Goal: Task Accomplishment & Management: Complete application form

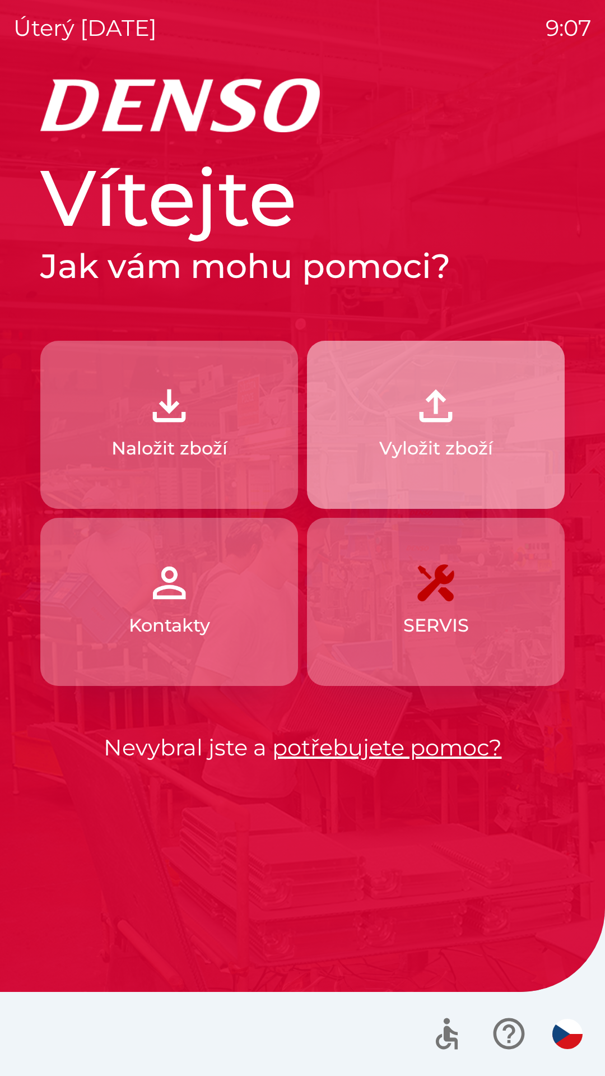
click at [427, 459] on p "Vyložit zboží" at bounding box center [436, 448] width 114 height 27
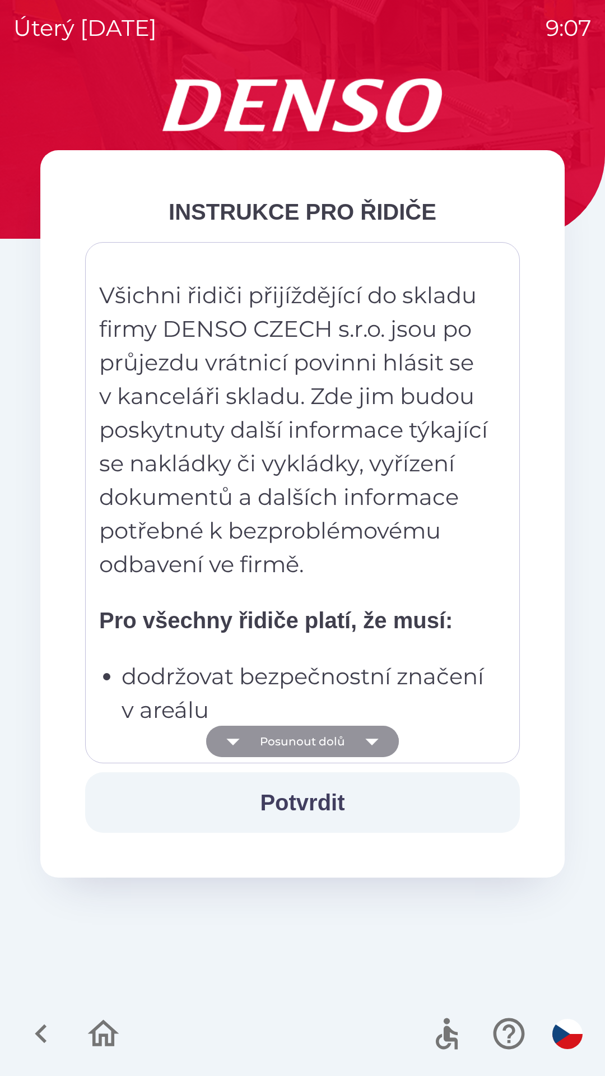
click at [290, 742] on button "Posunout dolů" at bounding box center [302, 741] width 193 height 31
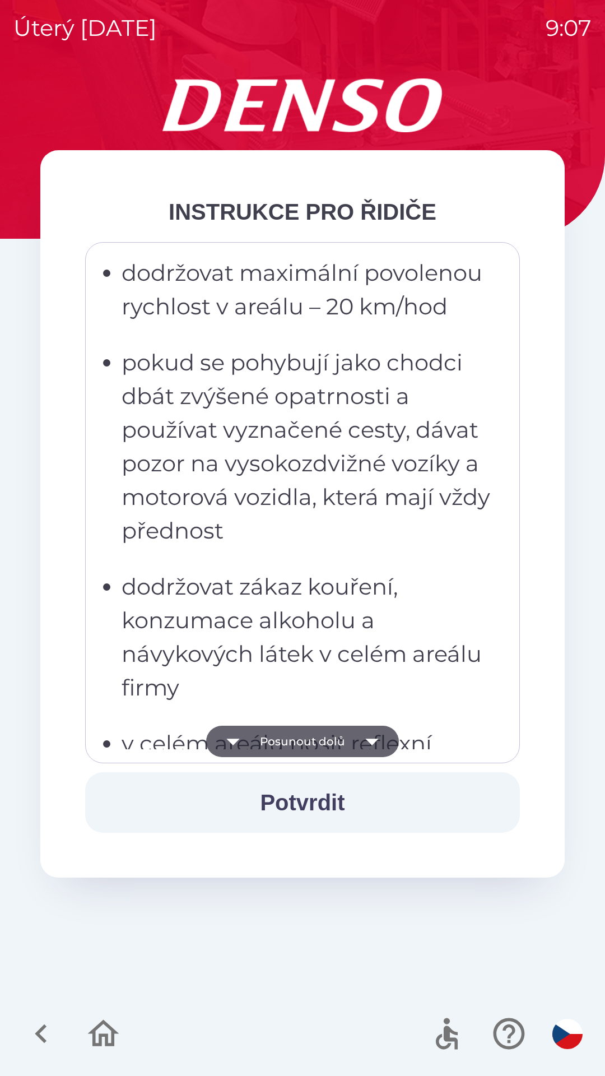
click at [291, 741] on button "Posunout dolů" at bounding box center [302, 741] width 193 height 31
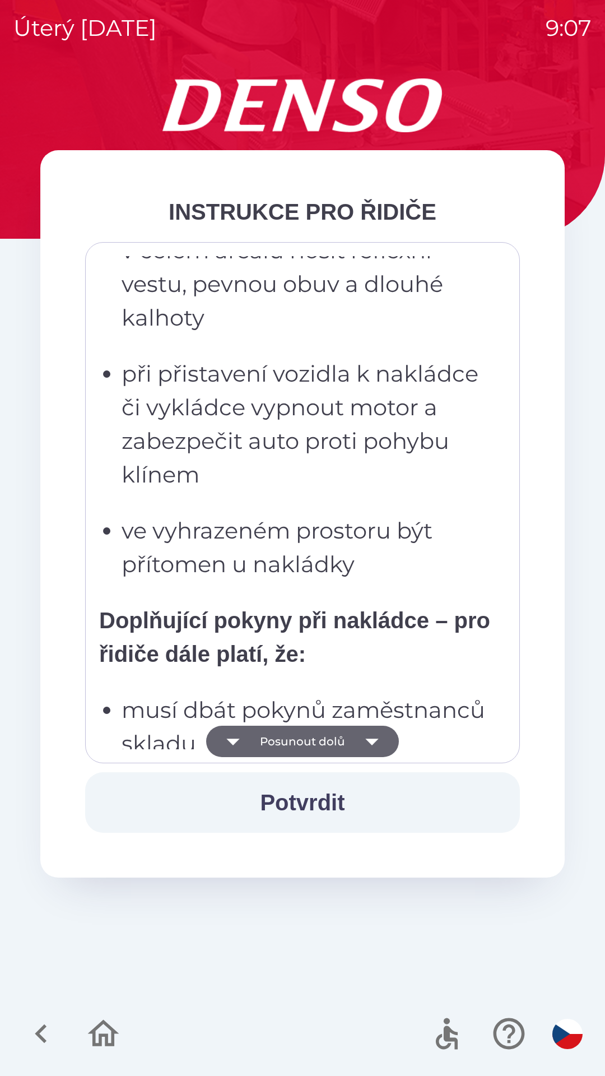
click at [319, 752] on button "Posunout dolů" at bounding box center [302, 741] width 193 height 31
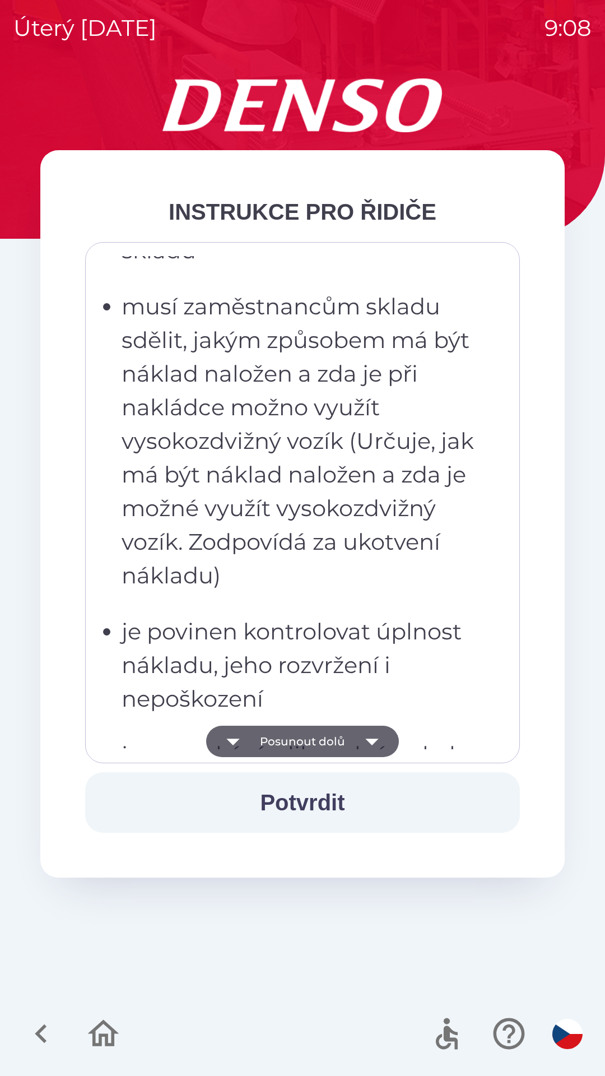
click at [299, 743] on button "Posunout dolů" at bounding box center [302, 741] width 193 height 31
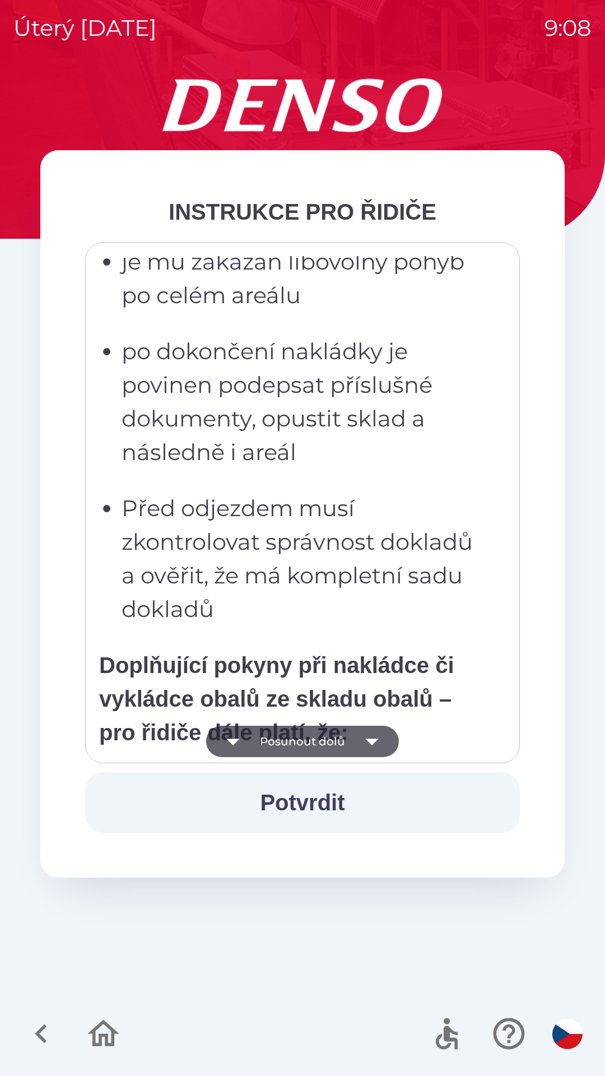
click at [308, 739] on button "Posunout dolů" at bounding box center [302, 741] width 193 height 31
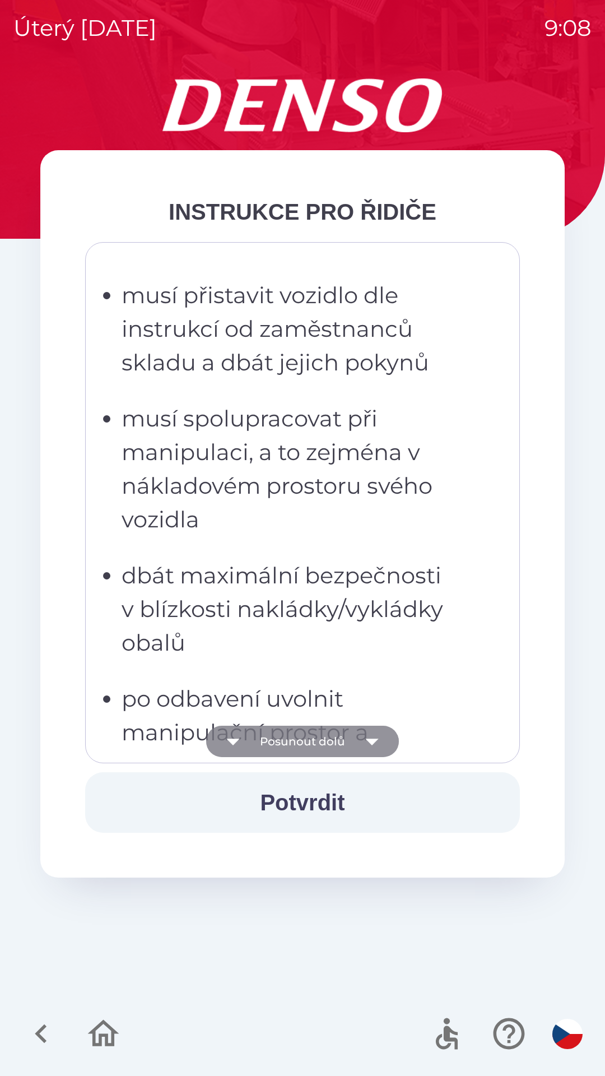
click at [304, 741] on button "Posunout dolů" at bounding box center [302, 741] width 193 height 31
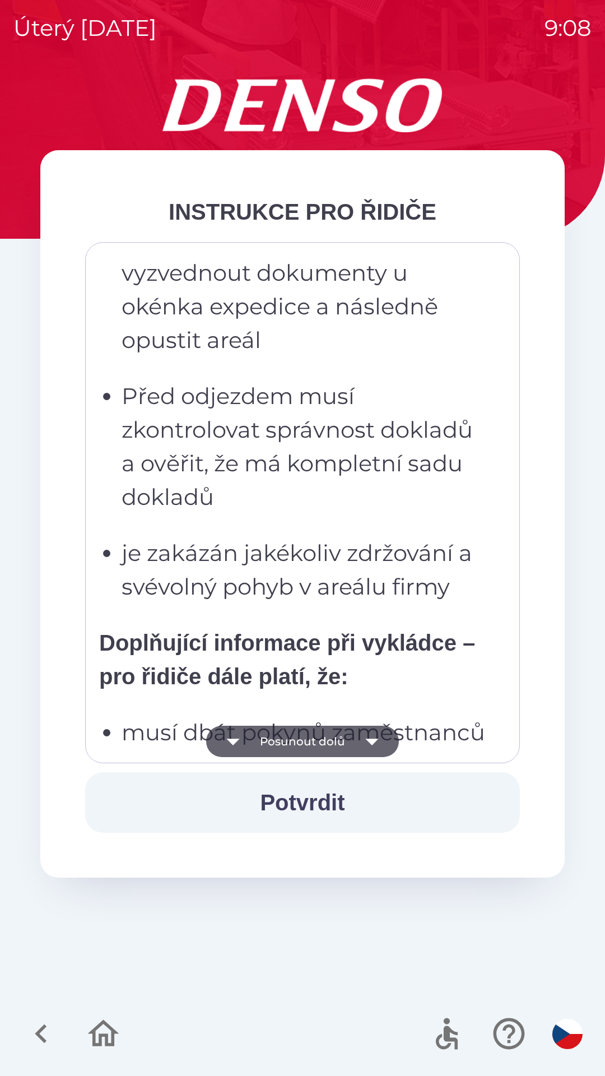
click at [306, 747] on button "Posunout dolů" at bounding box center [302, 741] width 193 height 31
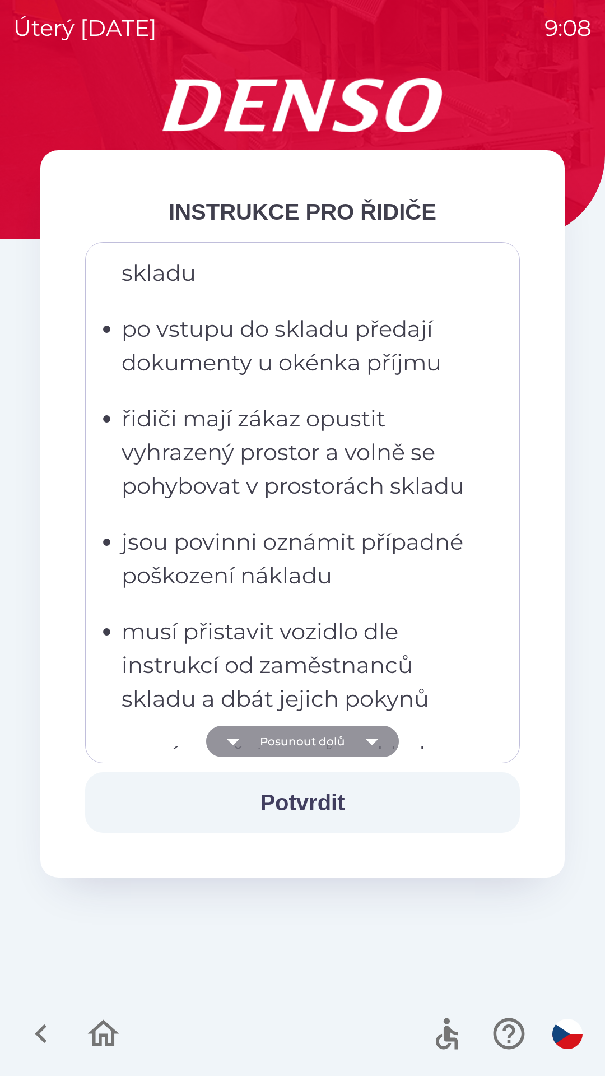
click at [303, 739] on button "Posunout dolů" at bounding box center [302, 741] width 193 height 31
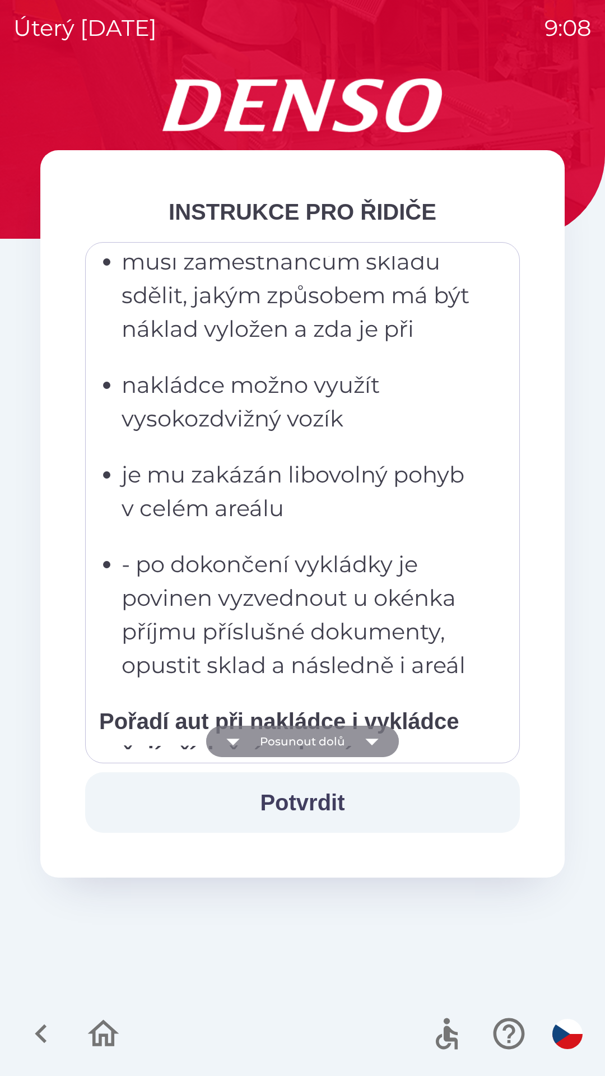
click at [300, 744] on button "Posunout dolů" at bounding box center [302, 741] width 193 height 31
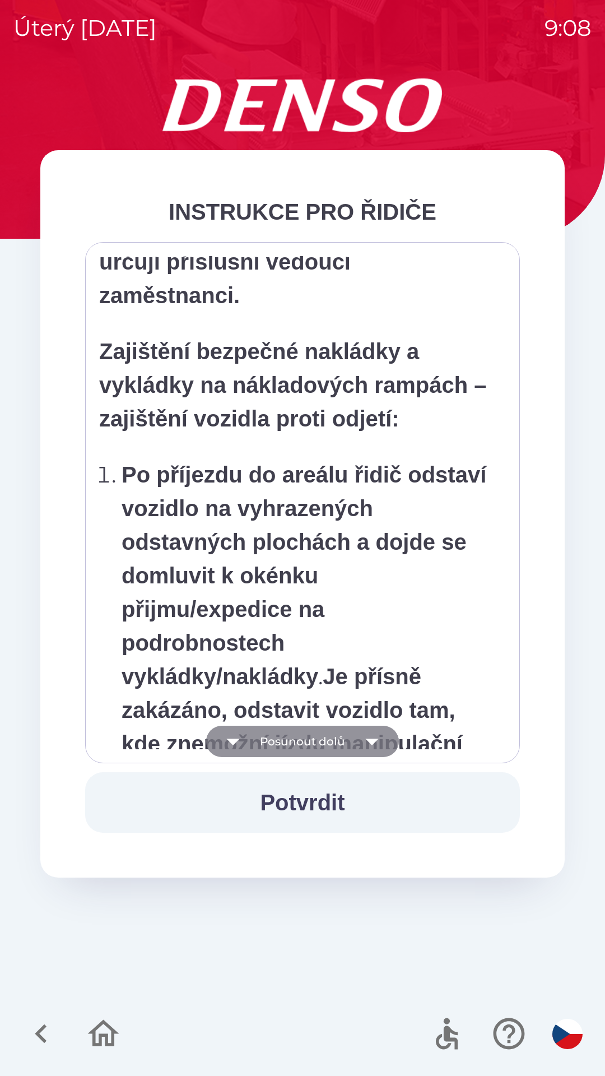
click at [300, 741] on button "Posunout dolů" at bounding box center [302, 741] width 193 height 31
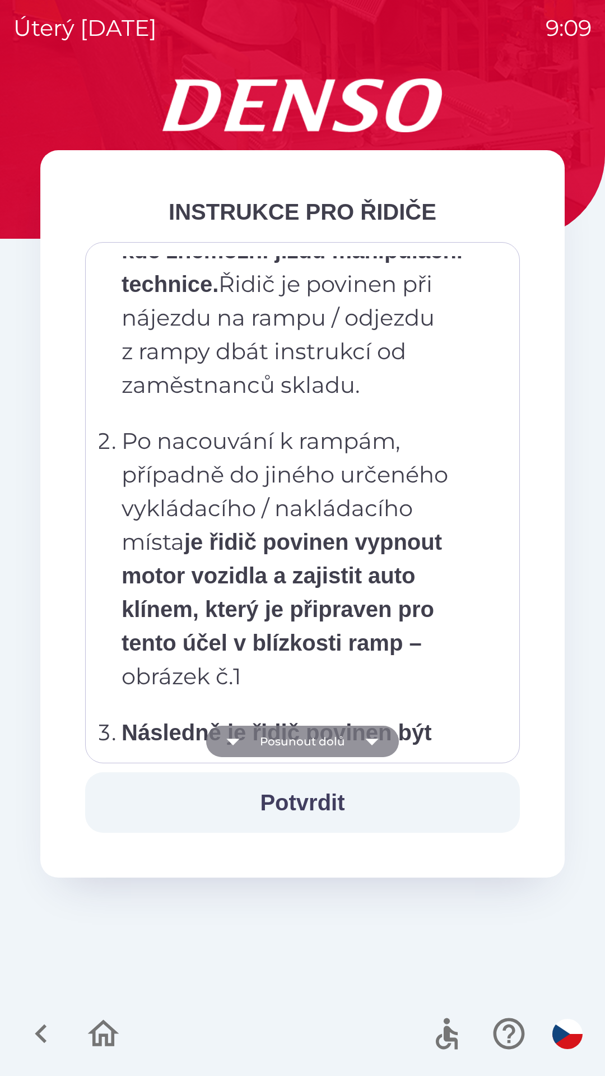
click at [308, 743] on button "Posunout dolů" at bounding box center [302, 741] width 193 height 31
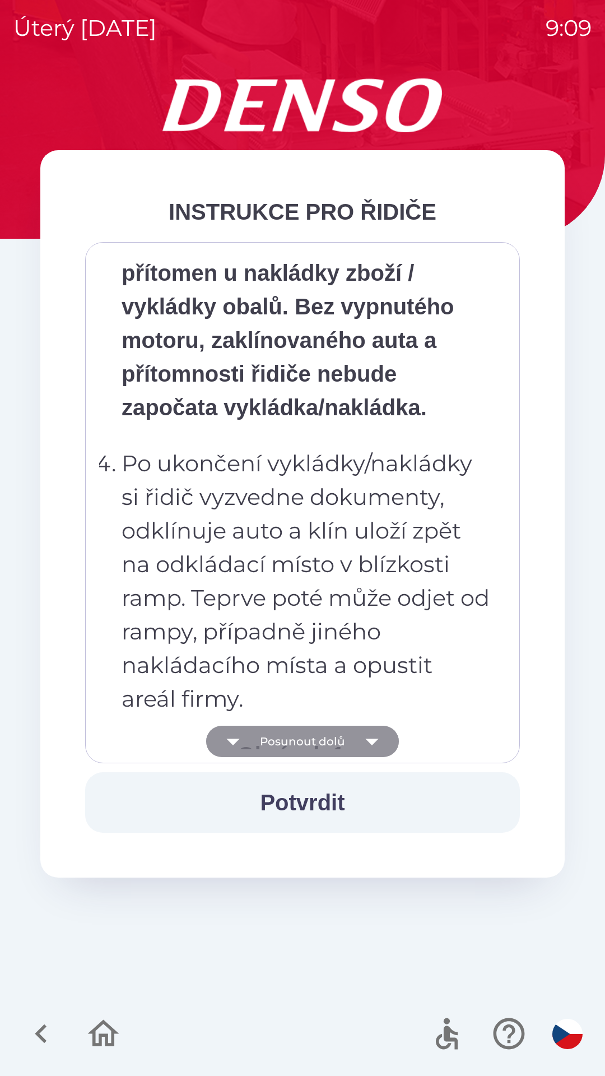
click at [310, 740] on button "Posunout dolů" at bounding box center [302, 741] width 193 height 31
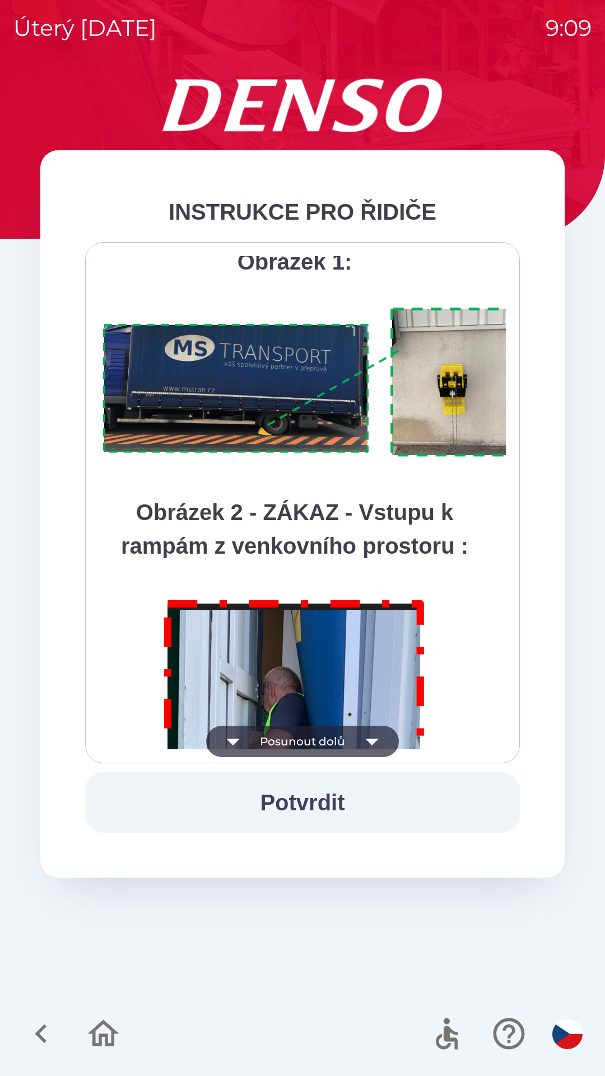
click at [310, 740] on button "Posunout dolů" at bounding box center [302, 741] width 193 height 31
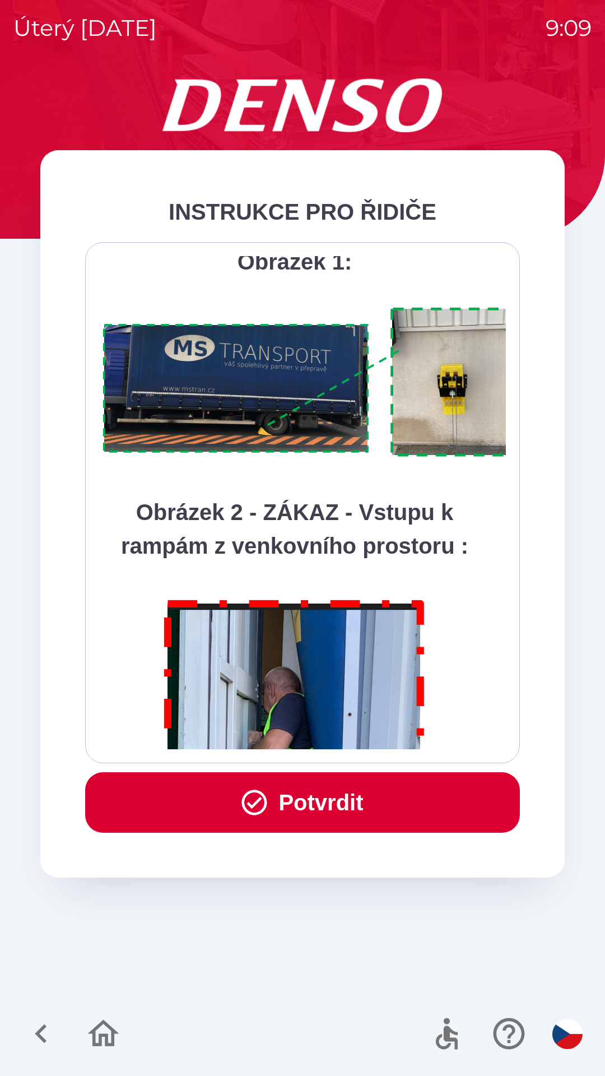
scroll to position [6296, 0]
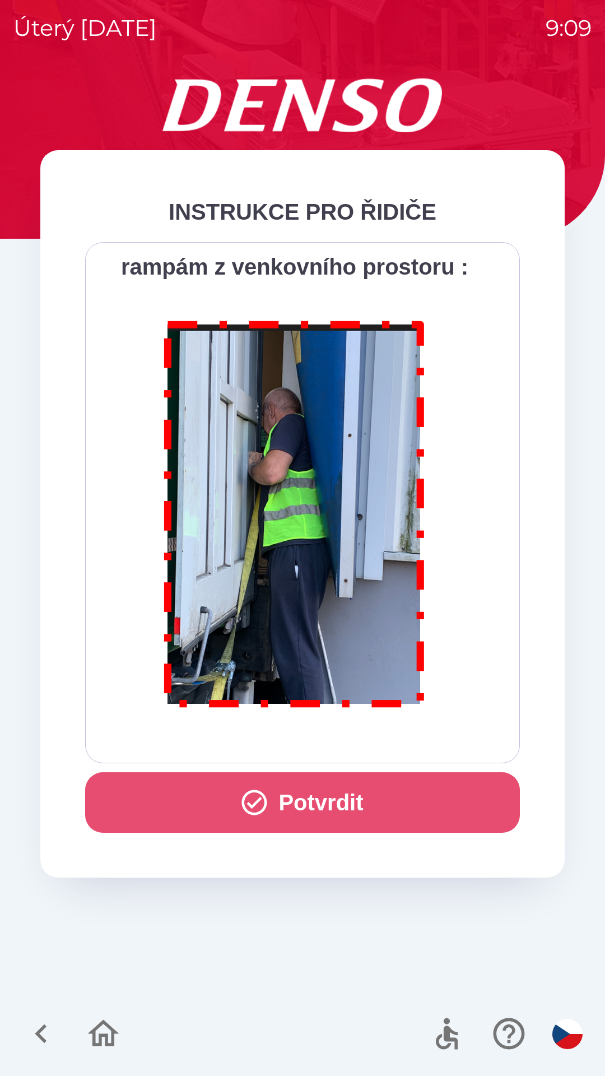
click at [260, 796] on icon "button" at bounding box center [254, 802] width 25 height 25
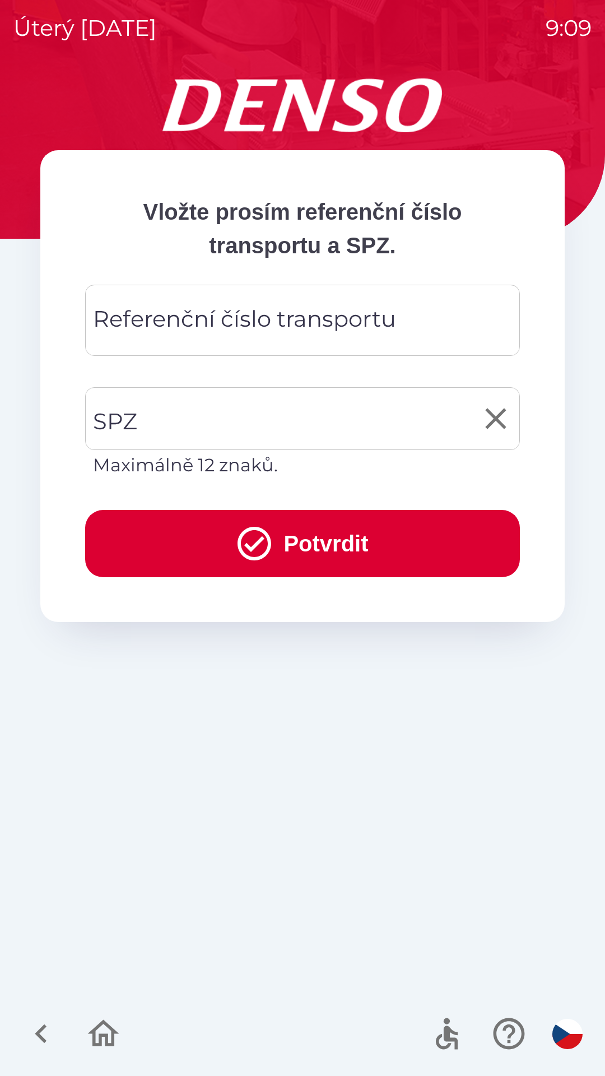
click at [179, 415] on input "SPZ" at bounding box center [294, 418] width 408 height 53
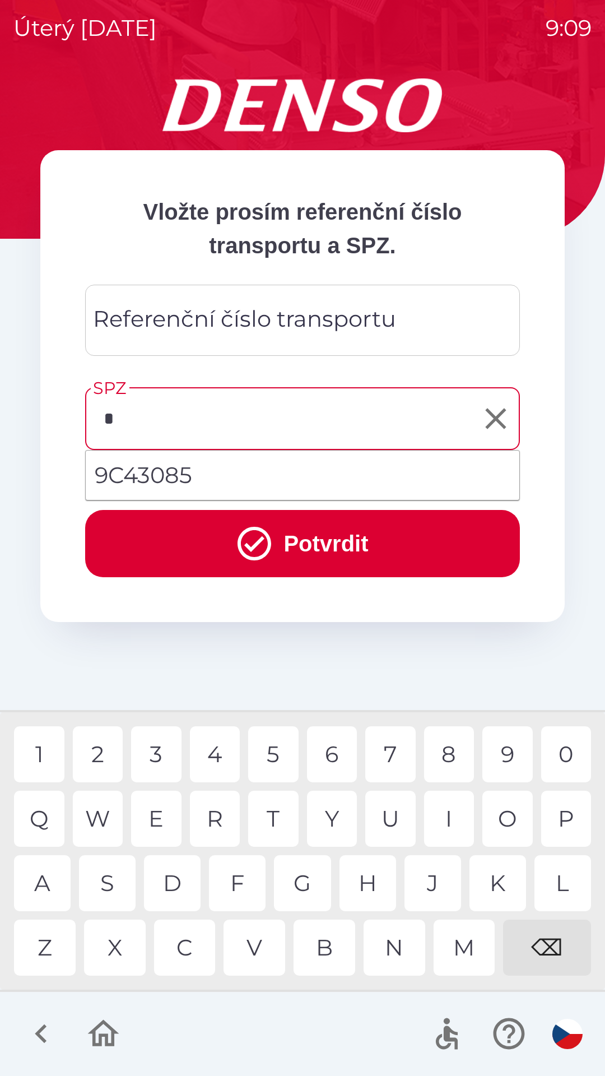
click at [511, 751] on div "9" at bounding box center [507, 754] width 50 height 56
click at [190, 947] on div "C" at bounding box center [185, 947] width 62 height 56
click at [41, 877] on div "A" at bounding box center [42, 883] width 57 height 56
click at [551, 957] on div "⌫" at bounding box center [547, 947] width 88 height 56
click at [217, 745] on div "4" at bounding box center [215, 754] width 50 height 56
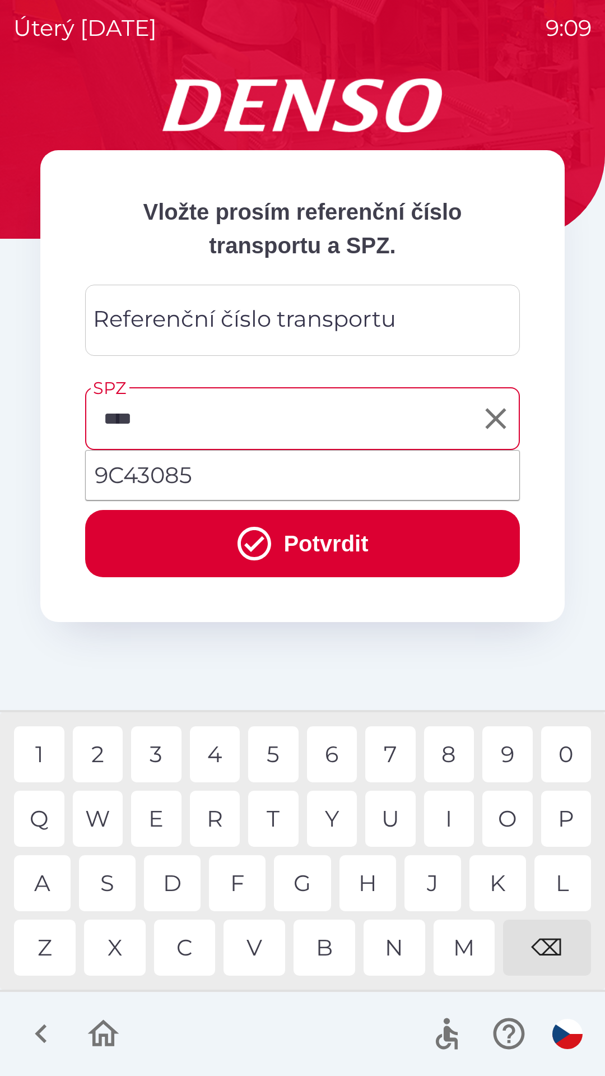
click at [151, 750] on div "3" at bounding box center [156, 754] width 50 height 56
type input "*******"
click at [283, 757] on div "5" at bounding box center [273, 754] width 50 height 56
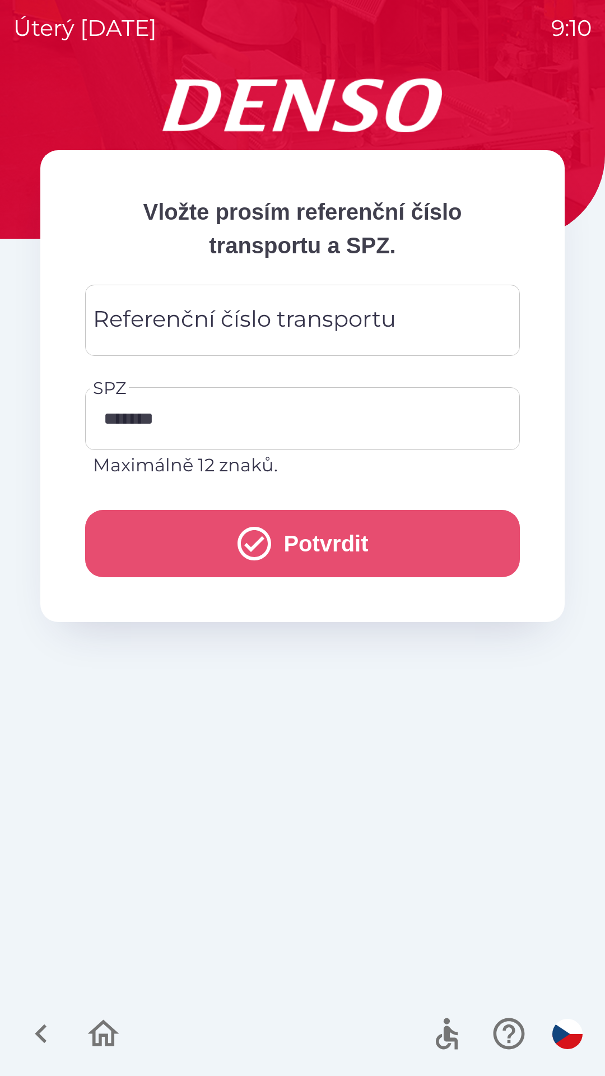
click at [252, 538] on icon "submit" at bounding box center [254, 543] width 40 height 40
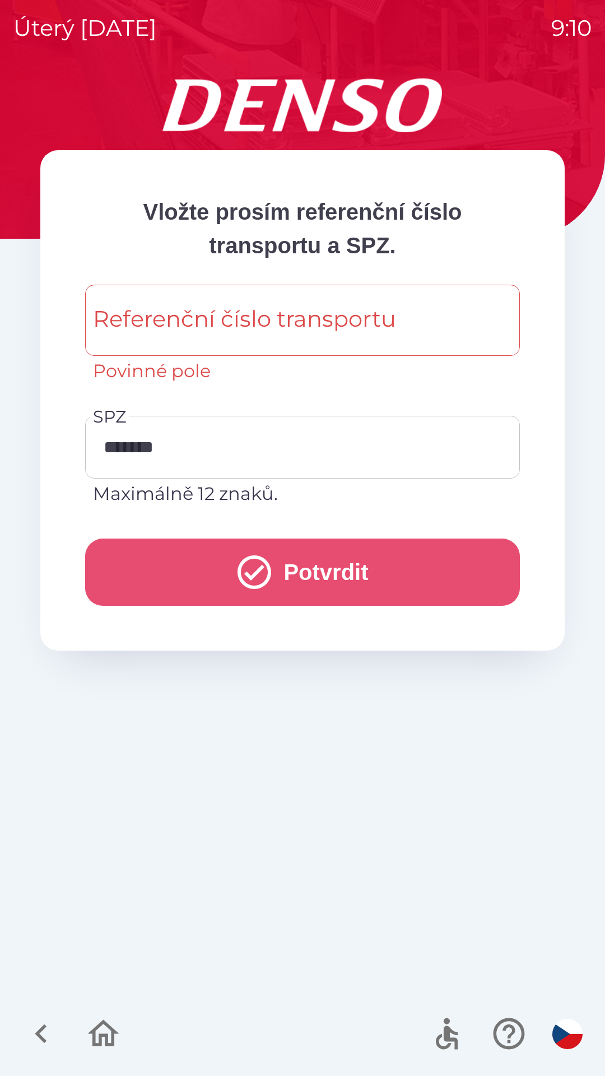
click at [261, 574] on icon "submit" at bounding box center [254, 572] width 40 height 40
click at [259, 579] on icon "submit" at bounding box center [254, 572] width 40 height 40
click at [253, 569] on icon "submit" at bounding box center [254, 572] width 40 height 40
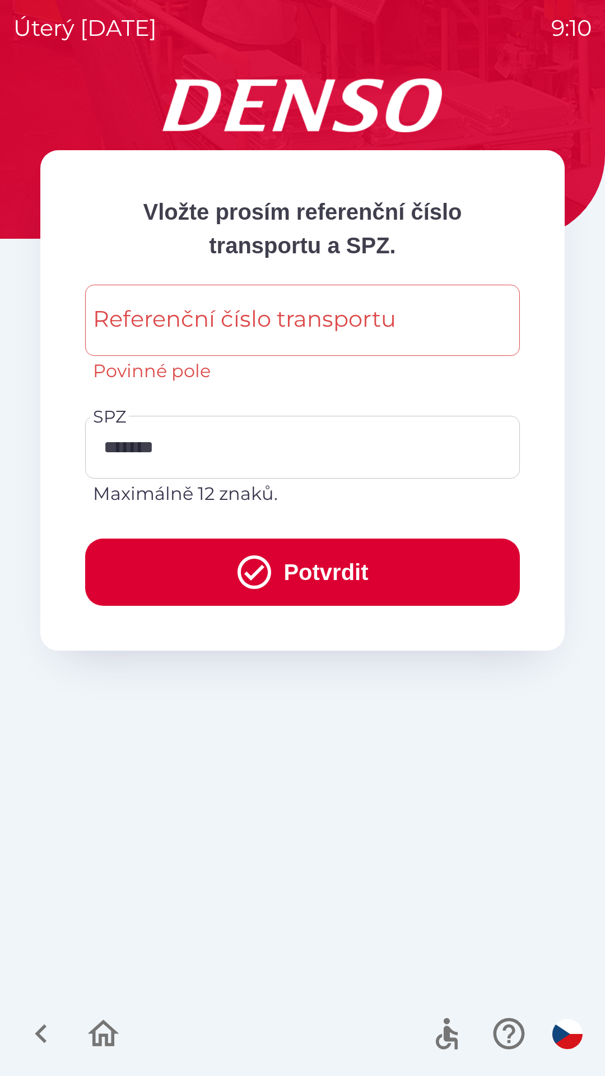
click at [126, 323] on div "Referenční číslo transportu Referenční číslo transportu Povinné pole" at bounding box center [302, 335] width 435 height 100
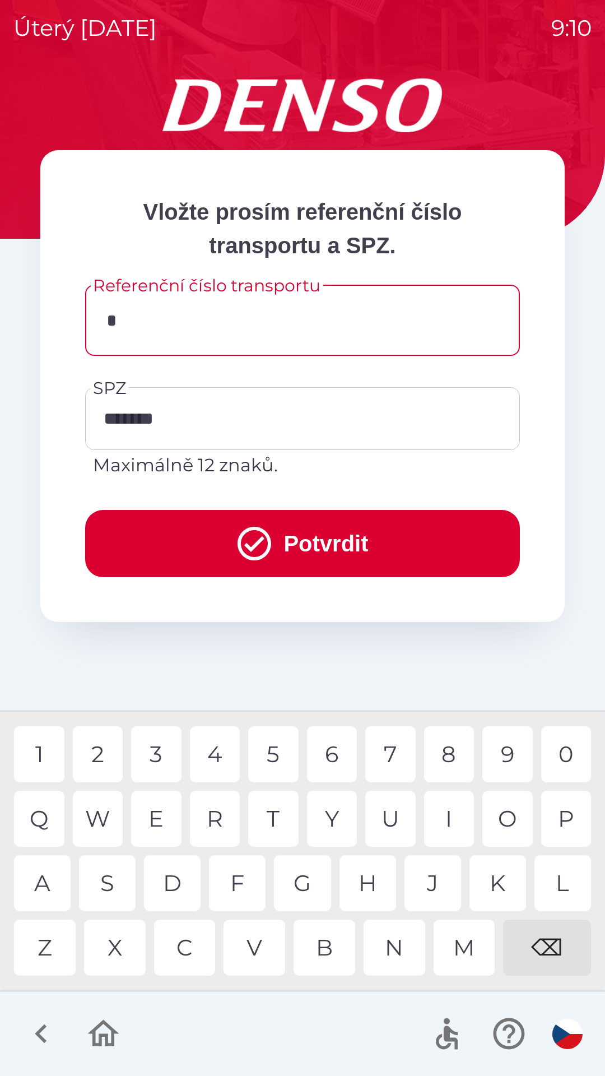
click at [566, 756] on div "0" at bounding box center [566, 754] width 50 height 56
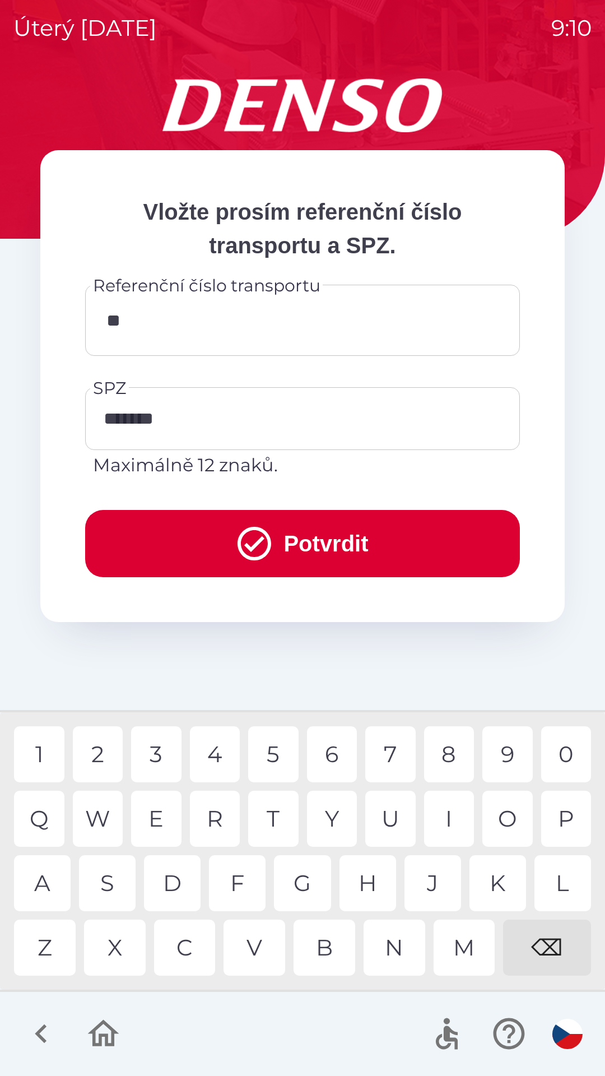
click at [564, 749] on div "0" at bounding box center [566, 754] width 50 height 56
click at [229, 754] on div "4" at bounding box center [215, 754] width 50 height 56
click at [41, 753] on div "1" at bounding box center [39, 754] width 50 height 56
click at [41, 763] on div "1" at bounding box center [39, 754] width 50 height 56
click at [157, 764] on div "3" at bounding box center [156, 754] width 50 height 56
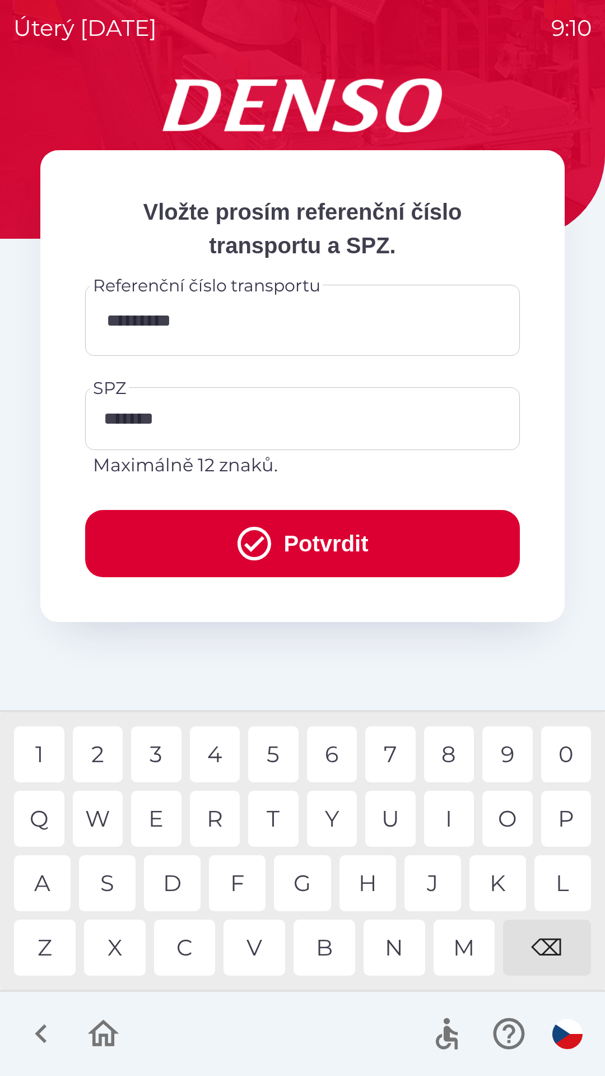
click at [387, 750] on div "7" at bounding box center [390, 754] width 50 height 56
type input "**********"
click at [338, 745] on div "6" at bounding box center [332, 754] width 50 height 56
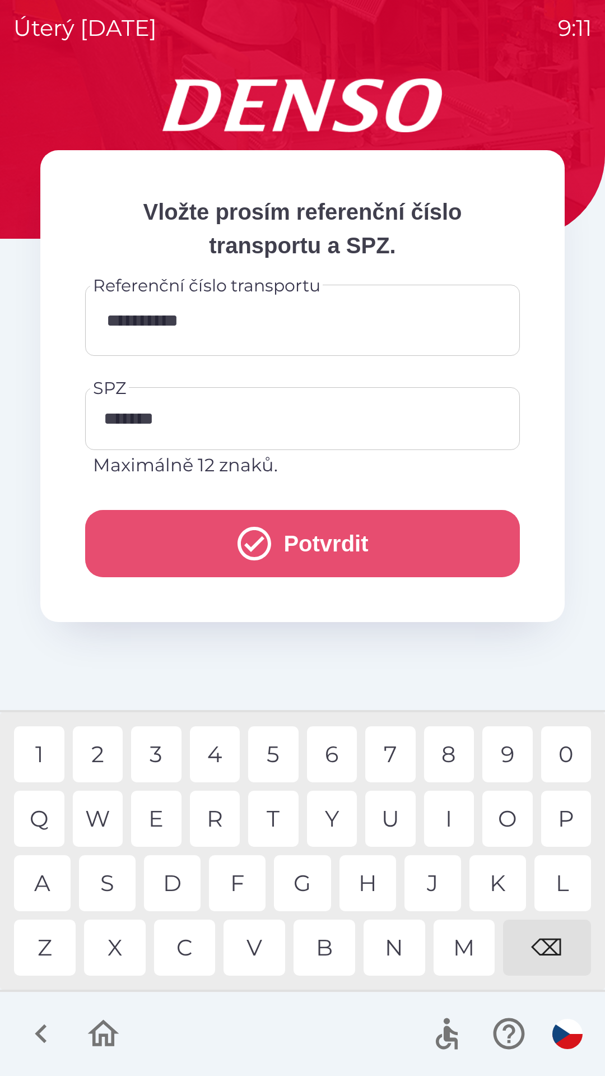
click at [253, 542] on icon "submit" at bounding box center [255, 544] width 34 height 34
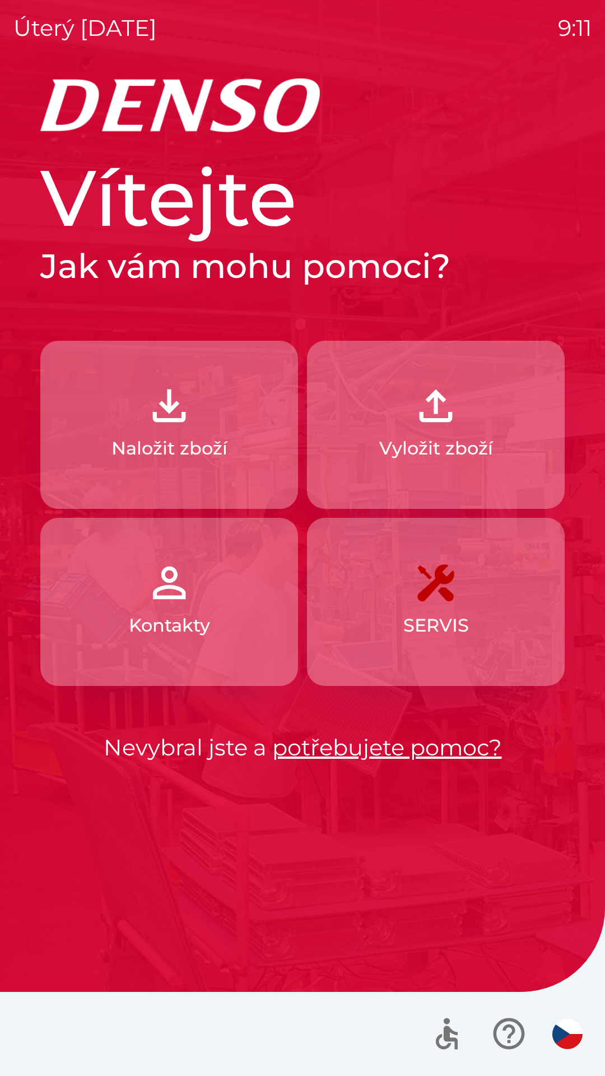
click at [392, 445] on p "Vyložit zboží" at bounding box center [436, 448] width 114 height 27
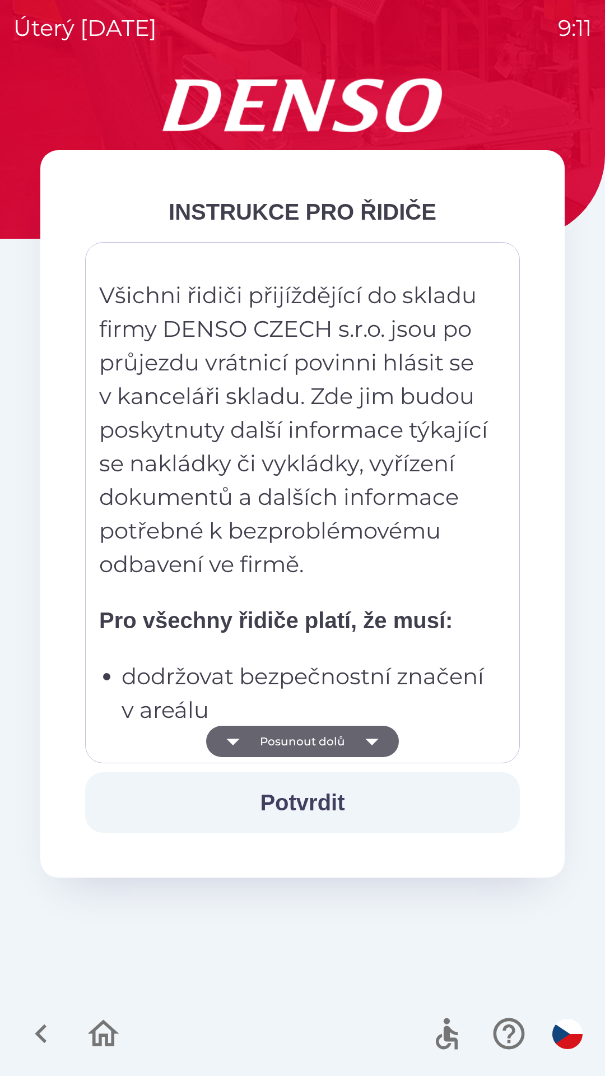
click at [282, 740] on button "Posunout dolů" at bounding box center [302, 741] width 193 height 31
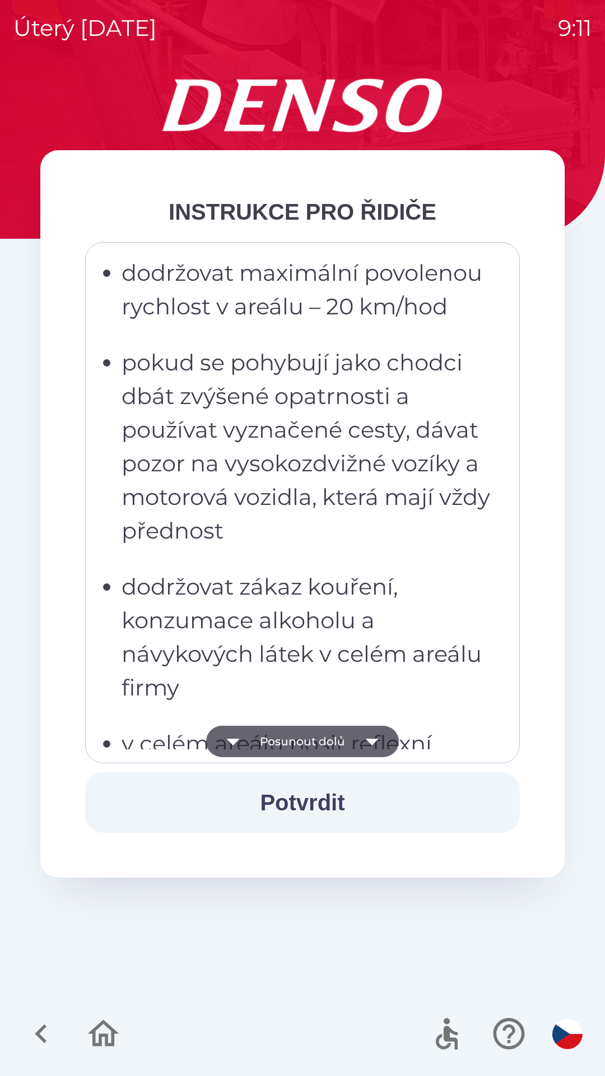
click at [287, 743] on button "Posunout dolů" at bounding box center [302, 741] width 193 height 31
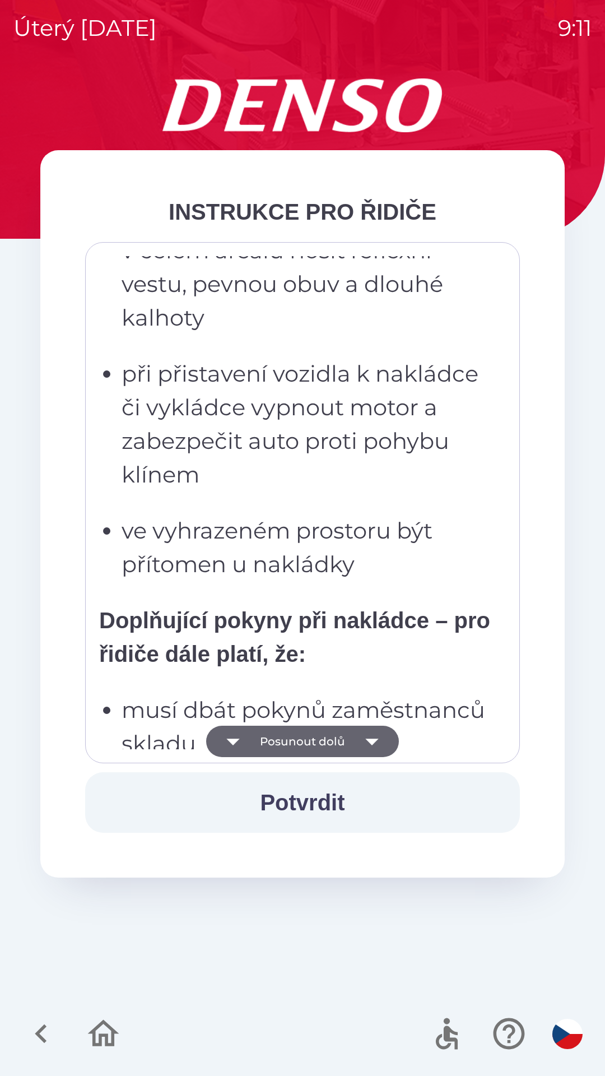
click at [287, 776] on button "Potvrdit" at bounding box center [302, 802] width 435 height 61
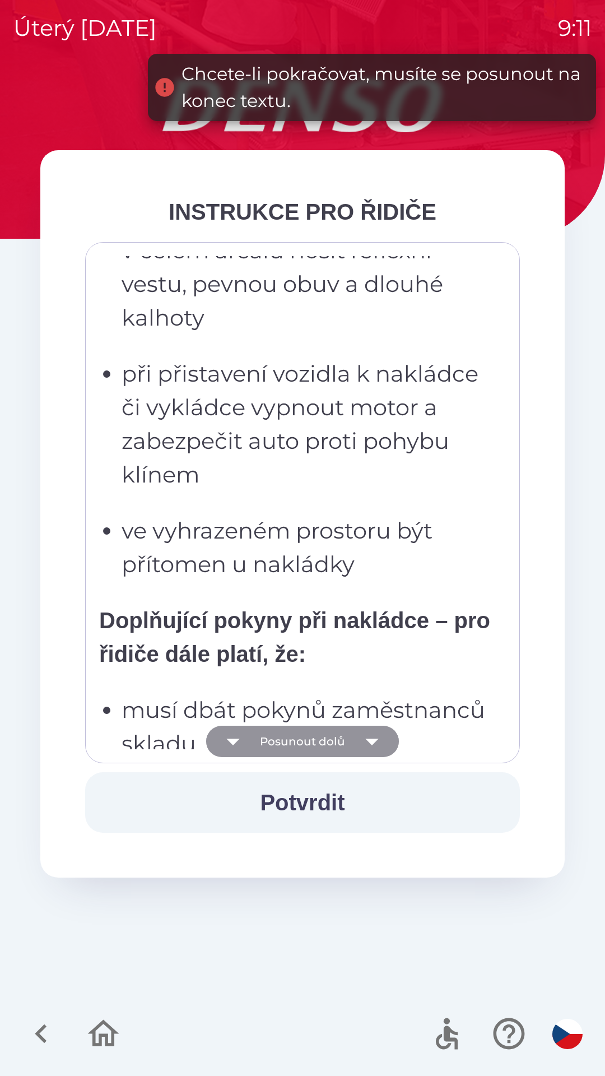
click at [290, 740] on button "Posunout dolů" at bounding box center [302, 741] width 193 height 31
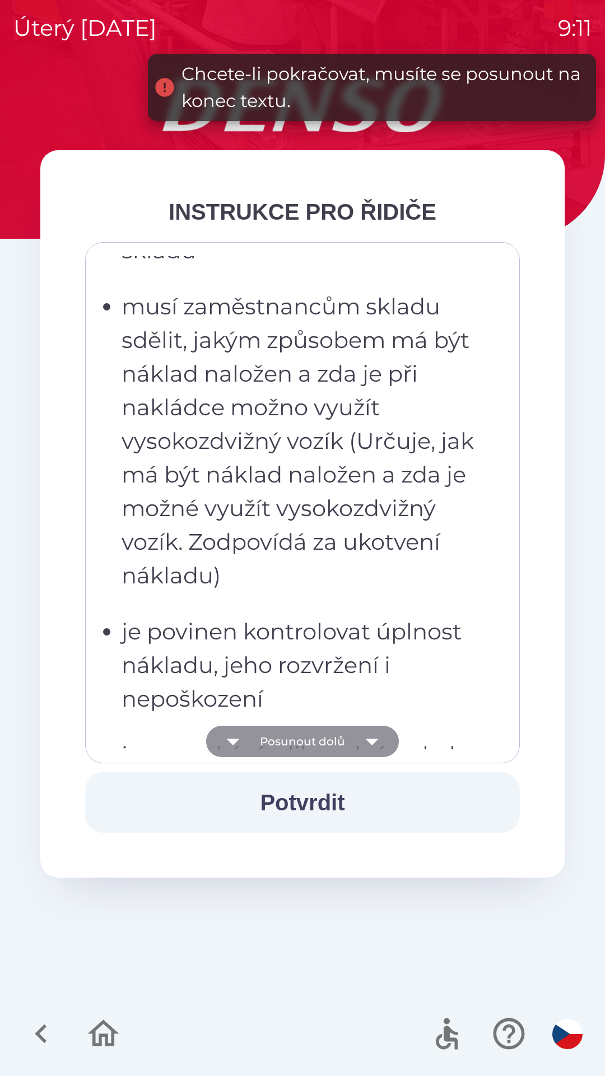
click at [294, 736] on button "Posunout dolů" at bounding box center [302, 741] width 193 height 31
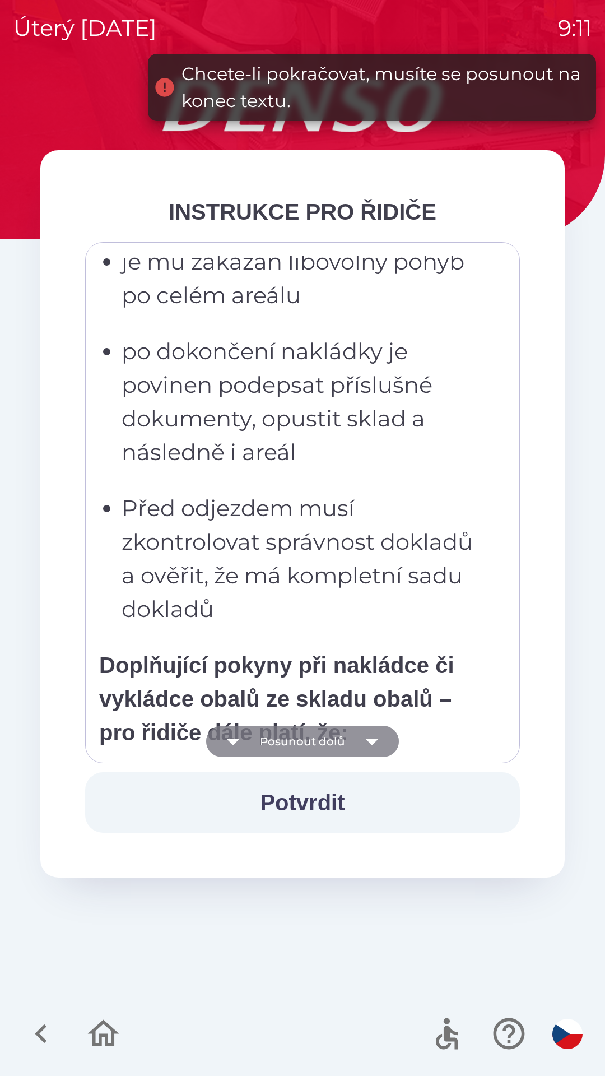
click at [291, 745] on button "Posunout dolů" at bounding box center [302, 741] width 193 height 31
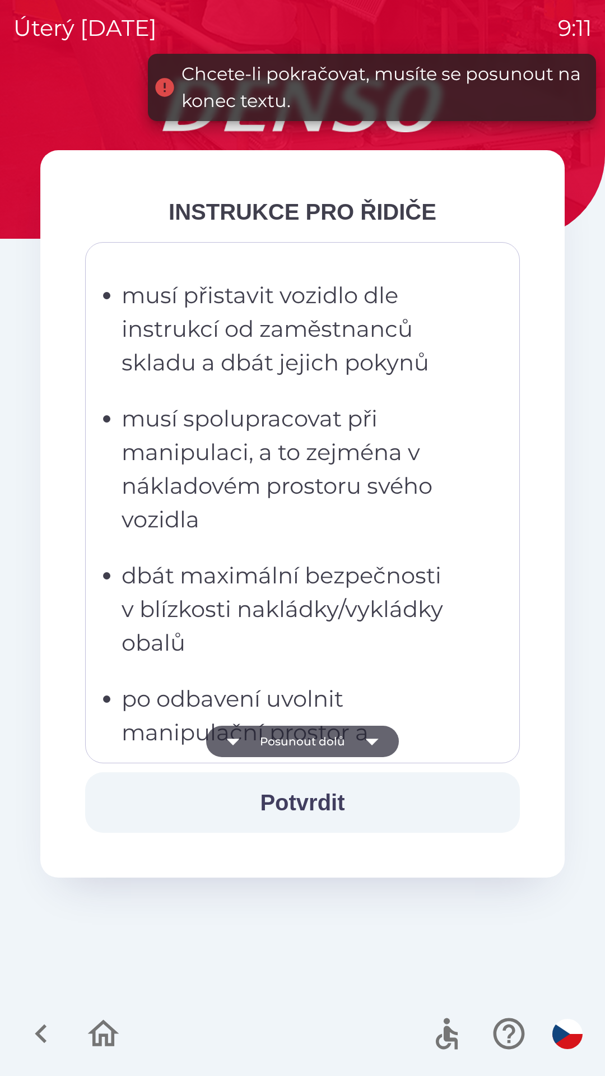
click at [285, 741] on button "Posunout dolů" at bounding box center [302, 741] width 193 height 31
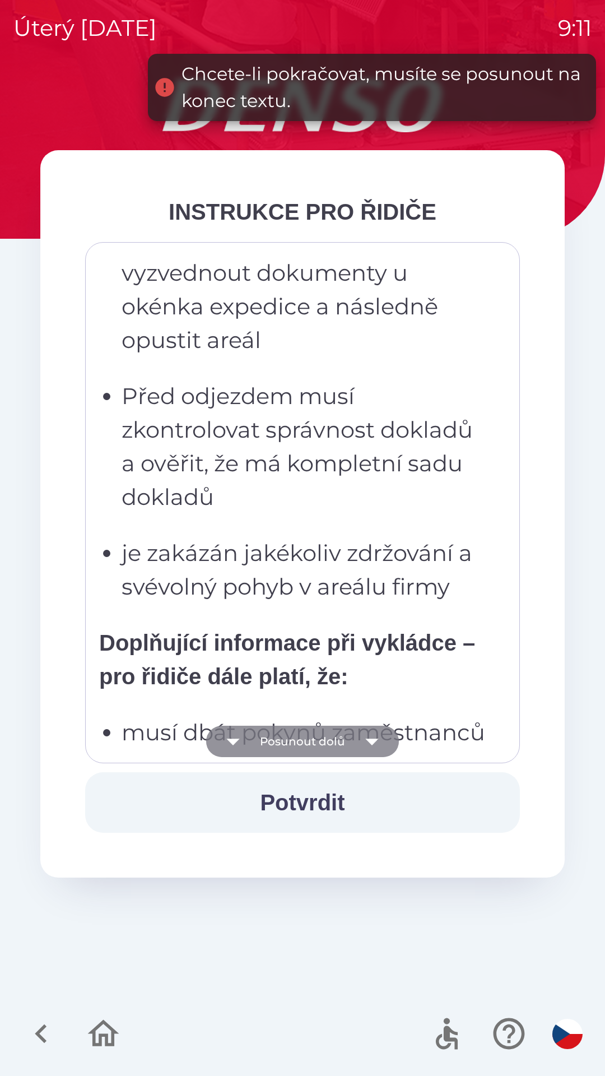
click at [280, 739] on button "Posunout dolů" at bounding box center [302, 741] width 193 height 31
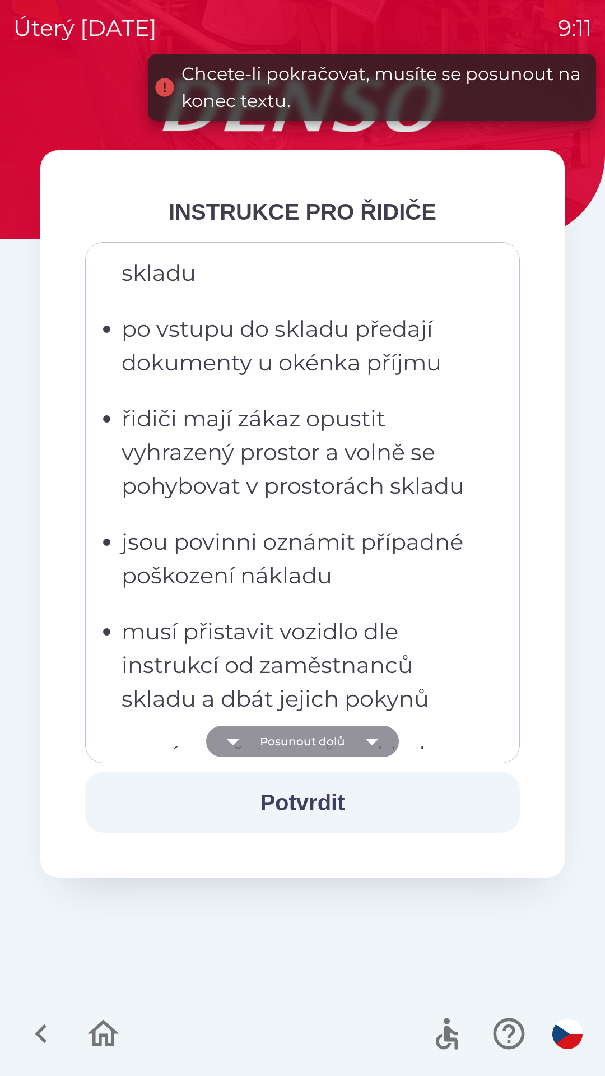
click at [280, 742] on button "Posunout dolů" at bounding box center [302, 741] width 193 height 31
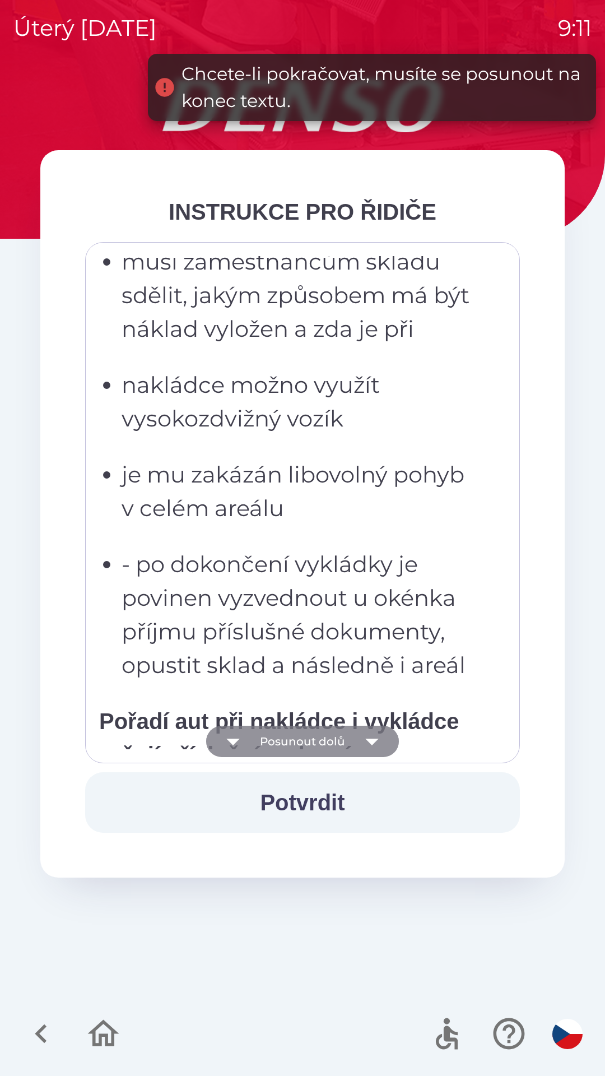
click at [281, 744] on button "Posunout dolů" at bounding box center [302, 741] width 193 height 31
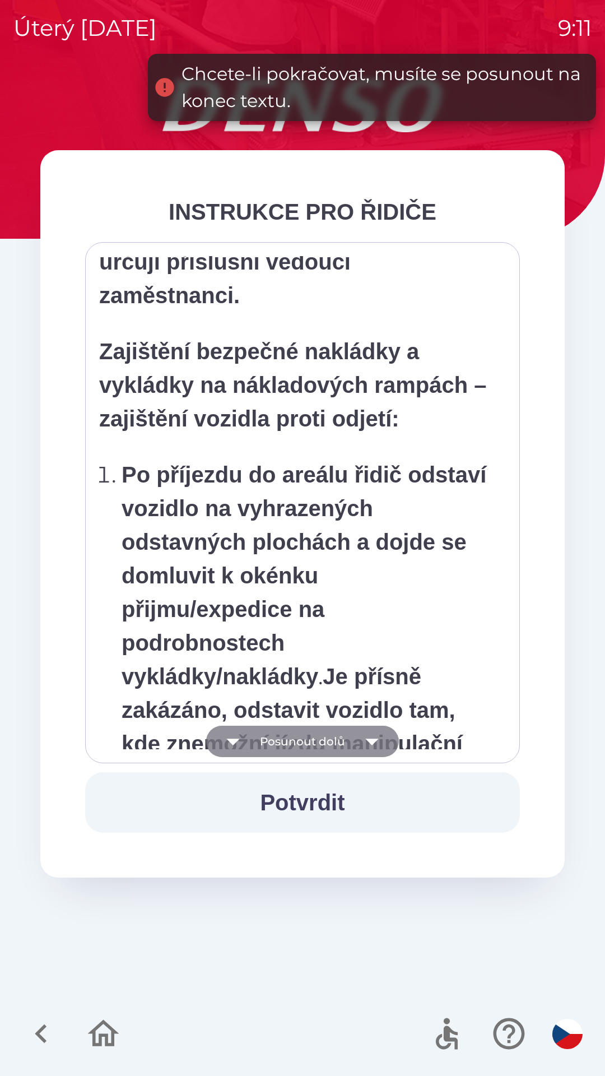
click at [277, 734] on button "Posunout dolů" at bounding box center [302, 741] width 193 height 31
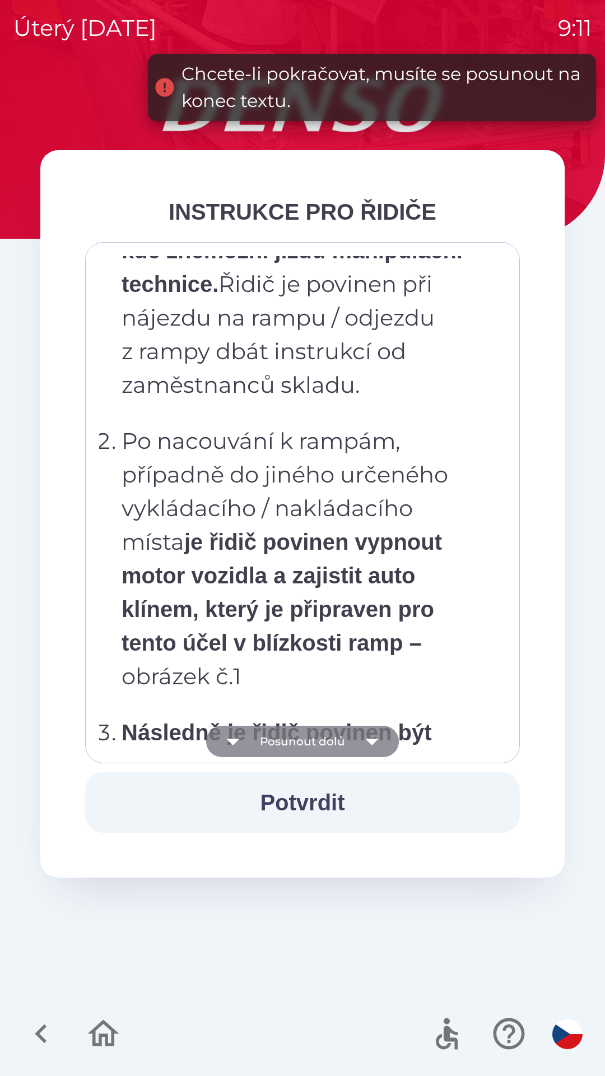
click at [280, 745] on button "Posunout dolů" at bounding box center [302, 741] width 193 height 31
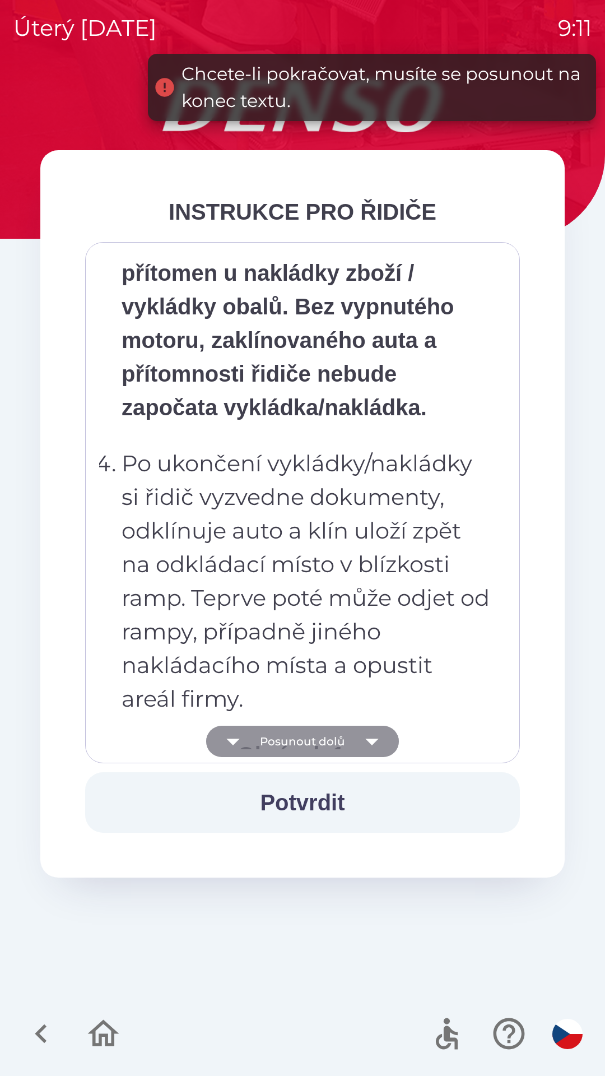
click at [278, 752] on button "Posunout dolů" at bounding box center [302, 741] width 193 height 31
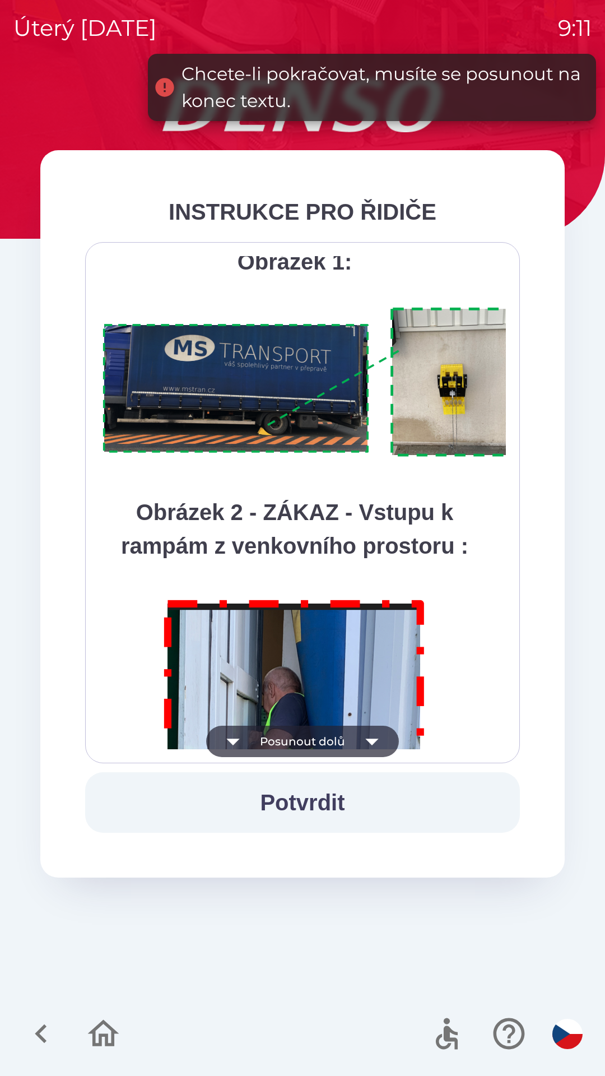
click at [282, 740] on button "Posunout dolů" at bounding box center [302, 741] width 193 height 31
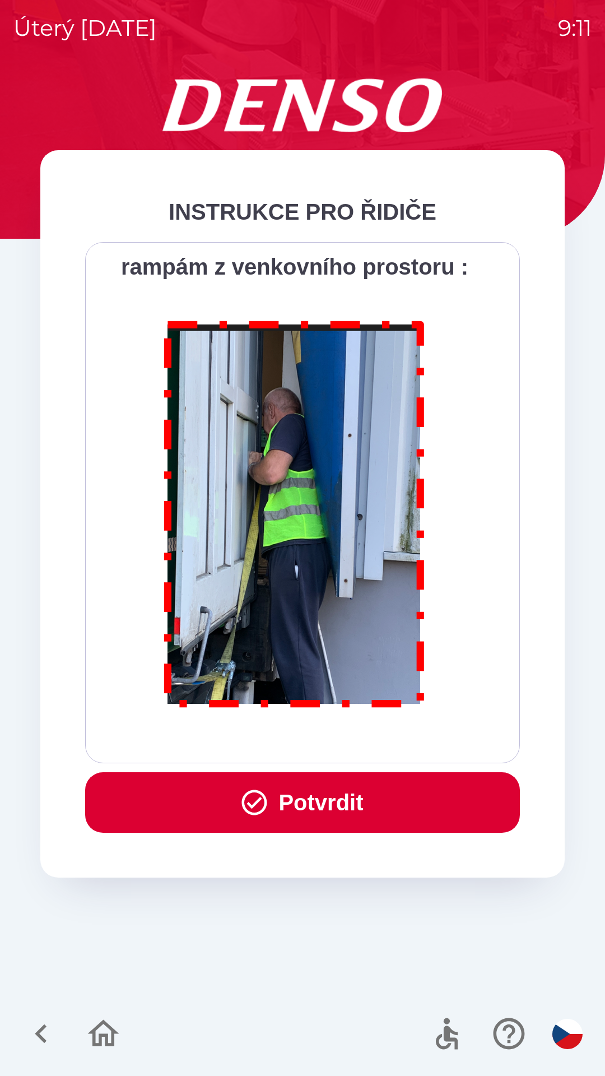
click at [269, 740] on div "Všichni řidiči přijíždějící do skladu firmy DENSO CZECH s.r.o. jsou po průjezdu…" at bounding box center [302, 502] width 407 height 493
click at [305, 808] on button "Potvrdit" at bounding box center [302, 802] width 435 height 61
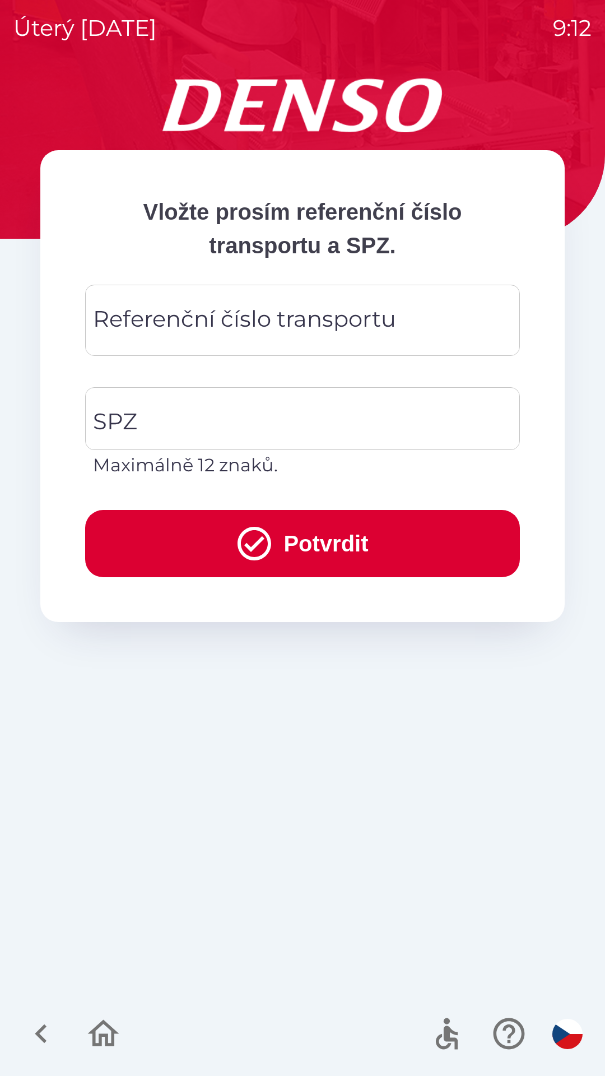
click at [169, 331] on div "Referenční číslo transportu Referenční číslo transportu" at bounding box center [302, 320] width 435 height 71
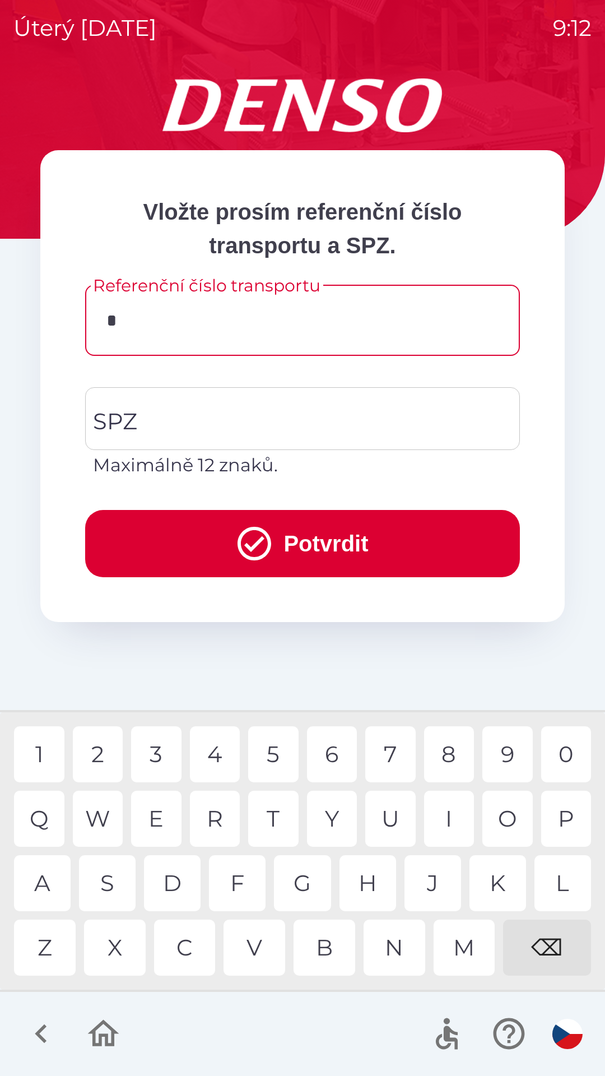
click at [166, 756] on div "3" at bounding box center [156, 754] width 50 height 56
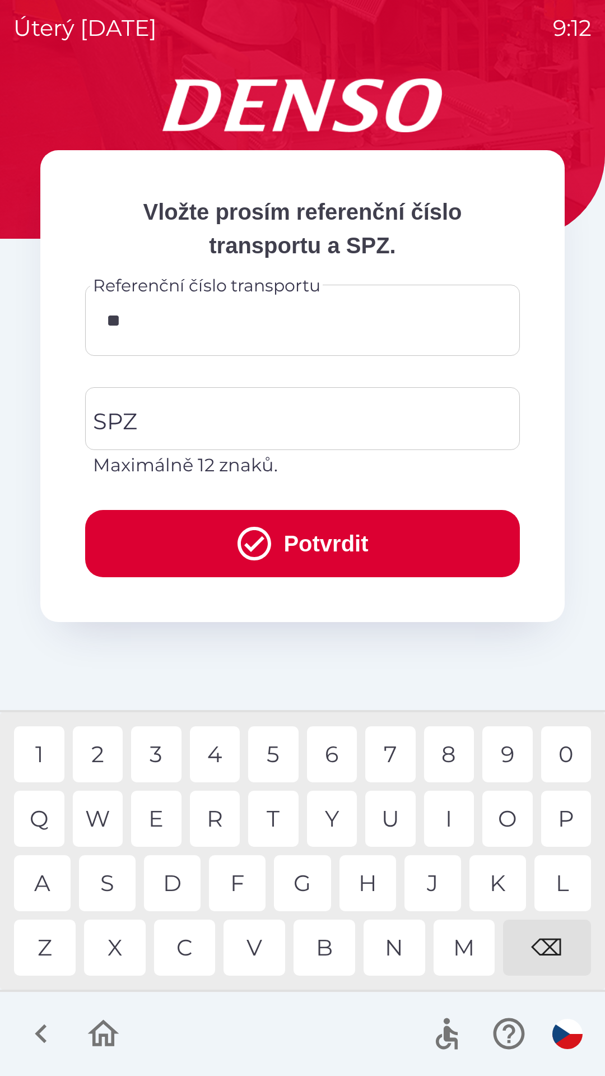
click at [48, 761] on div "1" at bounding box center [39, 754] width 50 height 56
click at [165, 751] on div "3" at bounding box center [156, 754] width 50 height 56
click at [387, 752] on div "7" at bounding box center [390, 754] width 50 height 56
click at [105, 763] on div "2" at bounding box center [98, 754] width 50 height 56
type input "******"
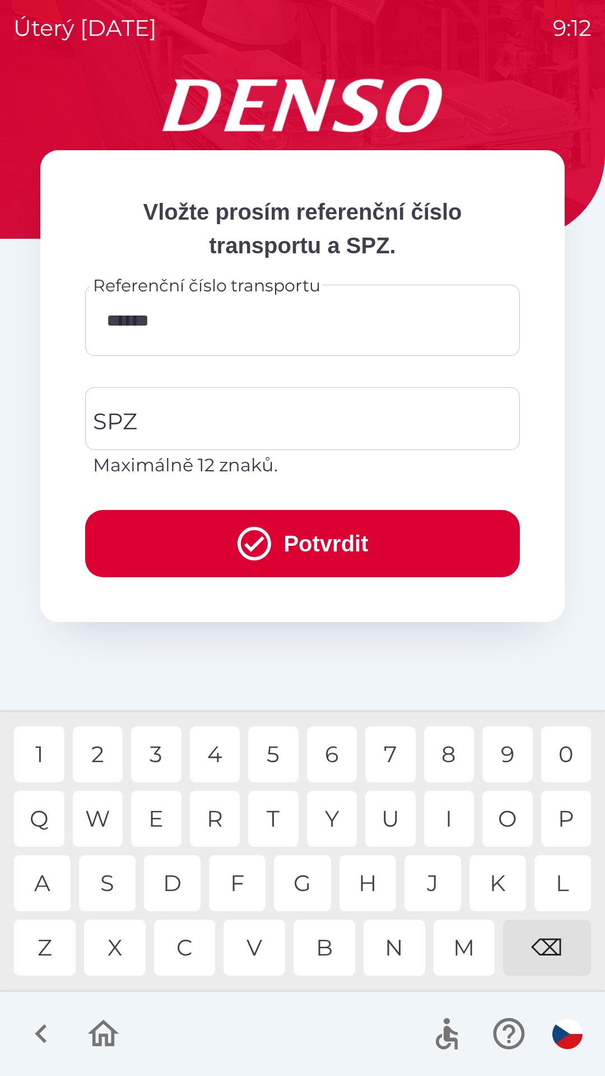
click at [330, 754] on div "6" at bounding box center [332, 754] width 50 height 56
click at [166, 428] on input "SPZ" at bounding box center [294, 418] width 408 height 53
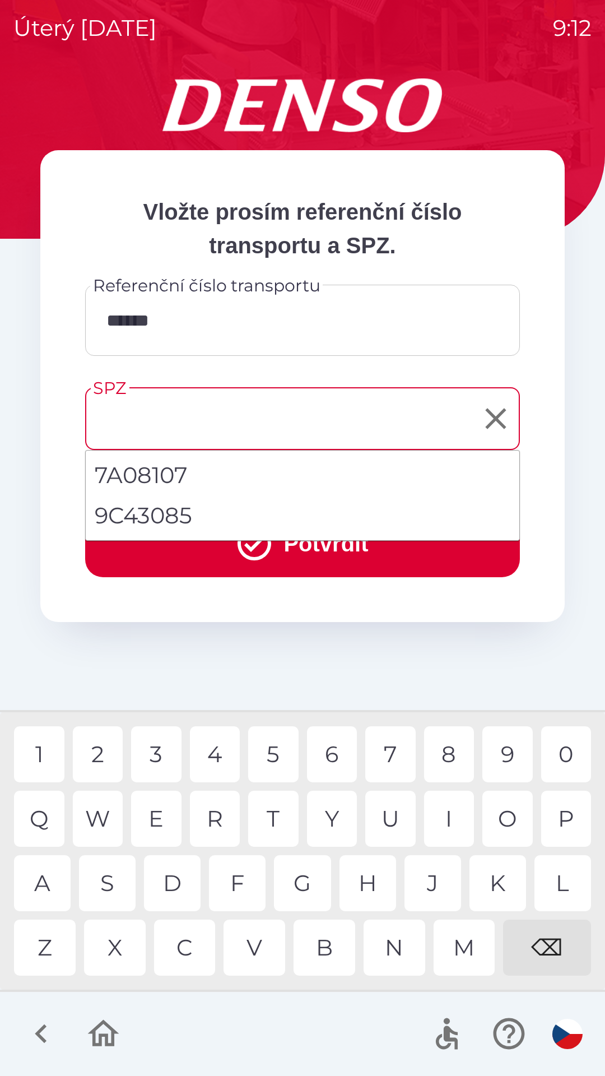
click at [141, 526] on li "9C43085" at bounding box center [303, 515] width 434 height 40
type input "*******"
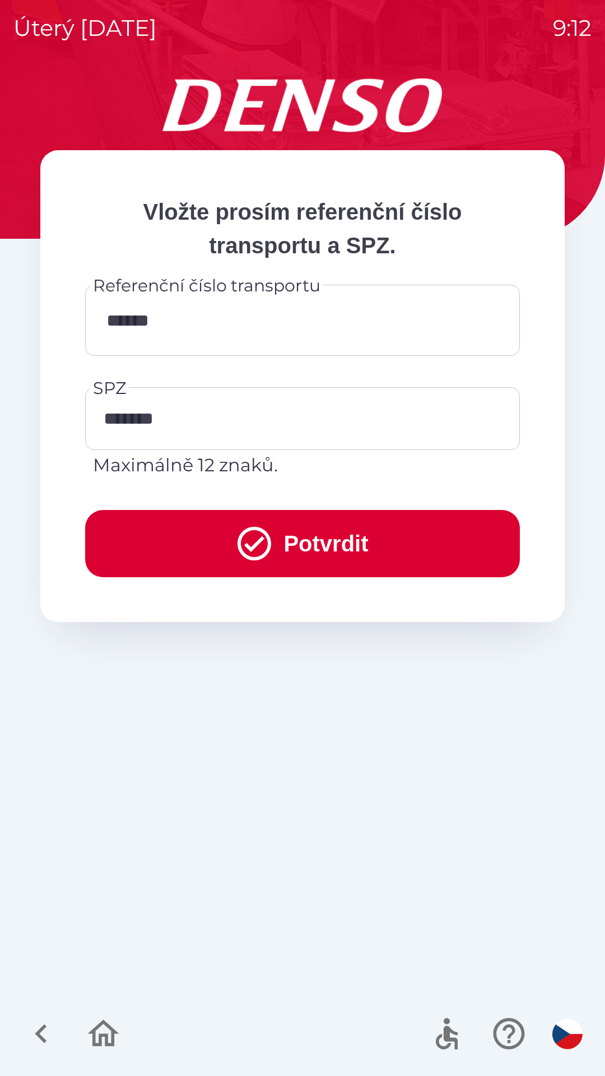
click at [254, 542] on icon "submit" at bounding box center [255, 544] width 34 height 34
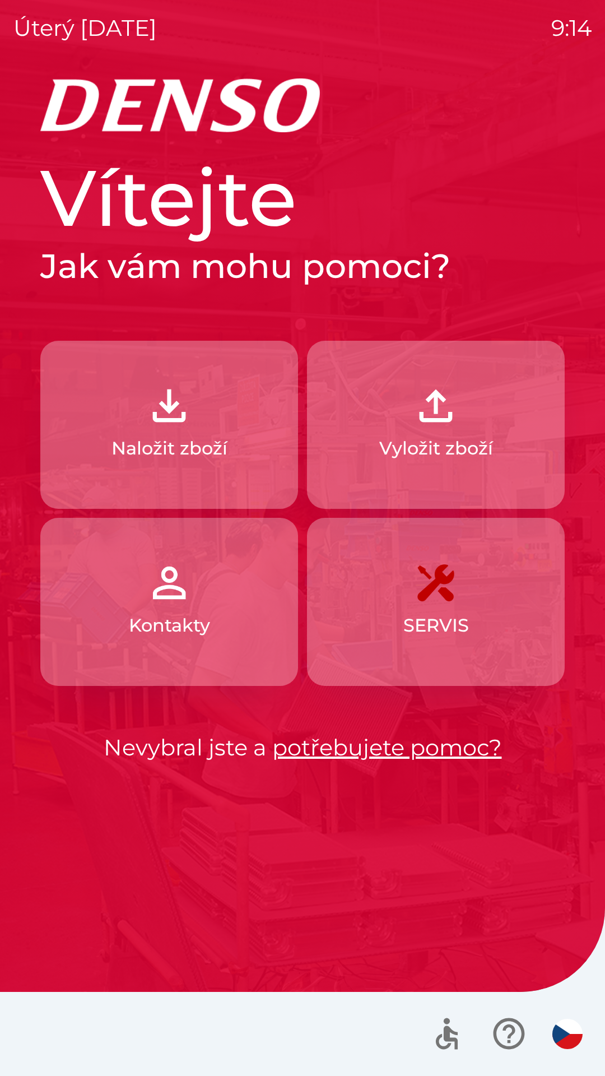
click at [442, 430] on img "button" at bounding box center [435, 405] width 49 height 49
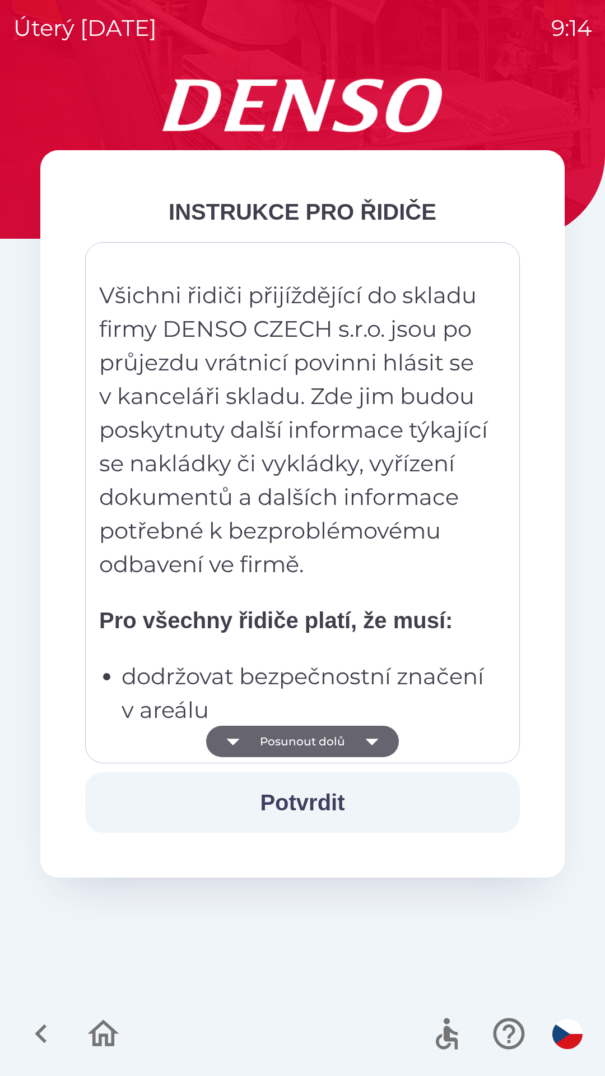
click at [375, 741] on icon "button" at bounding box center [371, 741] width 13 height 7
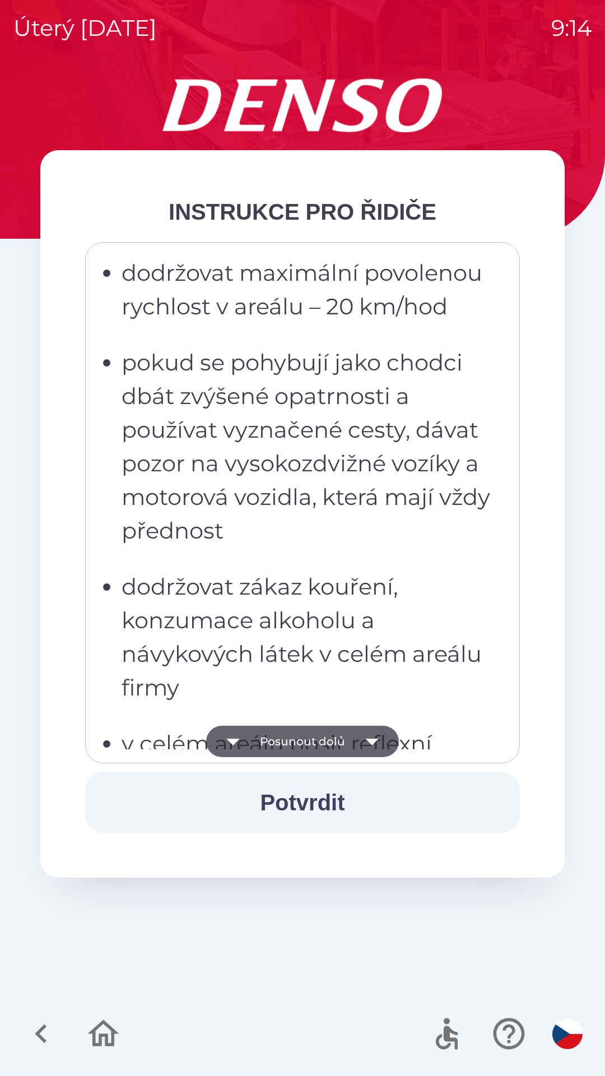
click at [370, 740] on icon "button" at bounding box center [371, 741] width 13 height 7
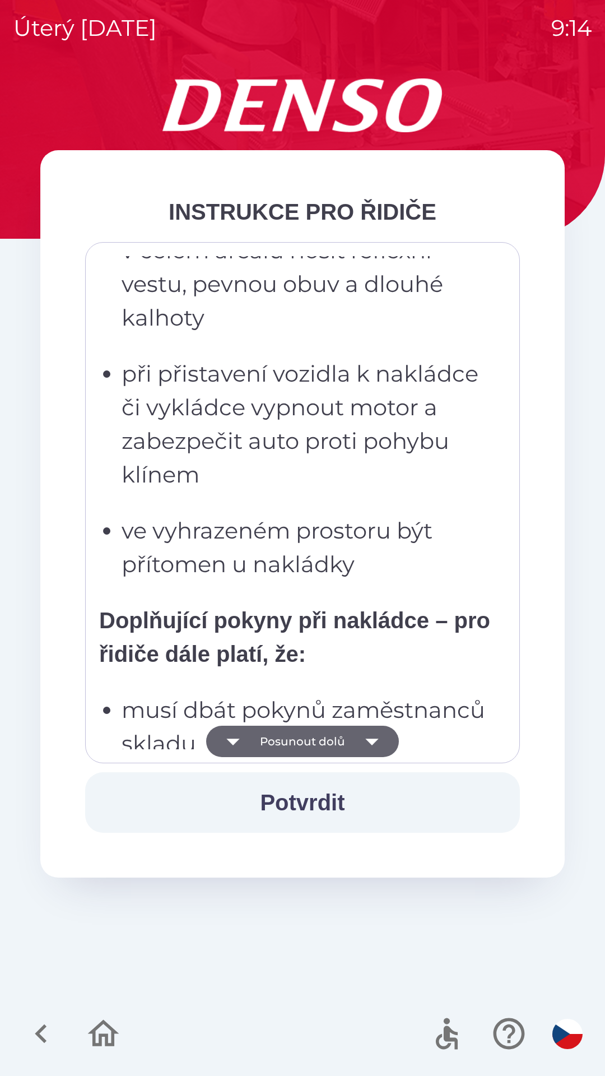
click at [376, 734] on icon "button" at bounding box center [371, 741] width 31 height 31
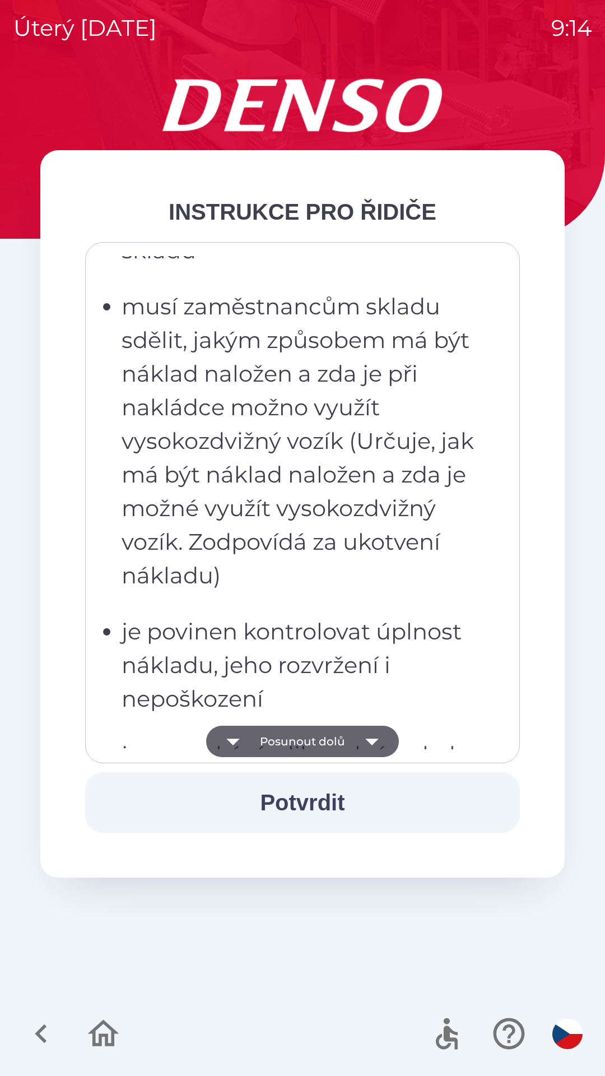
click at [376, 738] on icon "button" at bounding box center [371, 741] width 31 height 31
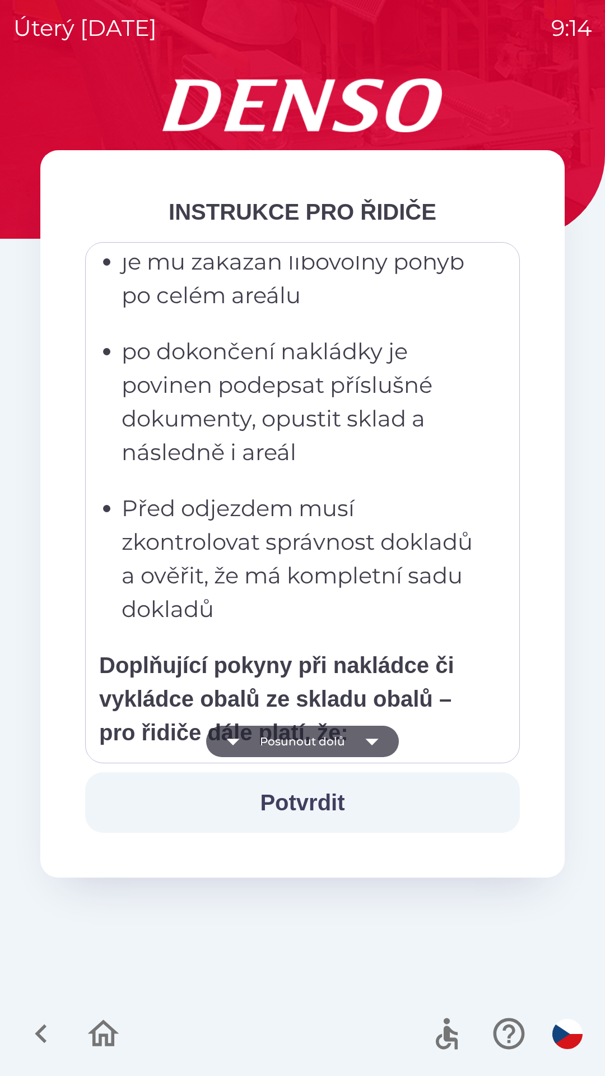
click at [369, 740] on icon "button" at bounding box center [371, 741] width 13 height 7
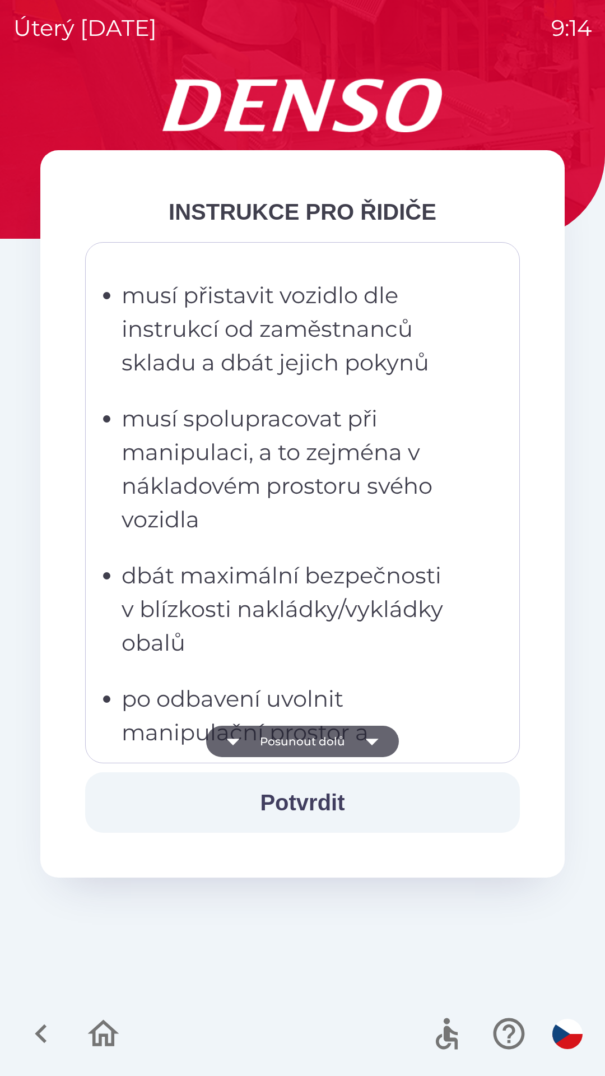
click at [371, 741] on icon "button" at bounding box center [371, 741] width 13 height 7
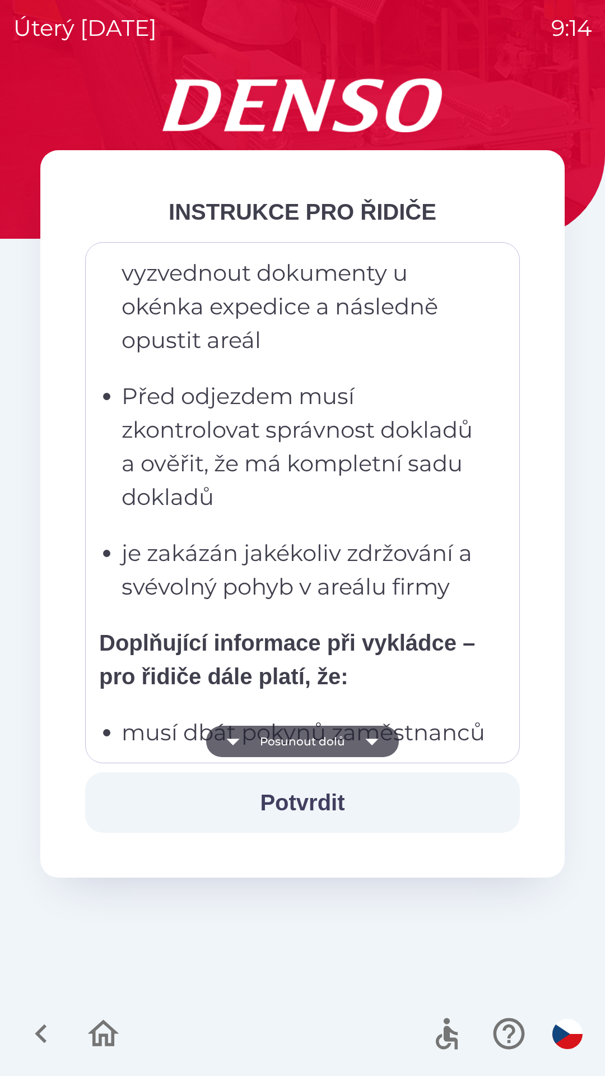
click at [363, 743] on icon "button" at bounding box center [371, 741] width 31 height 31
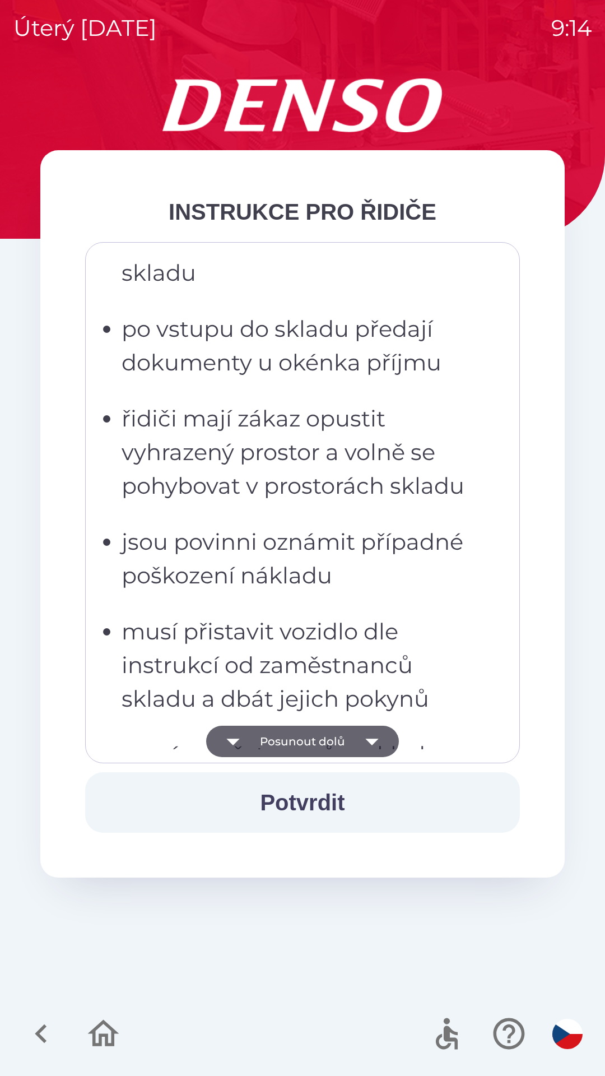
click at [365, 741] on icon "button" at bounding box center [371, 741] width 31 height 31
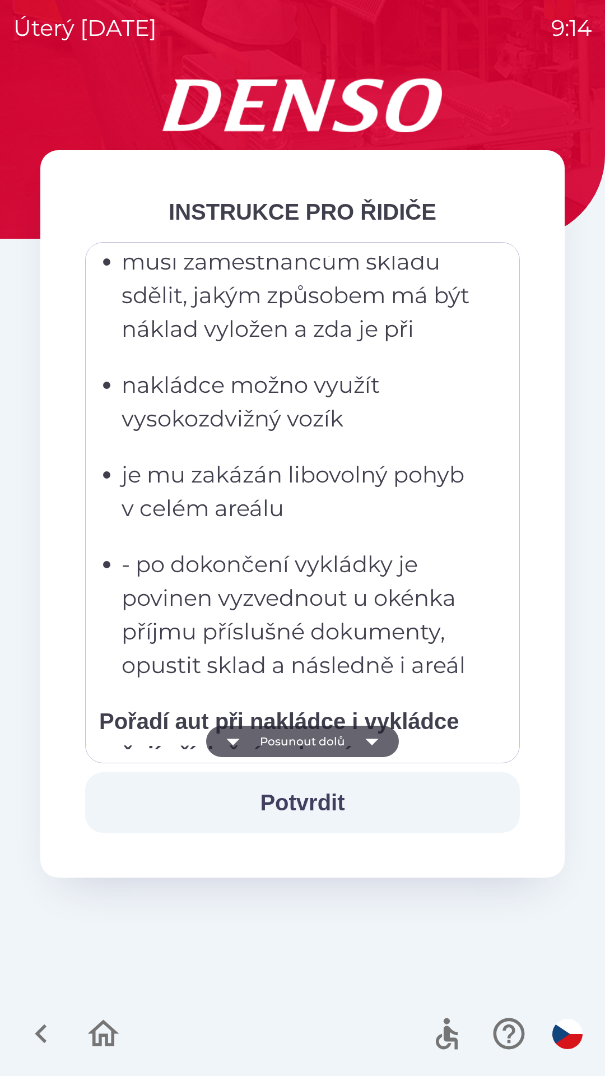
click at [370, 740] on icon "button" at bounding box center [371, 741] width 13 height 7
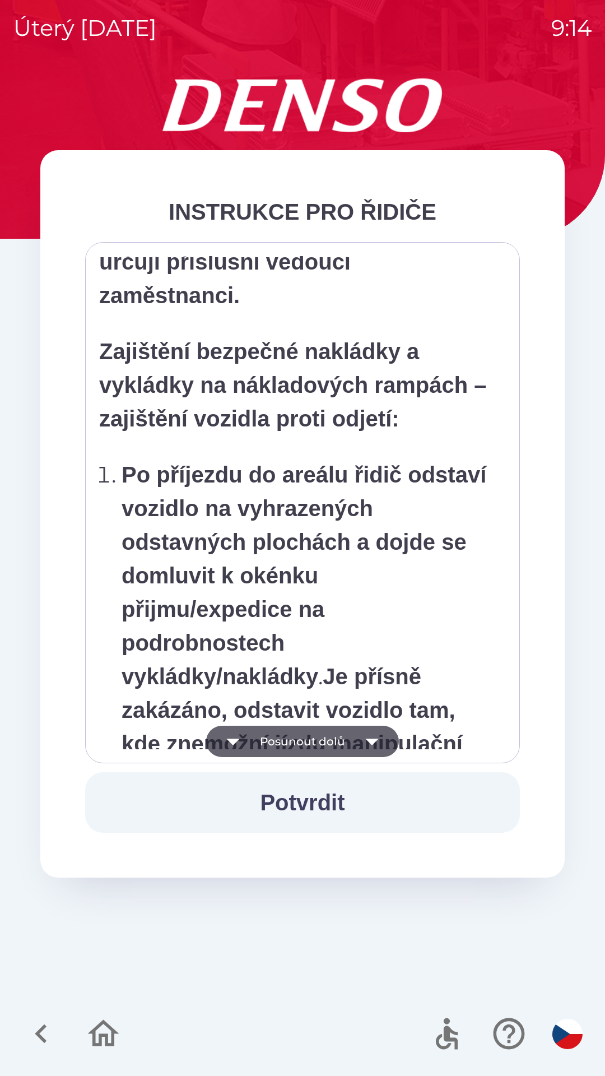
click at [369, 741] on icon "button" at bounding box center [371, 741] width 13 height 7
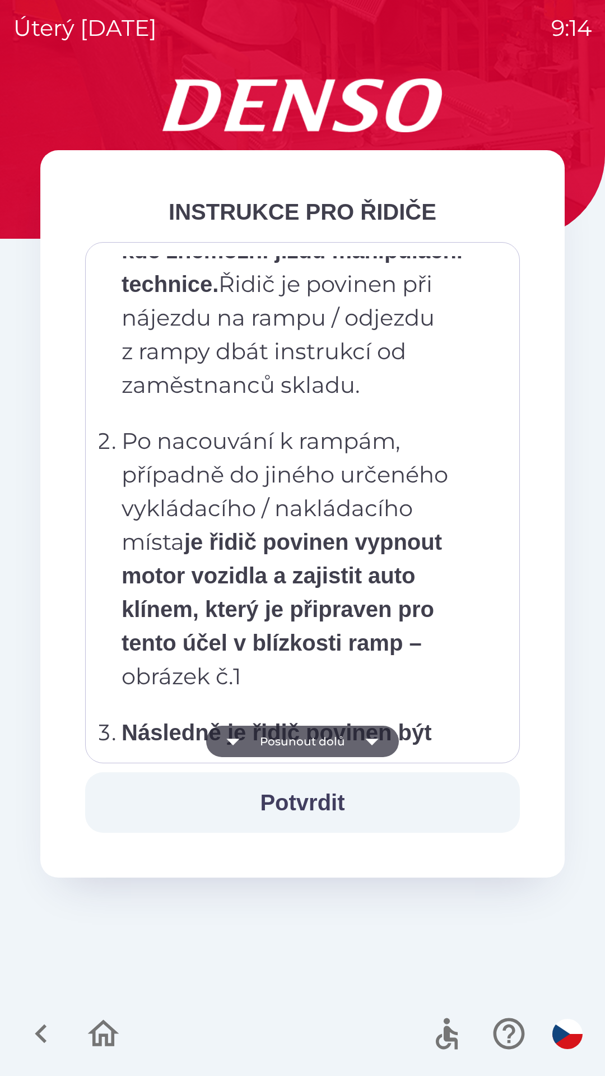
click at [365, 742] on icon "button" at bounding box center [371, 741] width 31 height 31
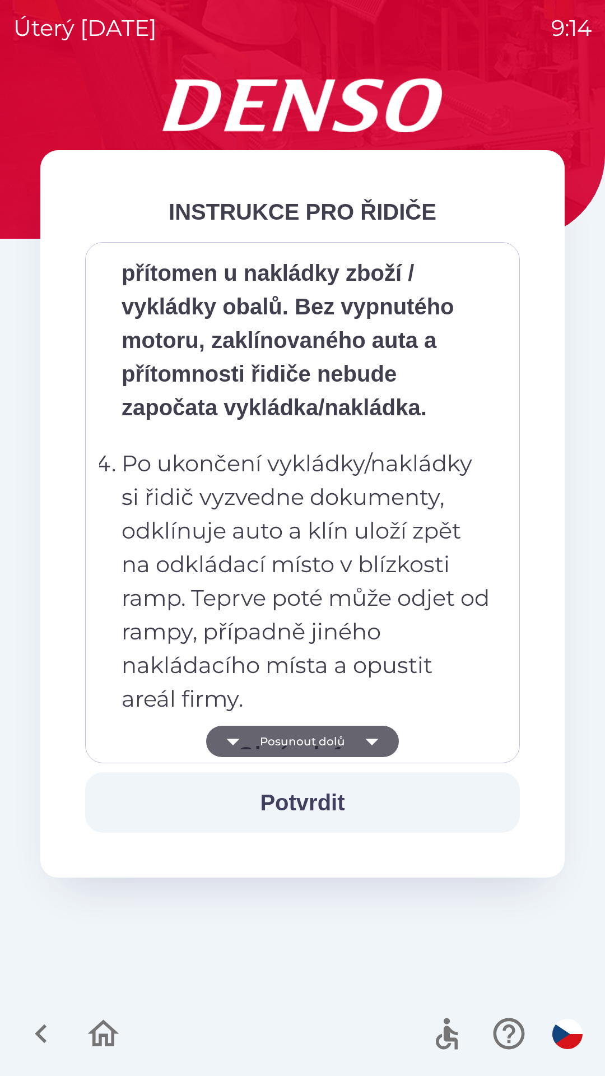
click at [369, 738] on icon "button" at bounding box center [371, 741] width 31 height 31
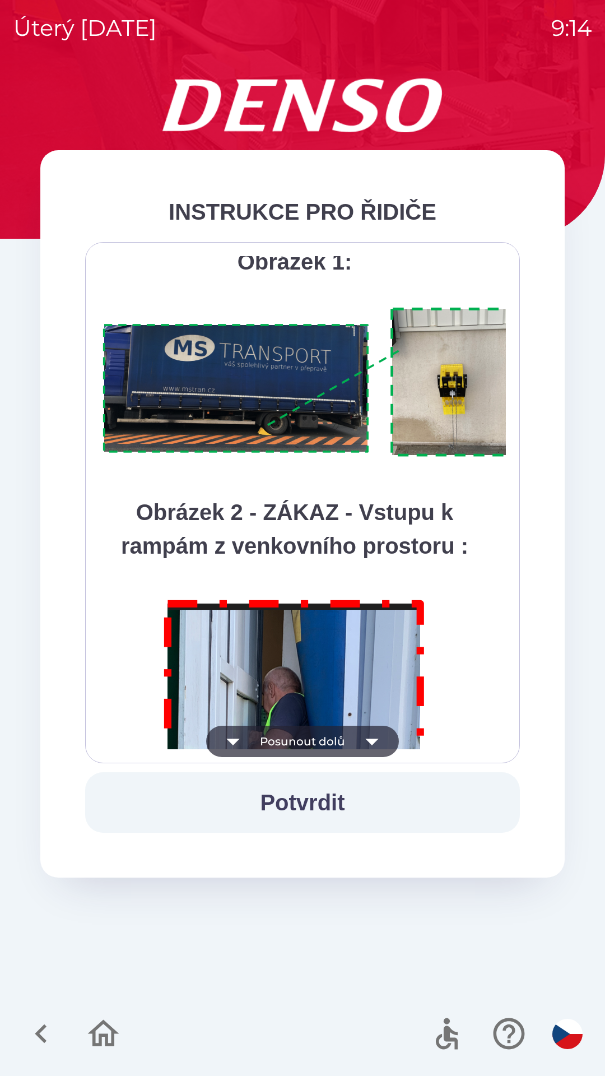
click at [364, 741] on icon "button" at bounding box center [371, 741] width 31 height 31
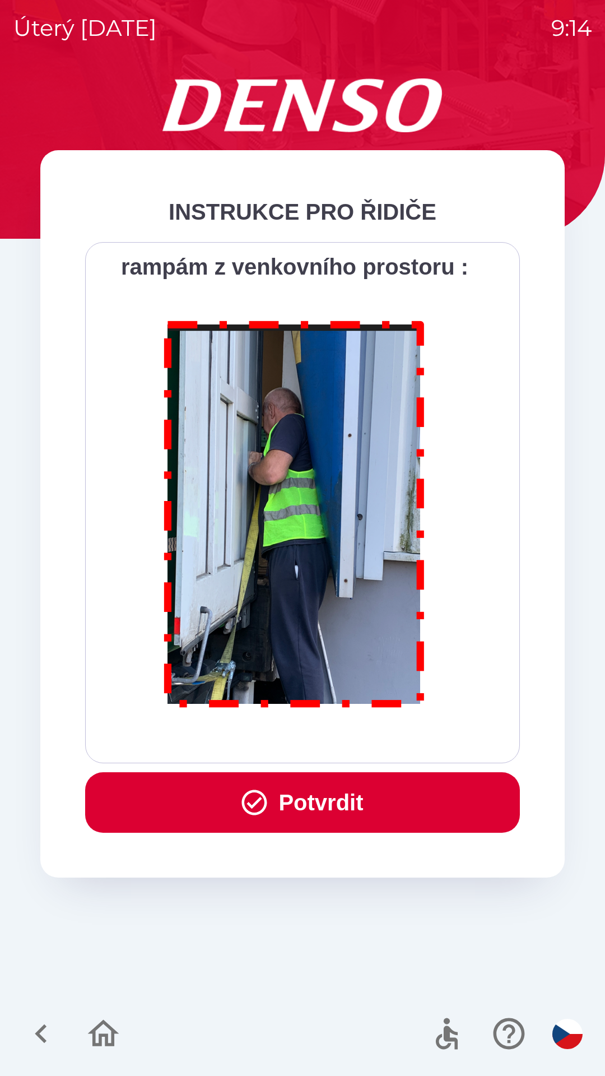
click at [371, 741] on div "Všichni řidiči přijíždějící do skladu firmy DENSO CZECH s.r.o. jsou po průjezdu…" at bounding box center [302, 502] width 407 height 493
click at [331, 798] on button "Potvrdit" at bounding box center [302, 802] width 435 height 61
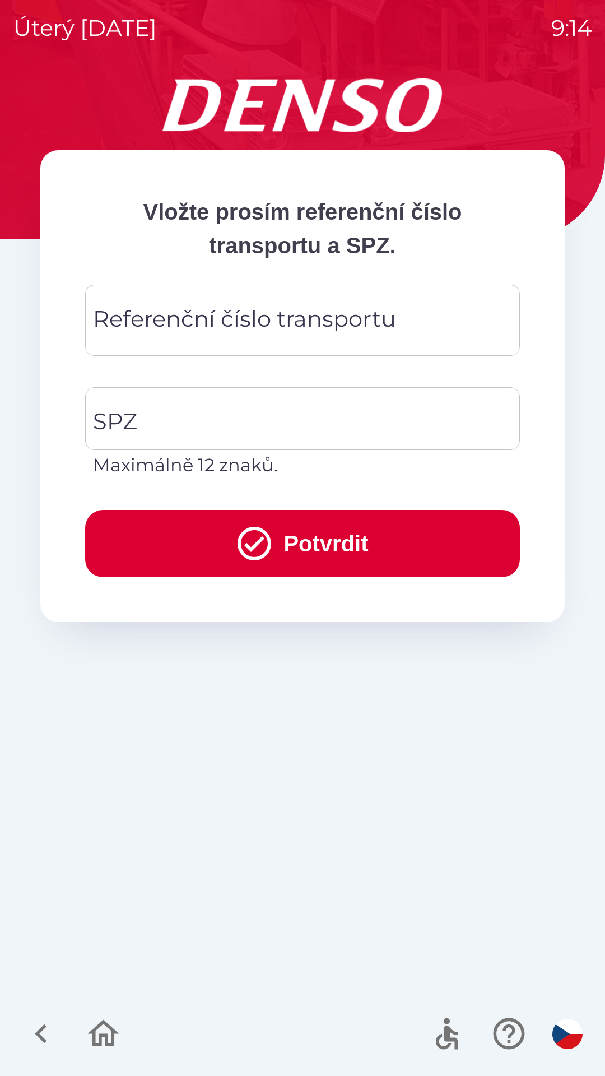
click at [335, 315] on div "Referenční číslo transportu Referenční číslo transportu" at bounding box center [302, 320] width 435 height 71
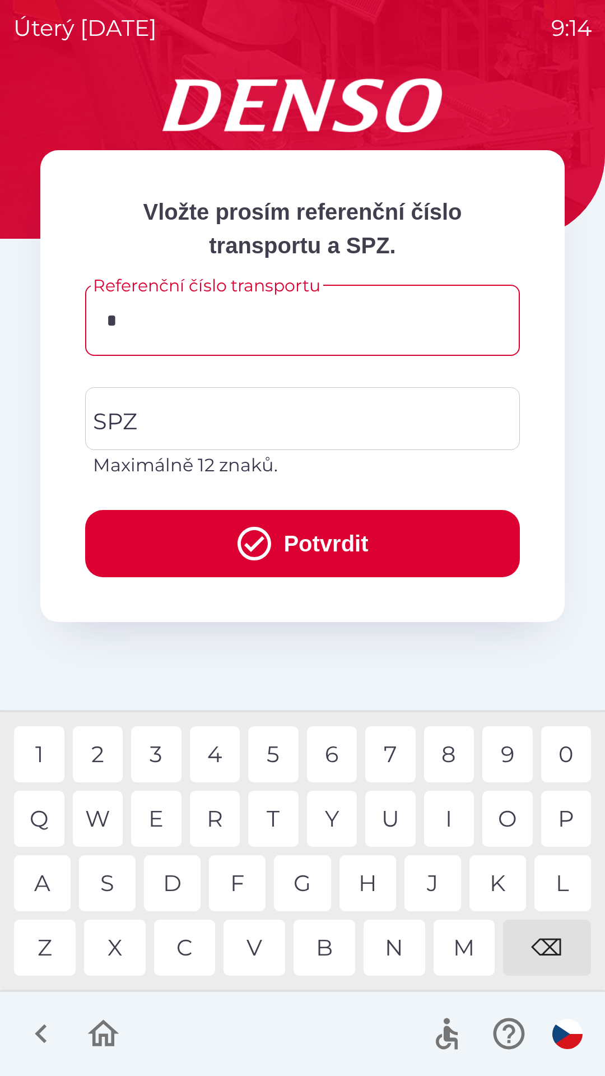
click at [398, 950] on div "N" at bounding box center [395, 947] width 62 height 56
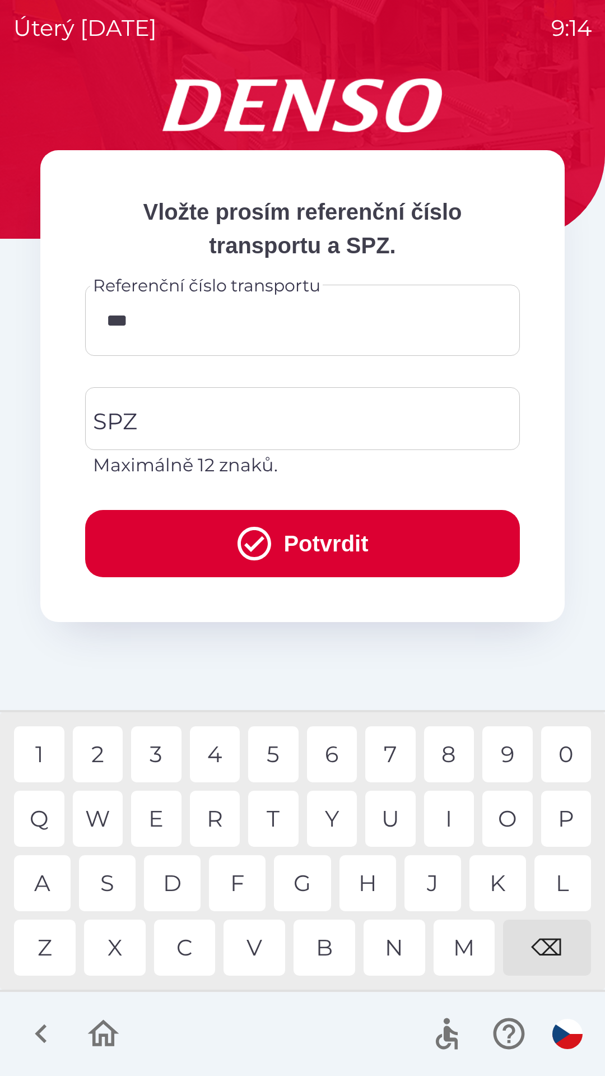
click at [192, 947] on div "C" at bounding box center [185, 947] width 62 height 56
click at [106, 750] on div "2" at bounding box center [98, 754] width 50 height 56
type input "**********"
click at [247, 415] on input "SPZ" at bounding box center [294, 418] width 408 height 53
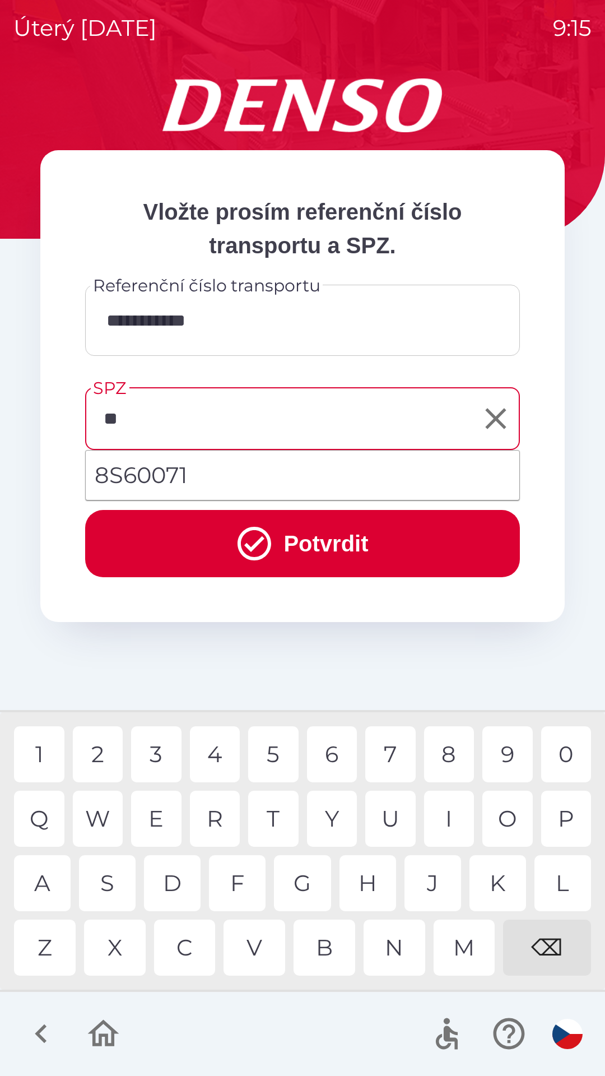
click at [114, 886] on div "S" at bounding box center [107, 883] width 57 height 56
click at [565, 750] on div "0" at bounding box center [566, 754] width 50 height 56
click at [565, 757] on div "0" at bounding box center [566, 754] width 50 height 56
type input "*******"
click at [324, 550] on button "Potvrdit" at bounding box center [302, 543] width 435 height 67
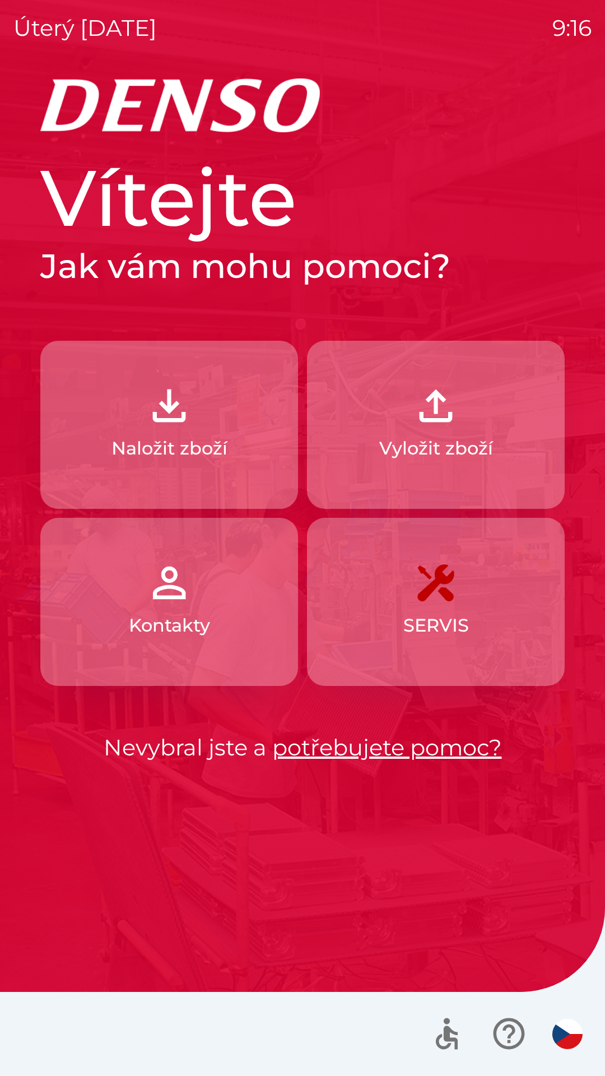
click at [459, 588] on img "button" at bounding box center [435, 582] width 49 height 49
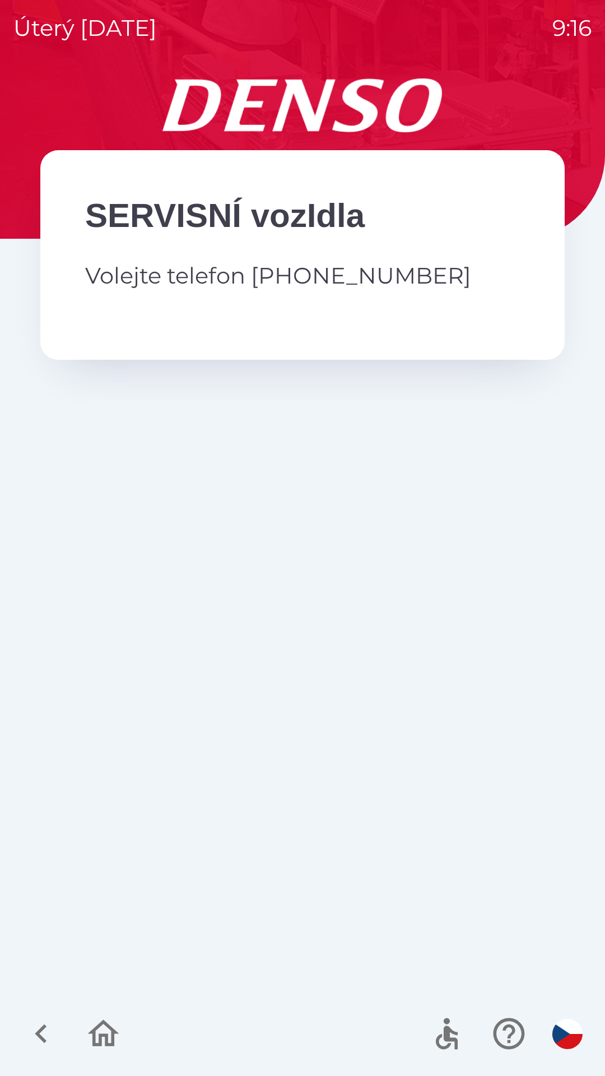
click at [48, 1041] on icon "button" at bounding box center [41, 1034] width 38 height 38
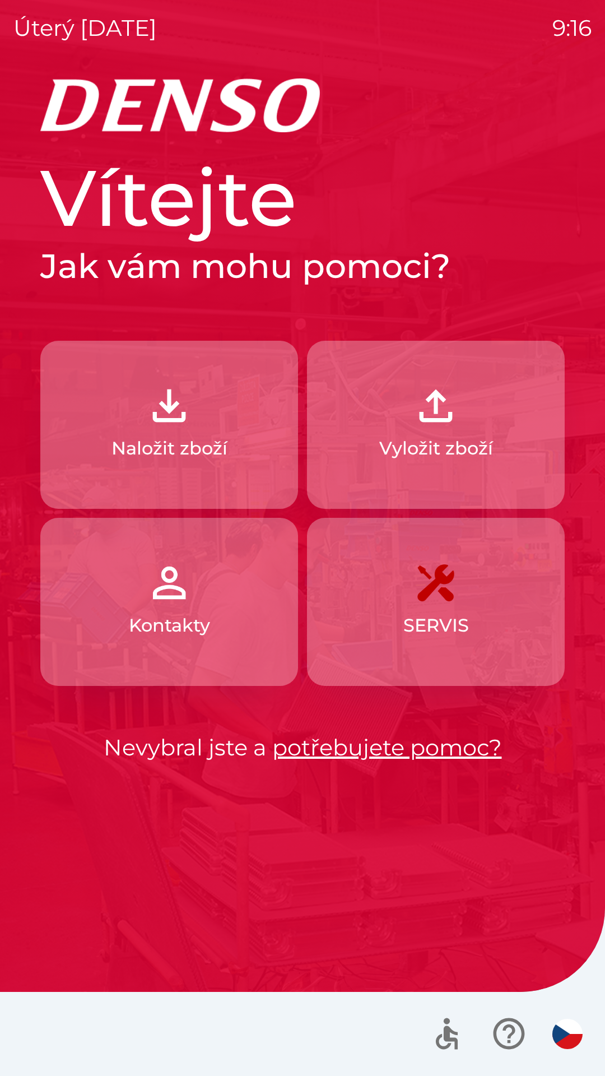
click at [227, 618] on button "Kontakty" at bounding box center [169, 602] width 258 height 168
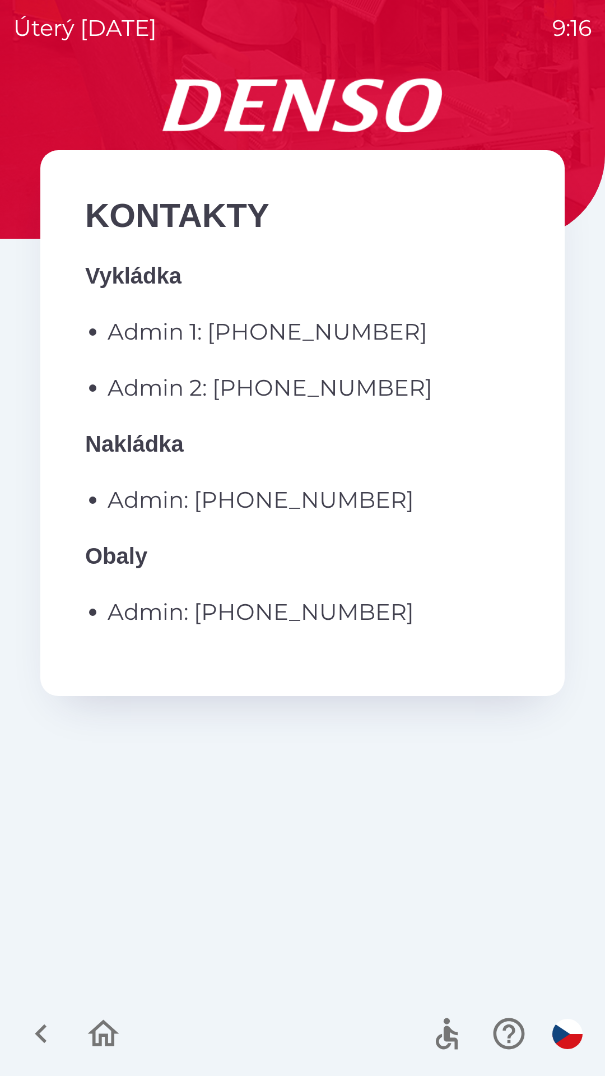
click at [43, 1036] on icon "button" at bounding box center [41, 1034] width 38 height 38
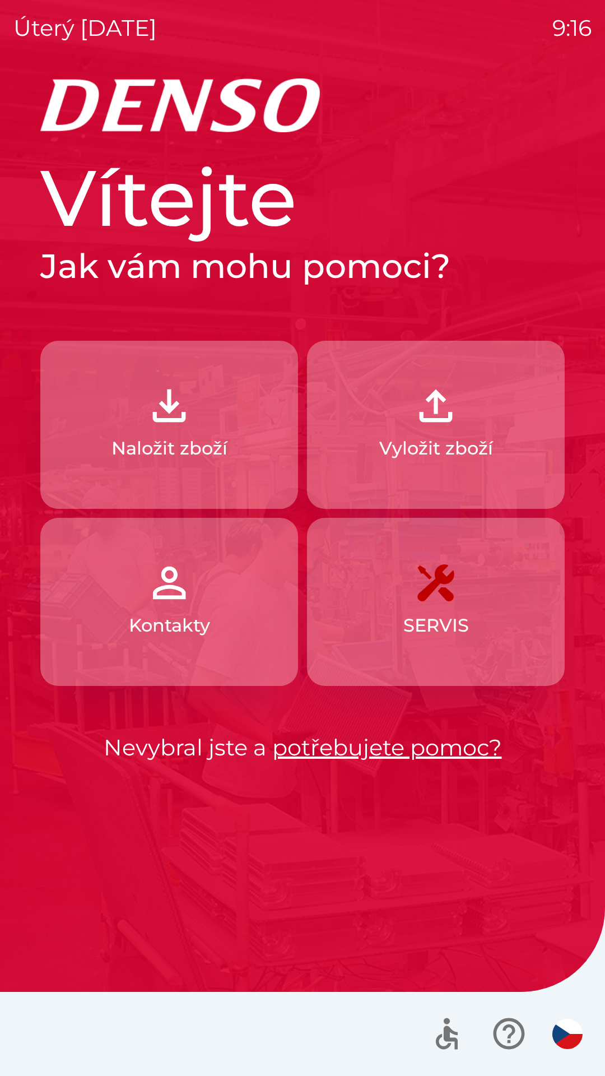
click at [210, 446] on p "Naložit zboží" at bounding box center [169, 448] width 116 height 27
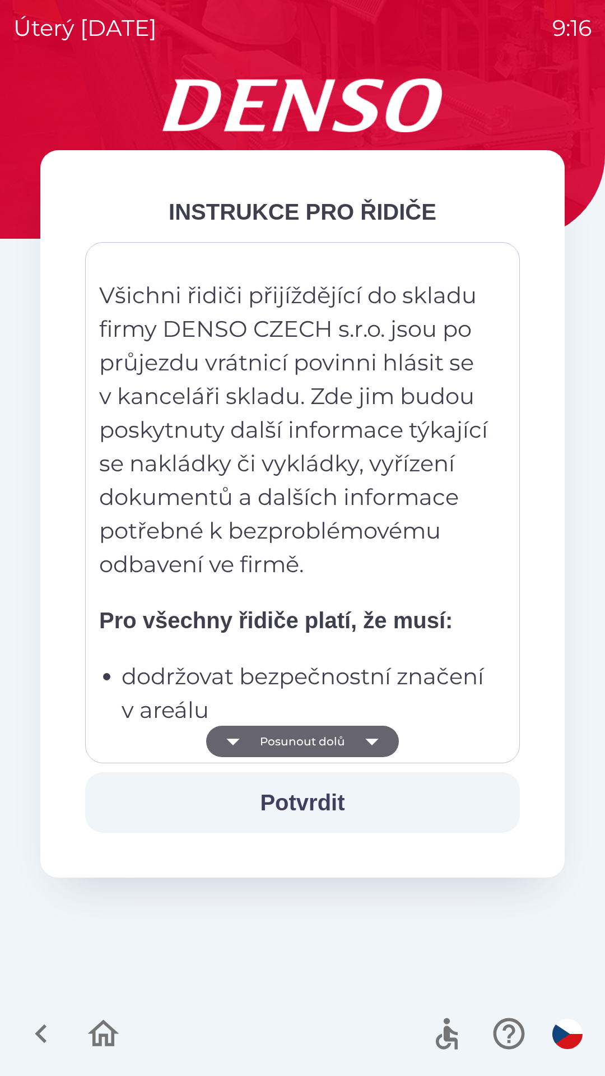
click at [46, 1043] on icon "button" at bounding box center [41, 1034] width 38 height 38
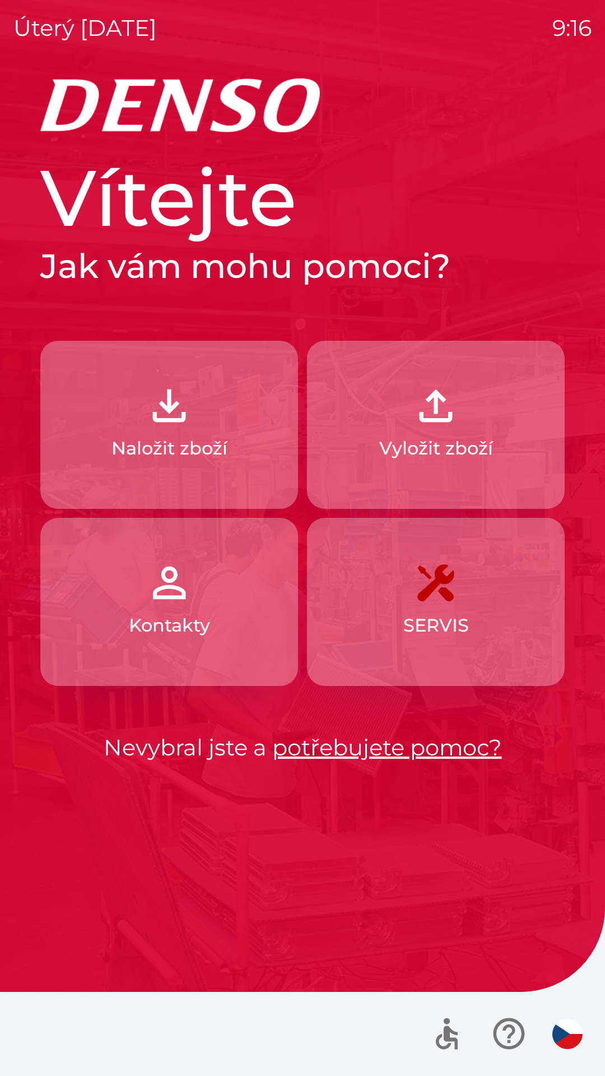
click at [427, 752] on link "potřebujete pomoc?" at bounding box center [387, 746] width 230 height 27
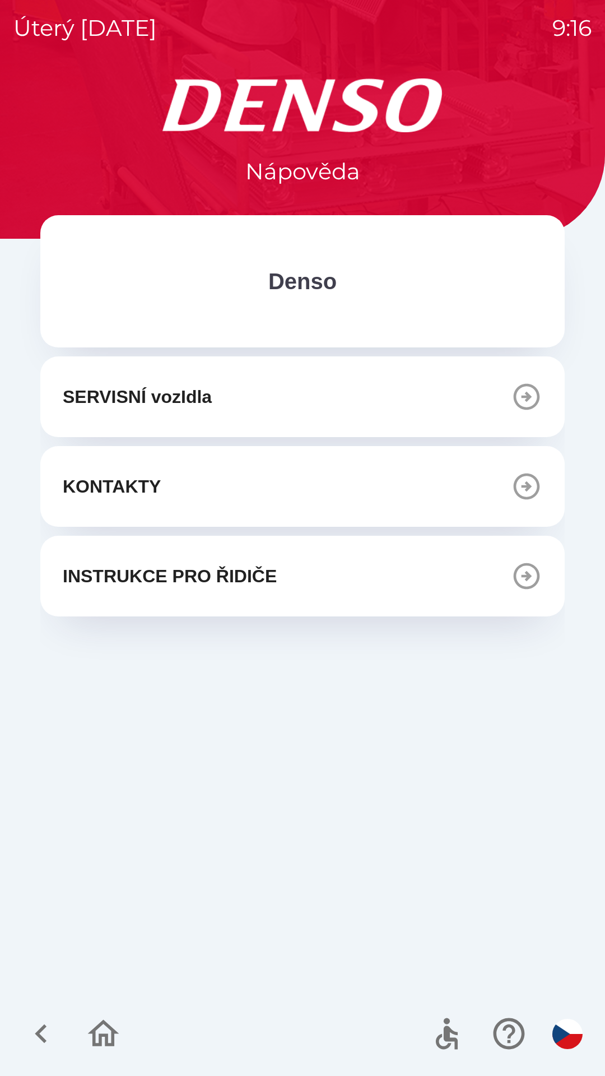
click at [534, 580] on icon "button" at bounding box center [526, 575] width 31 height 31
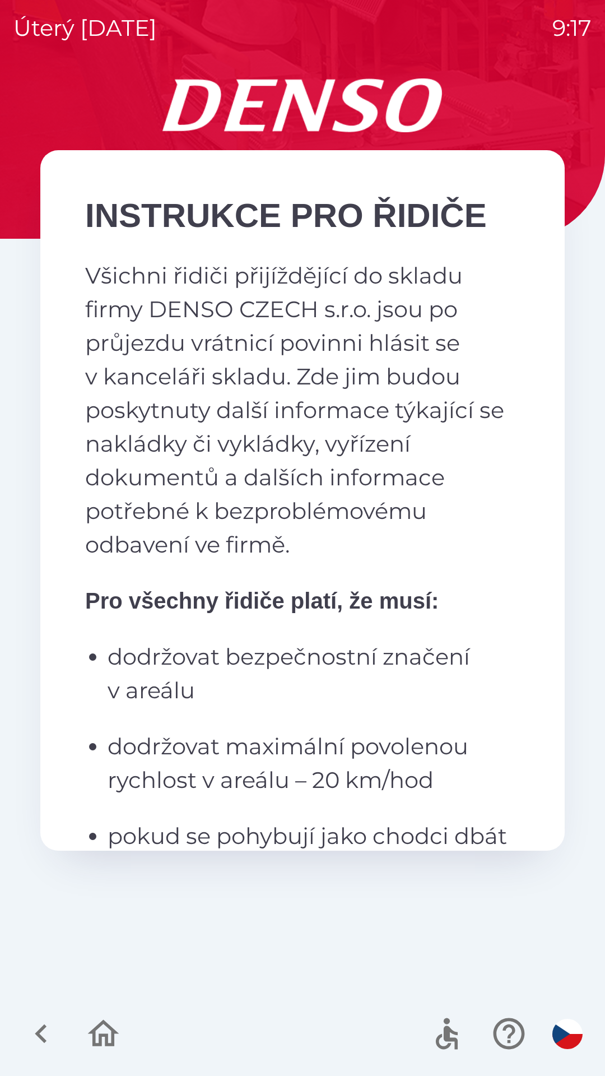
click at [53, 1036] on icon "button" at bounding box center [41, 1034] width 38 height 38
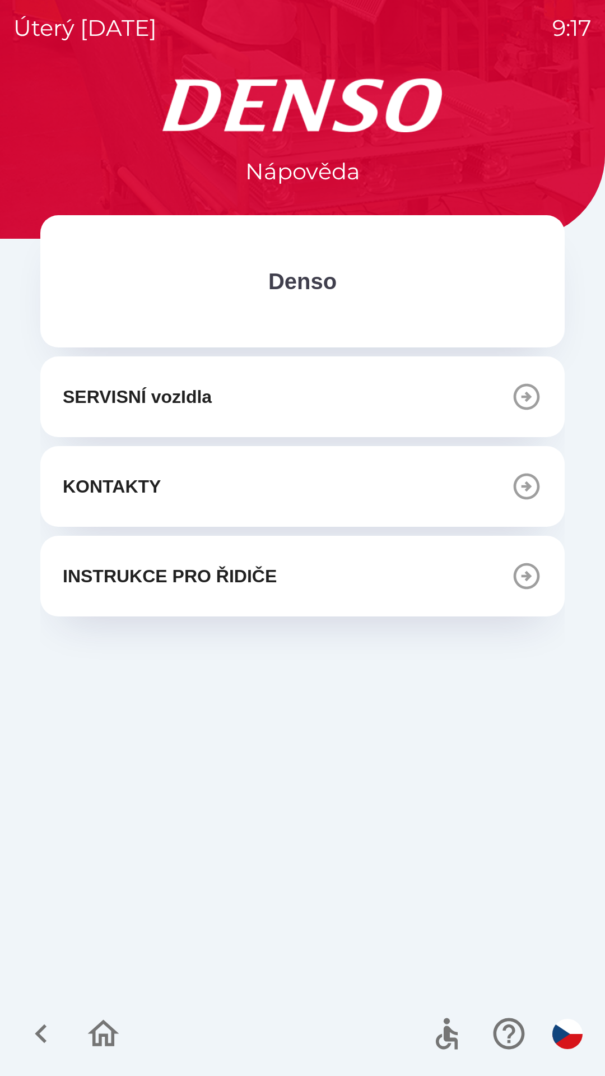
click at [39, 1035] on icon "button" at bounding box center [41, 1033] width 12 height 19
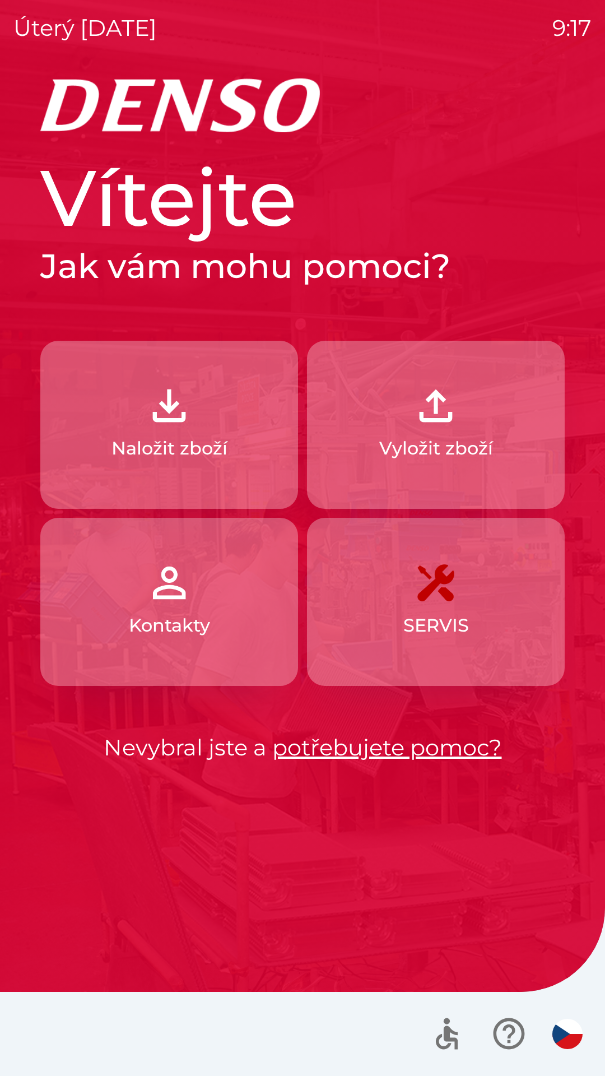
click at [218, 599] on button "Kontakty" at bounding box center [169, 602] width 258 height 168
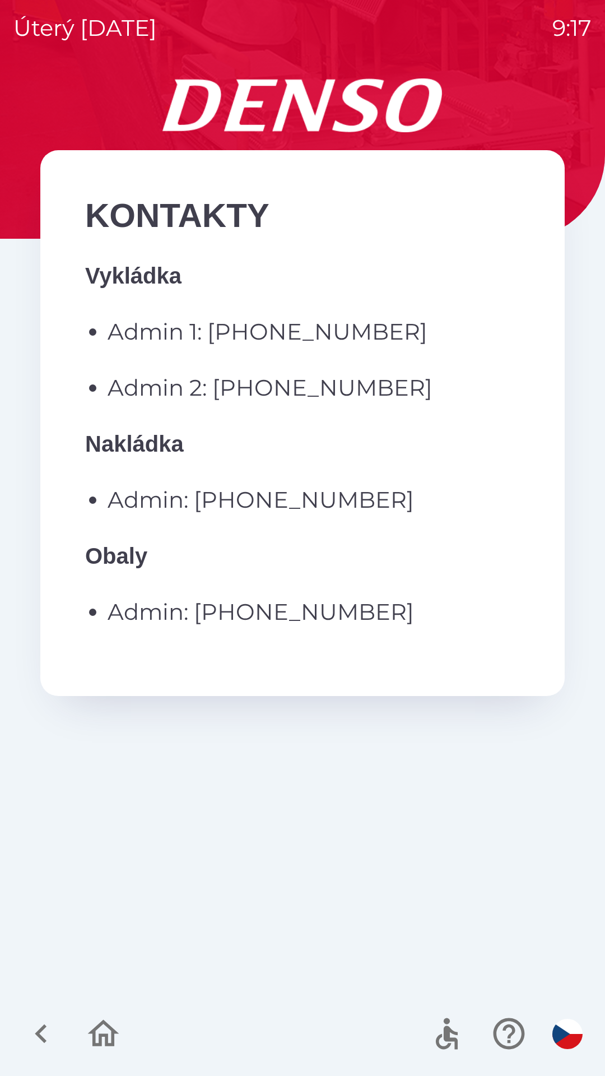
click at [48, 1035] on icon "button" at bounding box center [41, 1034] width 38 height 38
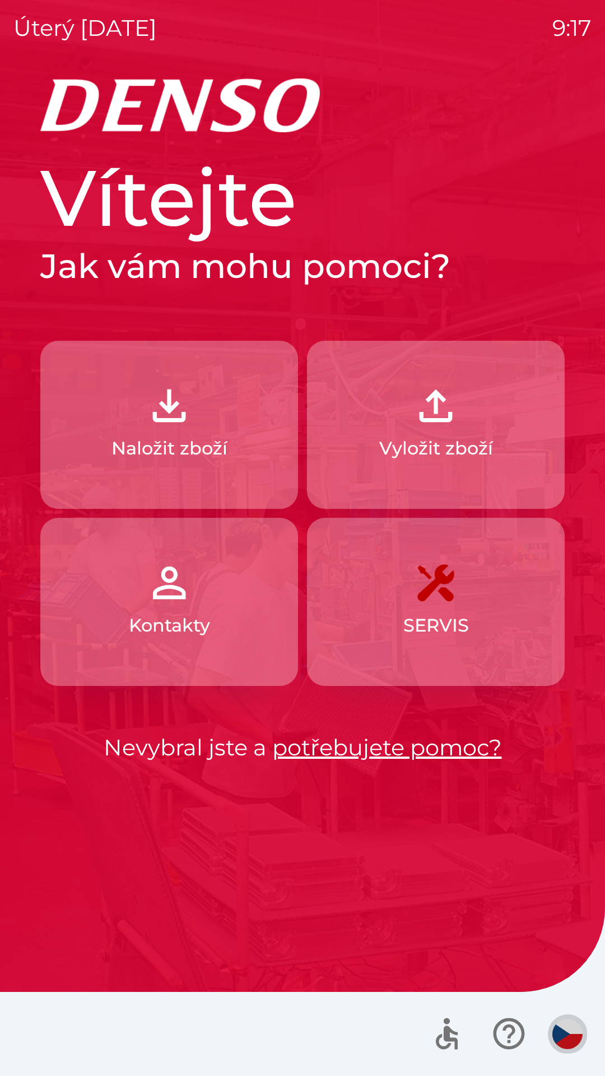
click at [572, 1035] on img "button" at bounding box center [567, 1034] width 30 height 30
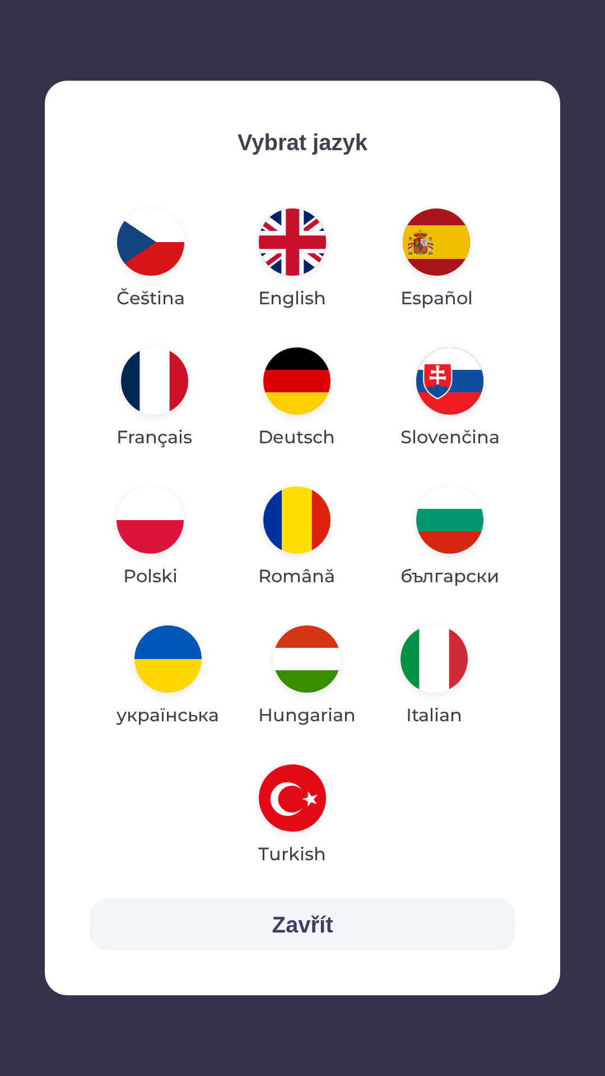
click at [310, 666] on img "button" at bounding box center [306, 658] width 67 height 67
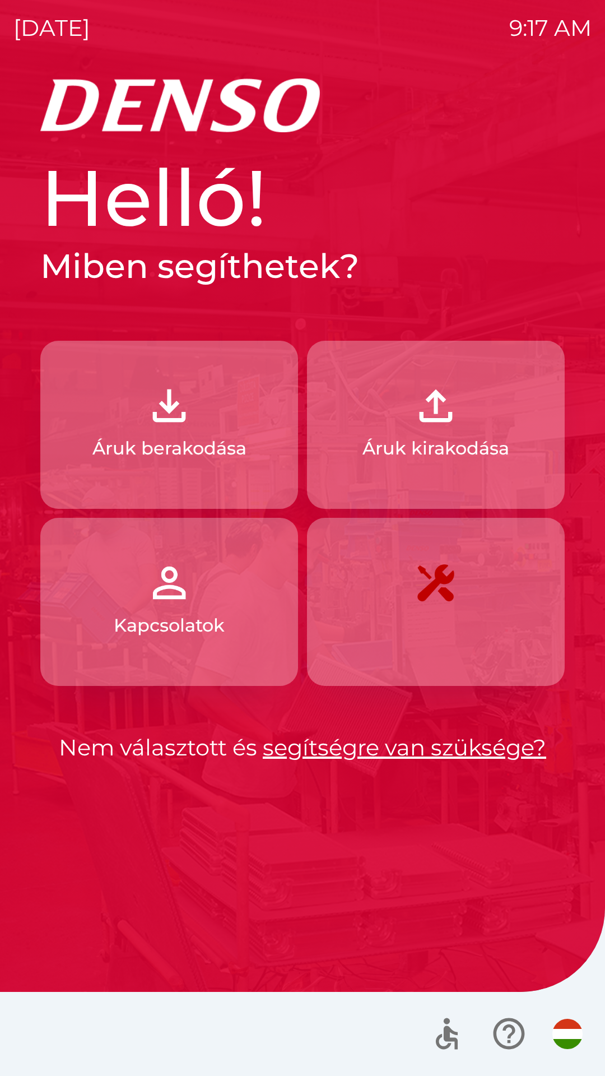
click at [445, 441] on p "Áruk kirakodása" at bounding box center [435, 448] width 147 height 27
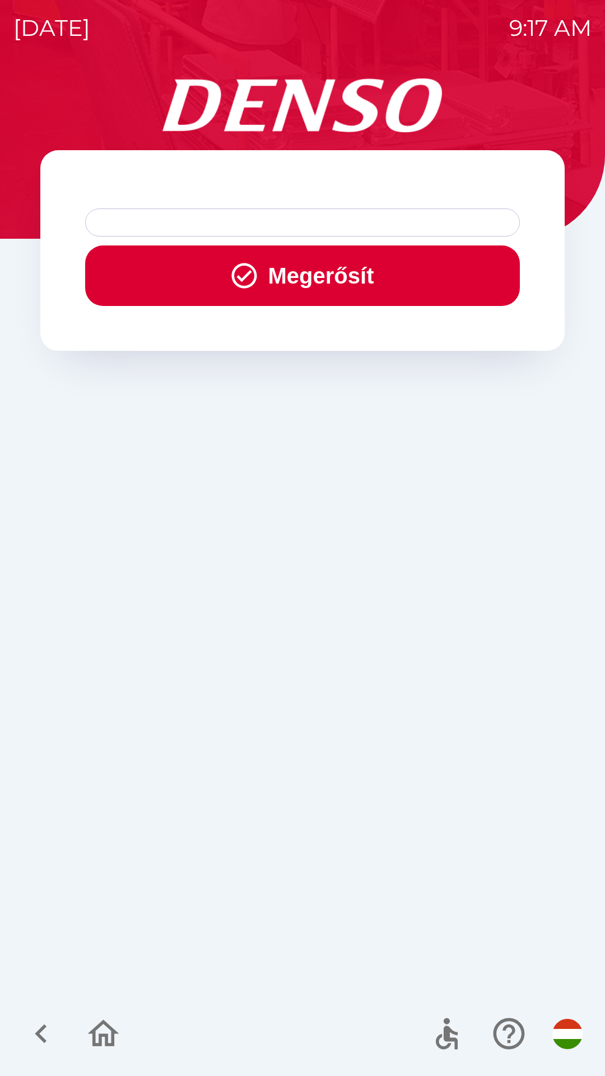
click at [171, 223] on div at bounding box center [302, 222] width 435 height 28
click at [172, 222] on div at bounding box center [302, 222] width 435 height 28
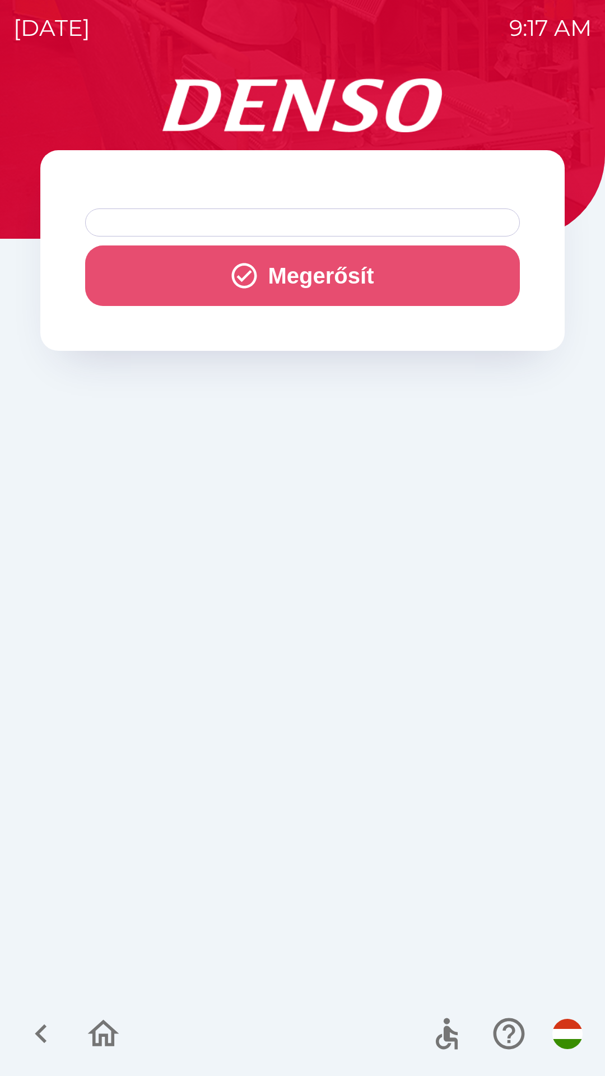
click at [320, 268] on button "Megerősít" at bounding box center [302, 275] width 435 height 61
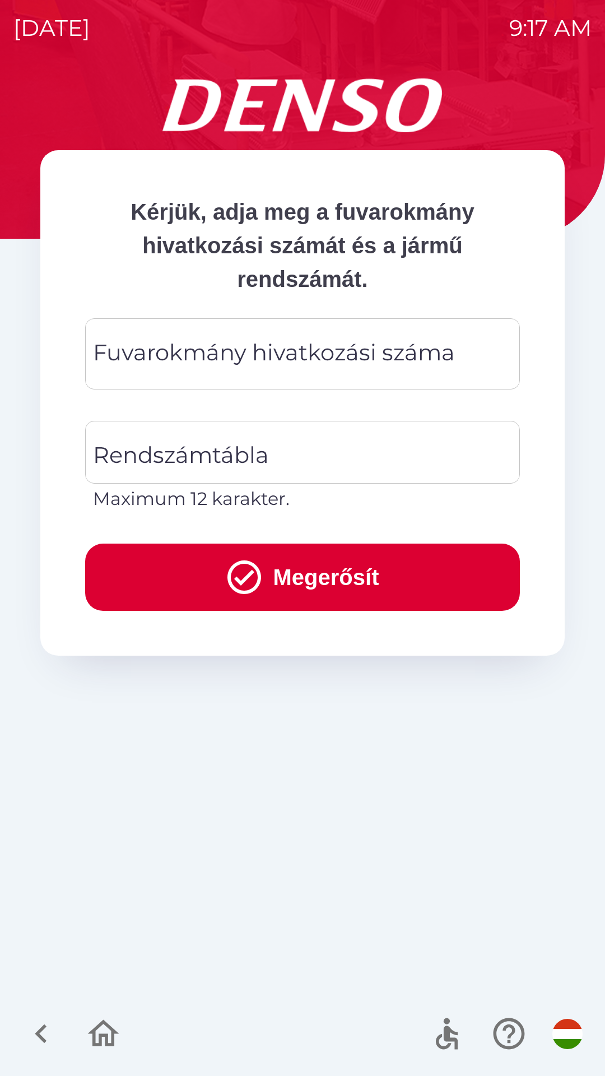
click at [323, 275] on p "Kérjük, adja meg a fuvarokmány hivatkozási számát és a jármű rendszámát." at bounding box center [302, 245] width 435 height 101
click at [195, 359] on div "Fuvarokmány hivatkozási száma Fuvarokmány hivatkozási száma" at bounding box center [302, 353] width 435 height 71
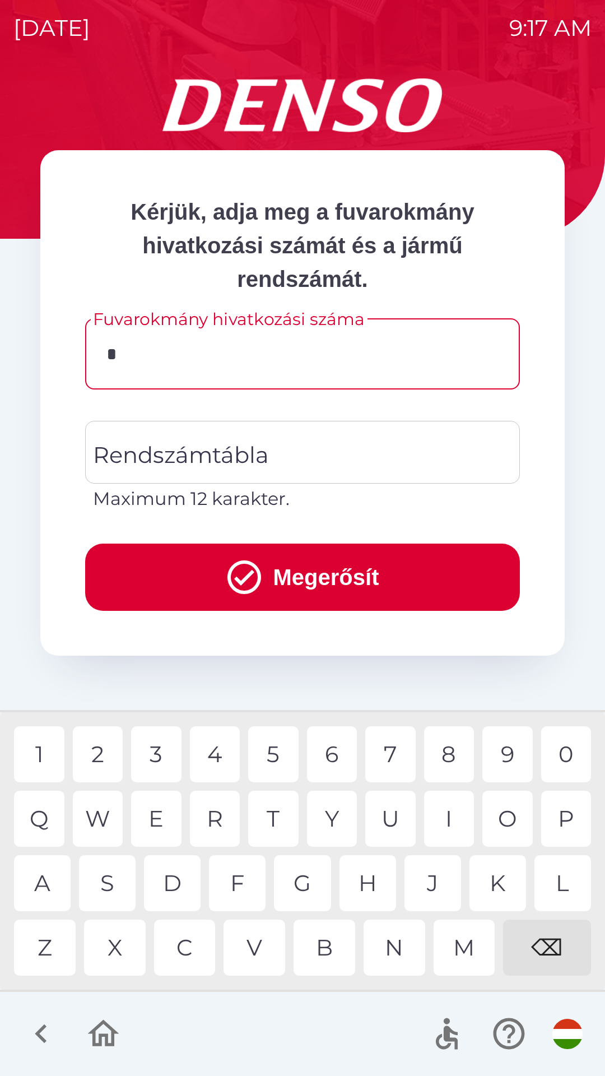
click at [163, 752] on div "3" at bounding box center [156, 754] width 50 height 56
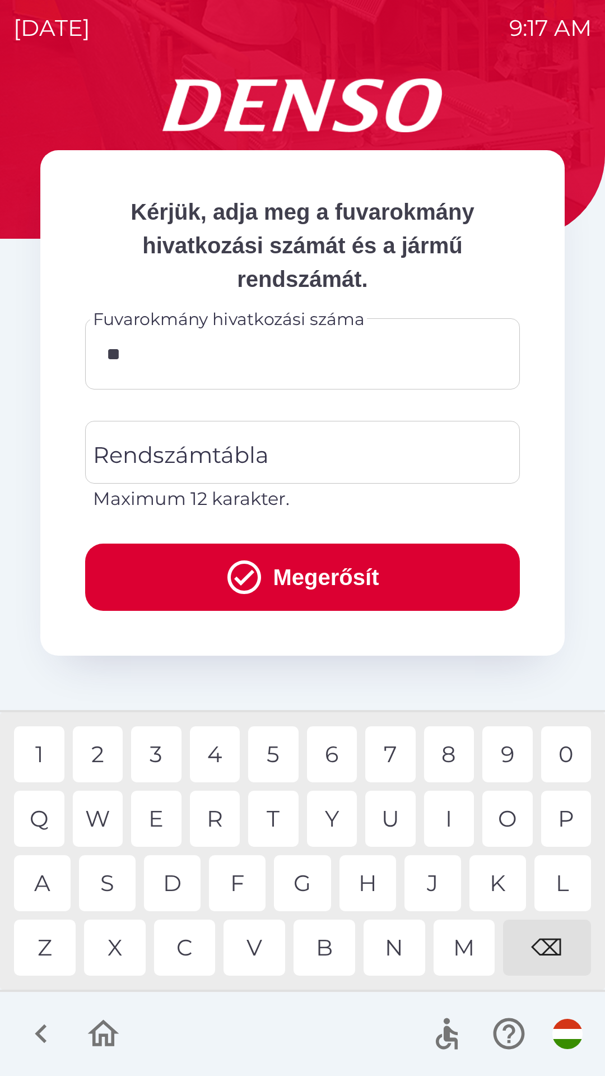
click at [225, 757] on div "4" at bounding box center [215, 754] width 50 height 56
click at [50, 748] on div "1" at bounding box center [39, 754] width 50 height 56
type input "******"
click at [217, 454] on div "Rendszámtábla Rendszámtábla Maximum 12 karakter." at bounding box center [302, 466] width 435 height 91
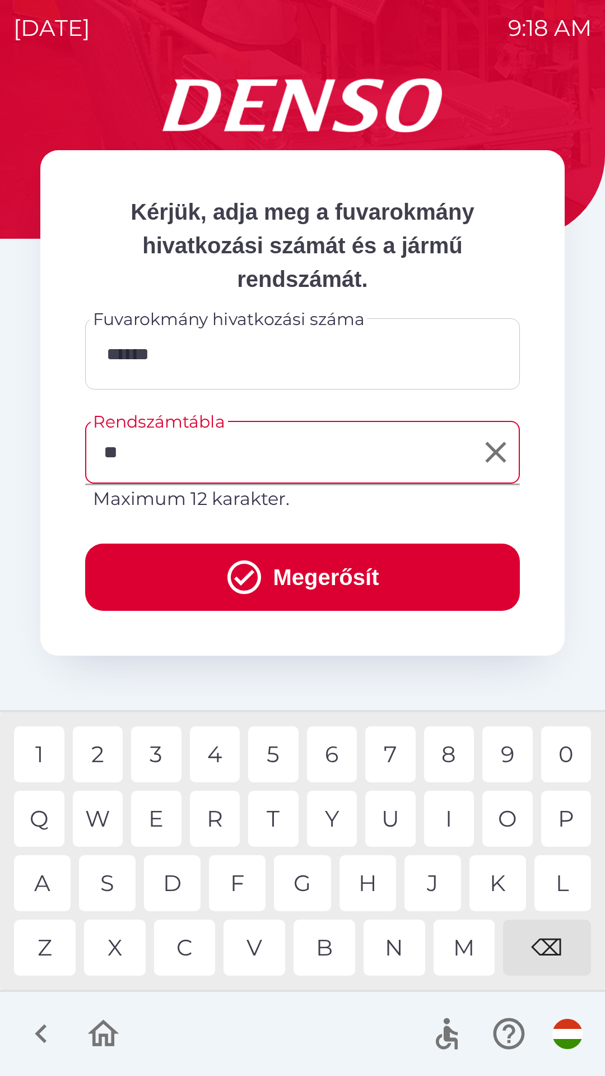
click at [42, 885] on div "A" at bounding box center [42, 883] width 57 height 56
click at [430, 884] on div "J" at bounding box center [433, 883] width 57 height 56
click at [39, 751] on div "1" at bounding box center [39, 754] width 50 height 56
type input "*******"
click at [323, 567] on button "Megerősít" at bounding box center [302, 576] width 435 height 67
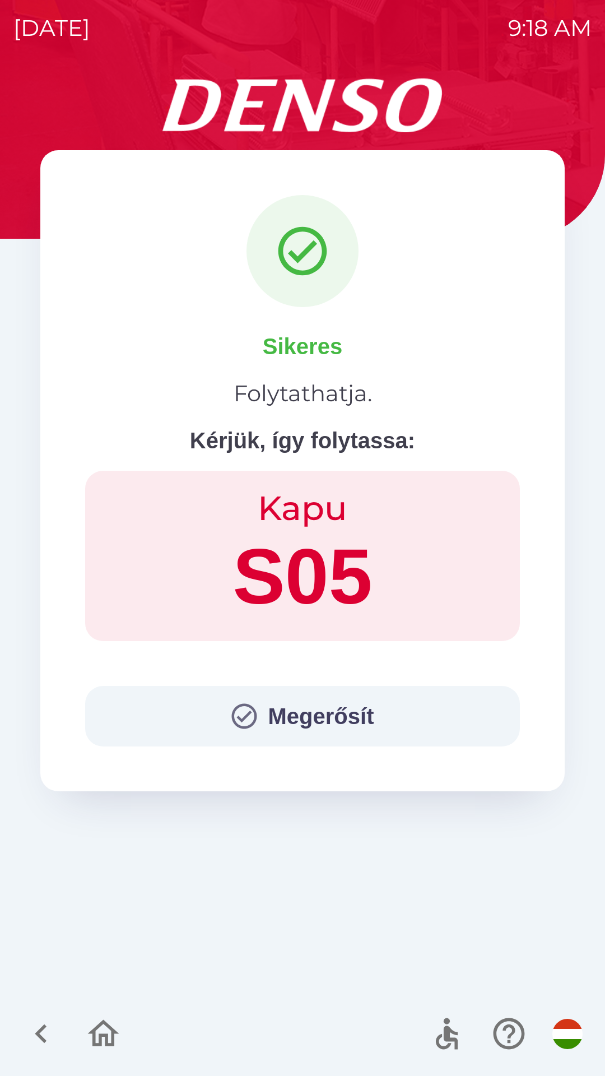
click at [245, 715] on icon "button" at bounding box center [244, 716] width 30 height 30
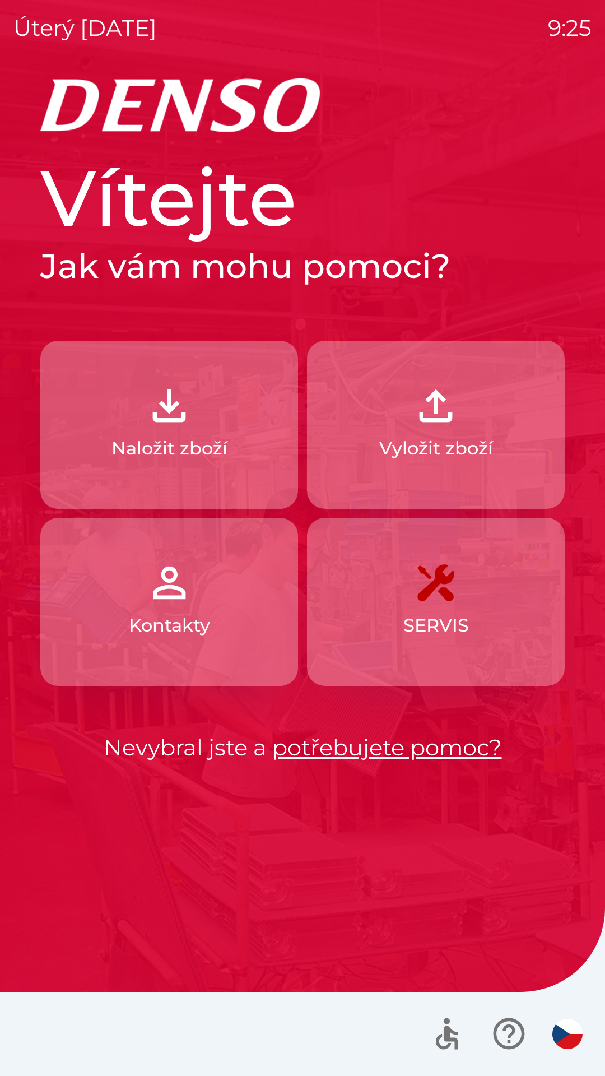
click at [250, 475] on button "Naložit zboží" at bounding box center [169, 425] width 258 height 168
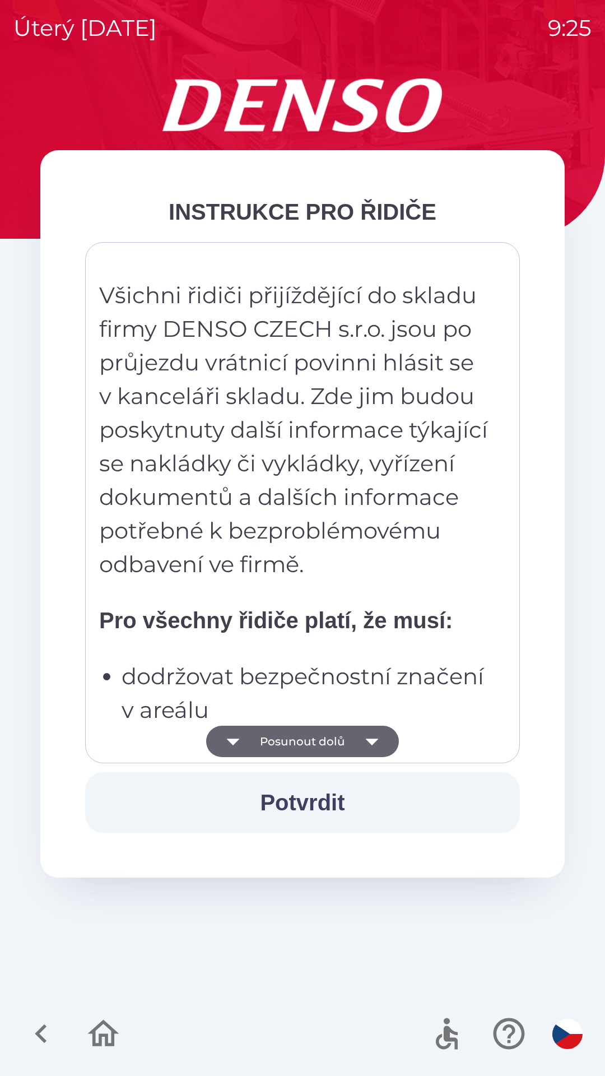
click at [319, 807] on button "Potvrdit" at bounding box center [302, 802] width 435 height 61
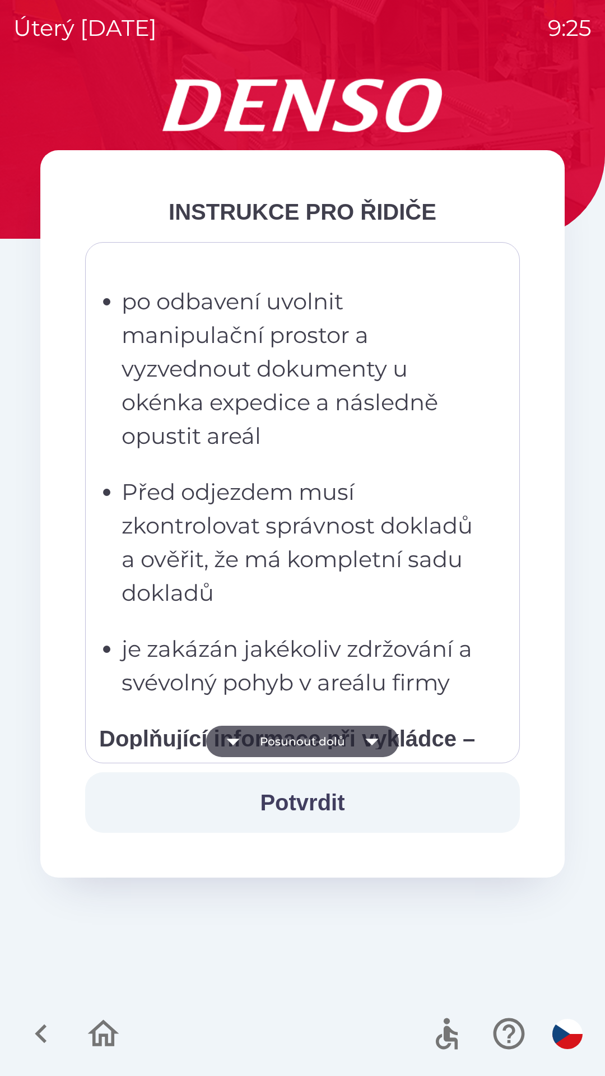
scroll to position [2866, 0]
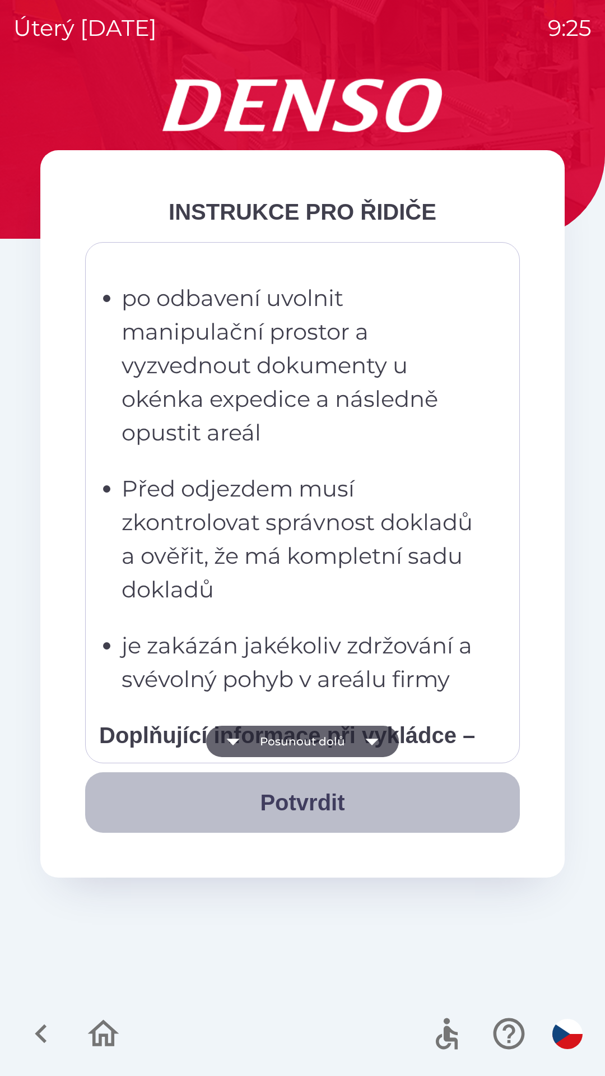
click at [336, 798] on button "Potvrdit" at bounding box center [302, 802] width 435 height 61
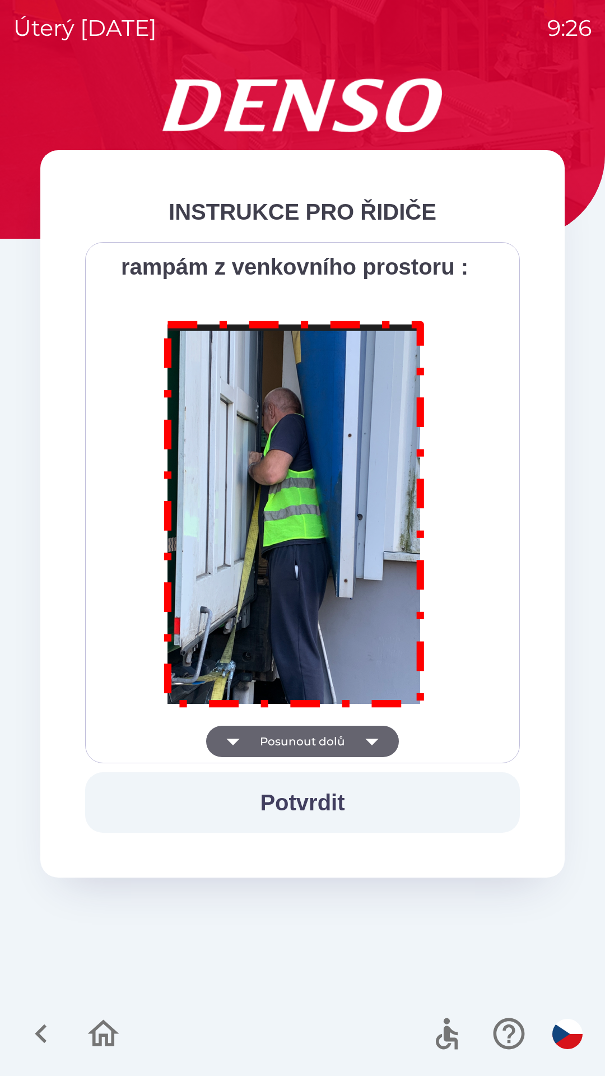
scroll to position [6296, 0]
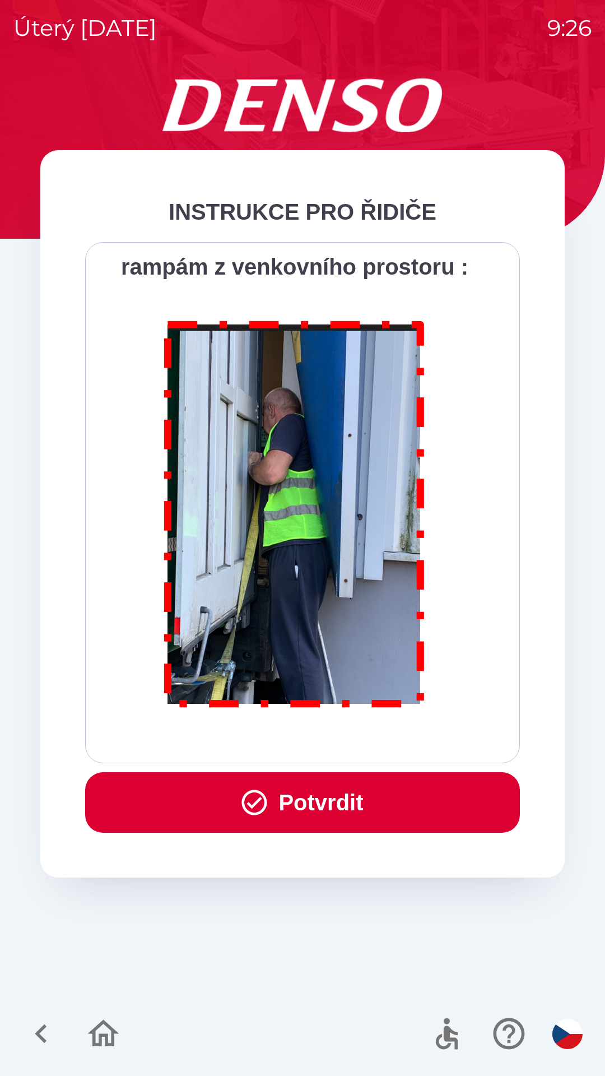
click at [350, 803] on button "Potvrdit" at bounding box center [302, 802] width 435 height 61
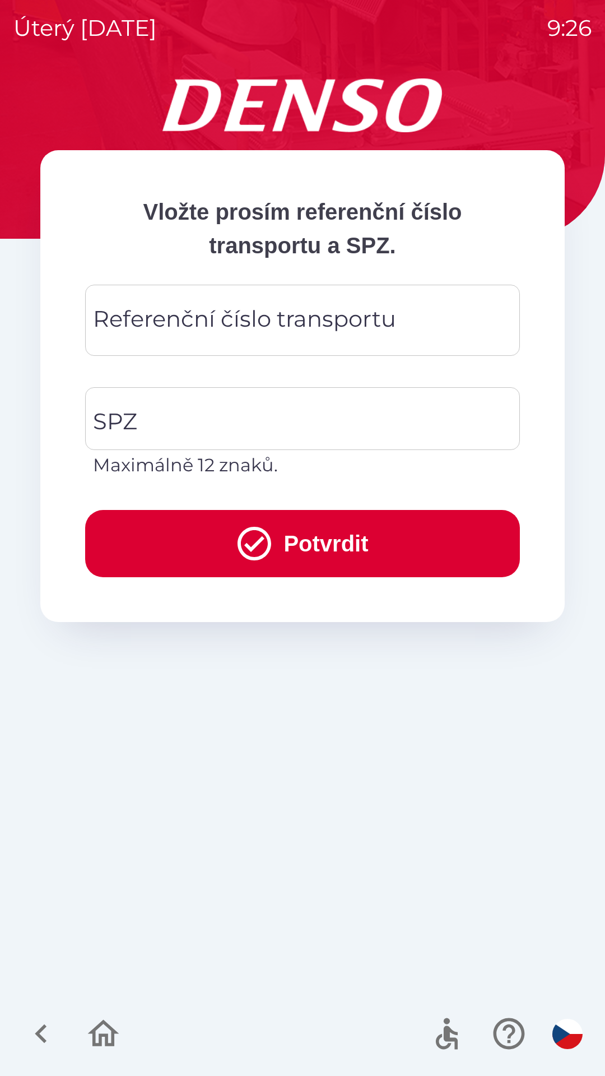
click at [383, 328] on div "Referenční číslo transportu Referenční číslo transportu" at bounding box center [302, 320] width 435 height 71
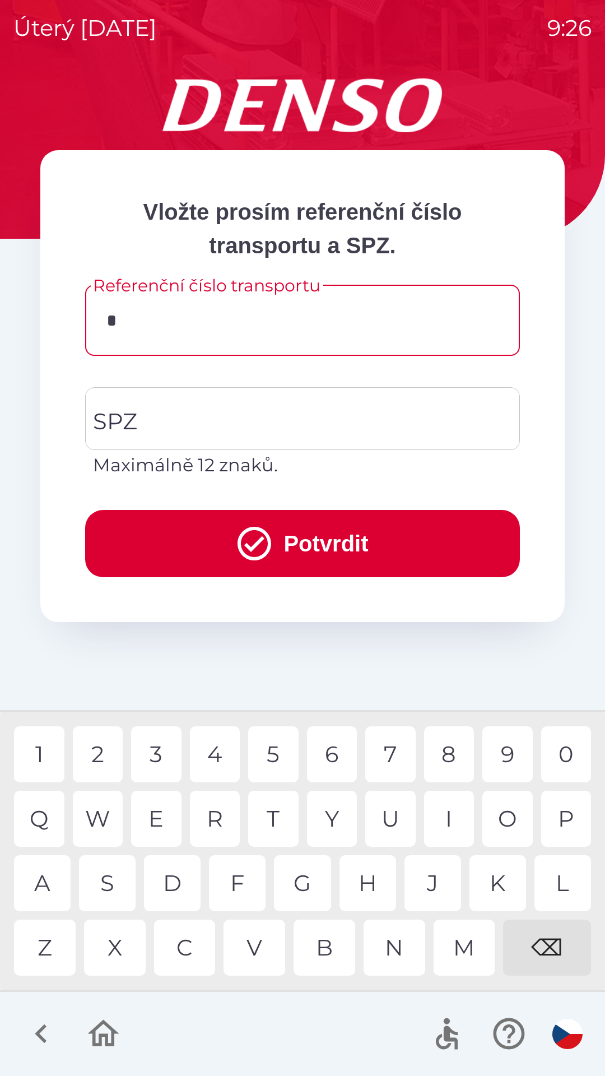
click at [189, 950] on div "C" at bounding box center [185, 947] width 62 height 56
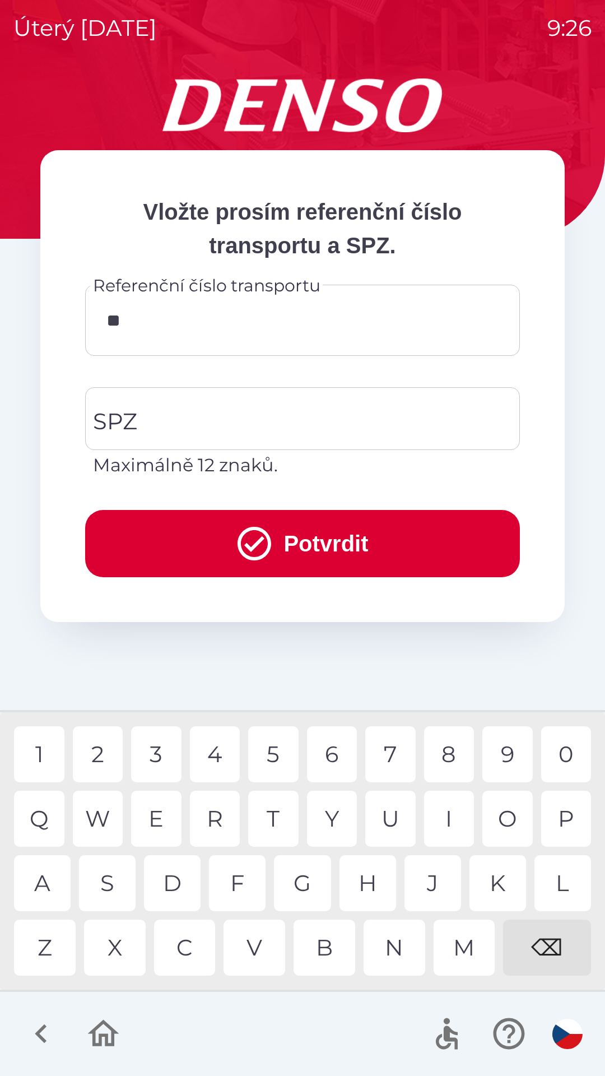
click at [50, 940] on div "Z" at bounding box center [45, 947] width 62 height 56
click at [575, 828] on div "P" at bounding box center [566, 819] width 50 height 56
click at [213, 826] on div "R" at bounding box center [215, 819] width 50 height 56
click at [308, 893] on div "G" at bounding box center [302, 883] width 57 height 56
click at [571, 763] on div "0" at bounding box center [566, 754] width 50 height 56
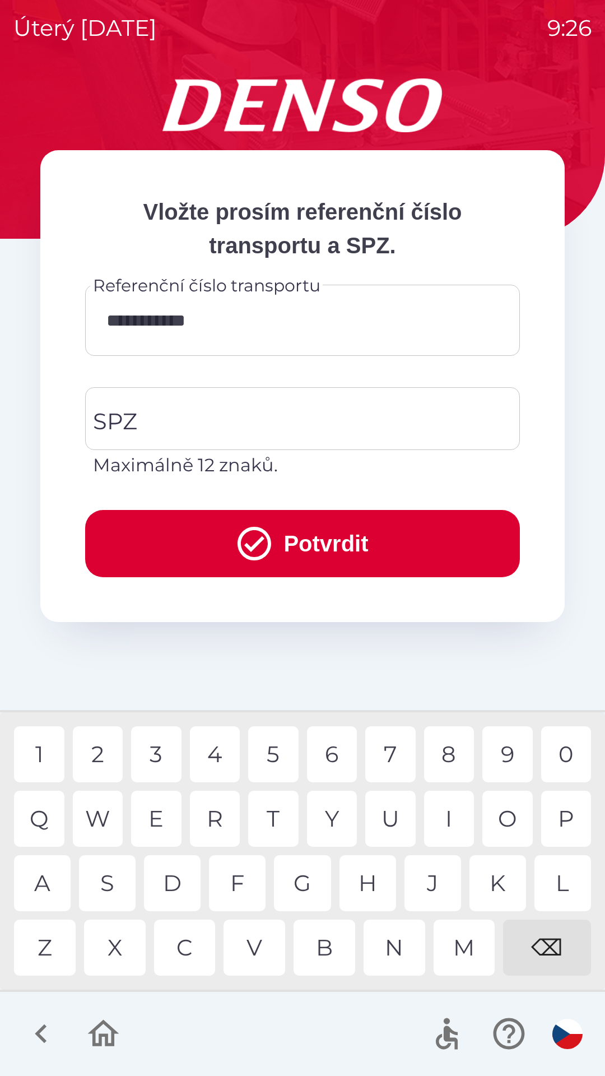
click at [113, 752] on div "2" at bounding box center [98, 754] width 50 height 56
click at [396, 758] on div "7" at bounding box center [390, 754] width 50 height 56
type input "**********"
click at [450, 764] on div "8" at bounding box center [449, 754] width 50 height 56
click at [324, 406] on input "SPZ" at bounding box center [294, 418] width 408 height 53
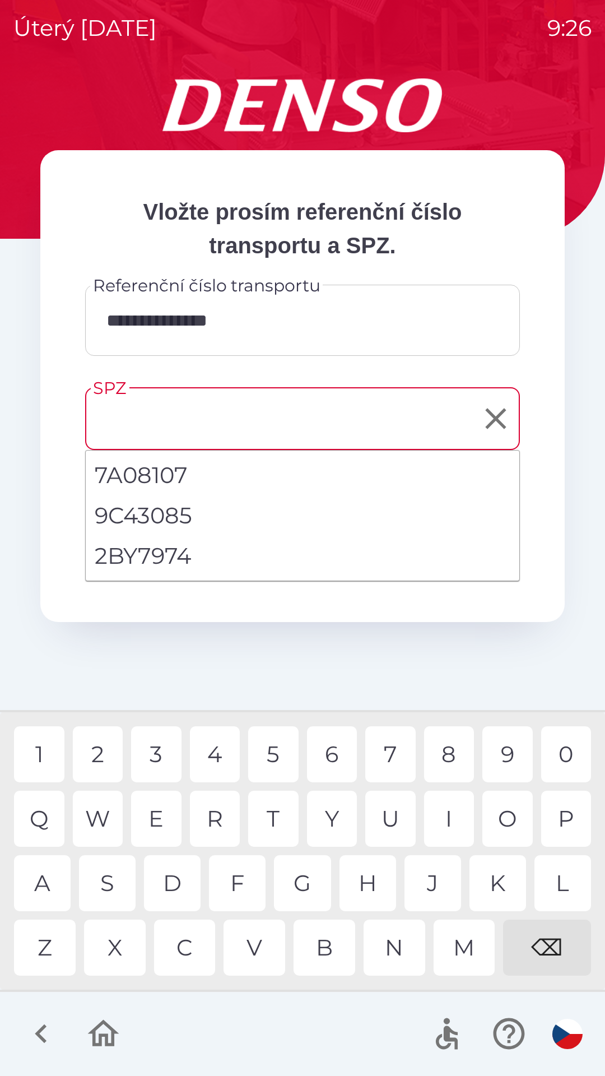
click at [165, 561] on li "2BY7974" at bounding box center [303, 556] width 434 height 40
type input "*******"
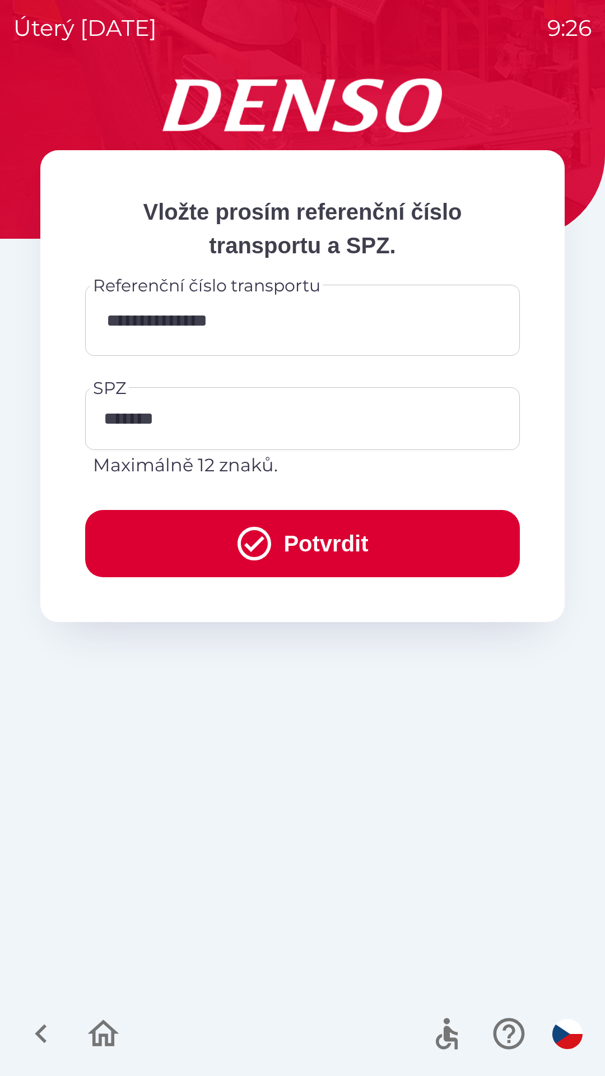
click at [305, 542] on button "Potvrdit" at bounding box center [302, 543] width 435 height 67
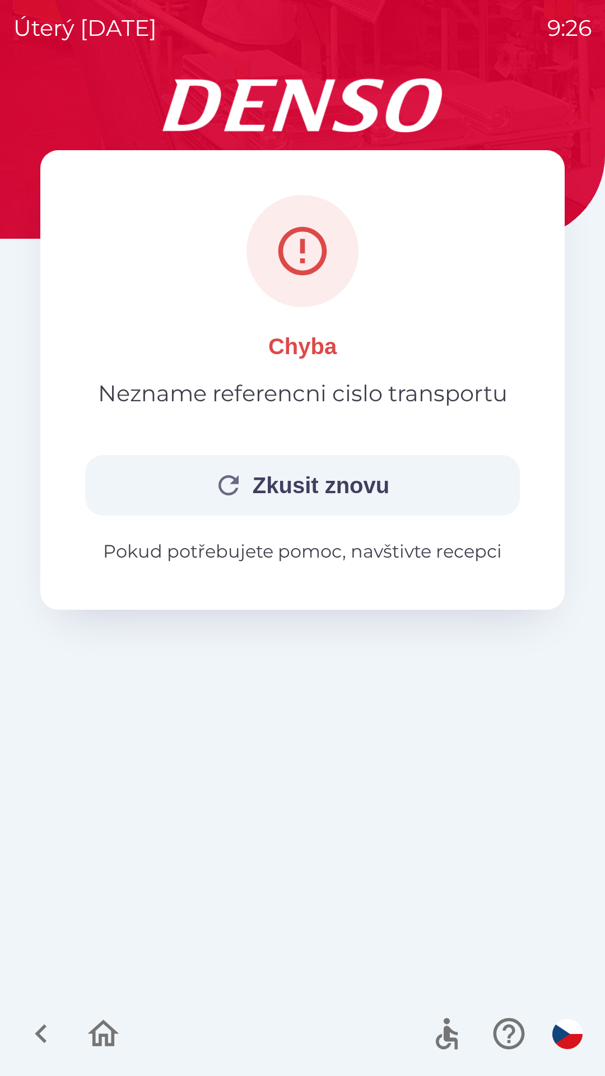
click at [346, 488] on button "Zkusit znovu" at bounding box center [302, 485] width 435 height 61
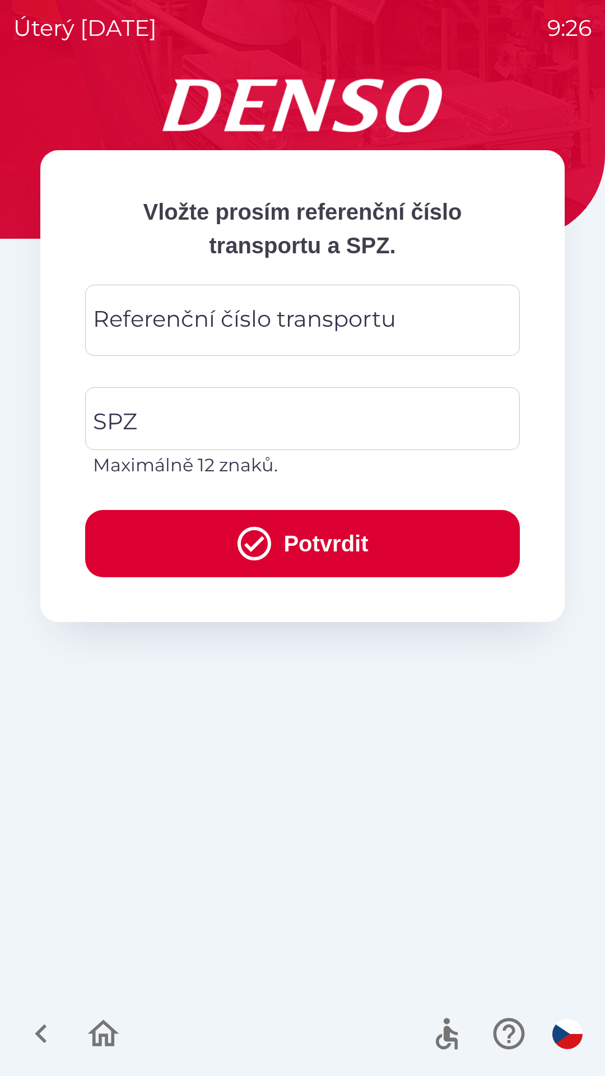
click at [336, 319] on div "Referenční číslo transportu Referenční číslo transportu" at bounding box center [302, 320] width 435 height 71
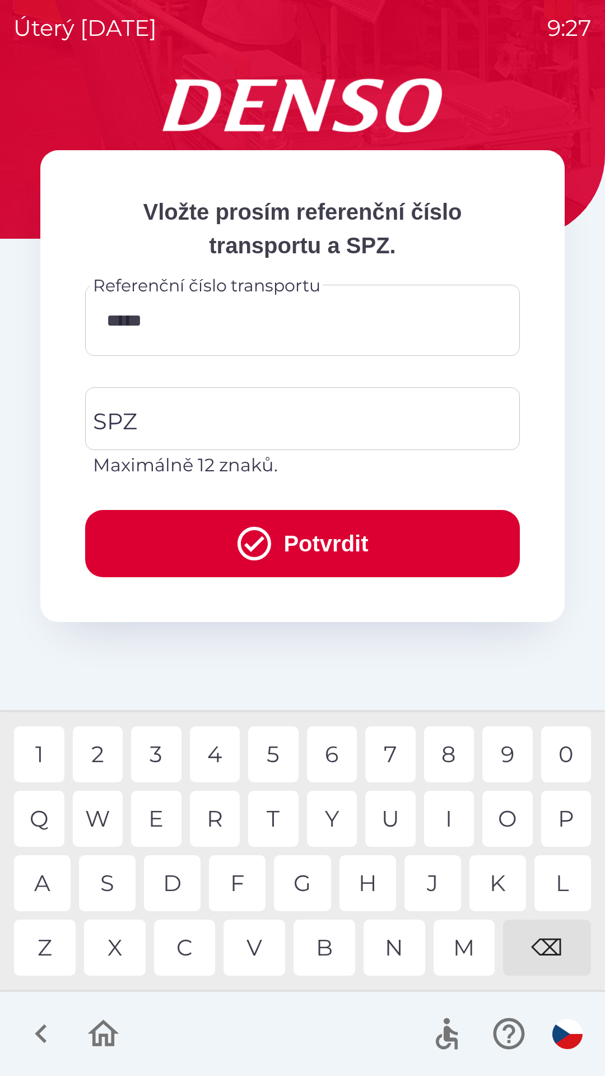
click at [104, 818] on div "W" at bounding box center [98, 819] width 50 height 56
type input "*******"
click at [243, 408] on input "SPZ" at bounding box center [294, 418] width 408 height 53
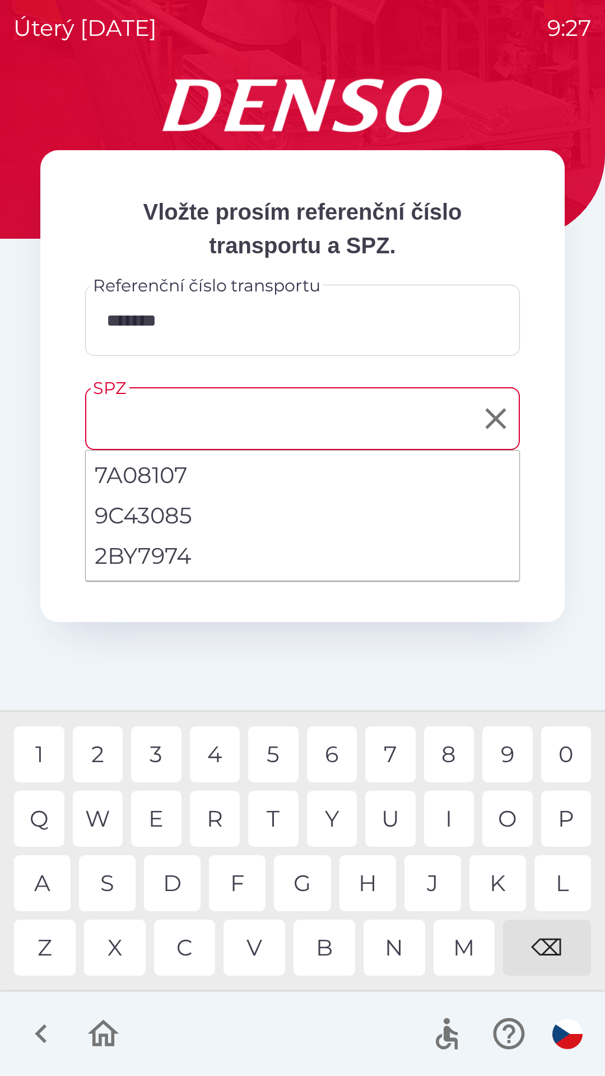
click at [220, 557] on li "2BY7974" at bounding box center [303, 556] width 434 height 40
type input "*******"
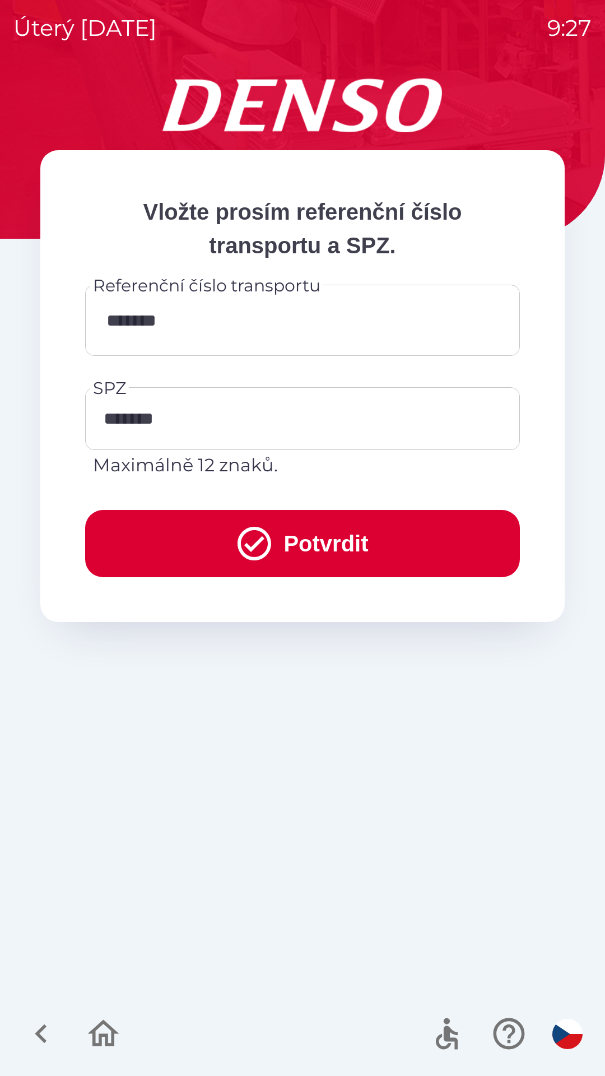
click at [279, 540] on button "Potvrdit" at bounding box center [302, 543] width 435 height 67
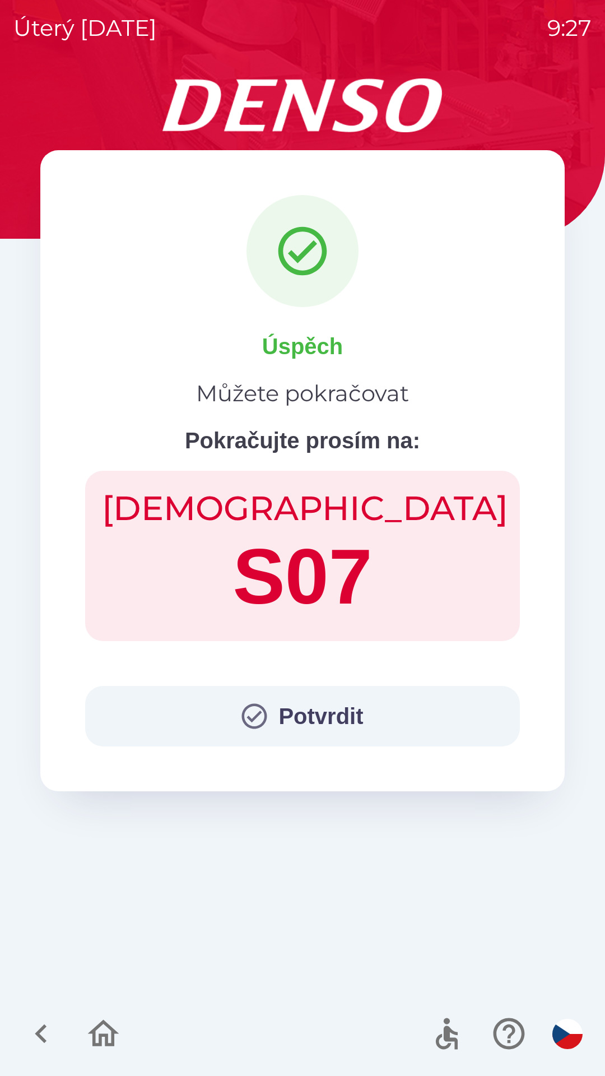
click at [324, 706] on button "Potvrdit" at bounding box center [302, 716] width 435 height 61
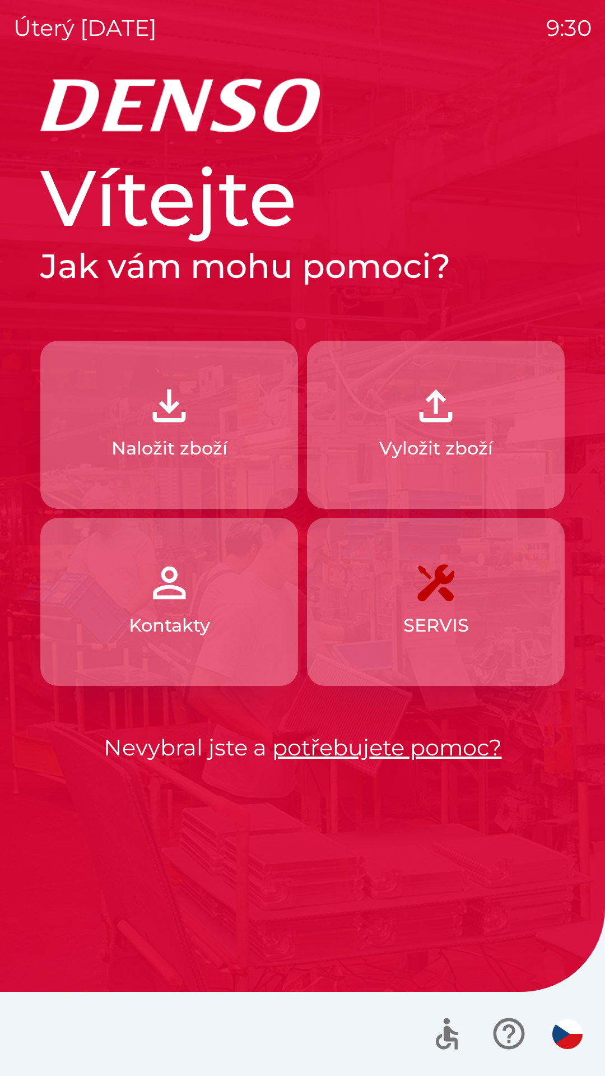
click at [191, 437] on p "Naložit zboží" at bounding box center [169, 448] width 116 height 27
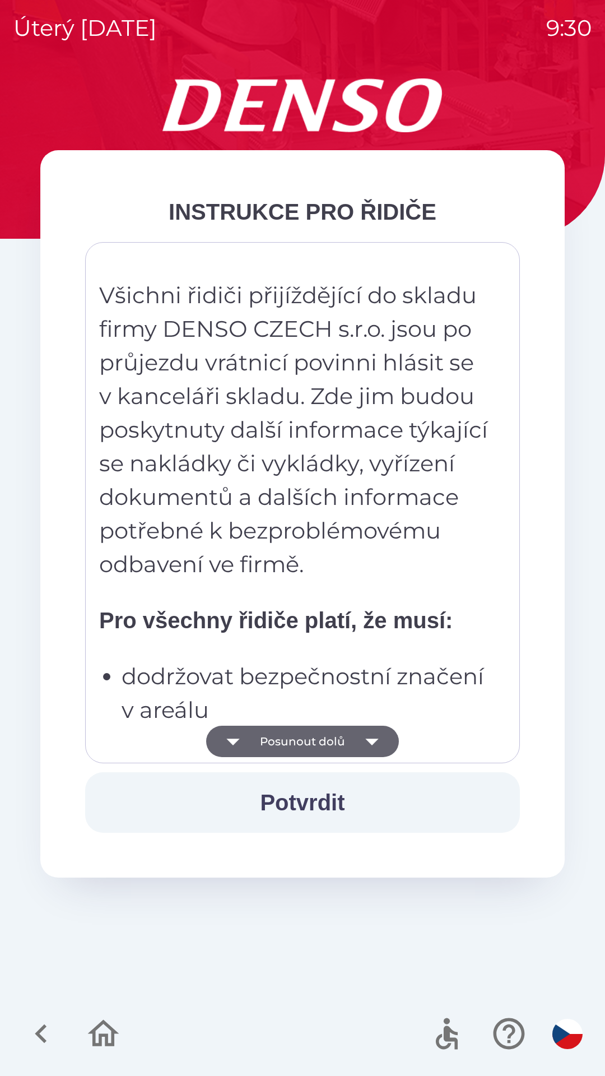
click at [314, 737] on button "Posunout dolů" at bounding box center [302, 741] width 193 height 31
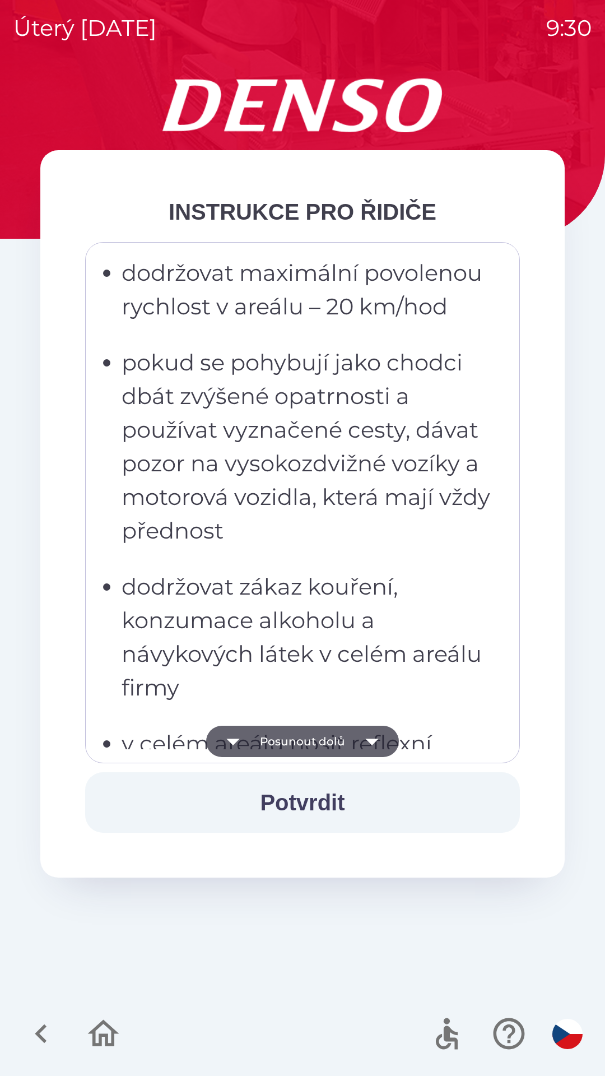
click at [308, 743] on button "Posunout dolů" at bounding box center [302, 741] width 193 height 31
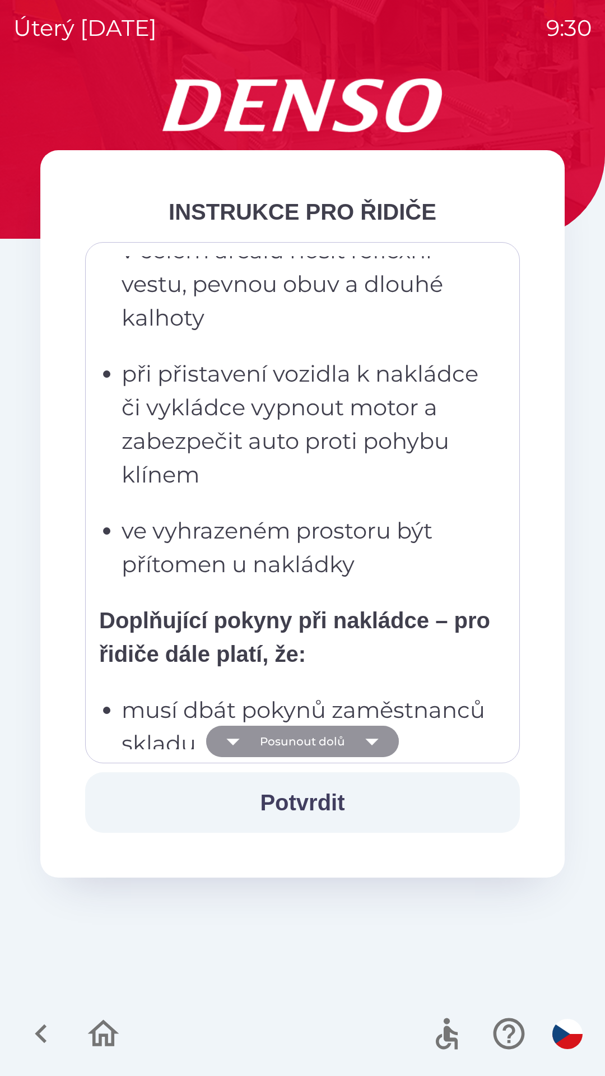
click at [312, 747] on button "Posunout dolů" at bounding box center [302, 741] width 193 height 31
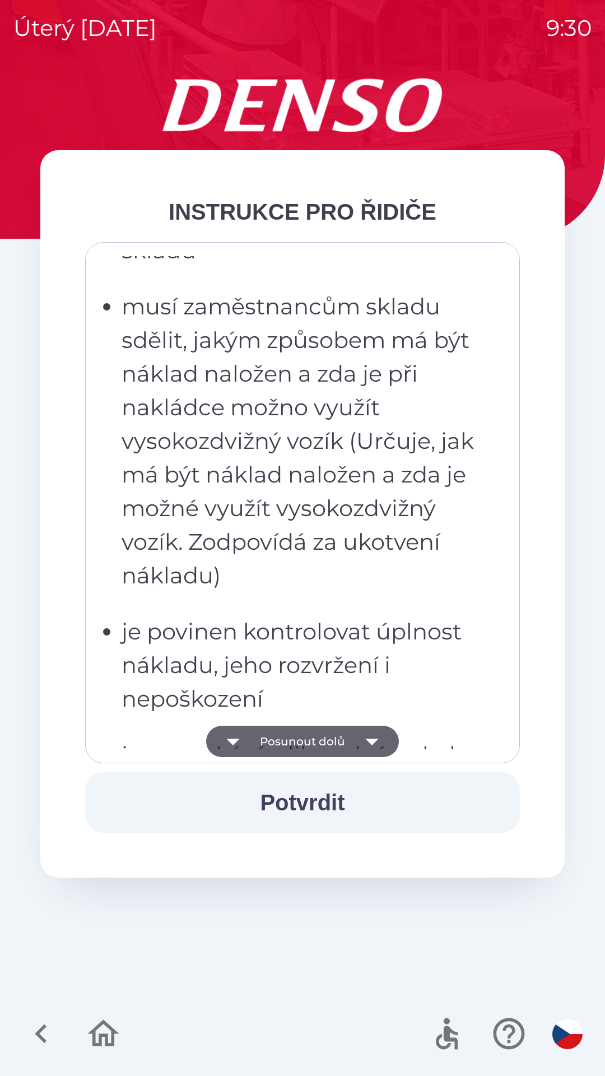
click at [311, 747] on button "Posunout dolů" at bounding box center [302, 741] width 193 height 31
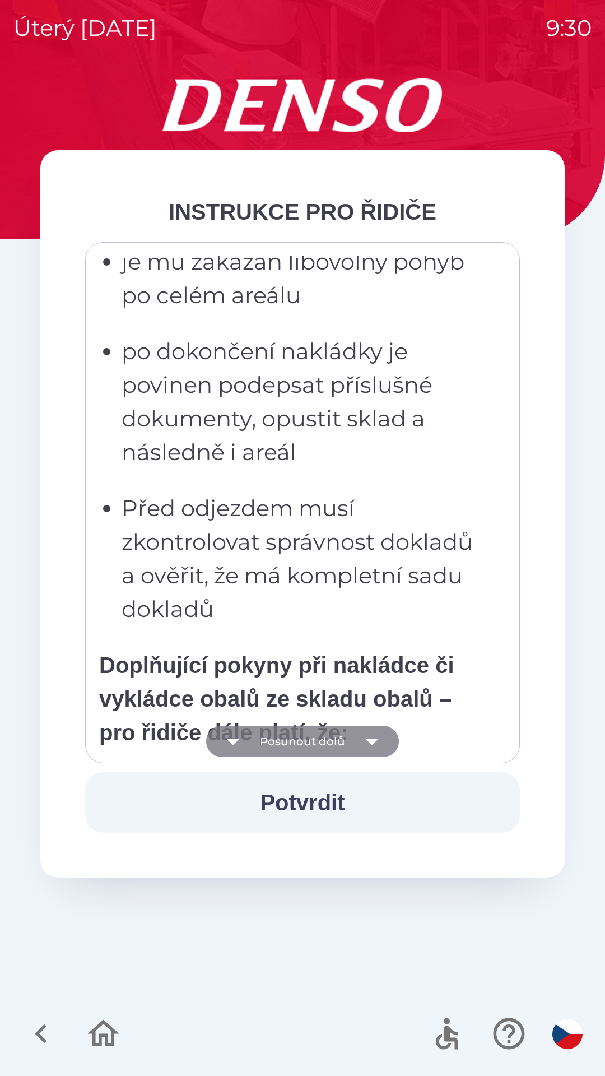
click at [314, 748] on button "Posunout dolů" at bounding box center [302, 741] width 193 height 31
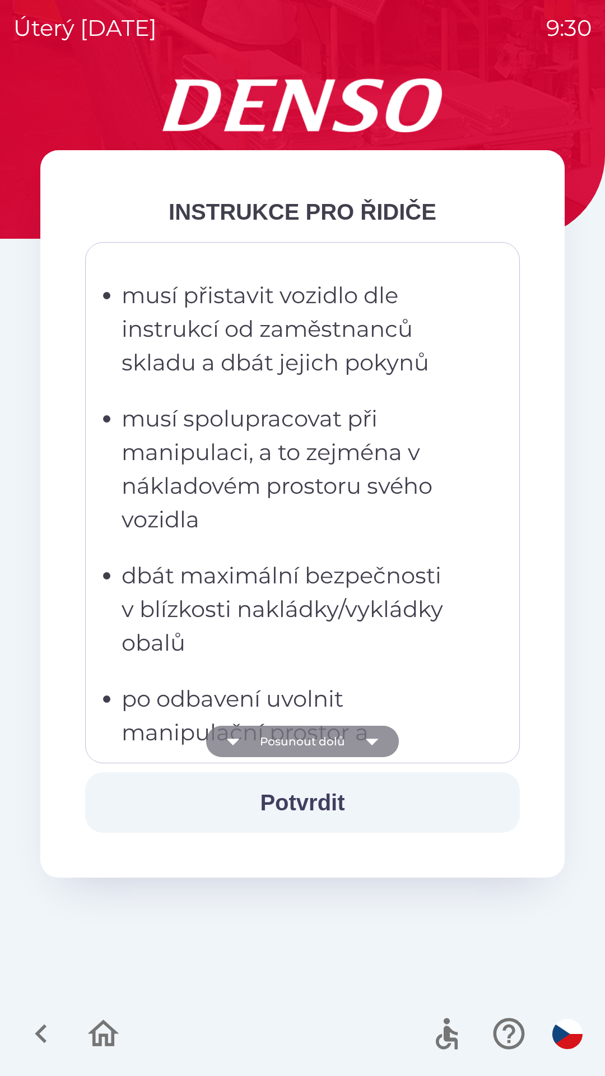
click at [315, 745] on button "Posunout dolů" at bounding box center [302, 741] width 193 height 31
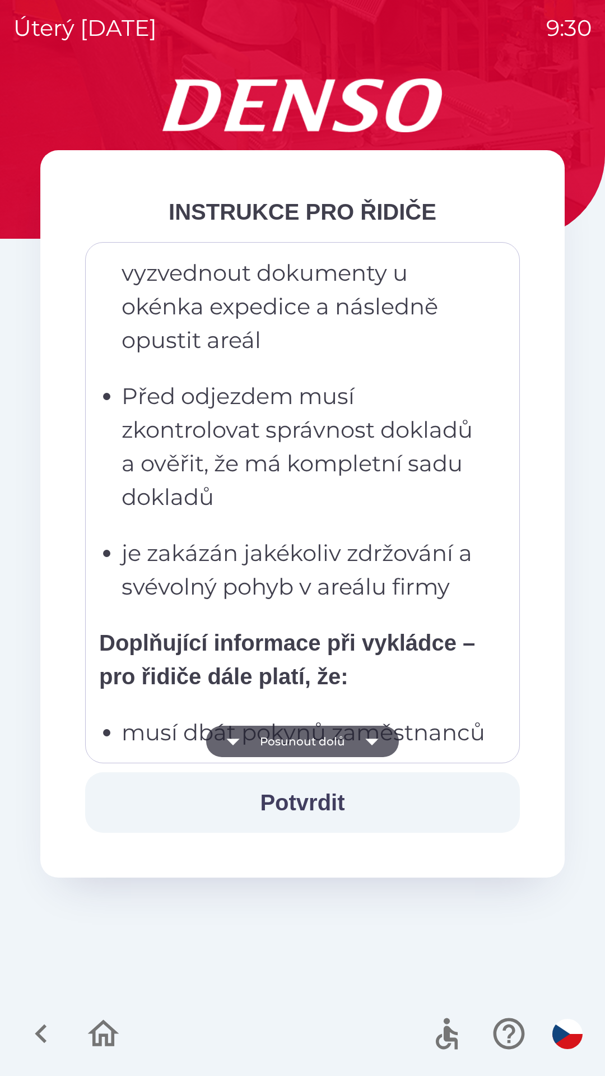
click at [319, 741] on button "Posunout dolů" at bounding box center [302, 741] width 193 height 31
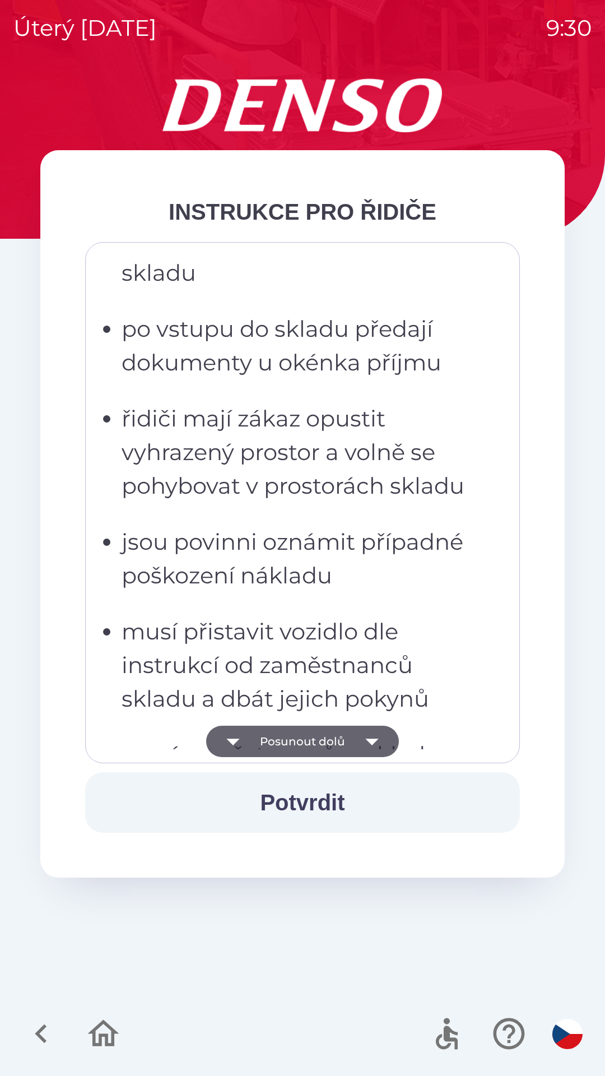
click at [315, 745] on button "Posunout dolů" at bounding box center [302, 741] width 193 height 31
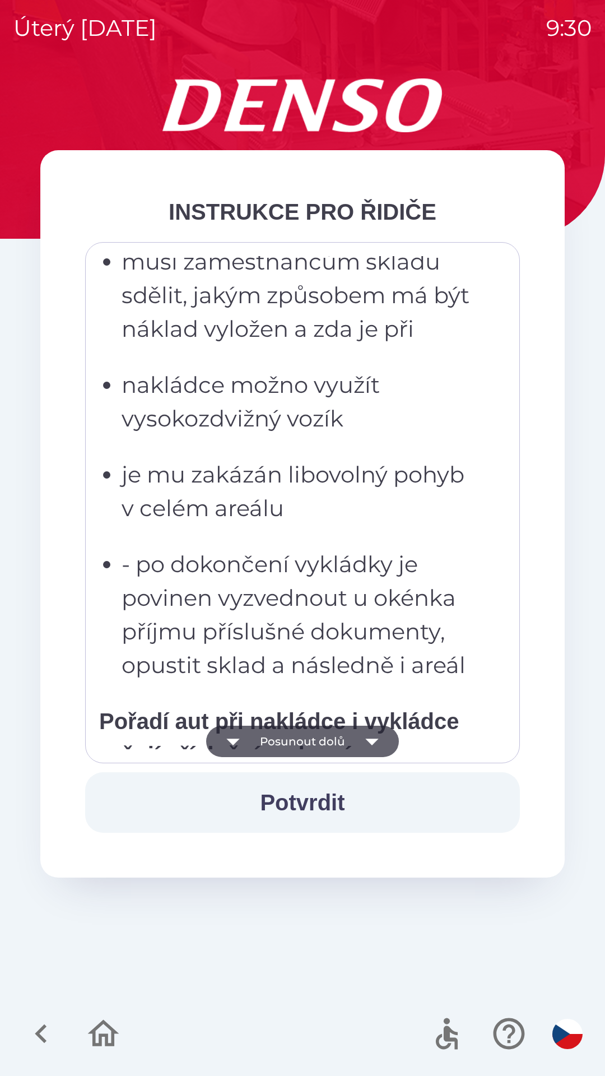
click at [315, 738] on button "Posunout dolů" at bounding box center [302, 741] width 193 height 31
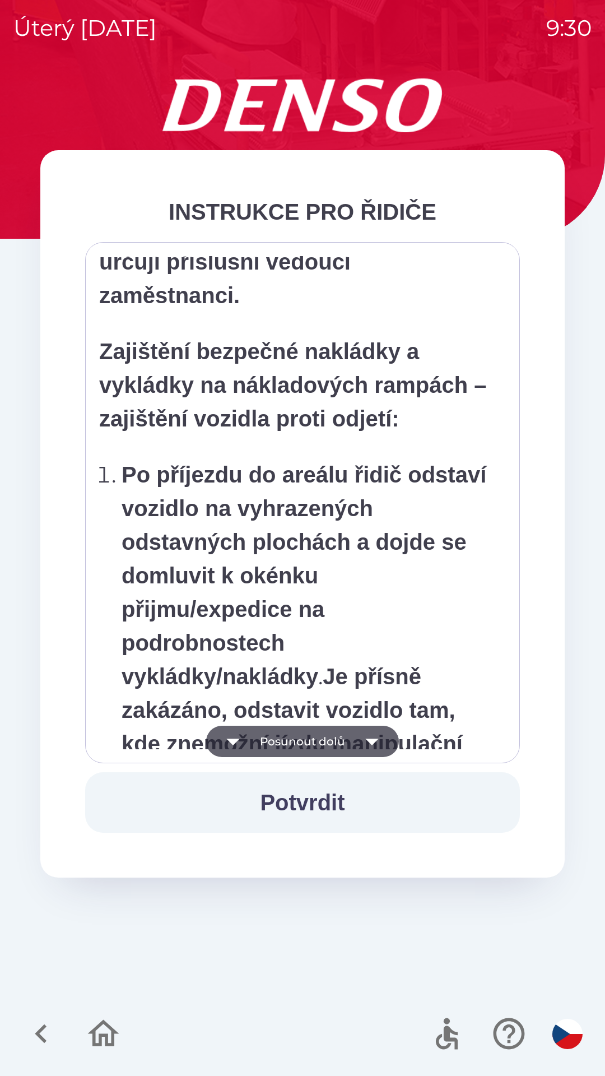
click at [313, 745] on button "Posunout dolů" at bounding box center [302, 741] width 193 height 31
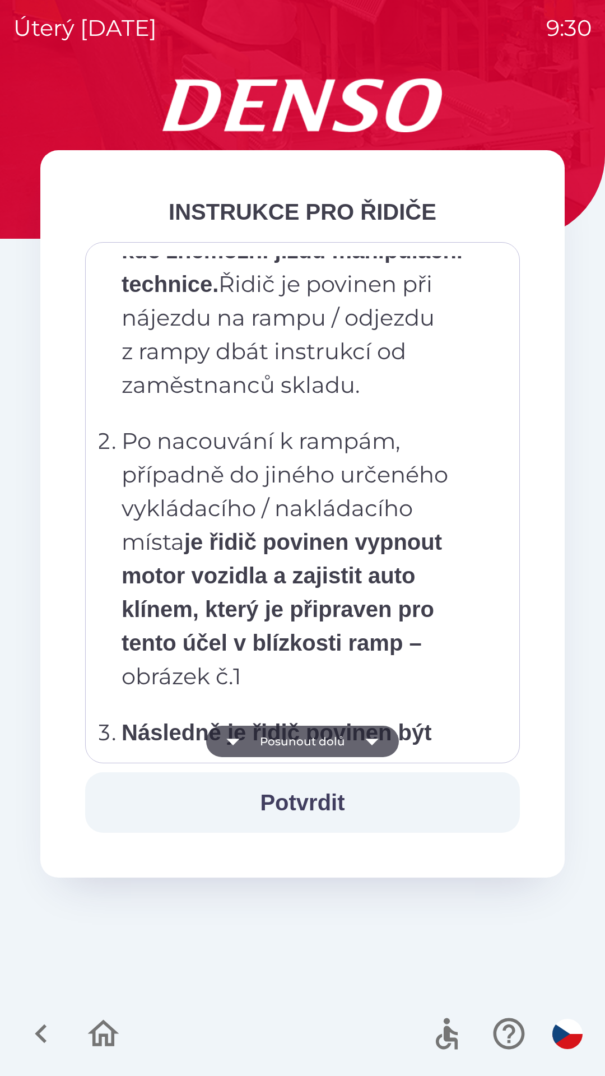
click at [317, 741] on button "Posunout dolů" at bounding box center [302, 741] width 193 height 31
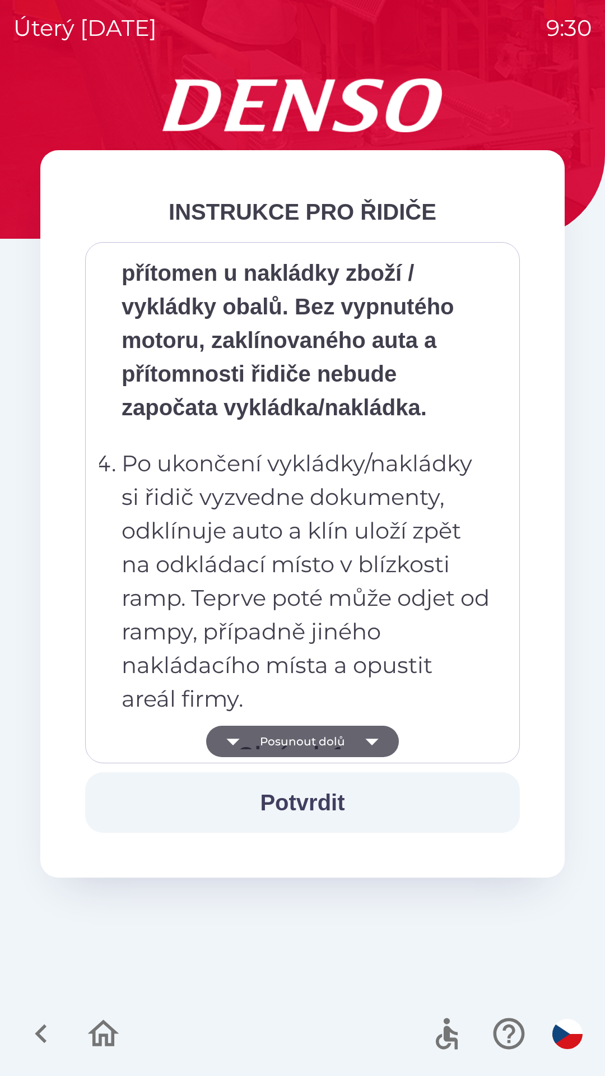
click at [315, 751] on button "Posunout dolů" at bounding box center [302, 741] width 193 height 31
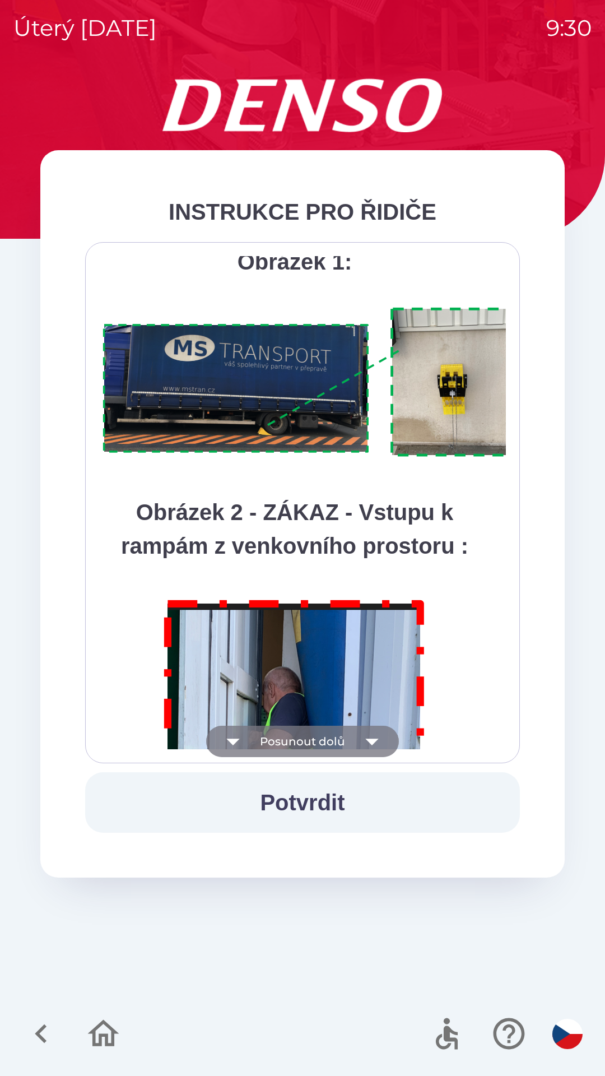
click at [317, 740] on button "Posunout dolů" at bounding box center [302, 741] width 193 height 31
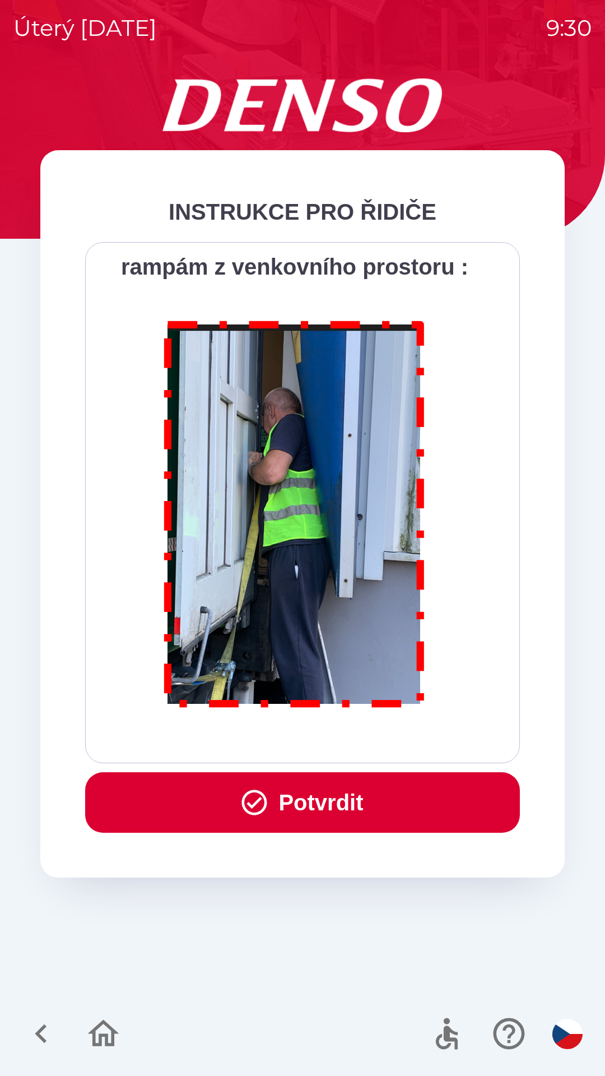
click at [324, 804] on button "Potvrdit" at bounding box center [302, 802] width 435 height 61
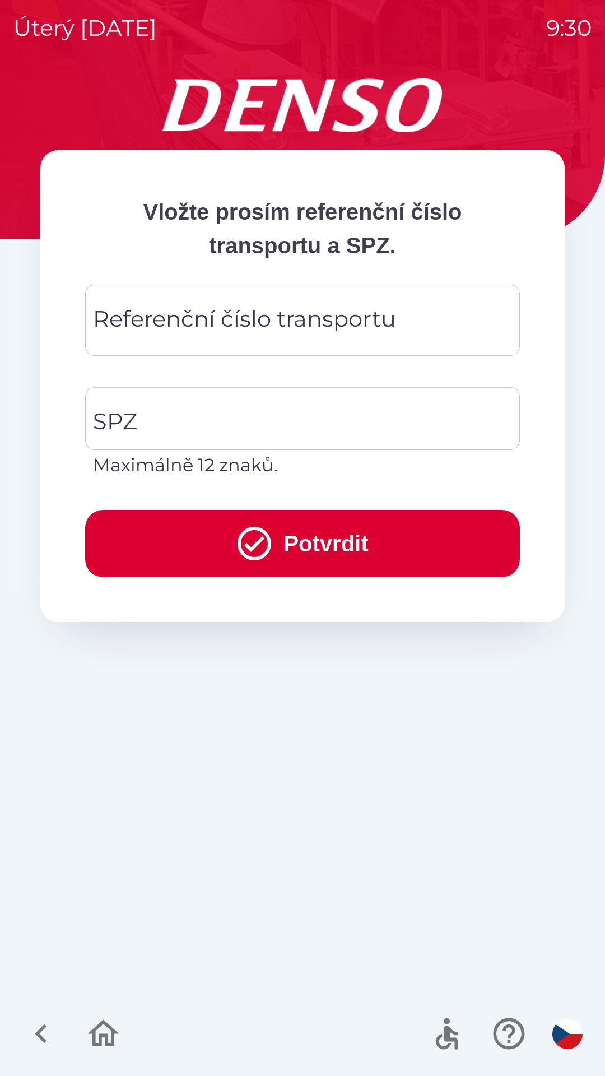
click at [422, 325] on input "Referenční číslo transportu" at bounding box center [303, 320] width 408 height 44
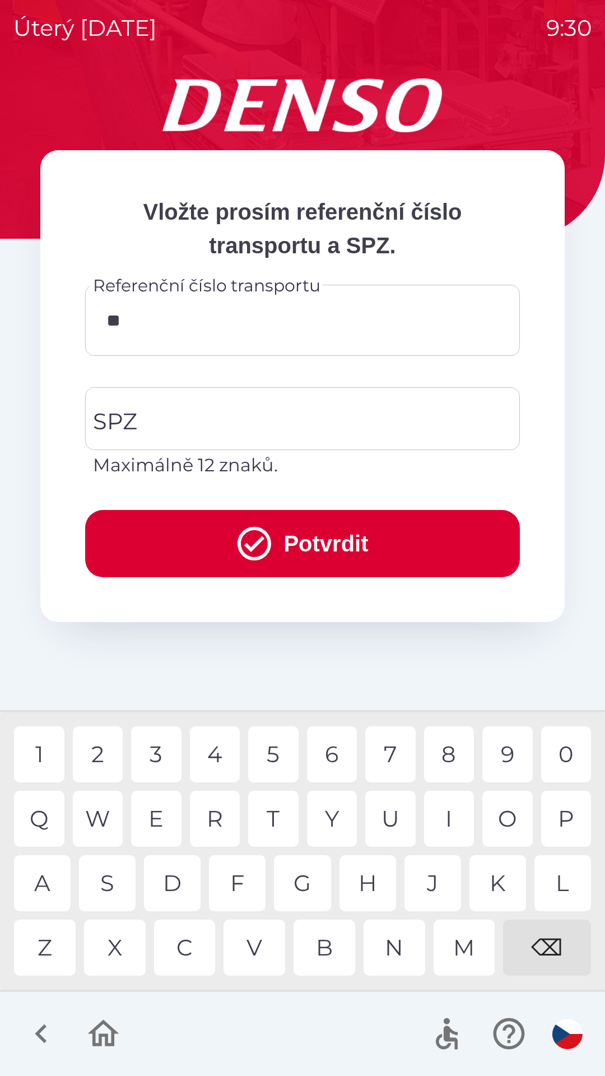
click at [216, 752] on div "4" at bounding box center [215, 754] width 50 height 56
click at [566, 750] on div "0" at bounding box center [566, 754] width 50 height 56
click at [331, 752] on div "6" at bounding box center [332, 754] width 50 height 56
type input "******"
click at [450, 749] on div "8" at bounding box center [449, 754] width 50 height 56
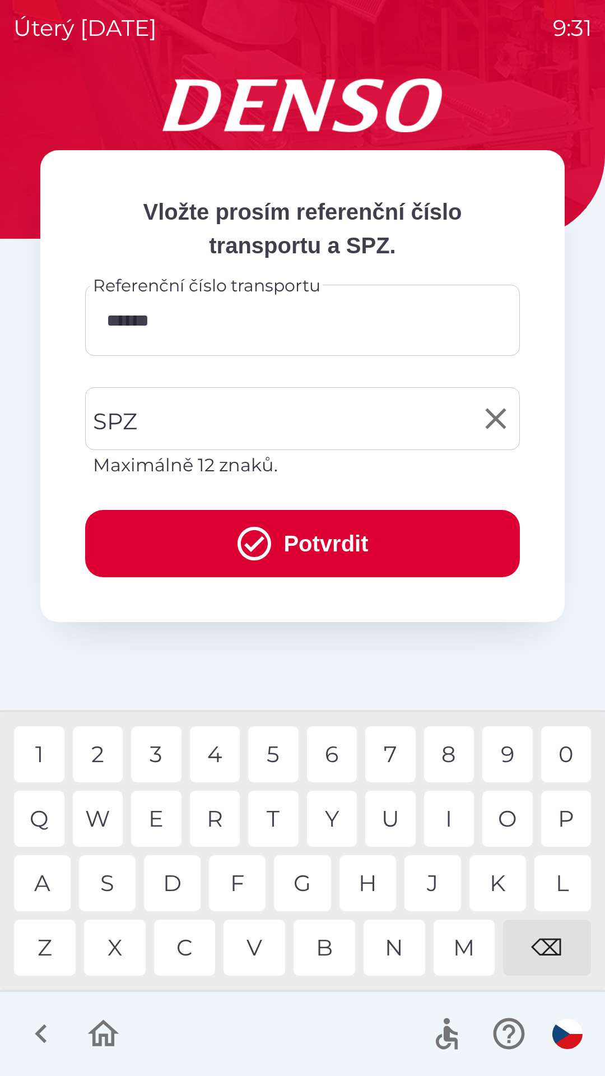
click at [202, 421] on input "SPZ" at bounding box center [294, 418] width 408 height 53
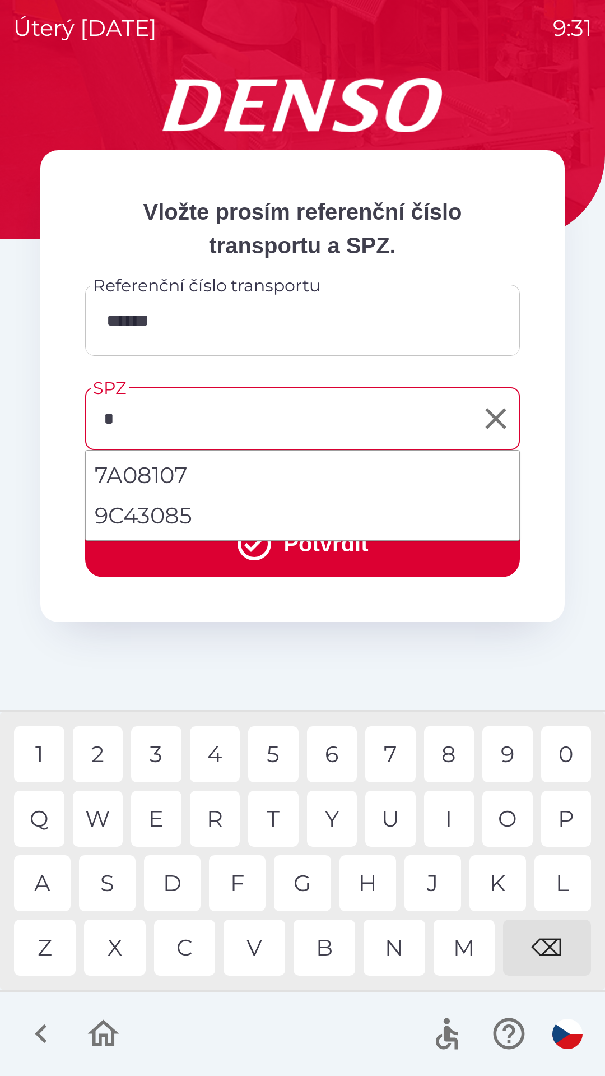
click at [451, 745] on div "8" at bounding box center [449, 754] width 50 height 56
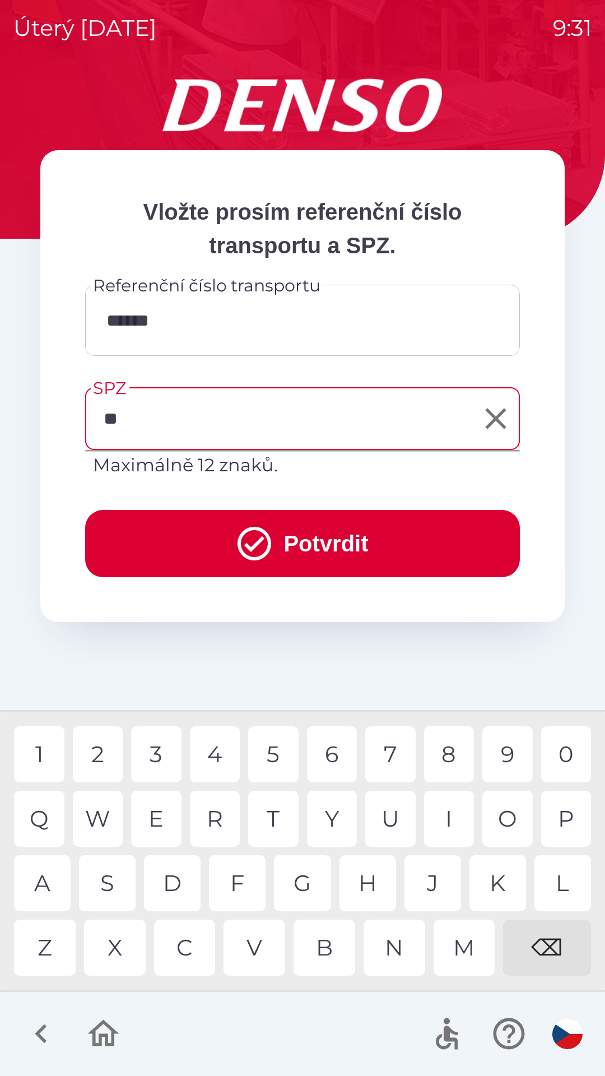
click at [192, 945] on div "C" at bounding box center [185, 947] width 62 height 56
click at [158, 751] on div "3" at bounding box center [156, 754] width 50 height 56
click at [569, 743] on div "0" at bounding box center [566, 754] width 50 height 56
type input "*******"
click at [301, 541] on button "Potvrdit" at bounding box center [302, 543] width 435 height 67
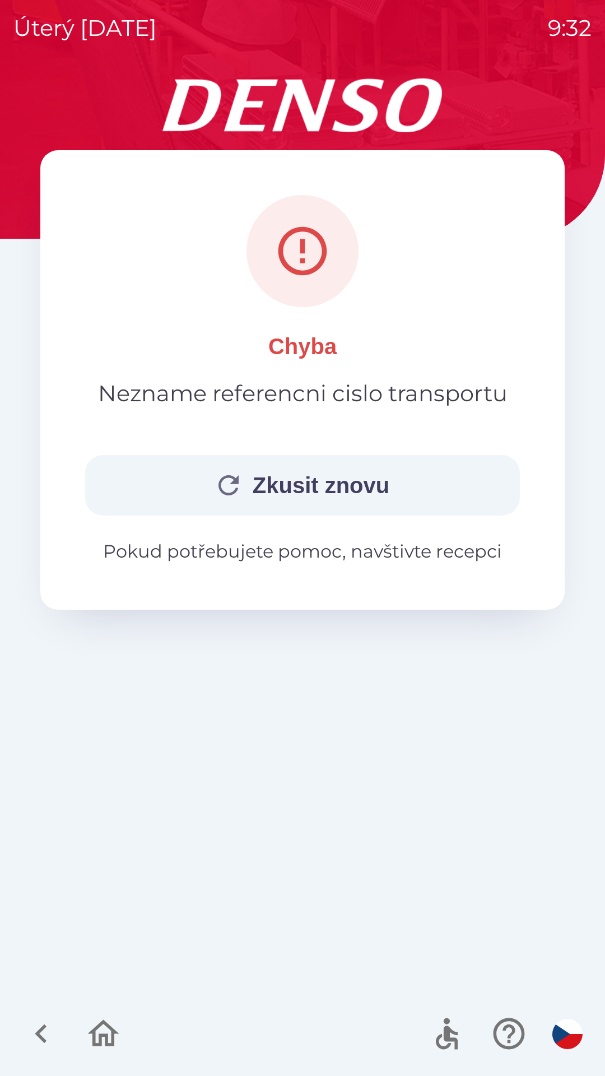
click at [344, 485] on button "Zkusit znovu" at bounding box center [302, 485] width 435 height 61
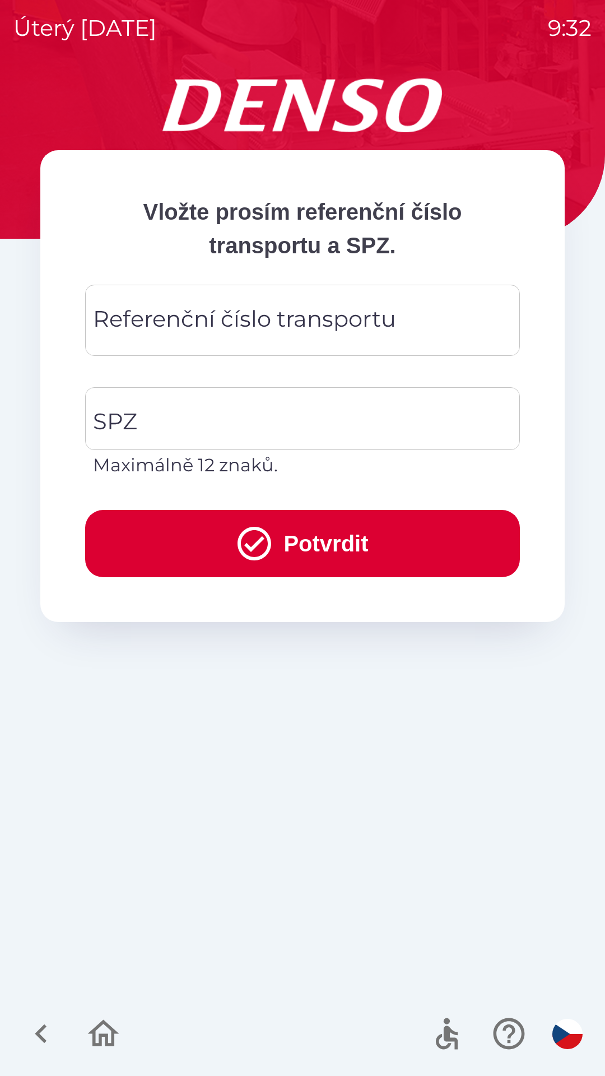
click at [411, 313] on input "Referenční číslo transportu" at bounding box center [303, 320] width 408 height 44
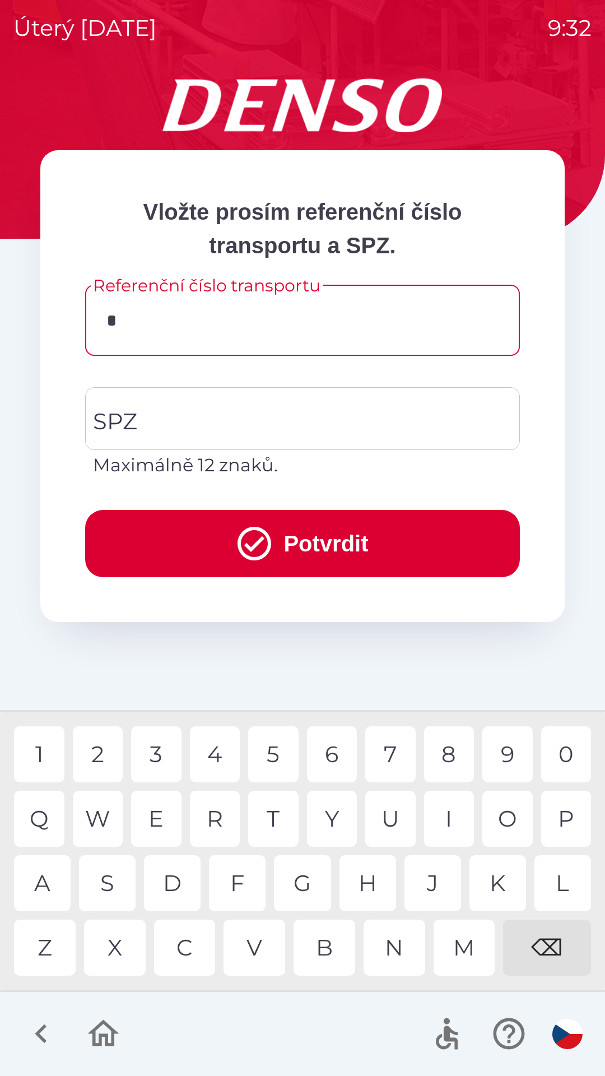
click at [164, 754] on div "3" at bounding box center [156, 754] width 50 height 56
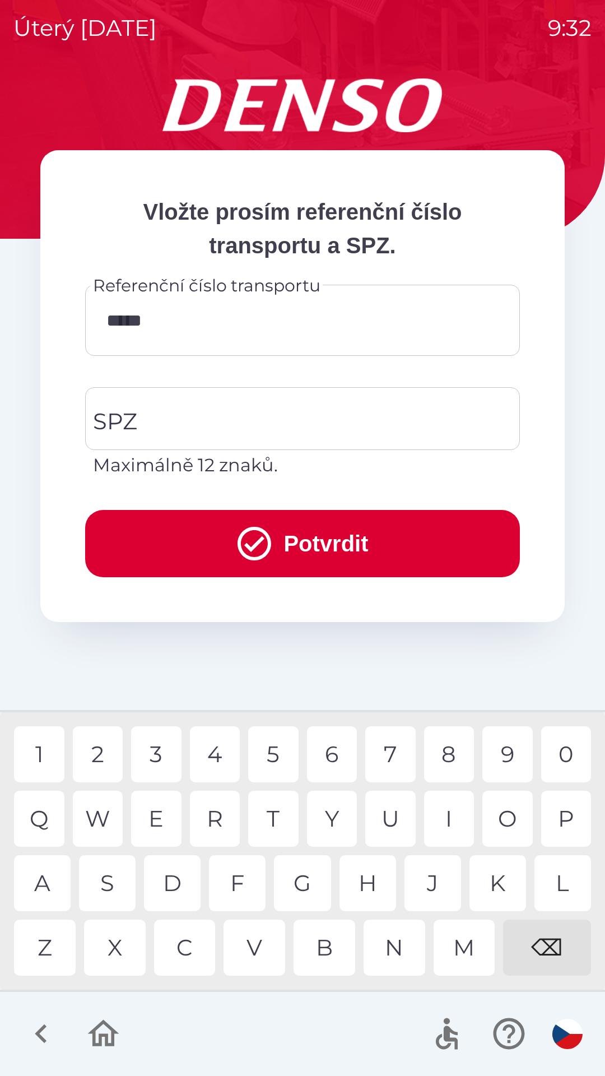
click at [337, 756] on div "6" at bounding box center [332, 754] width 50 height 56
type input "******"
click at [456, 751] on div "8" at bounding box center [449, 754] width 50 height 56
click at [325, 419] on input "SPZ" at bounding box center [294, 418] width 408 height 53
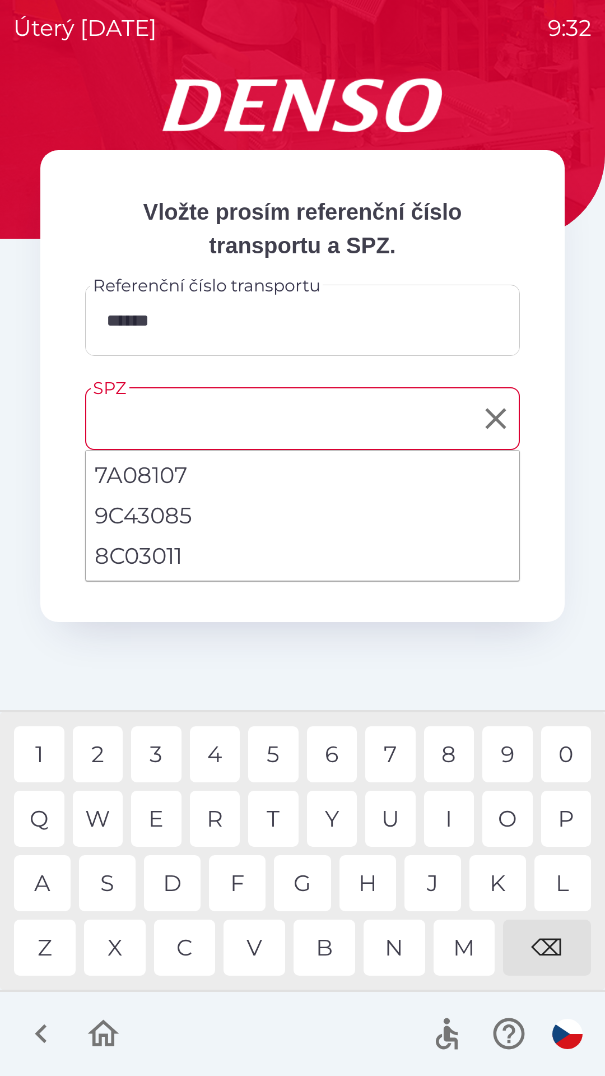
click at [173, 558] on li "8C03011" at bounding box center [303, 556] width 434 height 40
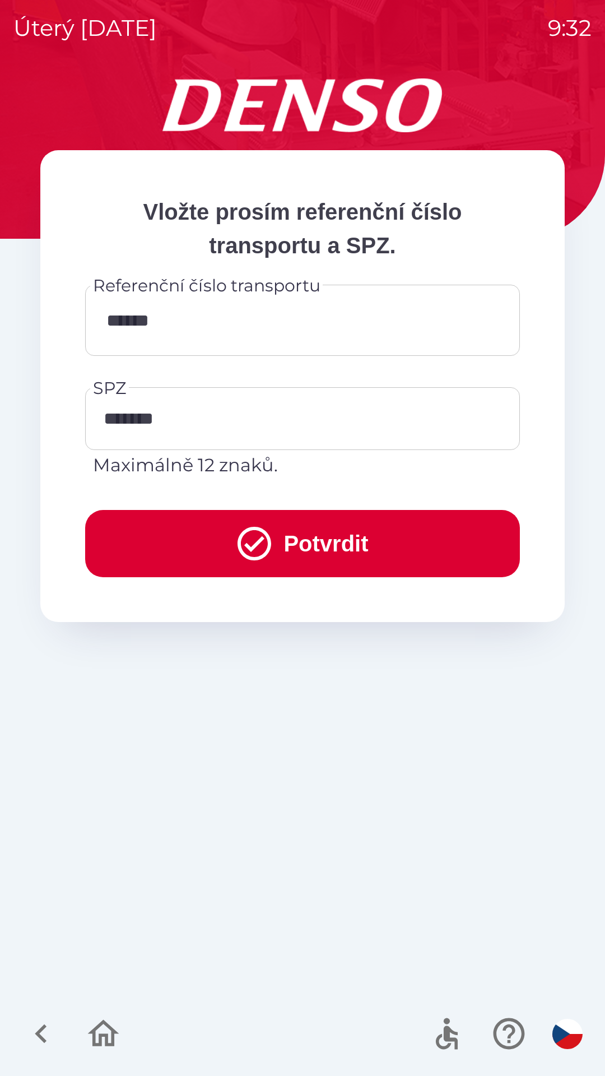
type input "*******"
click at [325, 543] on button "Potvrdit" at bounding box center [302, 543] width 435 height 67
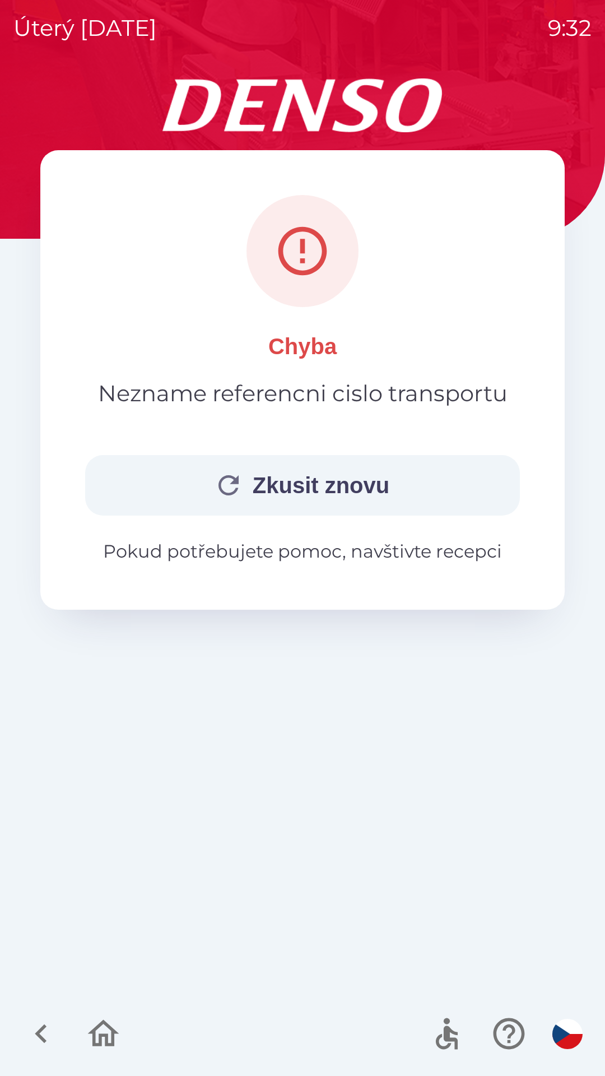
click at [404, 551] on p "Pokud potřebujete pomoc, navštivte recepci" at bounding box center [302, 551] width 435 height 27
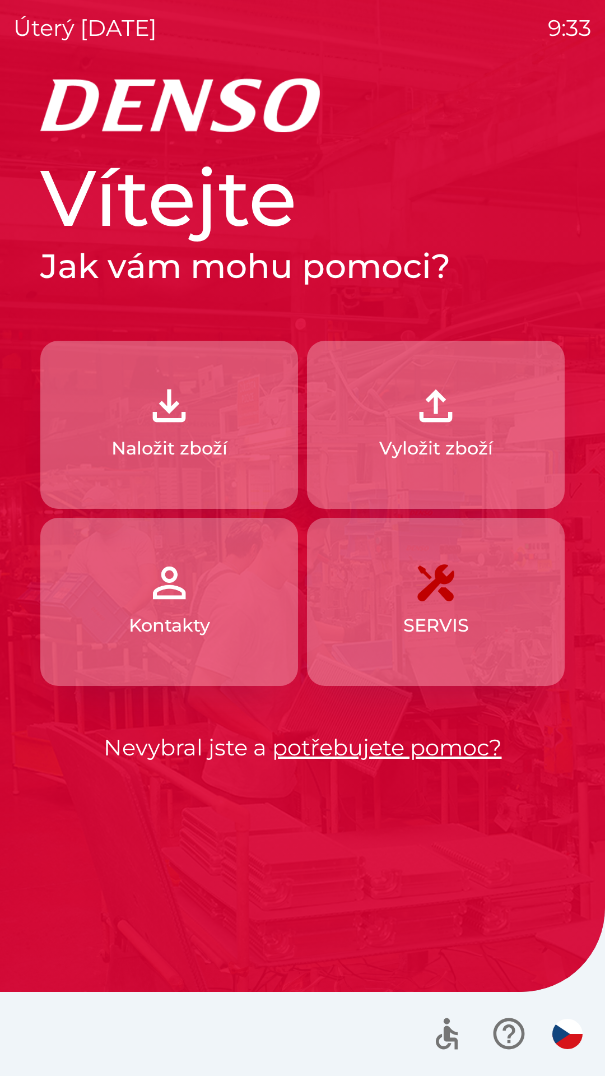
click at [389, 745] on link "potřebujete pomoc?" at bounding box center [387, 746] width 230 height 27
click at [148, 439] on p "Naložit zboží" at bounding box center [169, 448] width 116 height 27
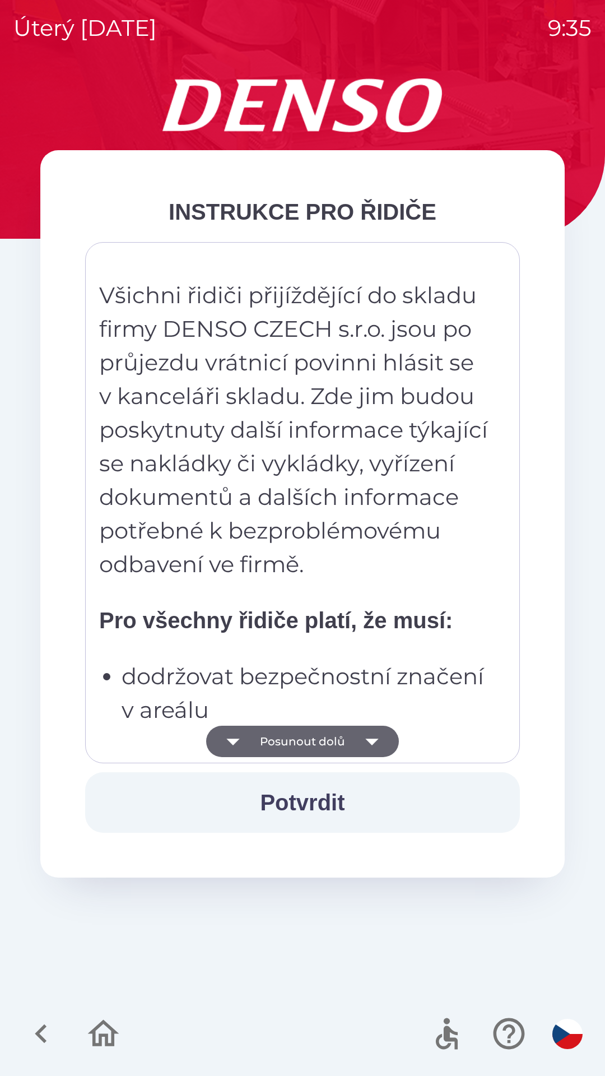
click at [298, 745] on button "Posunout dolů" at bounding box center [302, 741] width 193 height 31
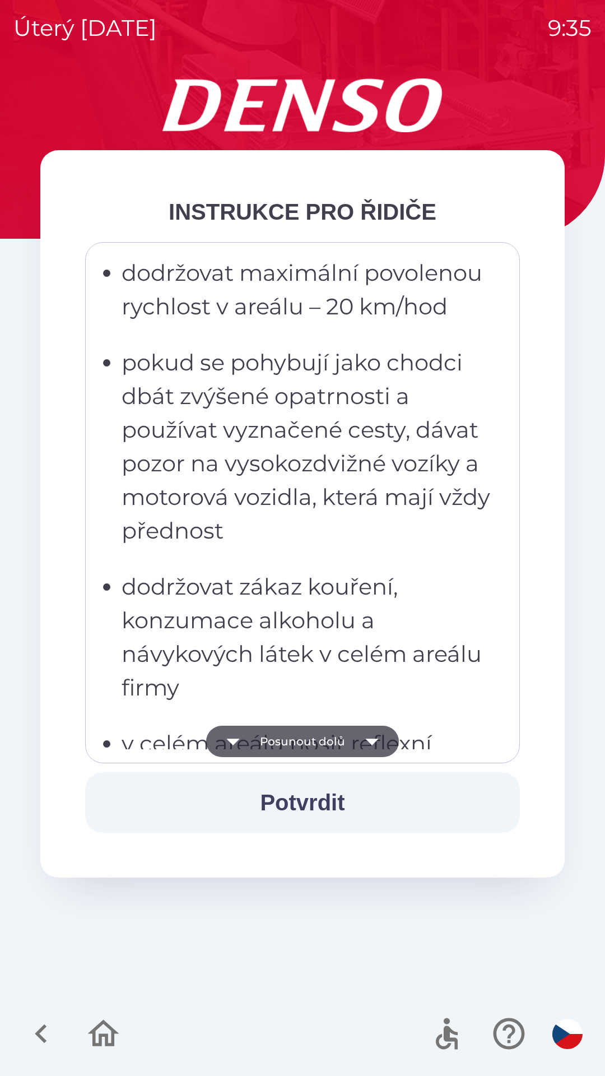
click at [291, 740] on button "Posunout dolů" at bounding box center [302, 741] width 193 height 31
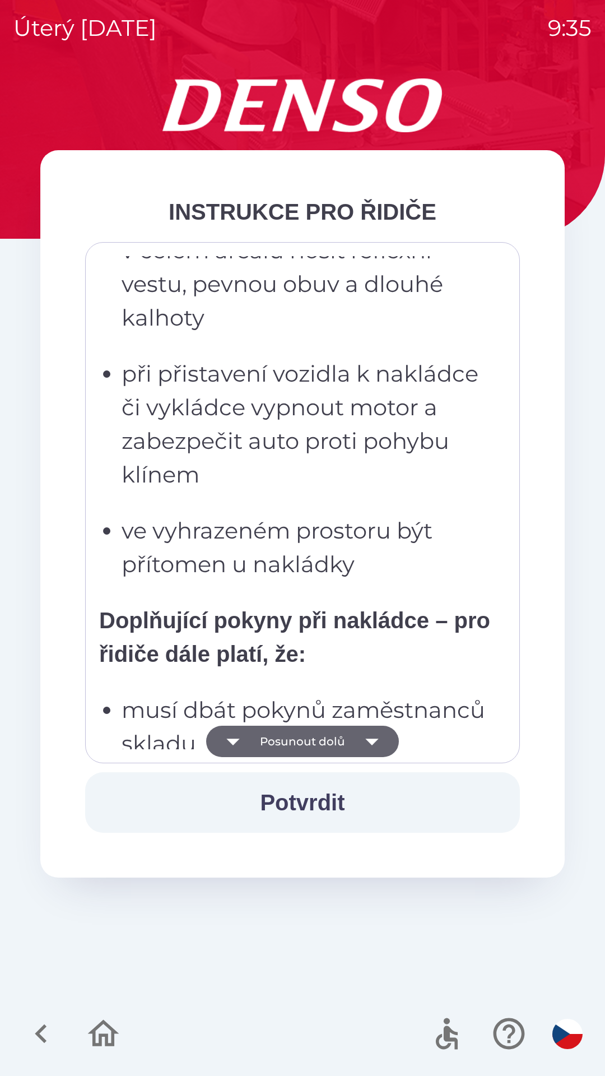
click at [285, 737] on button "Posunout dolů" at bounding box center [302, 741] width 193 height 31
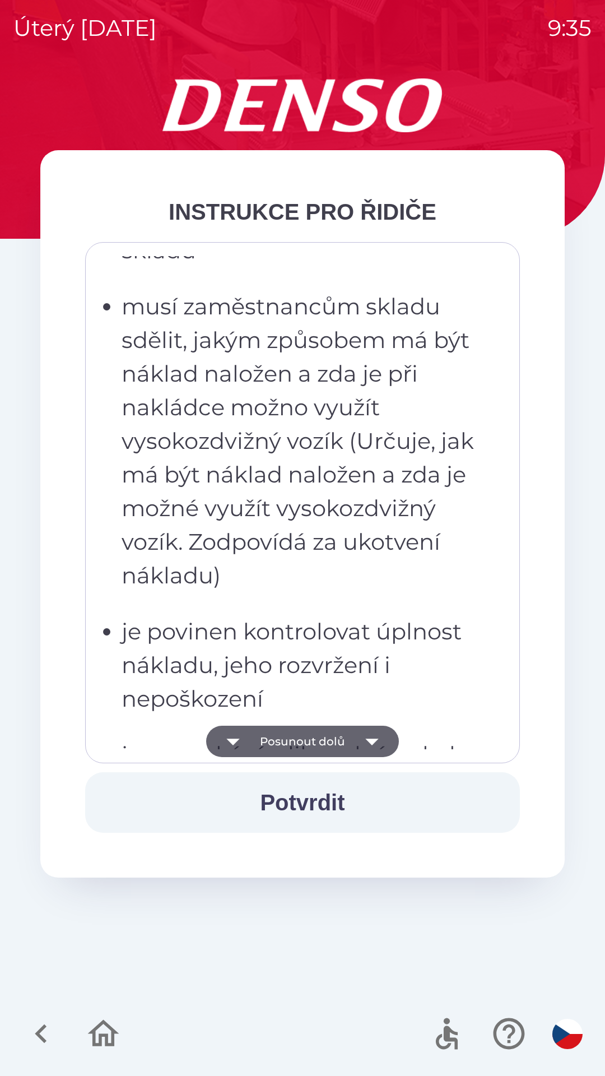
click at [282, 742] on button "Posunout dolů" at bounding box center [302, 741] width 193 height 31
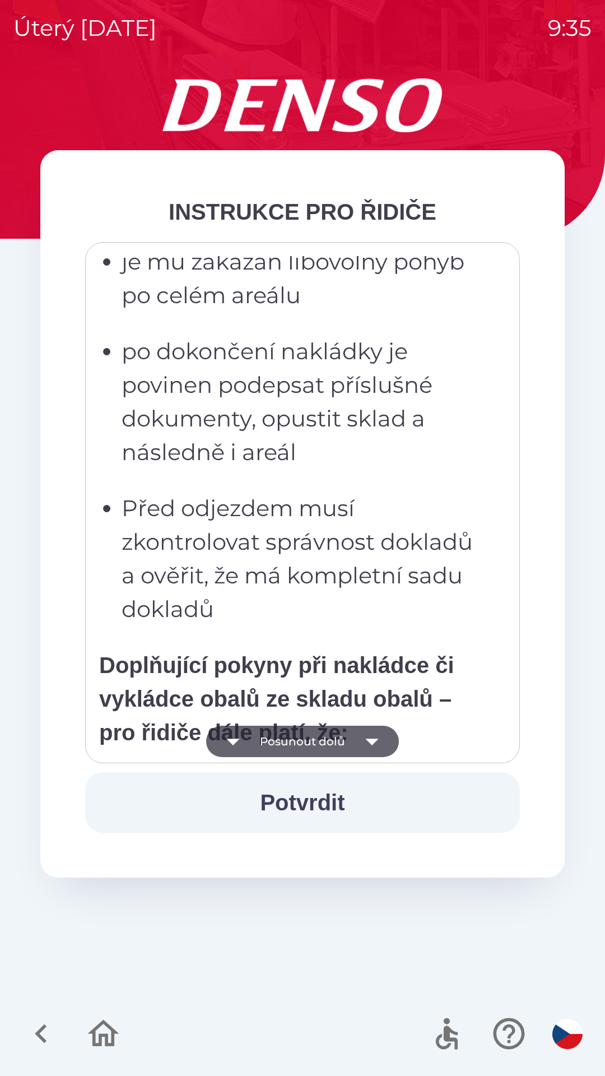
click at [283, 744] on button "Posunout dolů" at bounding box center [302, 741] width 193 height 31
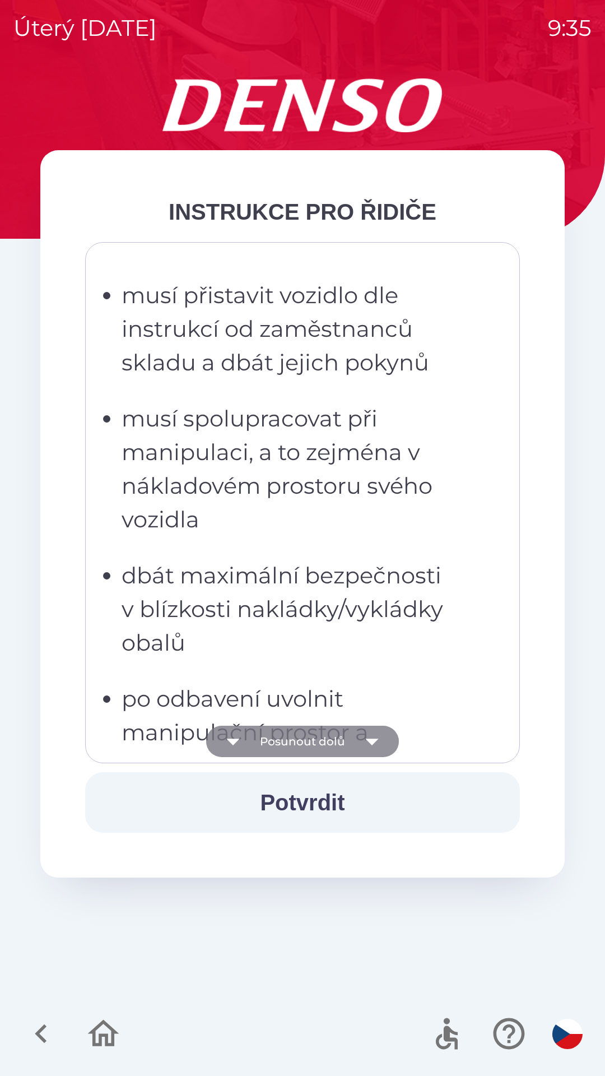
click at [280, 738] on button "Posunout dolů" at bounding box center [302, 741] width 193 height 31
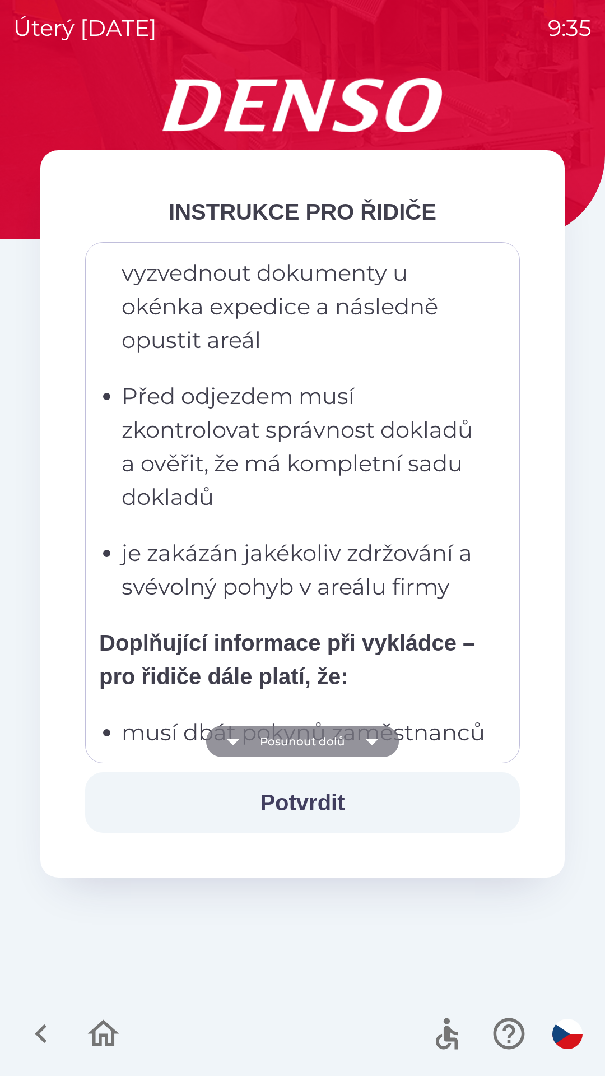
click at [273, 735] on button "Posunout dolů" at bounding box center [302, 741] width 193 height 31
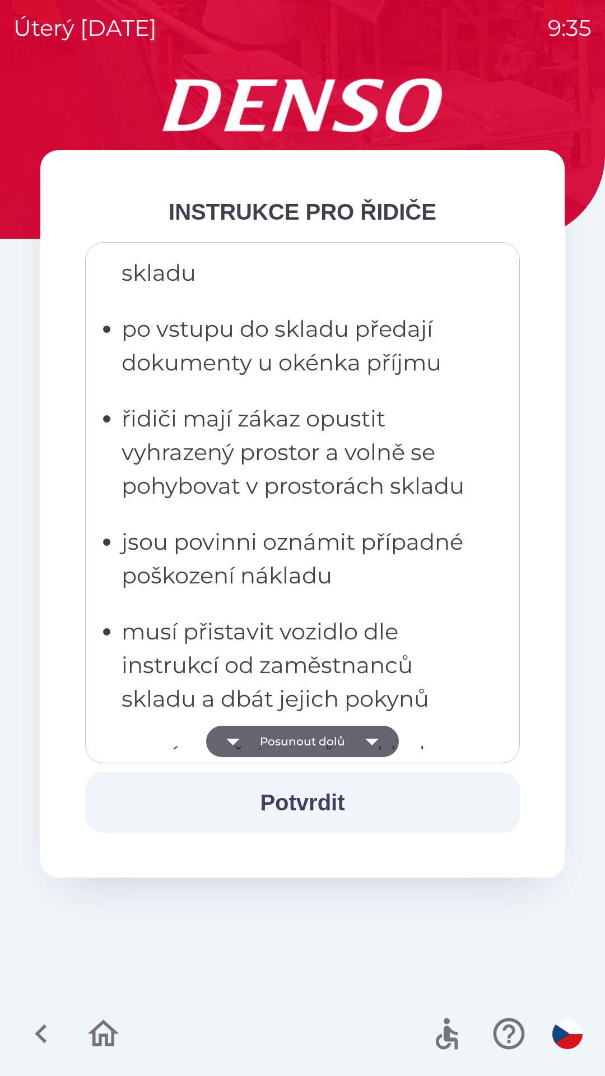
click at [268, 732] on button "Posunout dolů" at bounding box center [302, 741] width 193 height 31
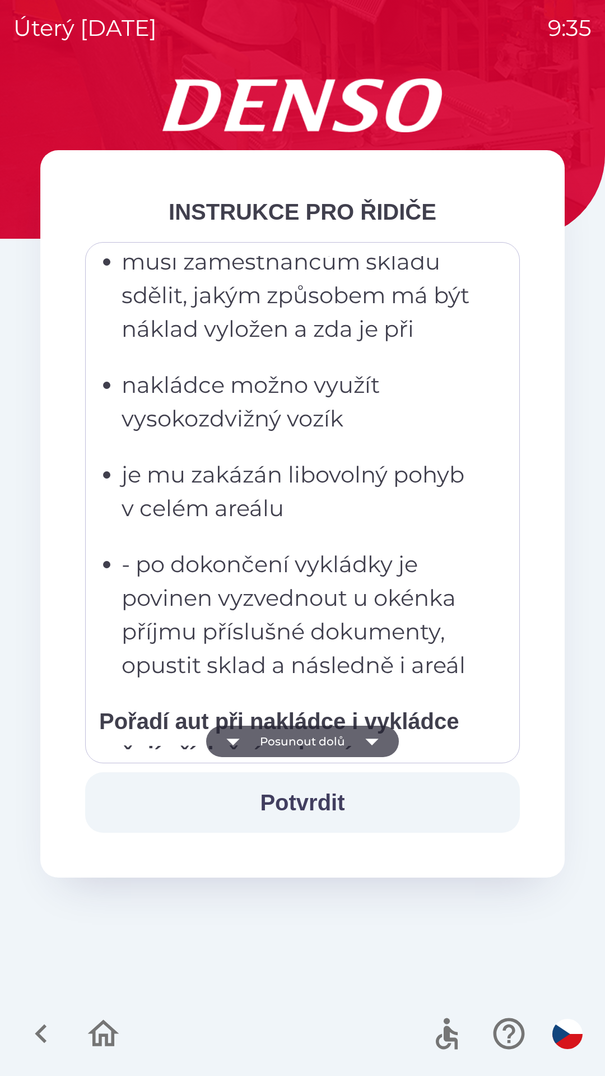
click at [271, 739] on button "Posunout dolů" at bounding box center [302, 741] width 193 height 31
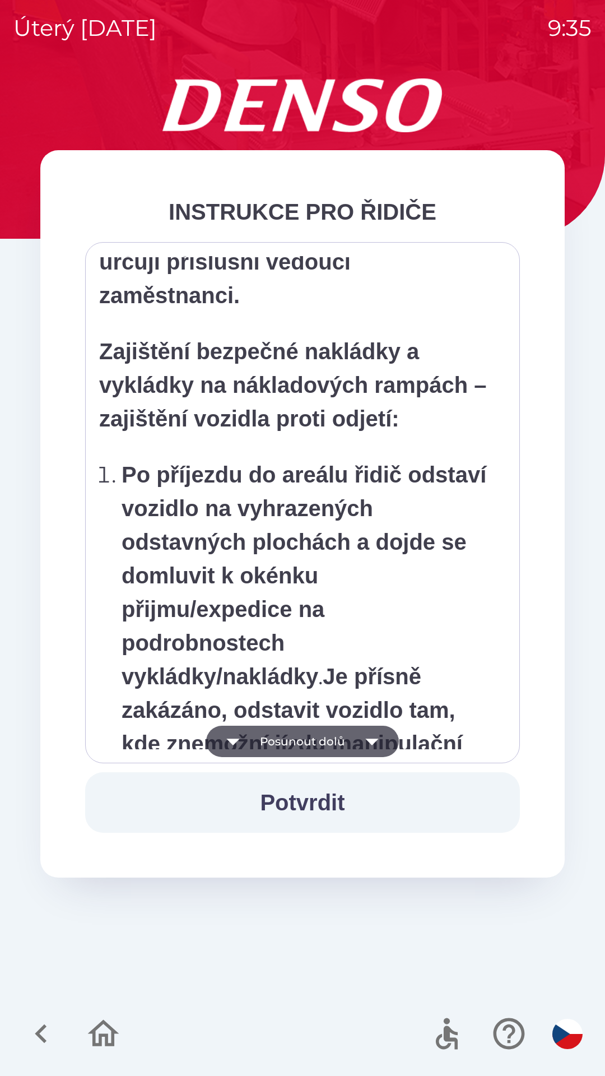
click at [271, 738] on button "Posunout dolů" at bounding box center [302, 741] width 193 height 31
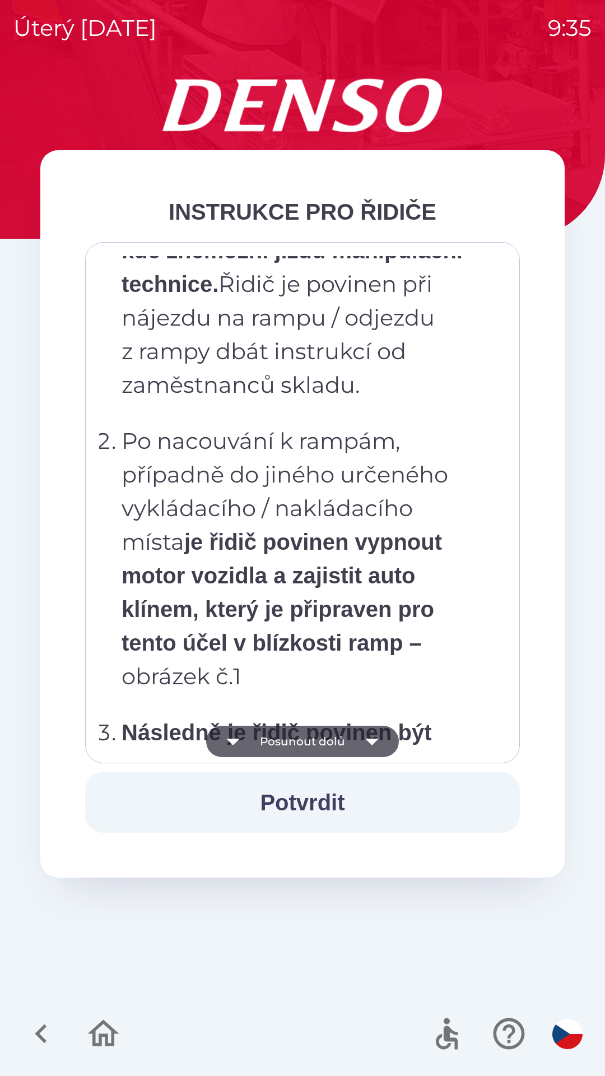
click at [270, 734] on button "Posunout dolů" at bounding box center [302, 741] width 193 height 31
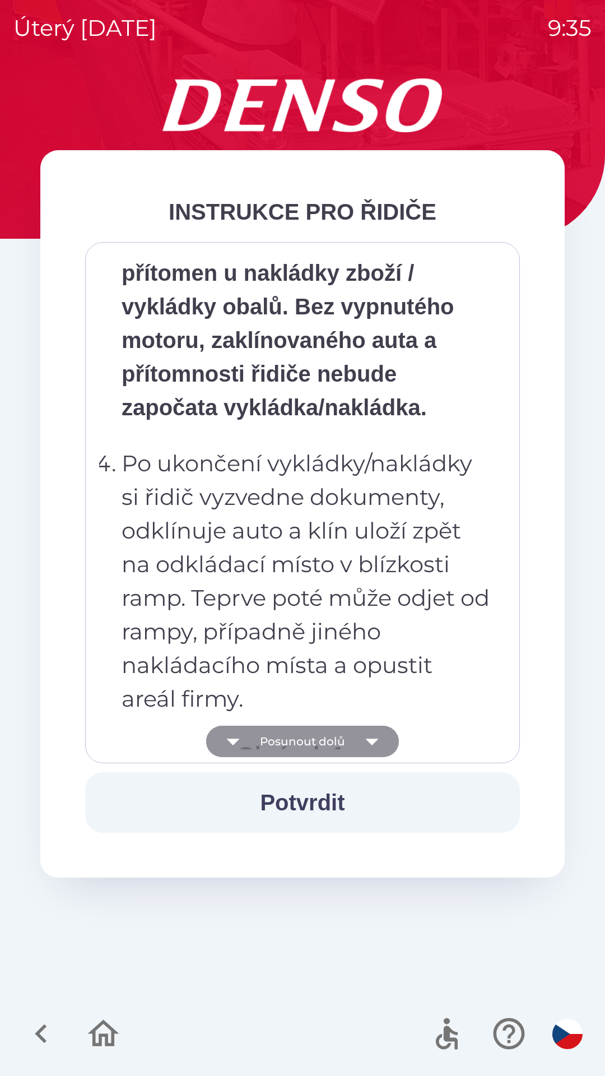
click at [266, 735] on button "Posunout dolů" at bounding box center [302, 741] width 193 height 31
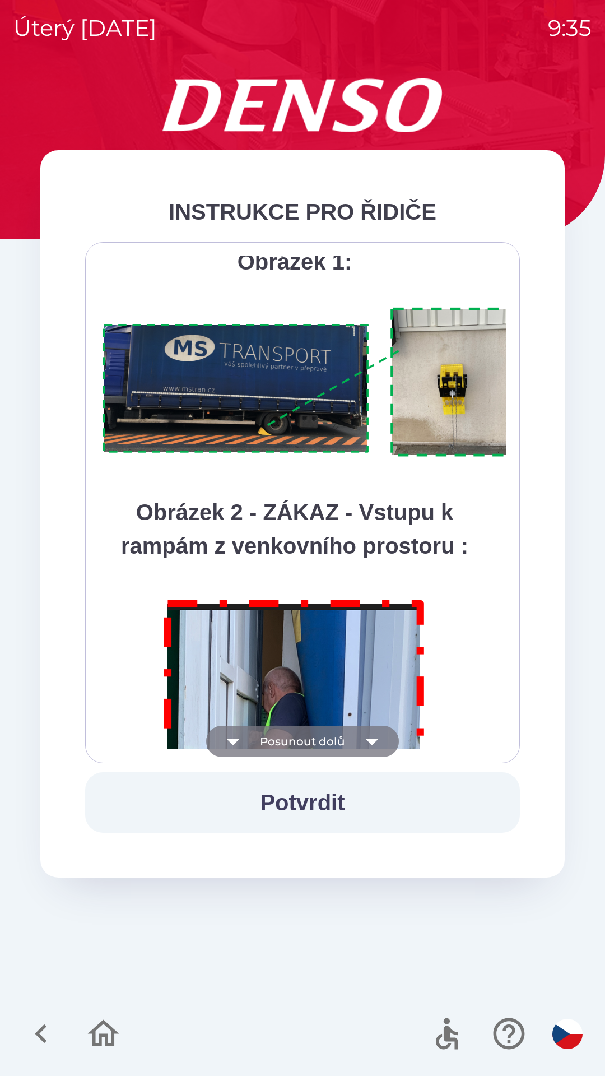
click at [262, 736] on button "Posunout dolů" at bounding box center [302, 741] width 193 height 31
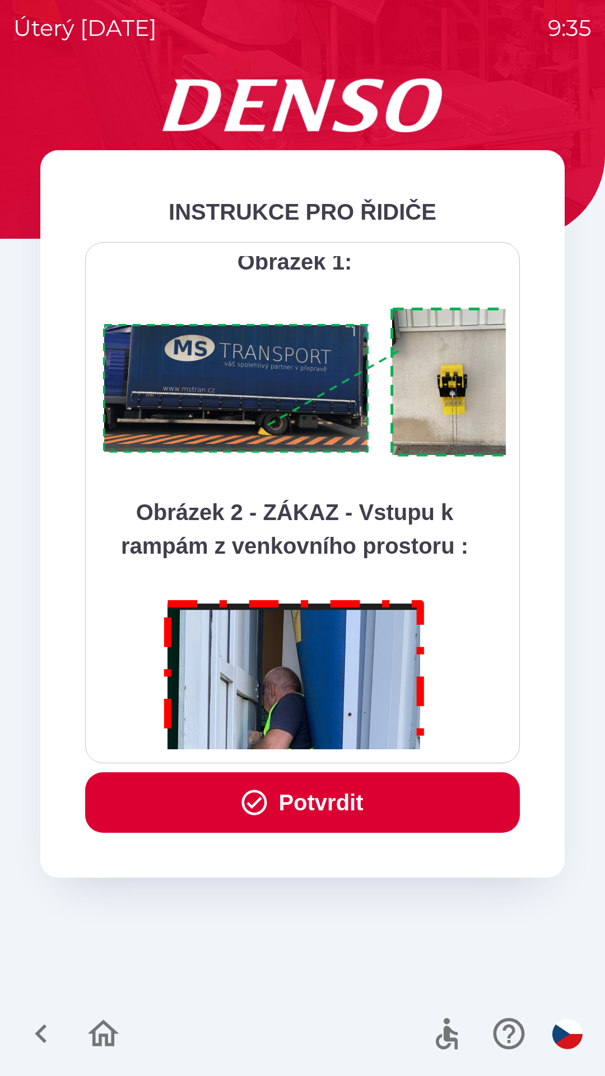
scroll to position [6296, 0]
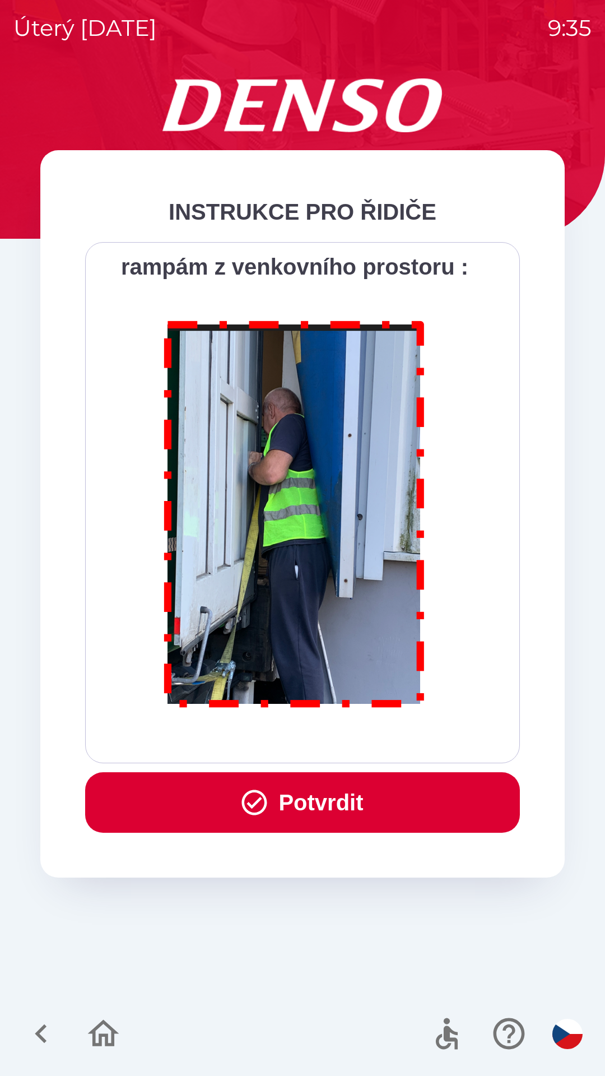
click at [261, 735] on div "Všichni řidiči přijíždějící do skladu firmy DENSO CZECH s.r.o. jsou po průjezdu…" at bounding box center [302, 502] width 407 height 493
click at [268, 812] on button "Potvrdit" at bounding box center [302, 802] width 435 height 61
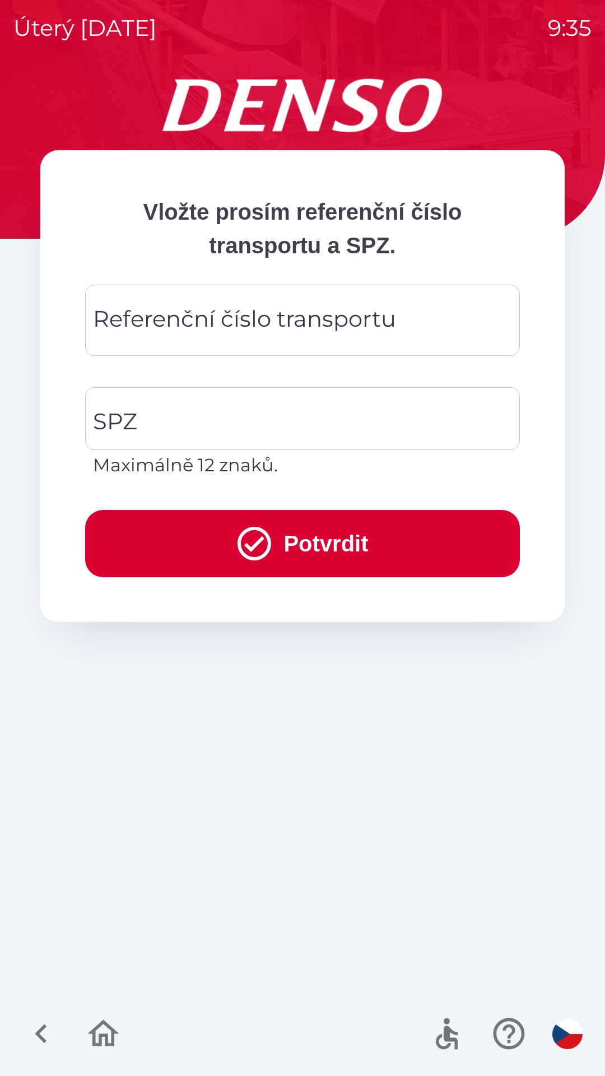
click at [168, 320] on div "Referenční číslo transportu Referenční číslo transportu" at bounding box center [302, 320] width 435 height 71
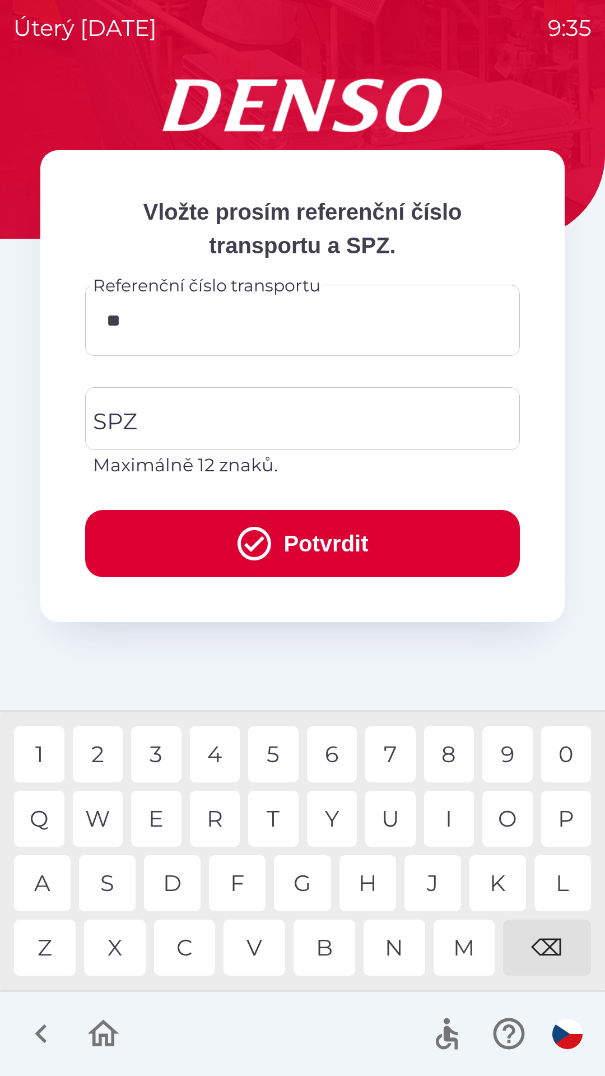
click at [45, 820] on div "Q" at bounding box center [39, 819] width 50 height 56
click at [328, 951] on div "B" at bounding box center [325, 947] width 62 height 56
click at [217, 756] on div "4" at bounding box center [215, 754] width 50 height 56
type input "*********"
click at [159, 420] on input "SPZ" at bounding box center [294, 418] width 408 height 53
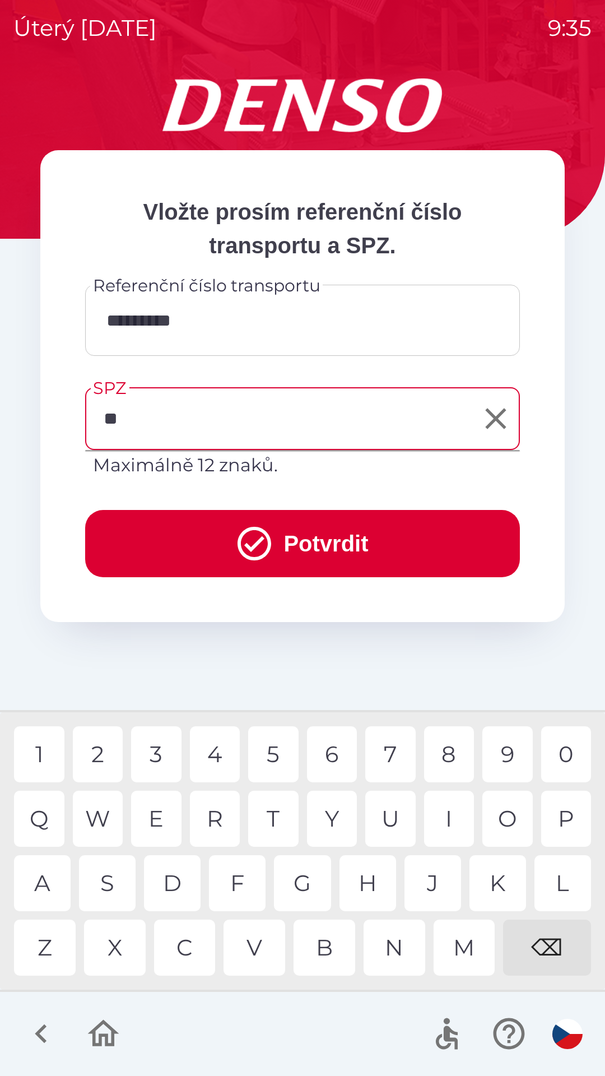
click at [104, 874] on div "S" at bounding box center [107, 883] width 57 height 56
click at [559, 759] on div "0" at bounding box center [566, 754] width 50 height 56
click at [213, 746] on div "4" at bounding box center [215, 754] width 50 height 56
click at [154, 764] on div "3" at bounding box center [156, 754] width 50 height 56
type input "*******"
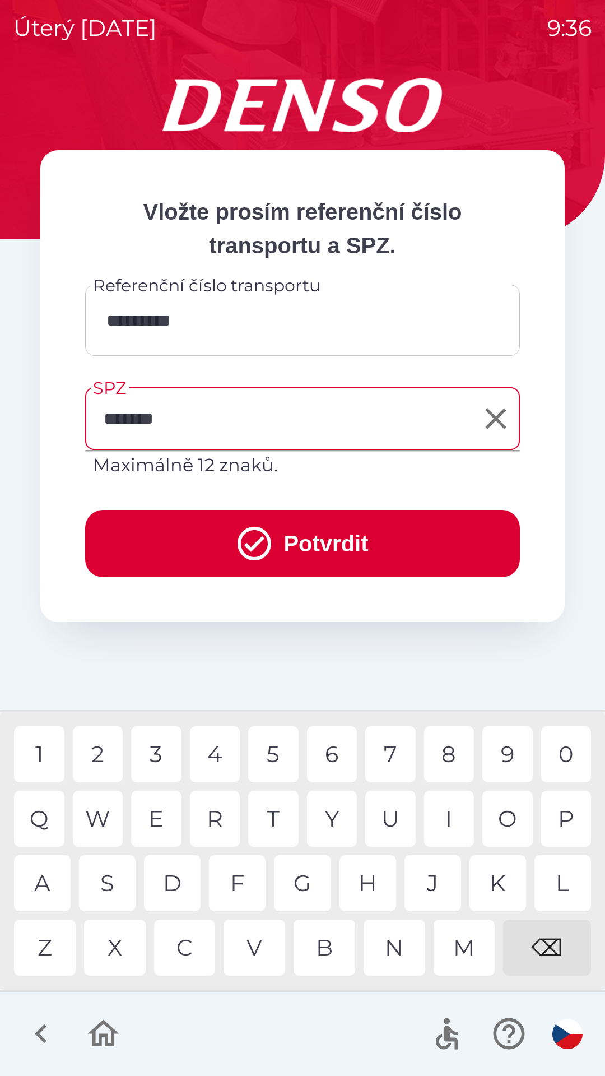
click at [104, 752] on div "2" at bounding box center [98, 754] width 50 height 56
click at [147, 544] on button "Potvrdit" at bounding box center [302, 543] width 435 height 67
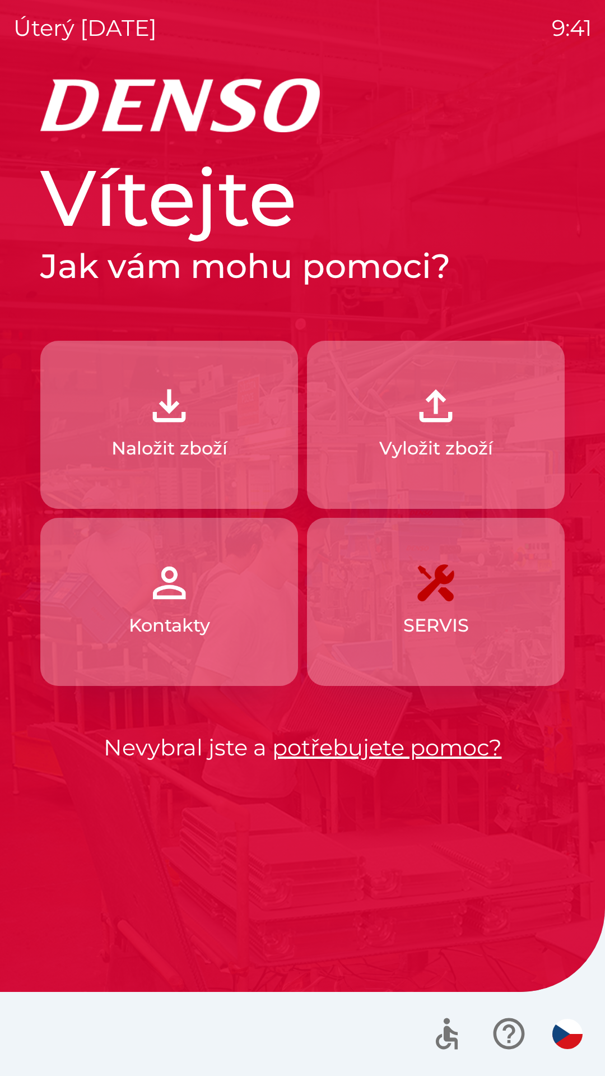
click at [448, 420] on img "button" at bounding box center [435, 405] width 49 height 49
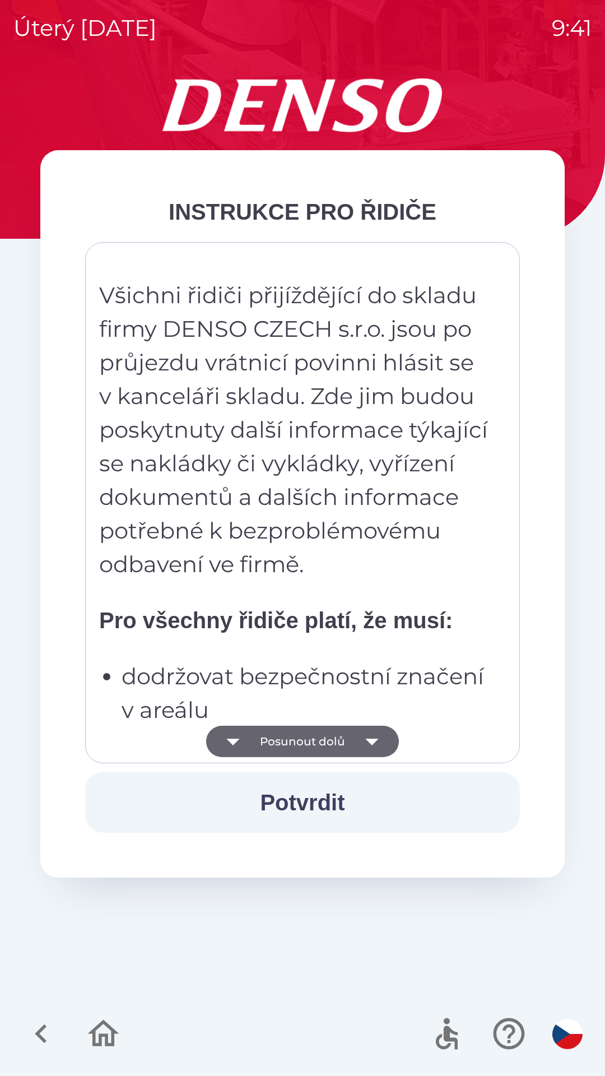
click at [361, 734] on icon "button" at bounding box center [371, 741] width 31 height 31
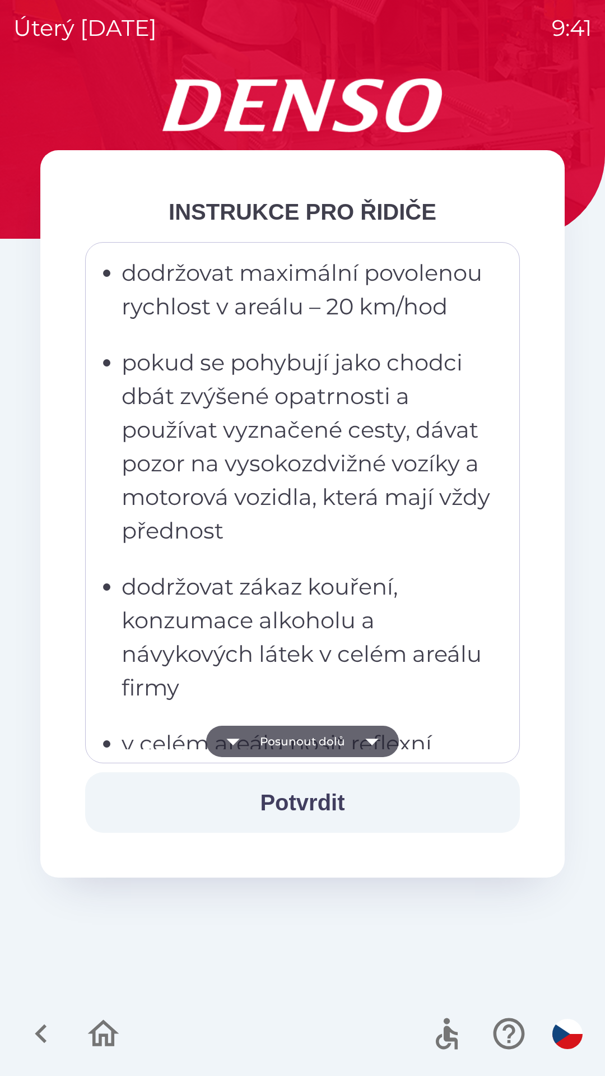
click at [369, 736] on icon "button" at bounding box center [371, 741] width 31 height 31
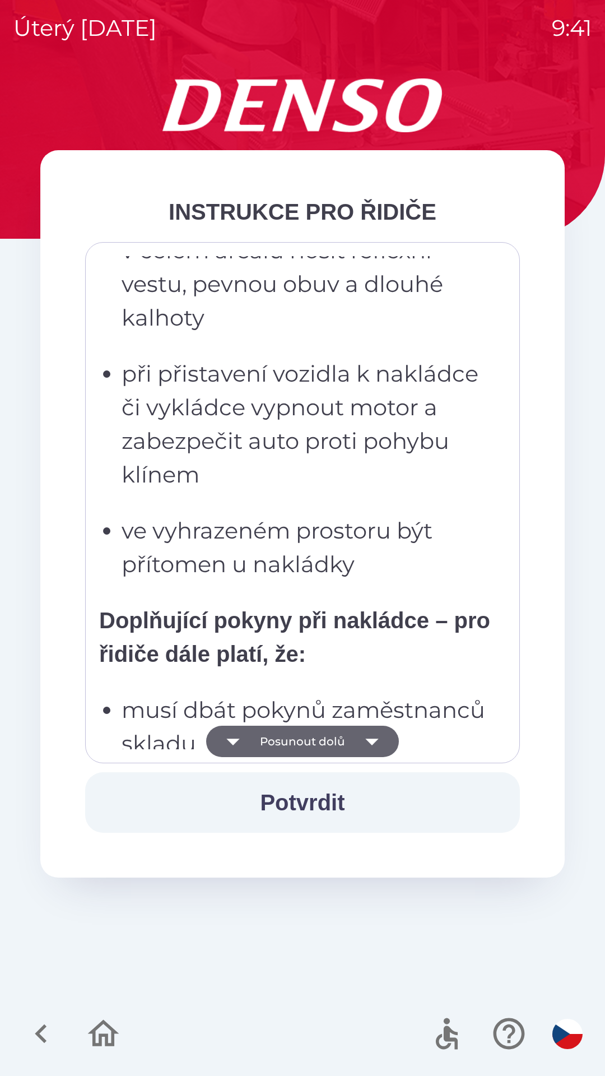
click at [354, 731] on button "Posunout dolů" at bounding box center [302, 741] width 193 height 31
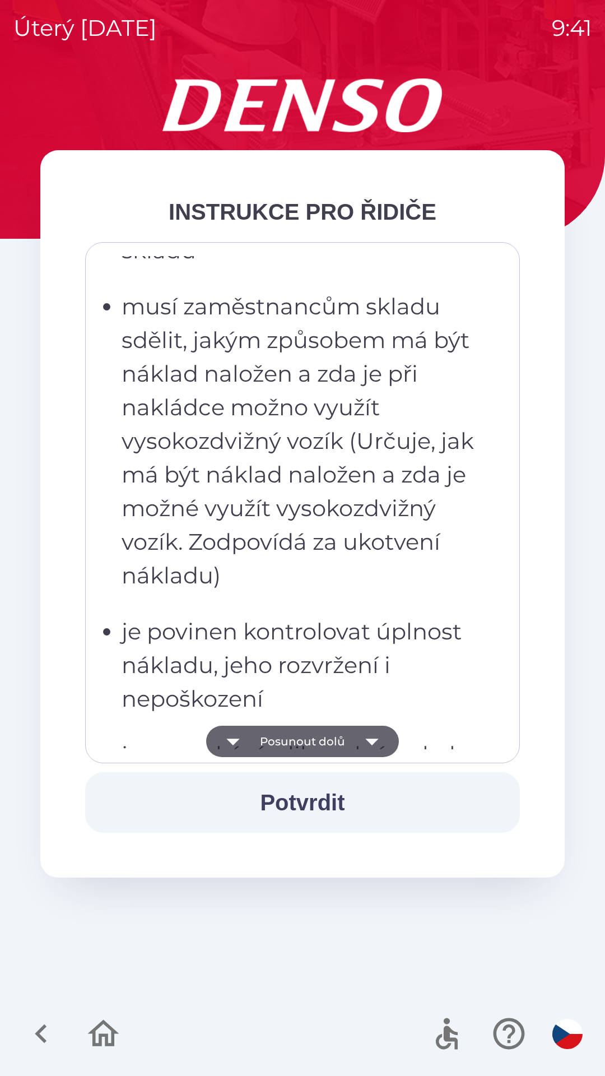
click at [362, 741] on icon "button" at bounding box center [371, 741] width 31 height 31
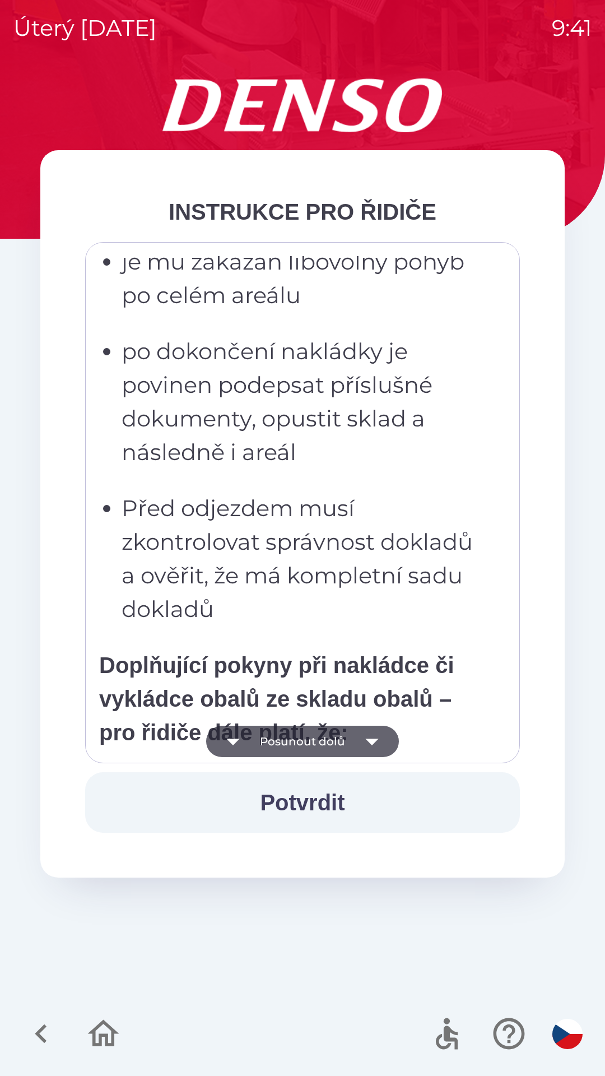
click at [362, 737] on icon "button" at bounding box center [371, 741] width 31 height 31
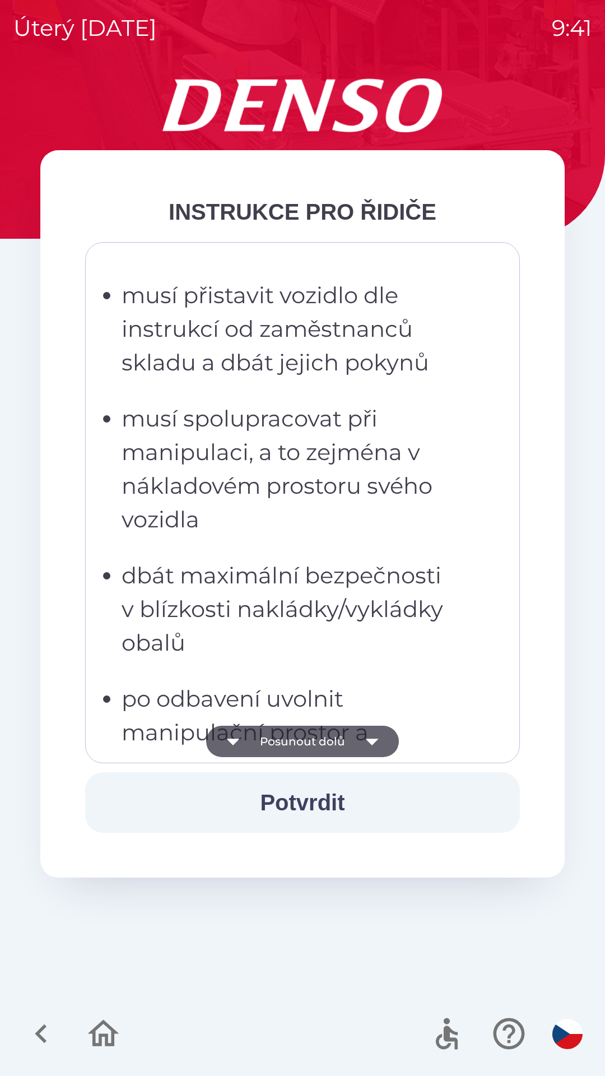
click at [353, 798] on button "Potvrdit" at bounding box center [302, 802] width 435 height 61
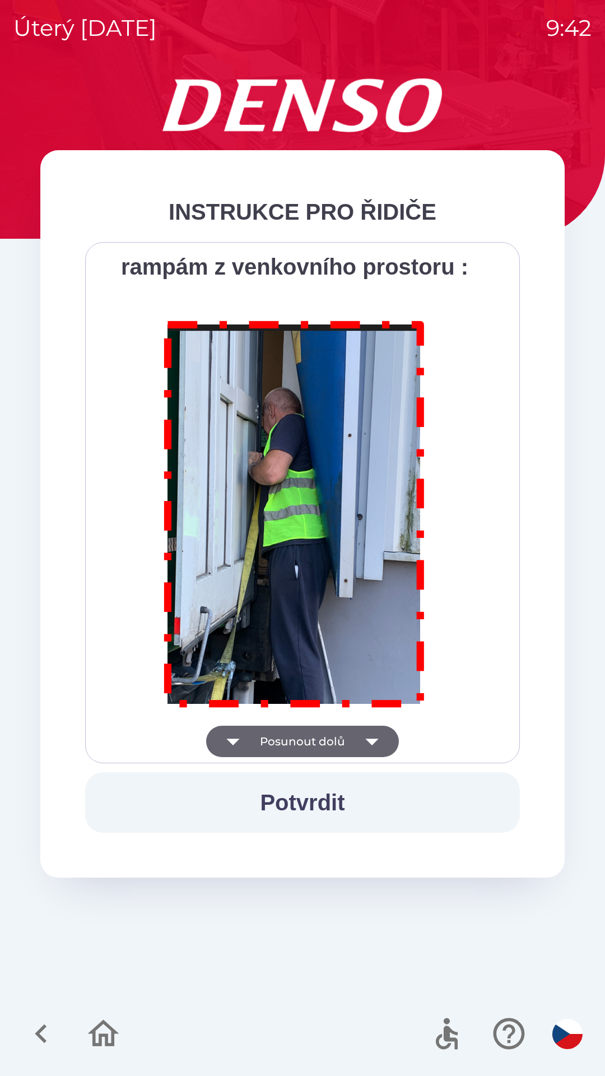
scroll to position [6296, 0]
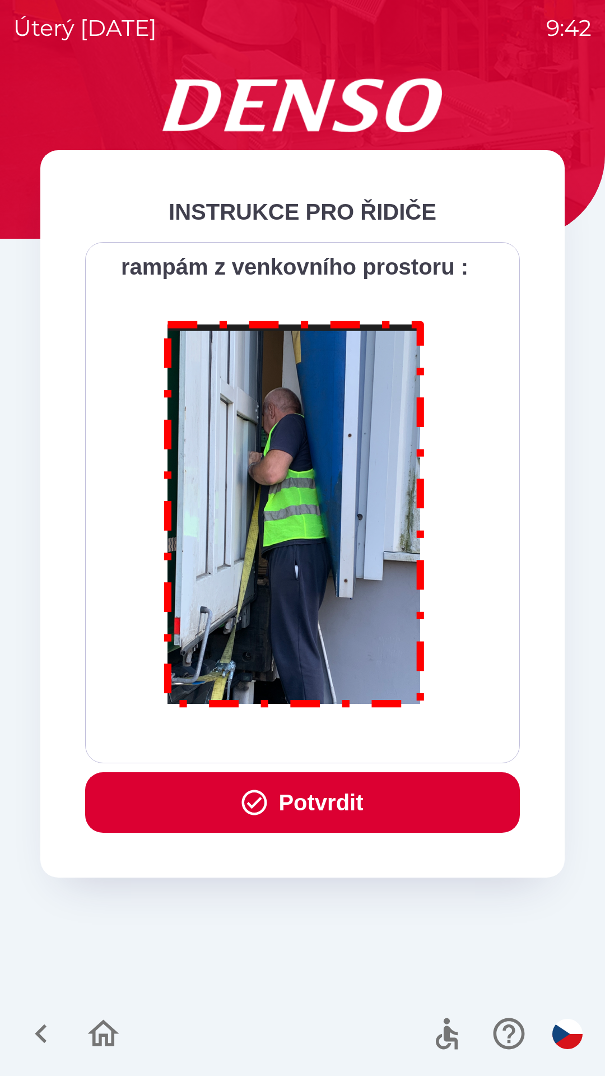
click at [343, 791] on button "Potvrdit" at bounding box center [302, 802] width 435 height 61
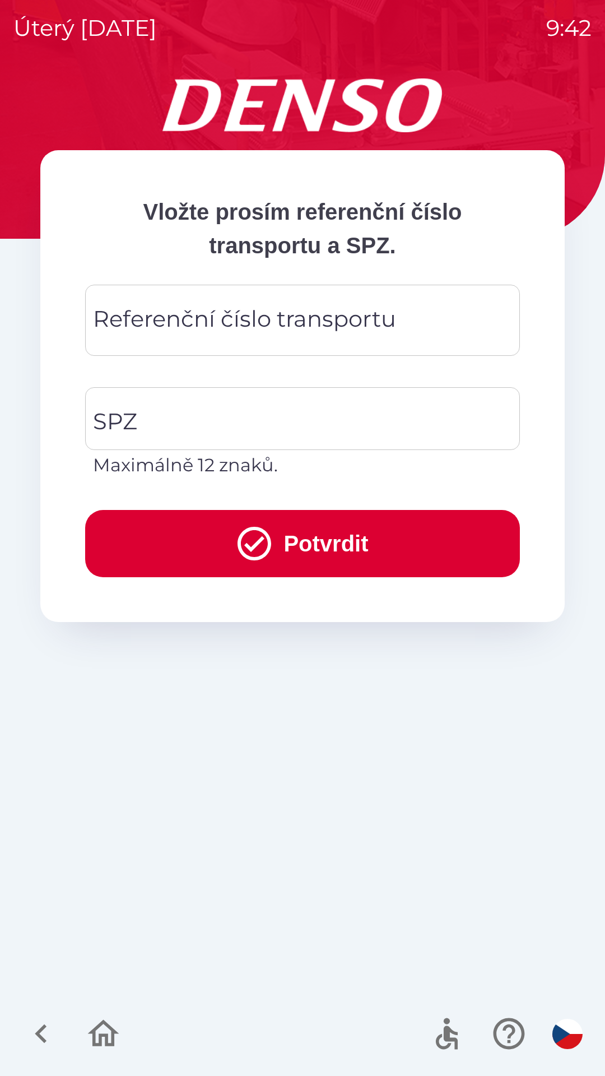
click at [223, 326] on div "Referenční číslo transportu Referenční číslo transportu" at bounding box center [302, 320] width 435 height 71
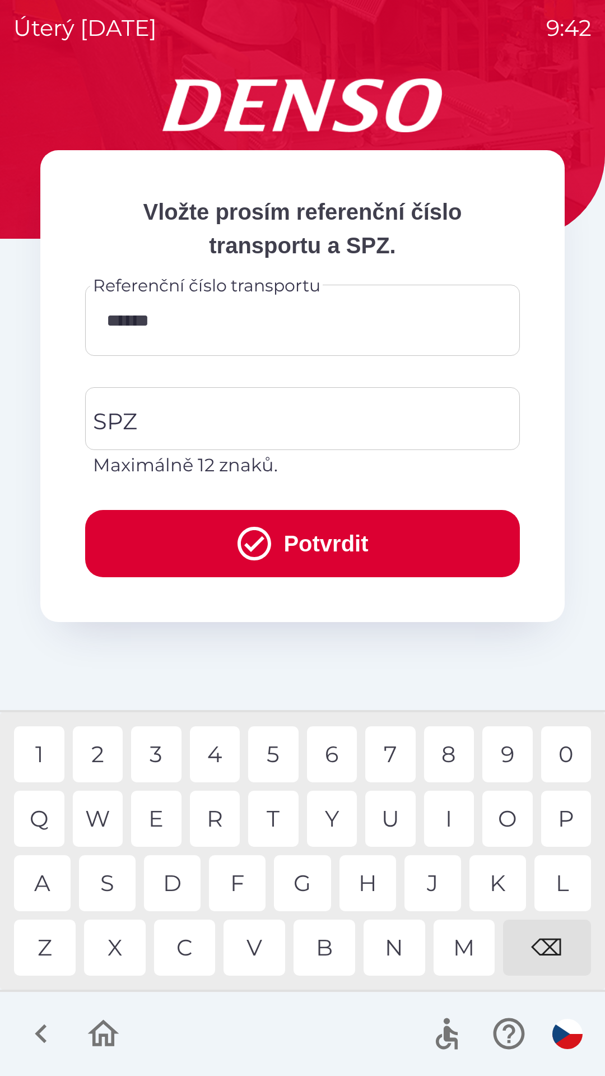
click at [220, 757] on div "4" at bounding box center [215, 754] width 50 height 56
click at [165, 754] on div "3" at bounding box center [156, 754] width 50 height 56
click at [157, 746] on div "3" at bounding box center [156, 754] width 50 height 56
click at [100, 749] on div "2" at bounding box center [98, 754] width 50 height 56
type input "**********"
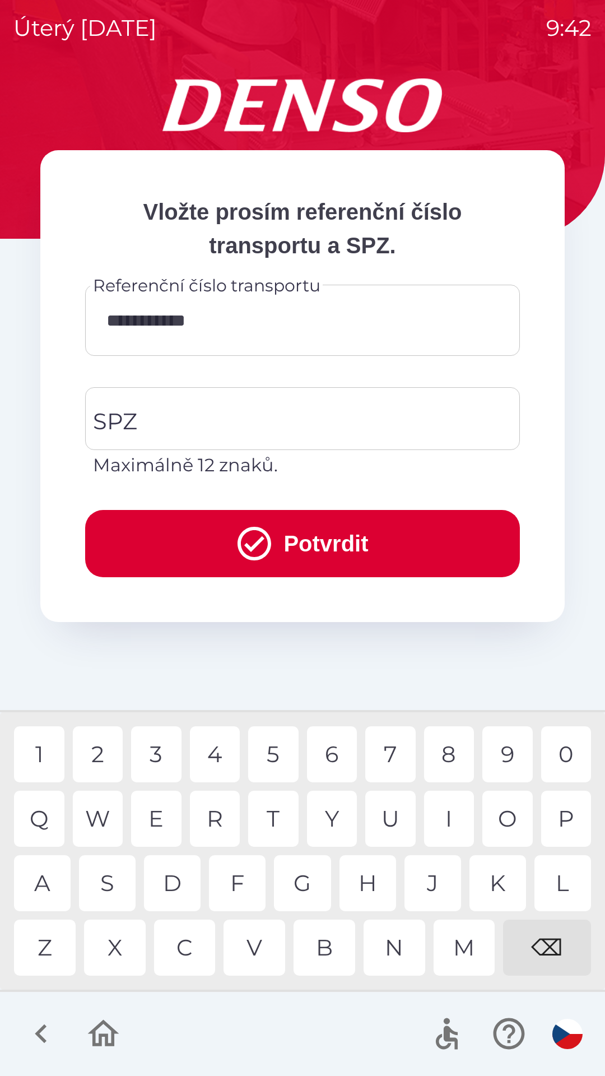
click at [561, 755] on div "0" at bounding box center [566, 754] width 50 height 56
click at [267, 429] on input "SPZ" at bounding box center [294, 418] width 408 height 53
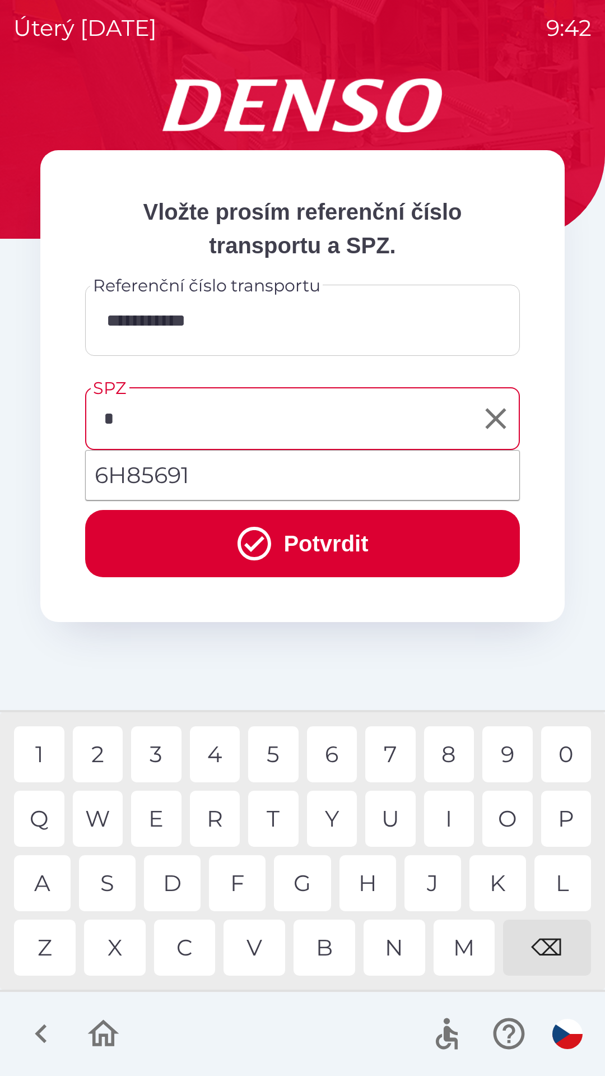
click at [329, 751] on div "6" at bounding box center [332, 754] width 50 height 56
click at [379, 889] on div "H" at bounding box center [368, 883] width 57 height 56
click at [217, 472] on li "6H85691" at bounding box center [303, 475] width 434 height 40
type input "*******"
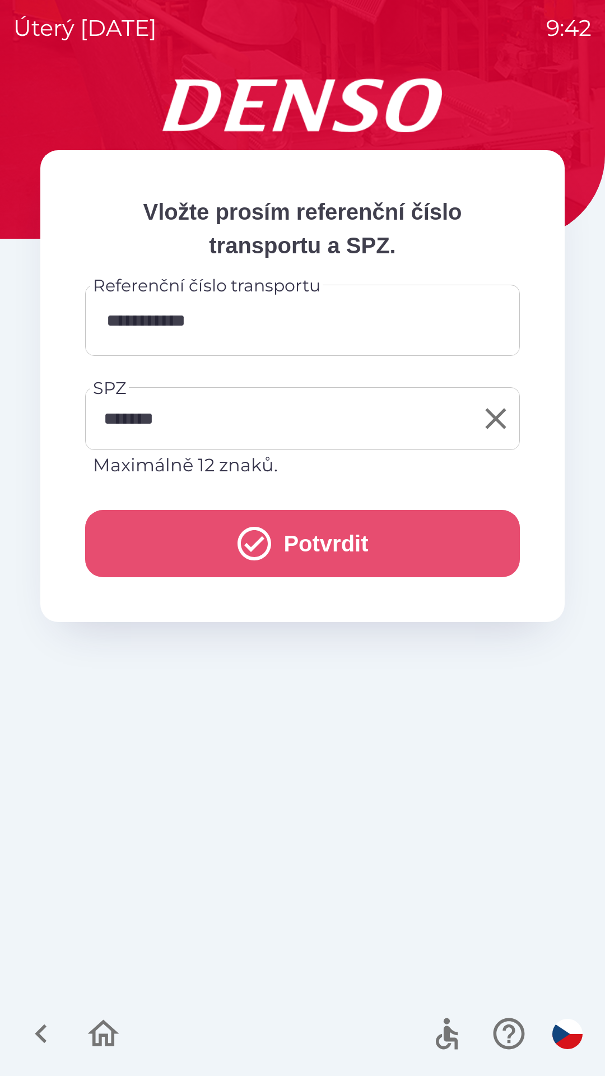
click at [324, 547] on button "Potvrdit" at bounding box center [302, 543] width 435 height 67
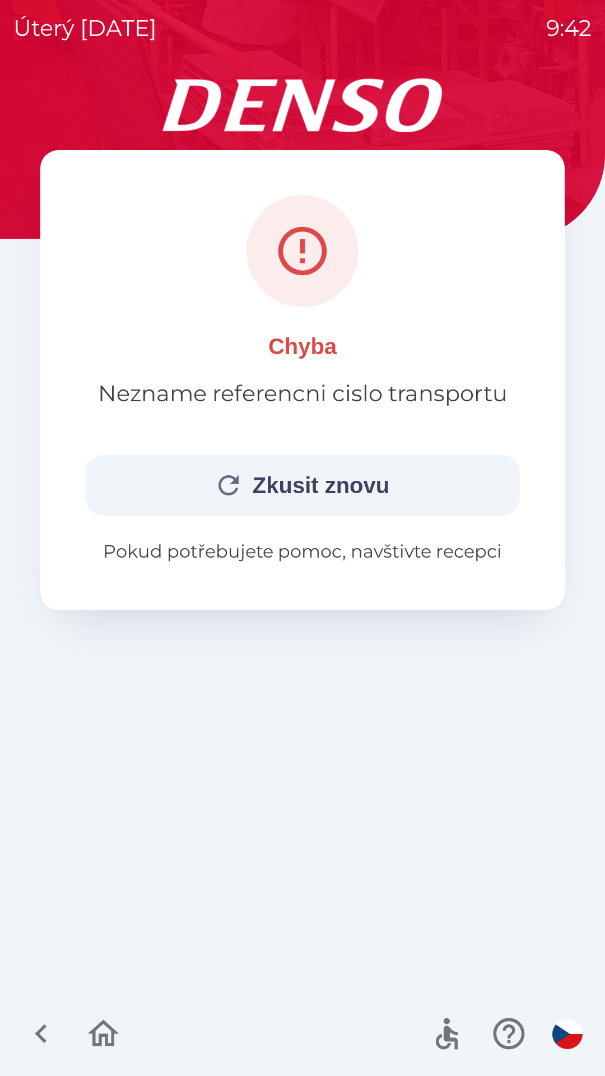
click at [327, 485] on button "Zkusit znovu" at bounding box center [302, 485] width 435 height 61
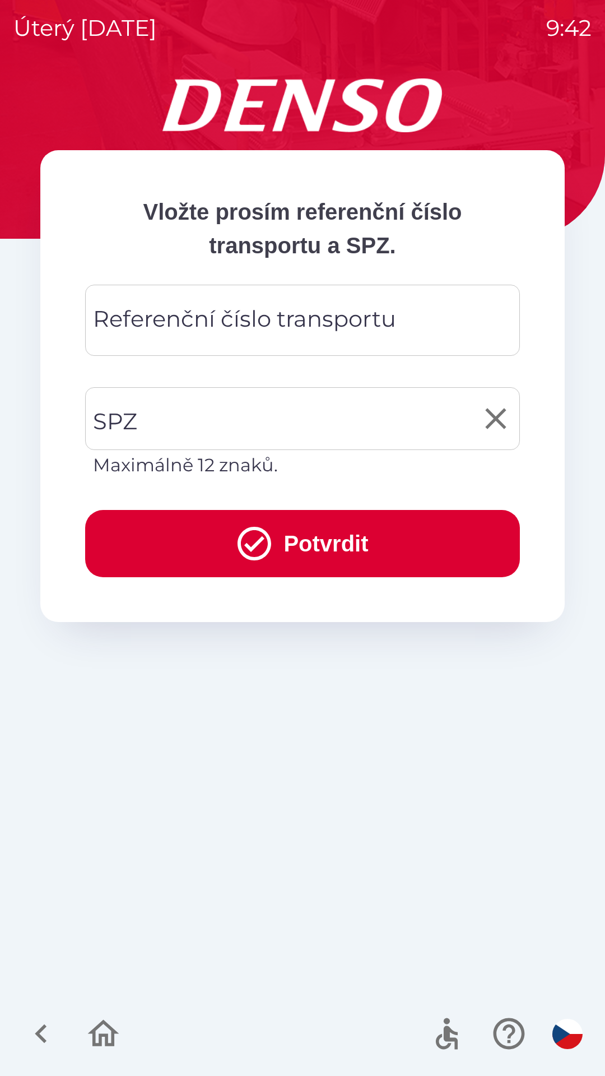
click at [337, 414] on input "SPZ" at bounding box center [294, 418] width 408 height 53
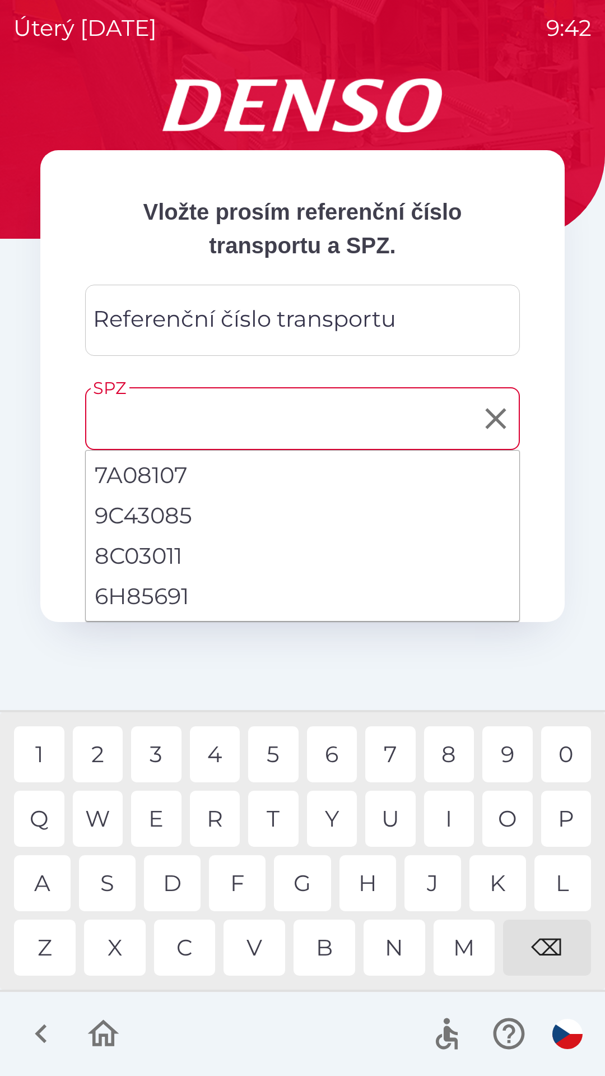
click at [204, 598] on li "6H85691" at bounding box center [303, 596] width 434 height 40
type input "*******"
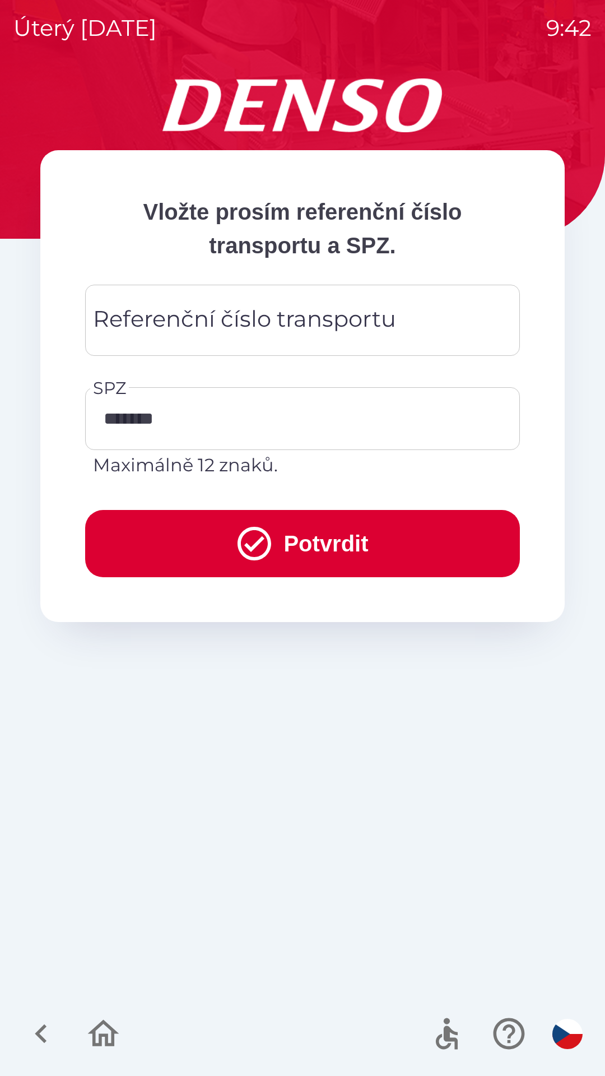
click at [300, 551] on button "Potvrdit" at bounding box center [302, 543] width 435 height 67
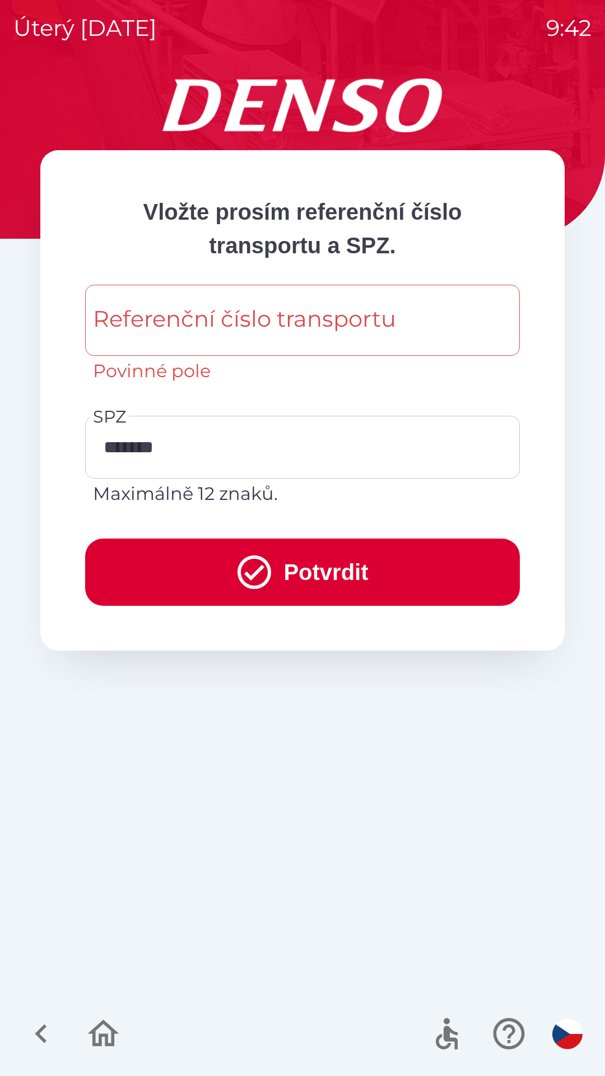
click at [384, 333] on div "Referenční číslo transportu Referenční číslo transportu Povinné pole" at bounding box center [302, 335] width 435 height 100
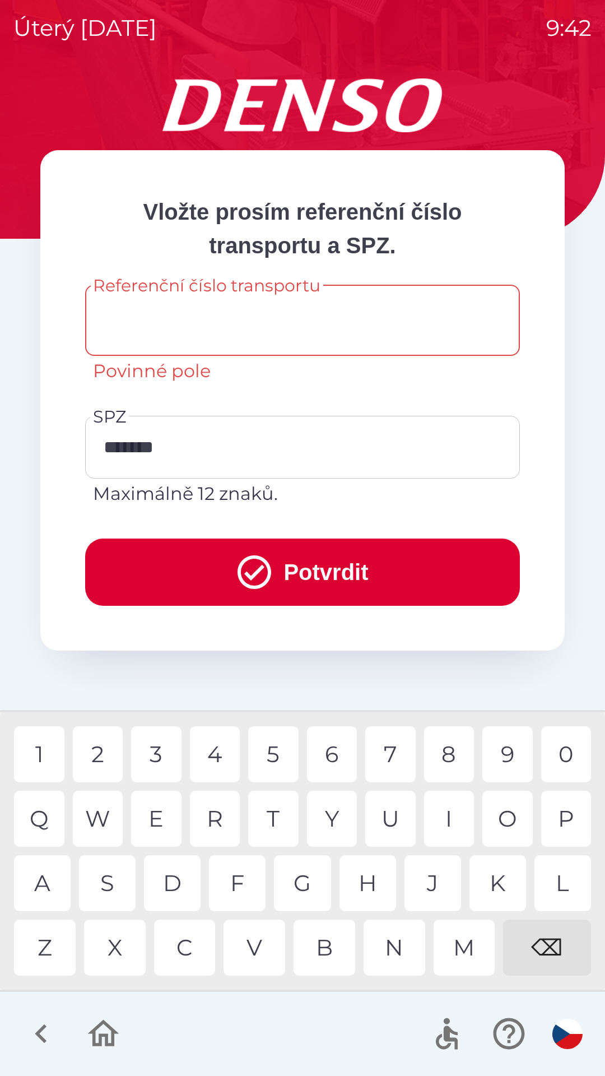
click at [44, 1024] on icon "button" at bounding box center [41, 1034] width 38 height 38
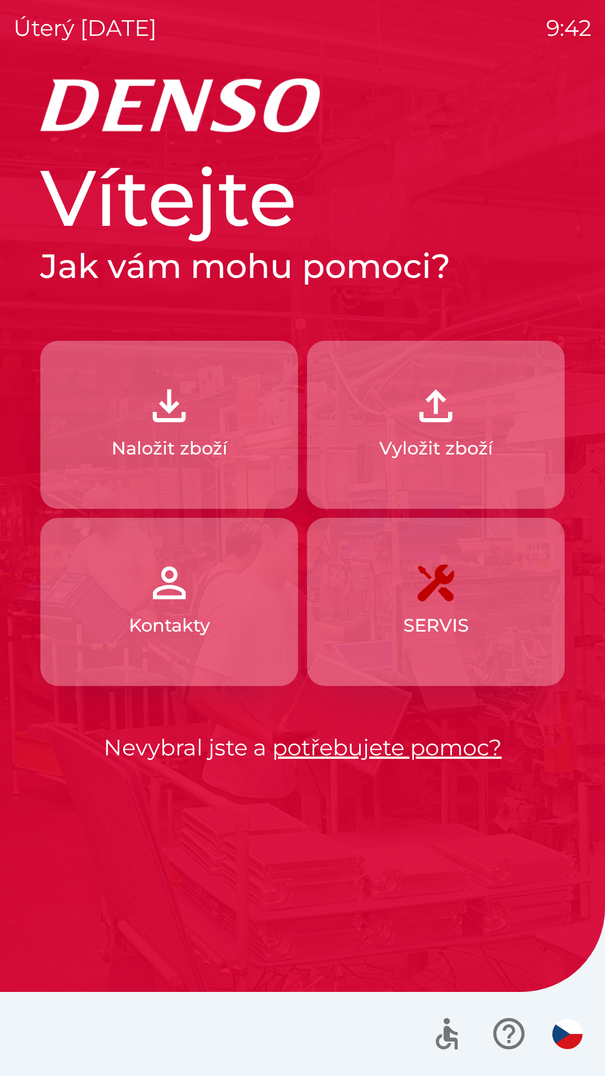
click at [183, 613] on p "Kontakty" at bounding box center [169, 625] width 81 height 27
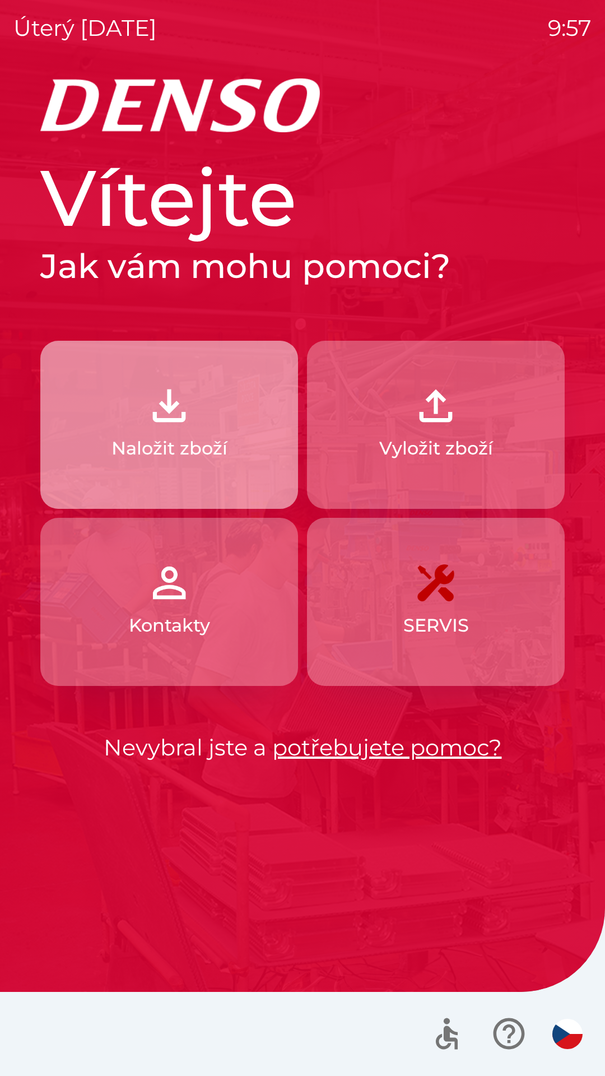
click at [172, 419] on img "button" at bounding box center [169, 405] width 49 height 49
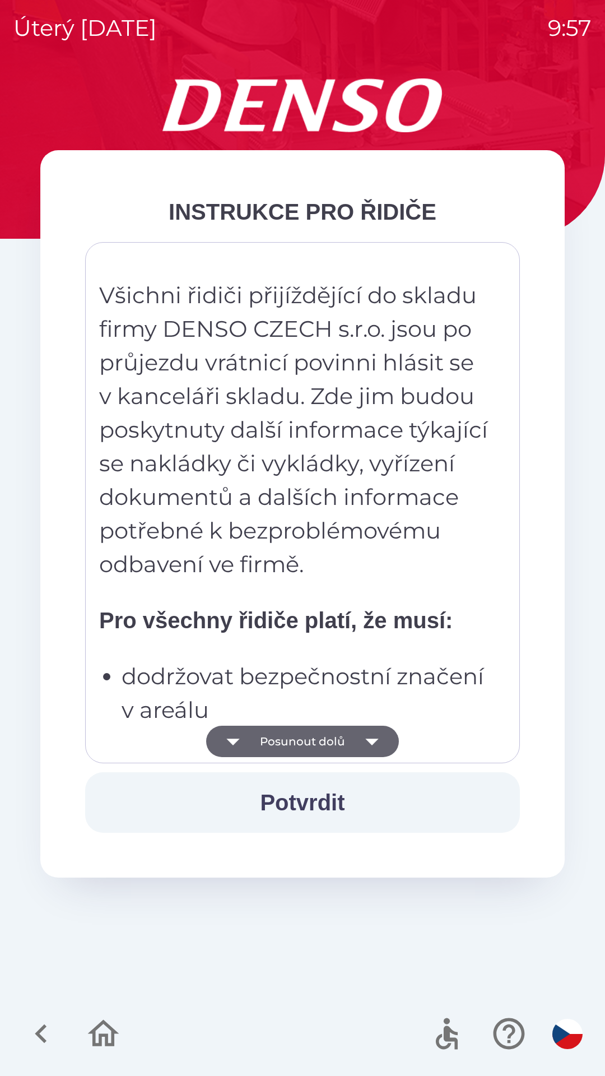
click at [314, 742] on button "Posunout dolů" at bounding box center [302, 741] width 193 height 31
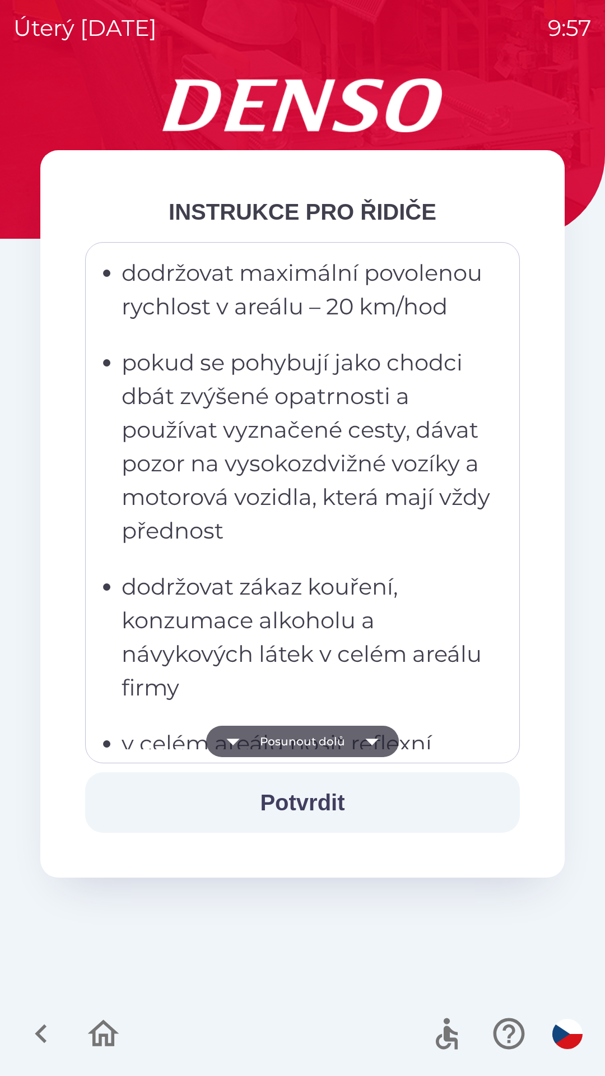
click at [314, 742] on button "Posunout dolů" at bounding box center [302, 741] width 193 height 31
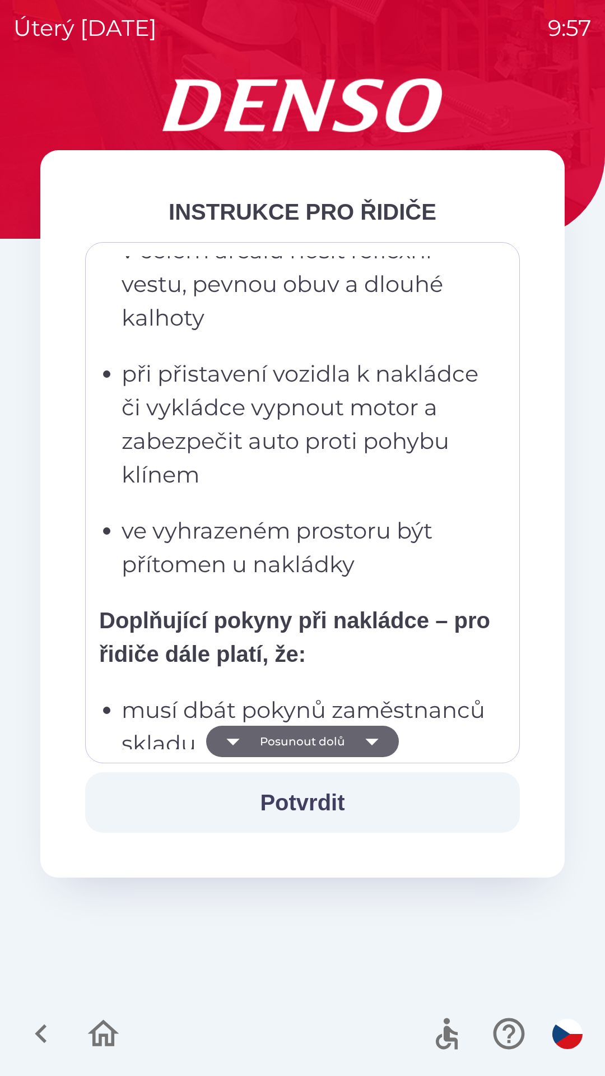
click at [309, 744] on button "Posunout dolů" at bounding box center [302, 741] width 193 height 31
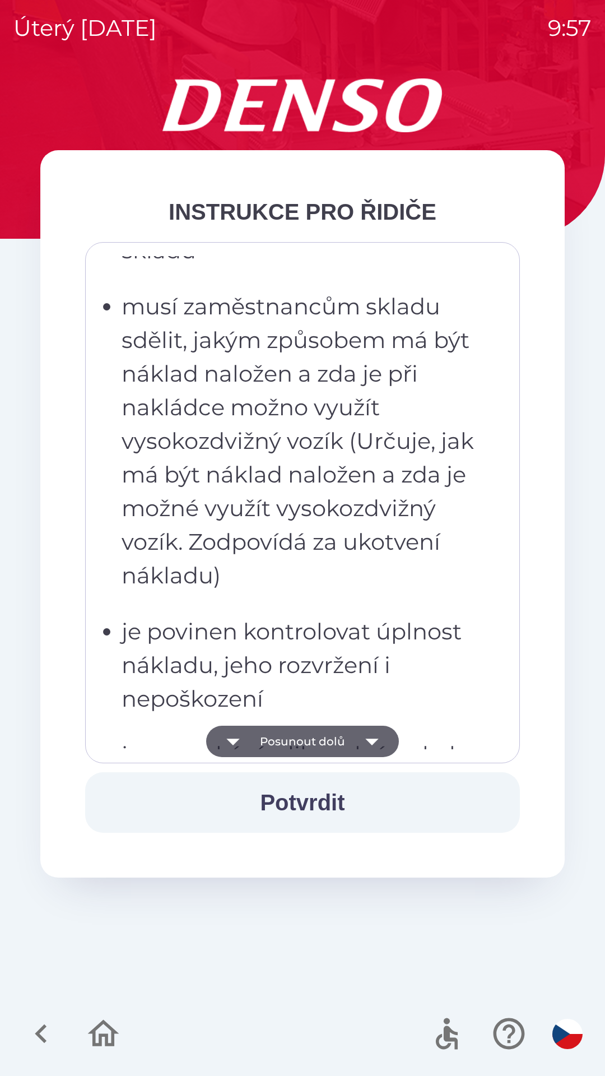
click at [314, 742] on button "Posunout dolů" at bounding box center [302, 741] width 193 height 31
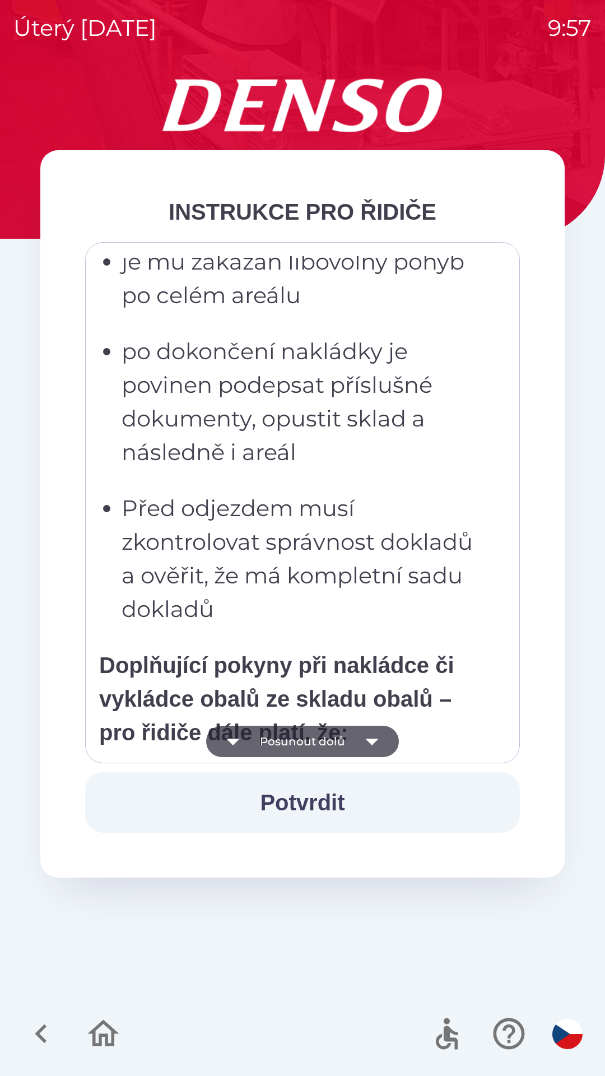
click at [315, 740] on button "Posunout dolů" at bounding box center [302, 741] width 193 height 31
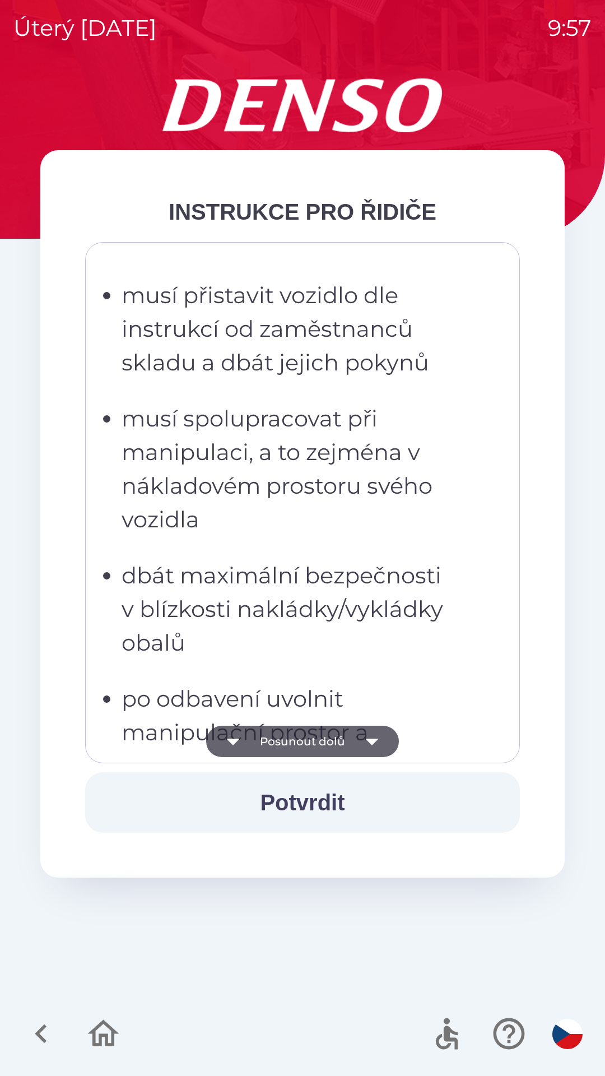
click at [313, 736] on button "Posunout dolů" at bounding box center [302, 741] width 193 height 31
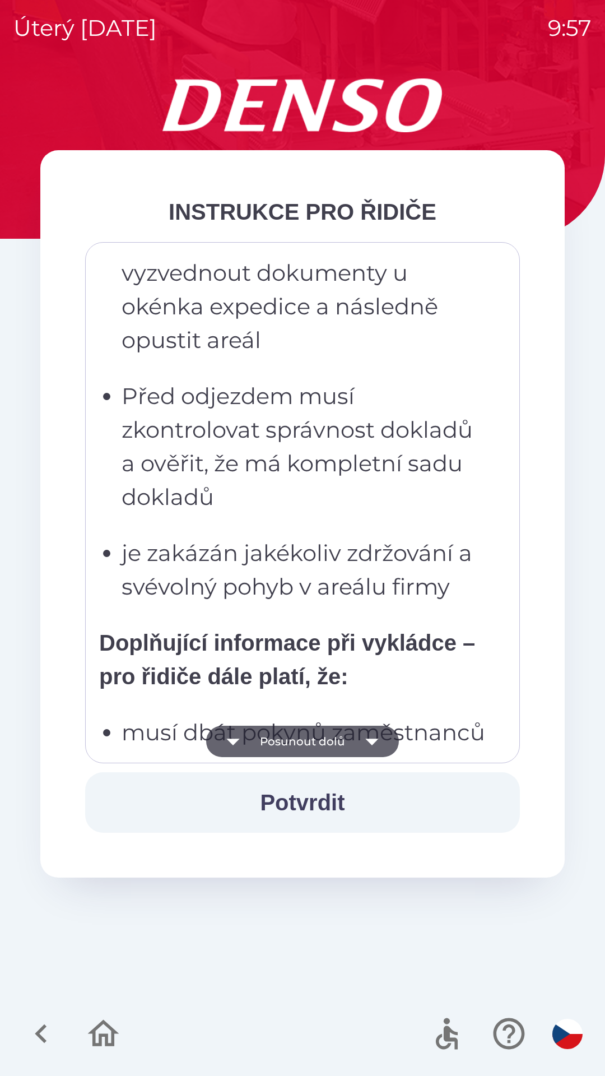
click at [308, 746] on button "Posunout dolů" at bounding box center [302, 741] width 193 height 31
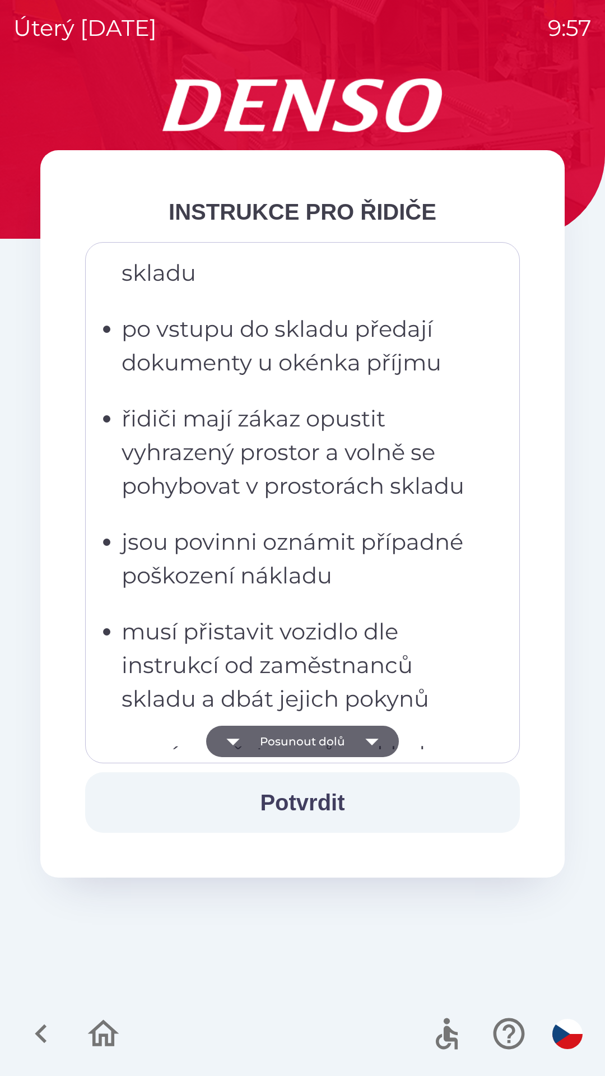
click at [310, 747] on button "Posunout dolů" at bounding box center [302, 741] width 193 height 31
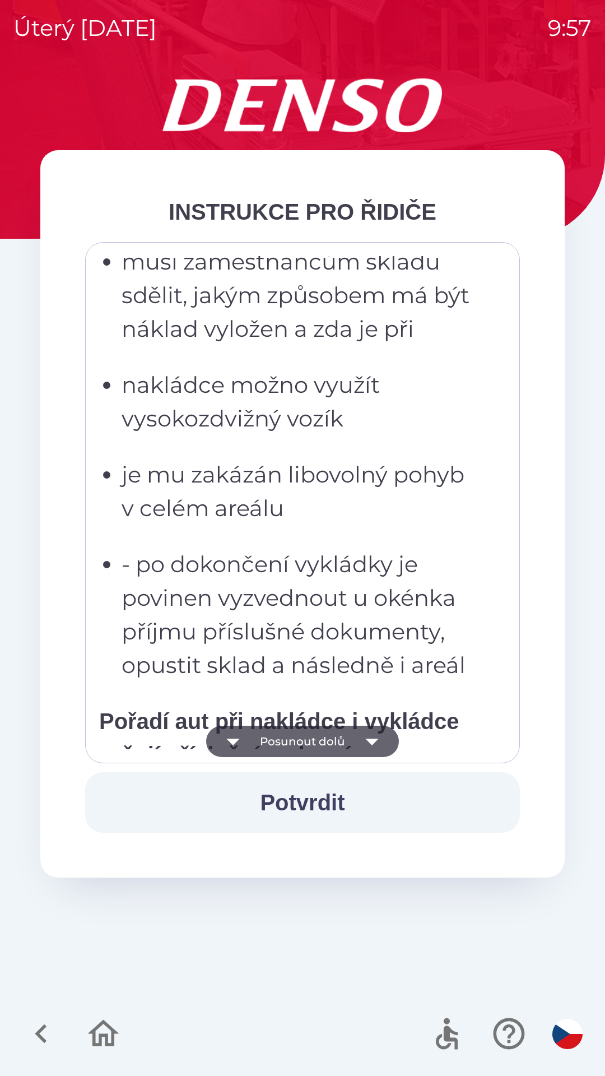
click at [314, 747] on button "Posunout dolů" at bounding box center [302, 741] width 193 height 31
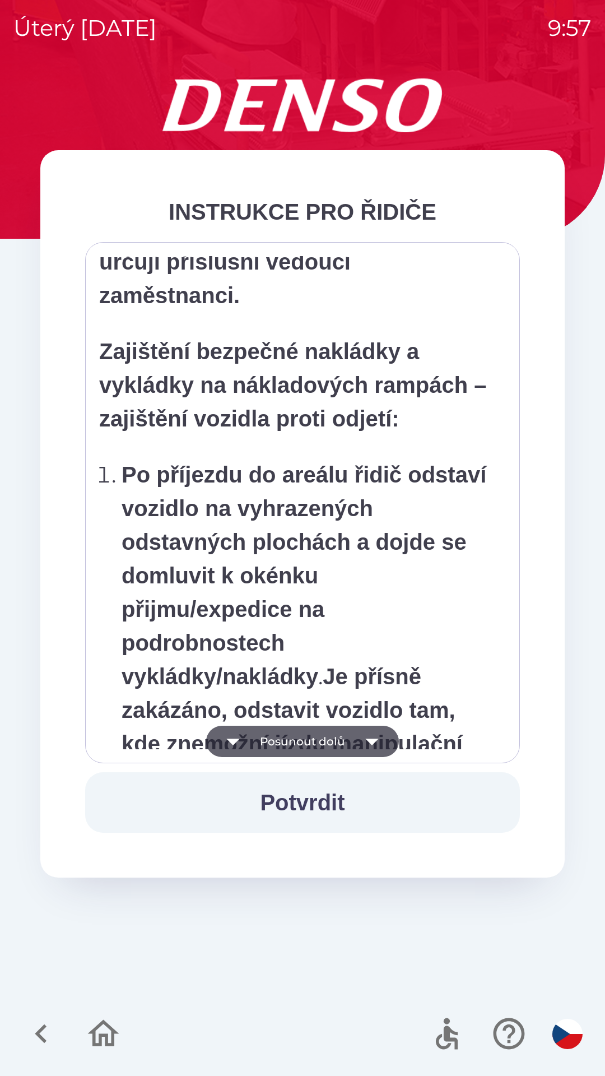
click at [315, 743] on button "Posunout dolů" at bounding box center [302, 741] width 193 height 31
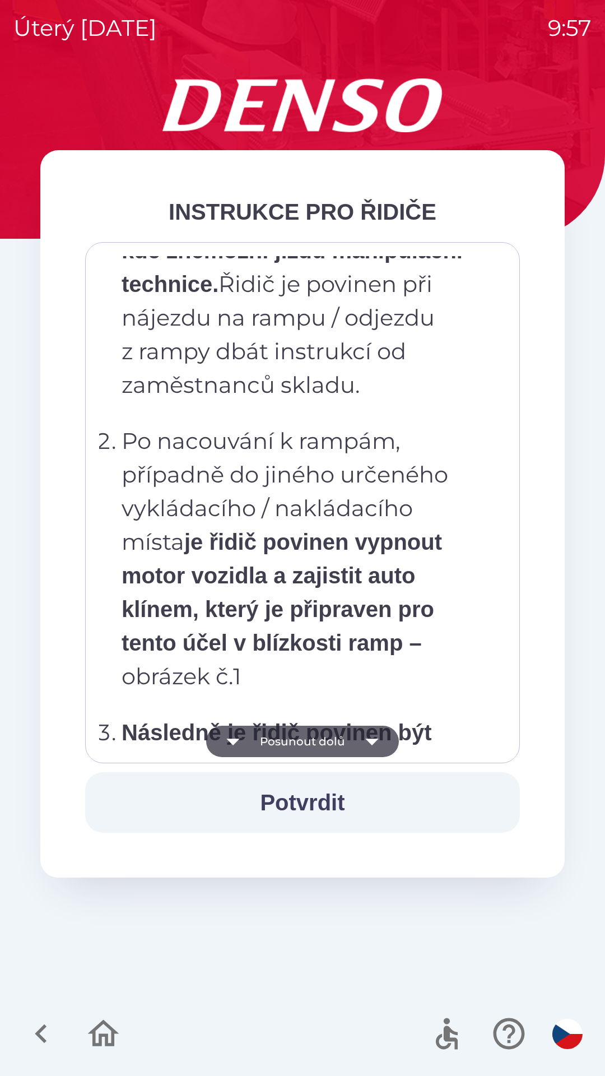
click at [321, 748] on button "Posunout dolů" at bounding box center [302, 741] width 193 height 31
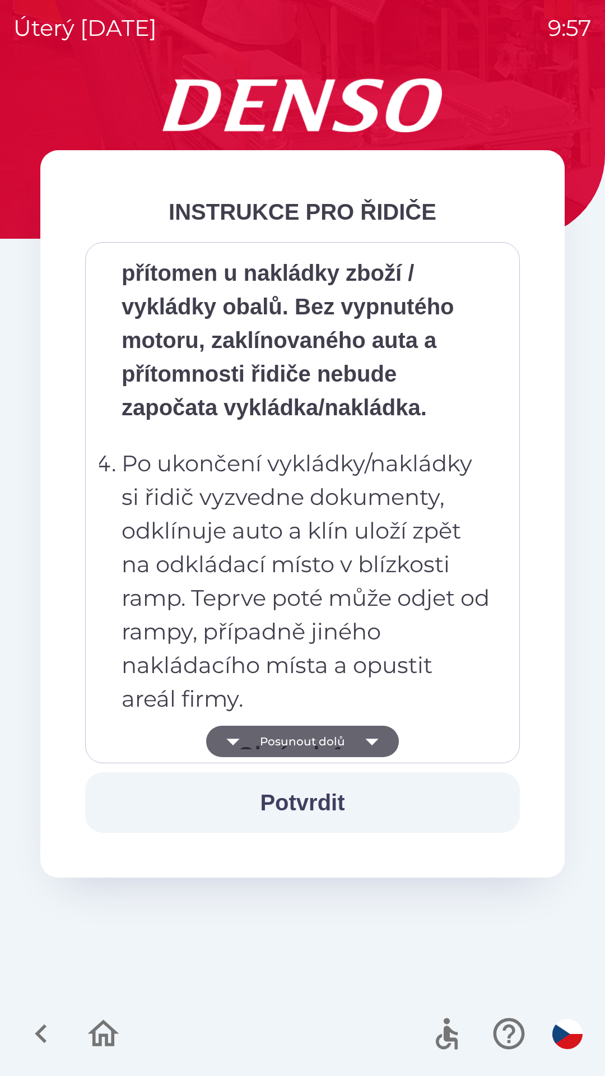
click at [321, 744] on button "Posunout dolů" at bounding box center [302, 741] width 193 height 31
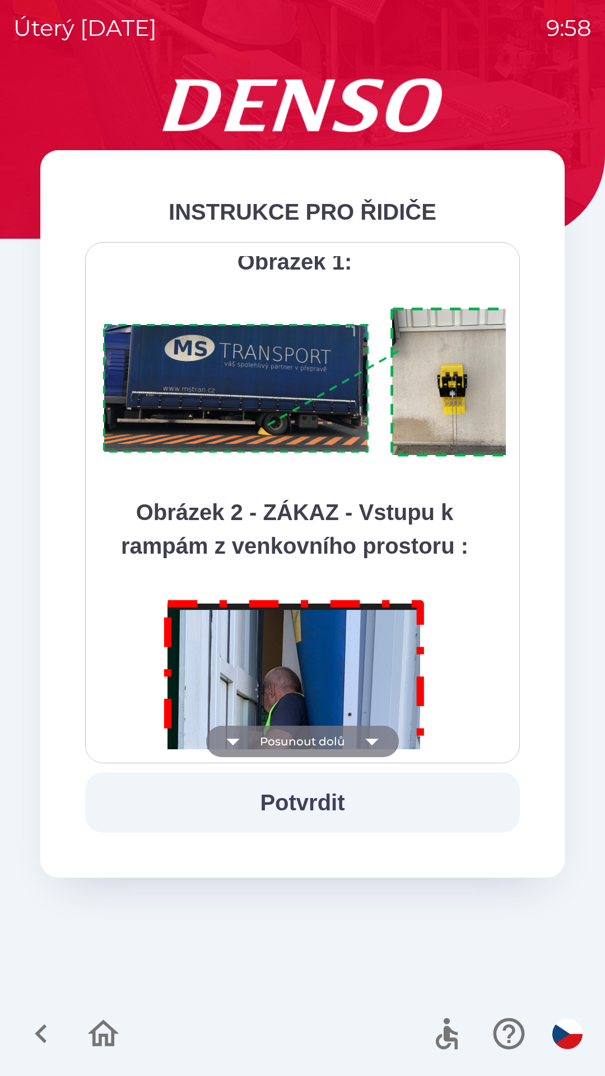
click at [314, 741] on button "Posunout dolů" at bounding box center [302, 741] width 193 height 31
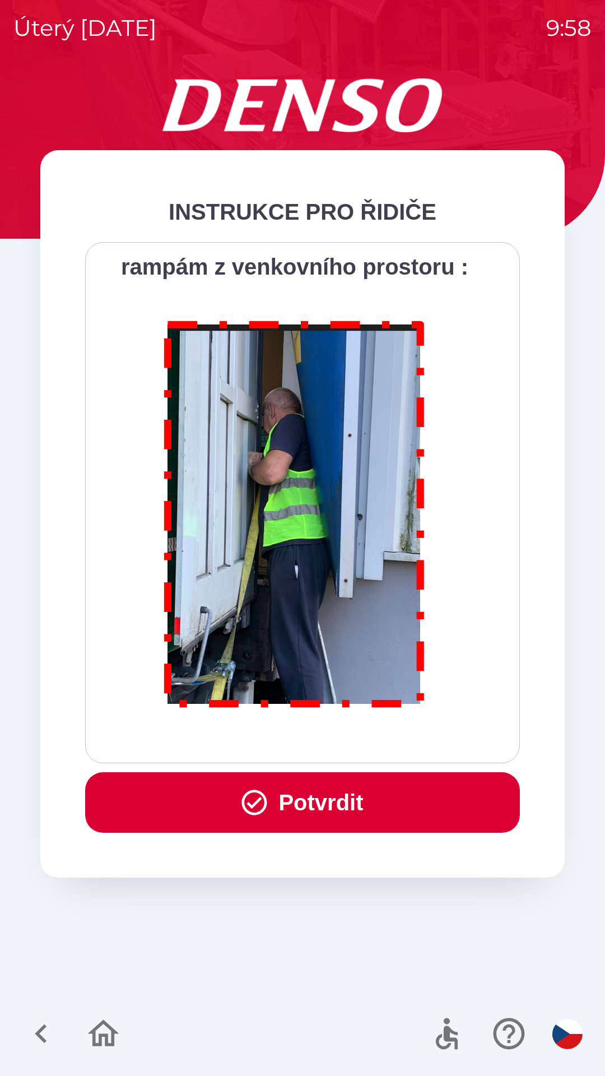
click at [317, 804] on button "Potvrdit" at bounding box center [302, 802] width 435 height 61
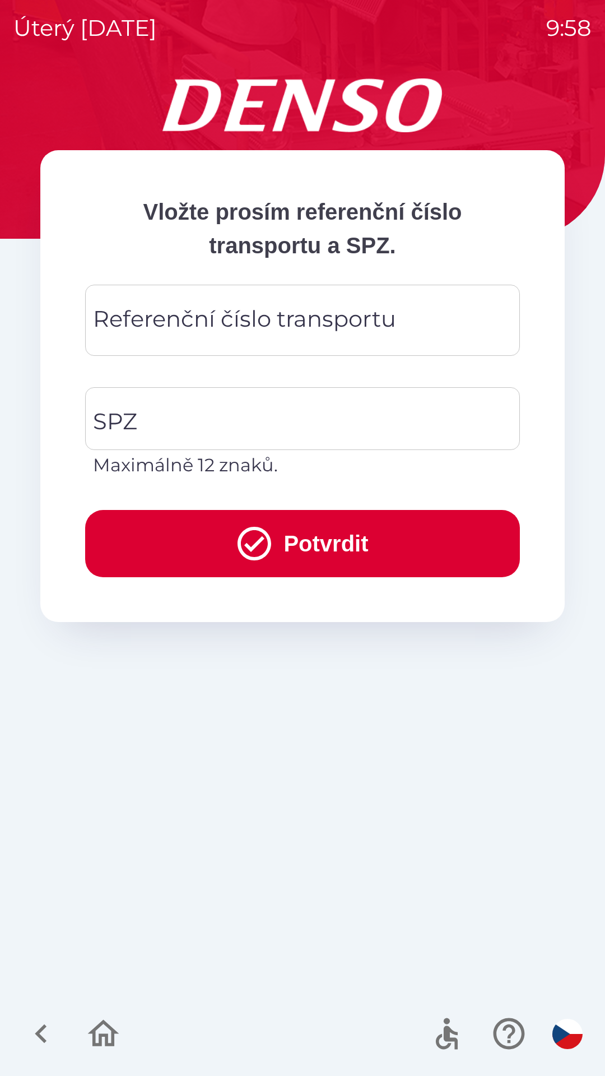
click at [195, 324] on div "Referenční číslo transportu Referenční číslo transportu" at bounding box center [302, 320] width 435 height 71
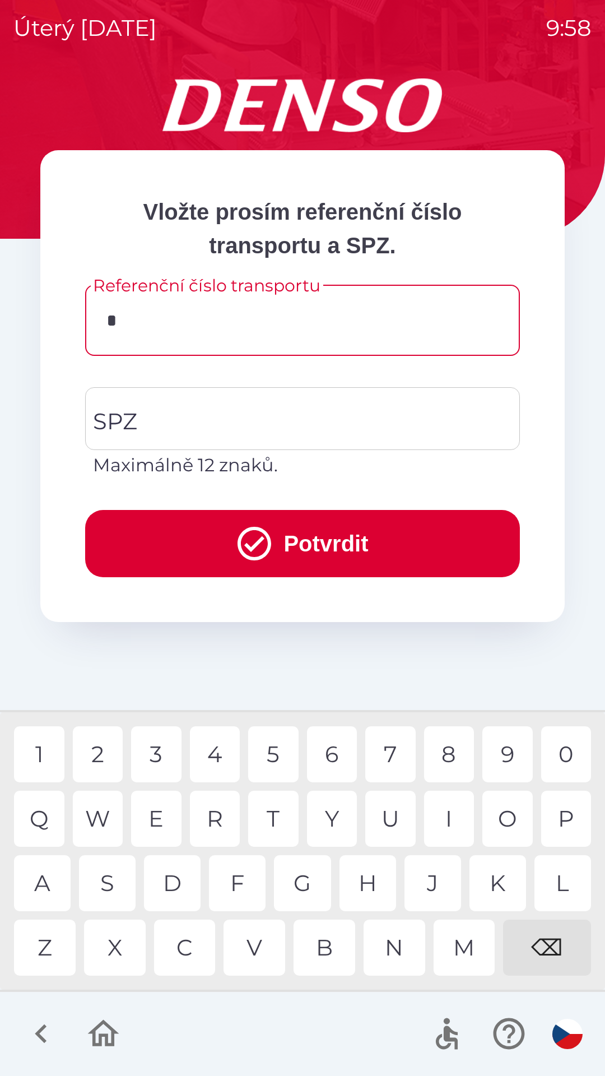
click at [108, 878] on div "S" at bounding box center [107, 883] width 57 height 56
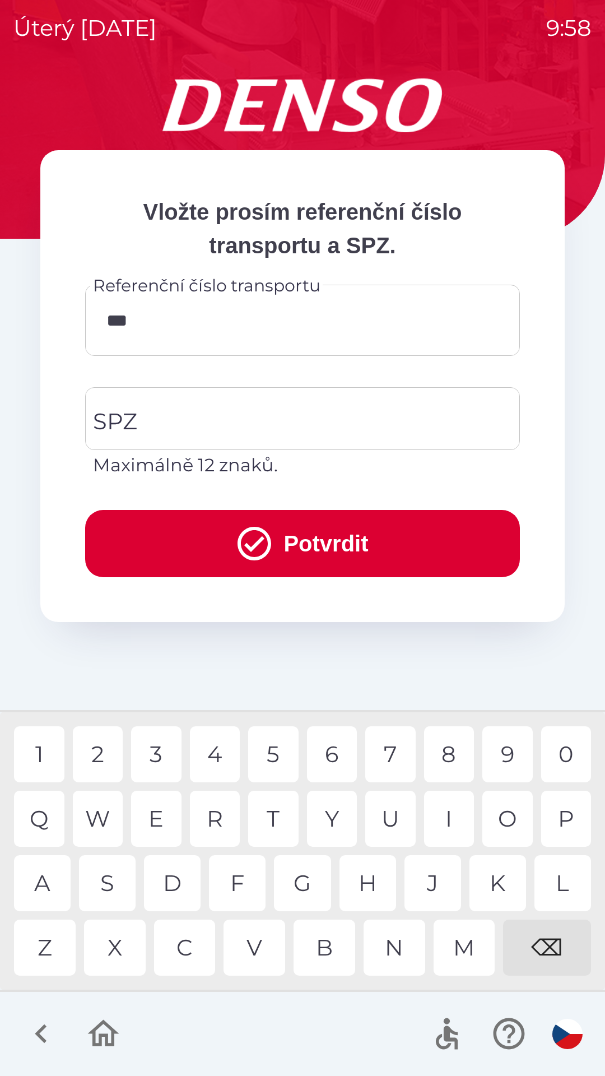
click at [185, 957] on div "C" at bounding box center [185, 947] width 62 height 56
click at [295, 1029] on div at bounding box center [302, 1034] width 605 height 84
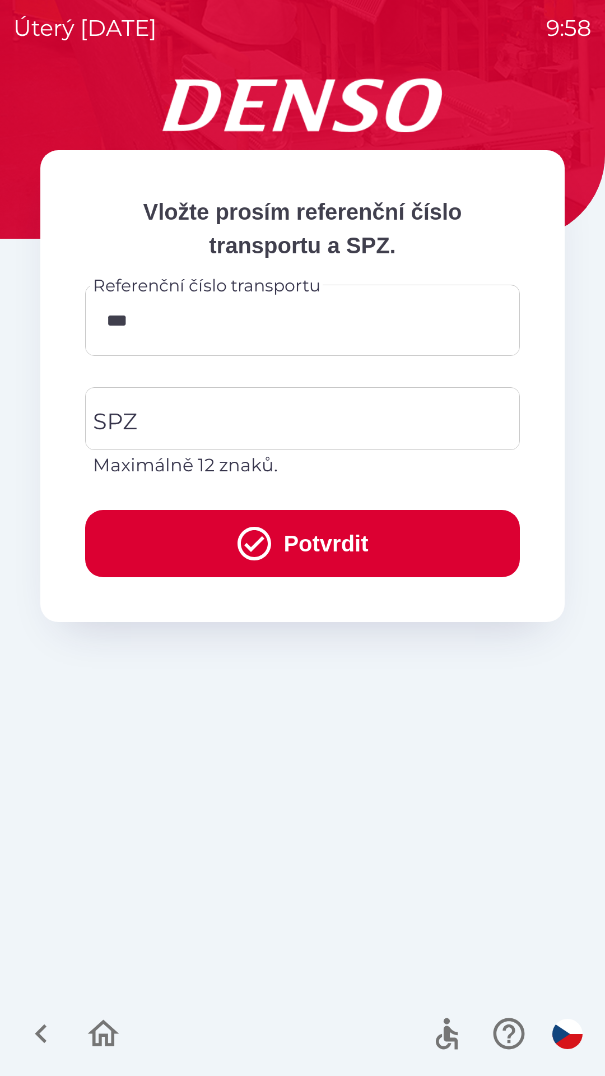
click at [210, 324] on input "***" at bounding box center [303, 320] width 408 height 44
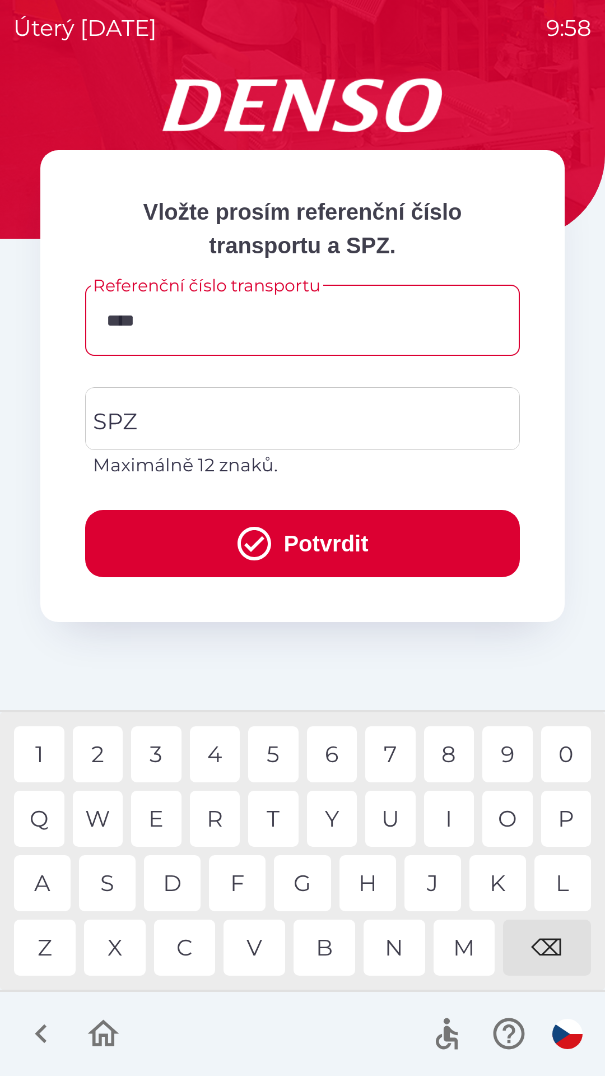
click at [504, 754] on div "9" at bounding box center [507, 754] width 50 height 56
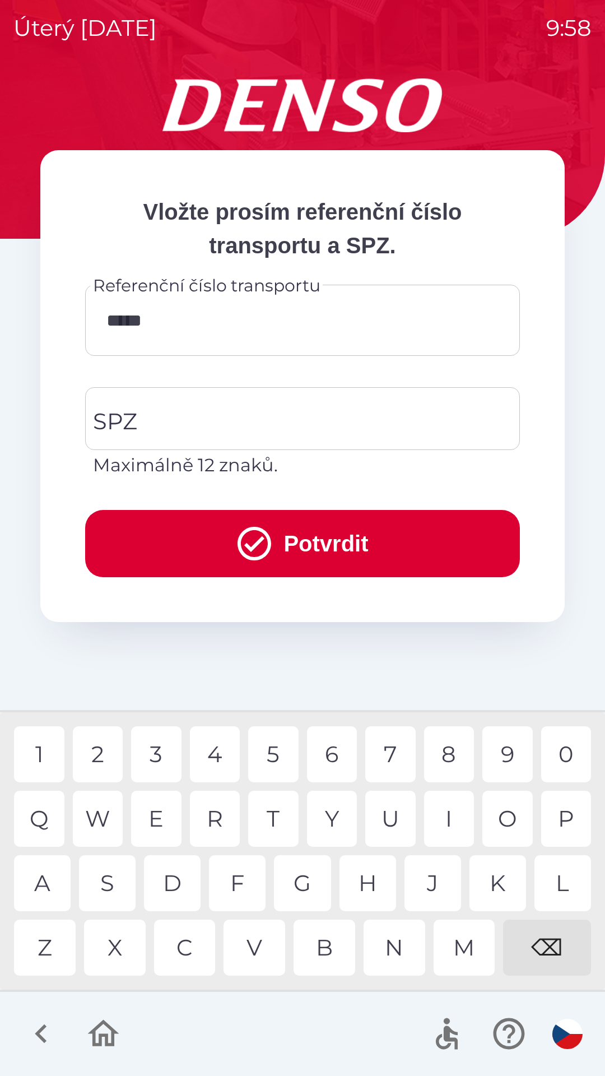
click at [566, 754] on div "0" at bounding box center [566, 754] width 50 height 56
click at [219, 757] on div "4" at bounding box center [215, 754] width 50 height 56
type input "*********"
click at [101, 755] on div "2" at bounding box center [98, 754] width 50 height 56
click at [273, 417] on input "SPZ" at bounding box center [294, 418] width 408 height 53
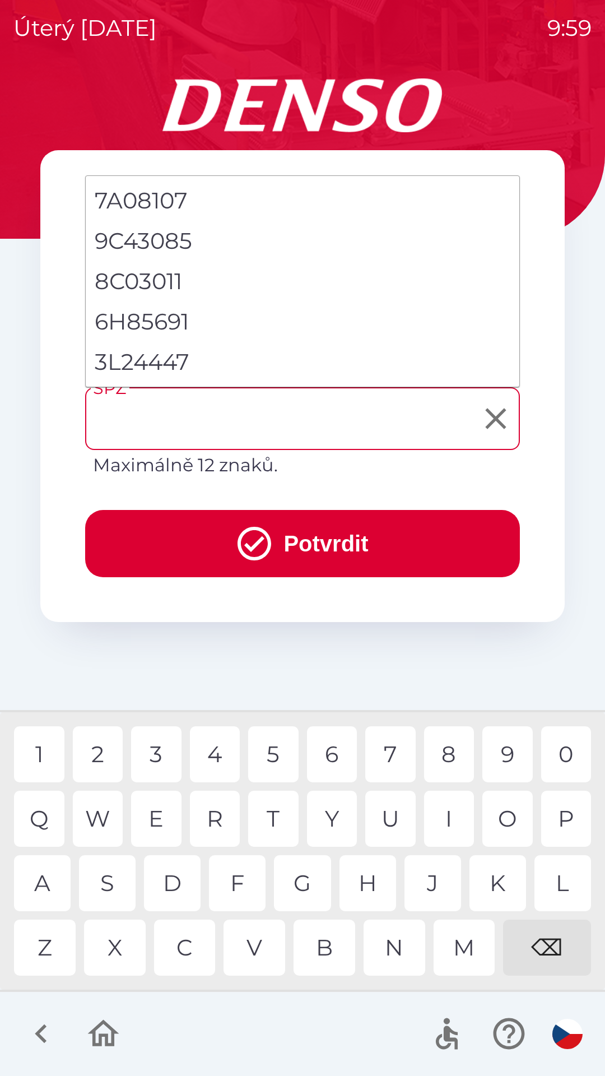
click at [173, 360] on li "3L24447" at bounding box center [303, 362] width 434 height 40
type input "*******"
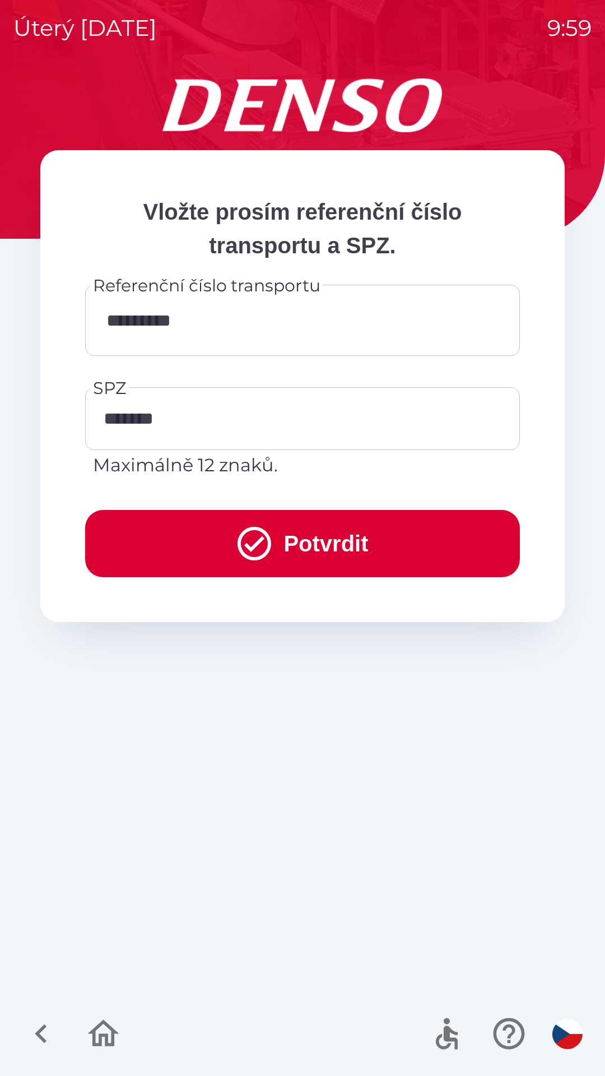
click at [292, 551] on button "Potvrdit" at bounding box center [302, 543] width 435 height 67
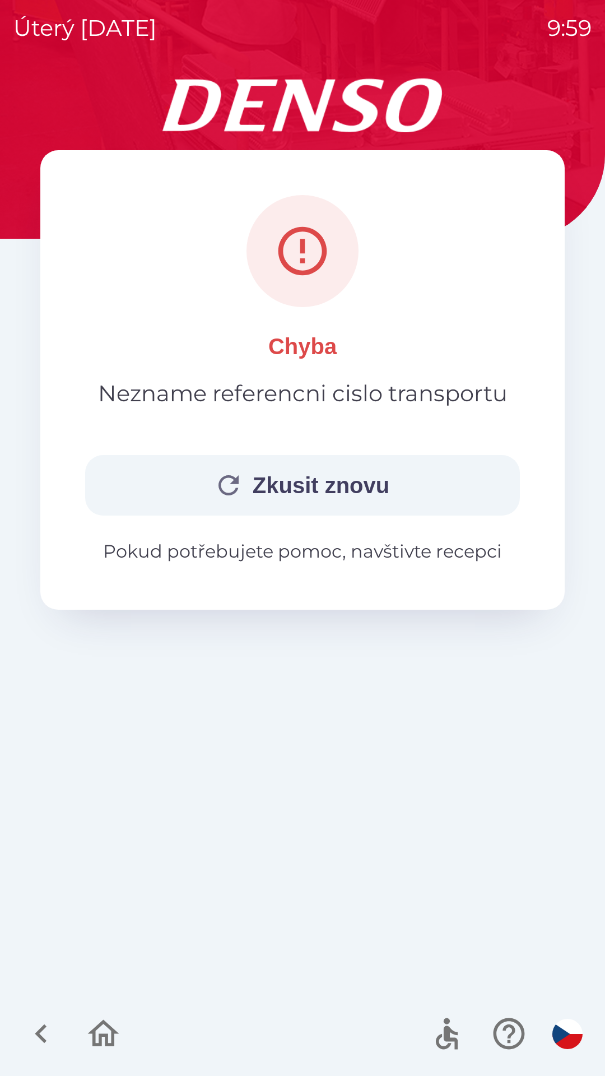
click at [267, 482] on button "Zkusit znovu" at bounding box center [302, 485] width 435 height 61
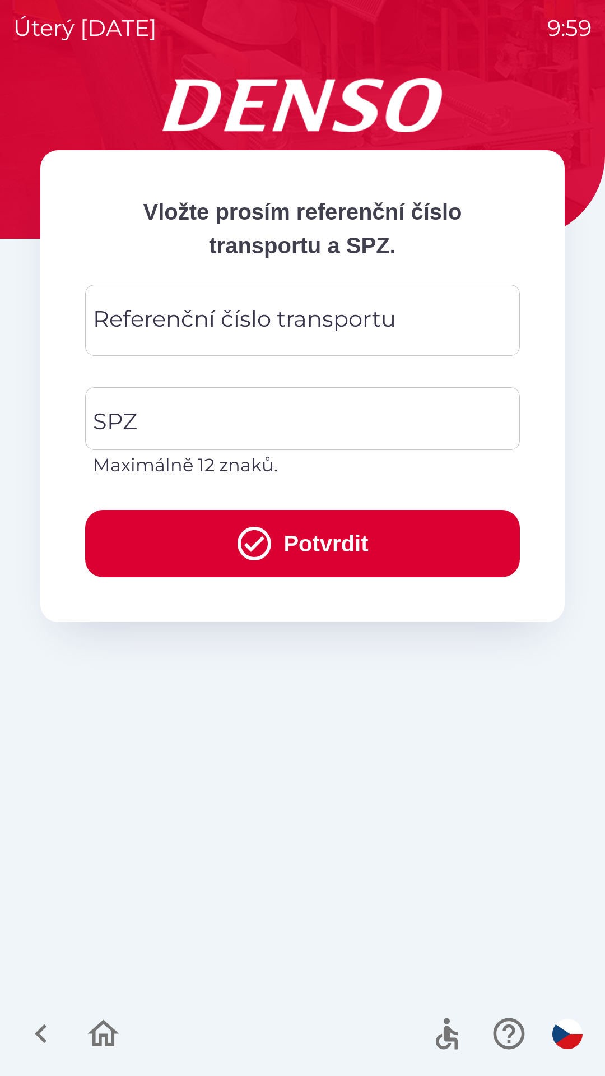
click at [219, 325] on div "Referenční číslo transportu Referenční číslo transportu" at bounding box center [302, 320] width 435 height 71
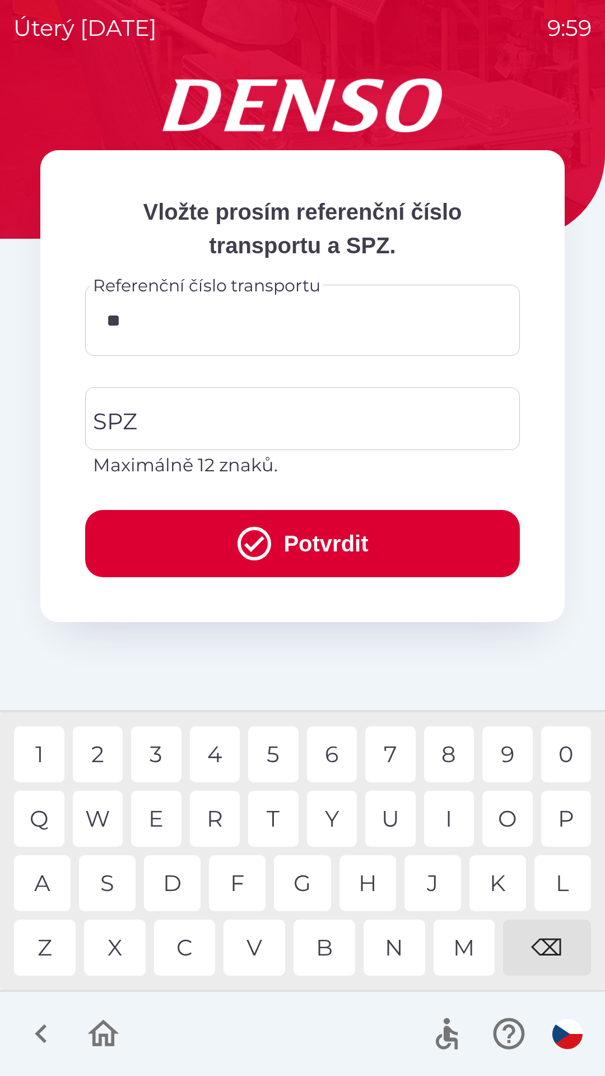
click at [564, 878] on div "L" at bounding box center [562, 883] width 57 height 56
type input "***"
click at [103, 1038] on icon "button" at bounding box center [104, 1034] width 38 height 38
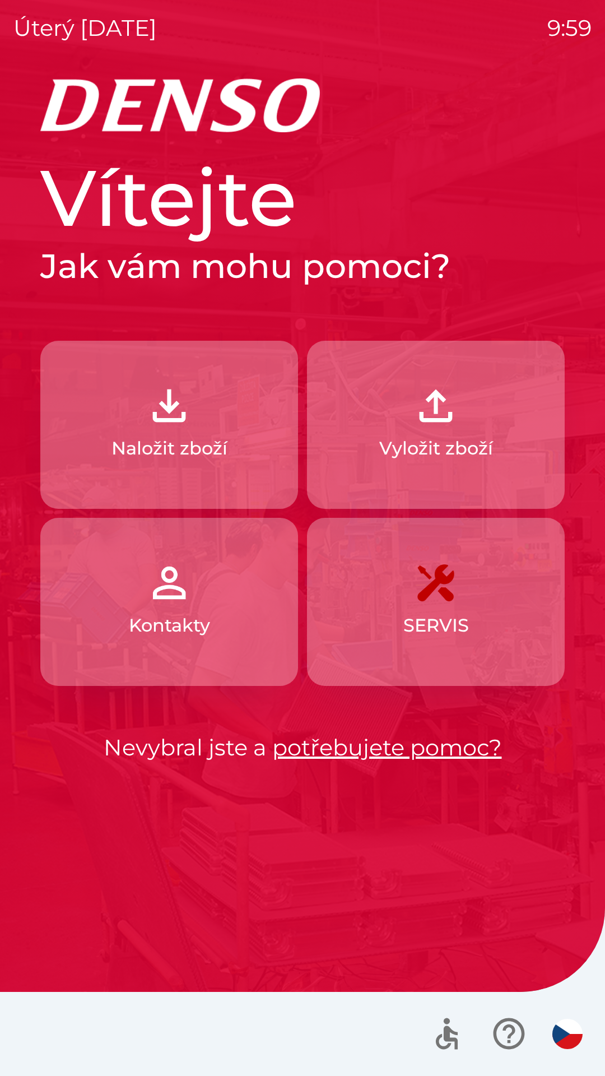
click at [176, 433] on button "Naložit zboží" at bounding box center [169, 425] width 258 height 168
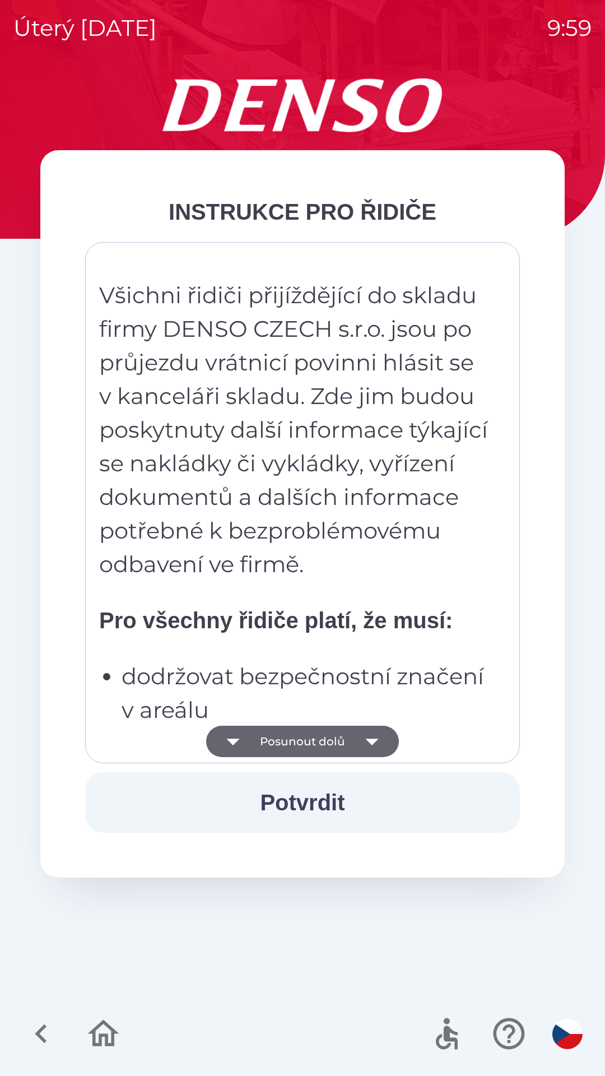
click at [311, 800] on button "Potvrdit" at bounding box center [302, 802] width 435 height 61
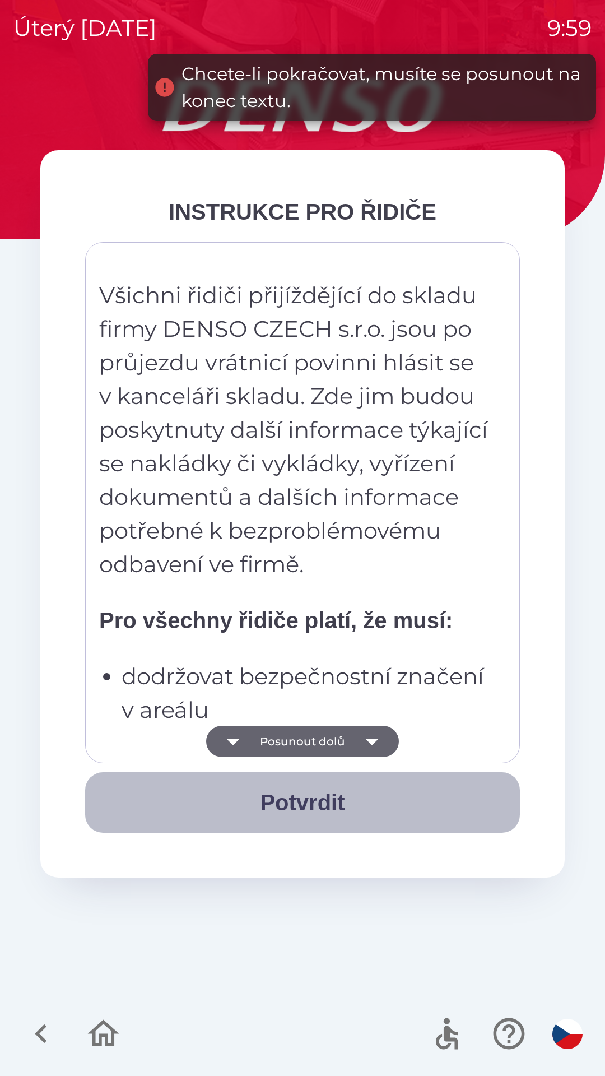
click at [304, 807] on button "Potvrdit" at bounding box center [302, 802] width 435 height 61
click at [304, 803] on button "Potvrdit" at bounding box center [302, 802] width 435 height 61
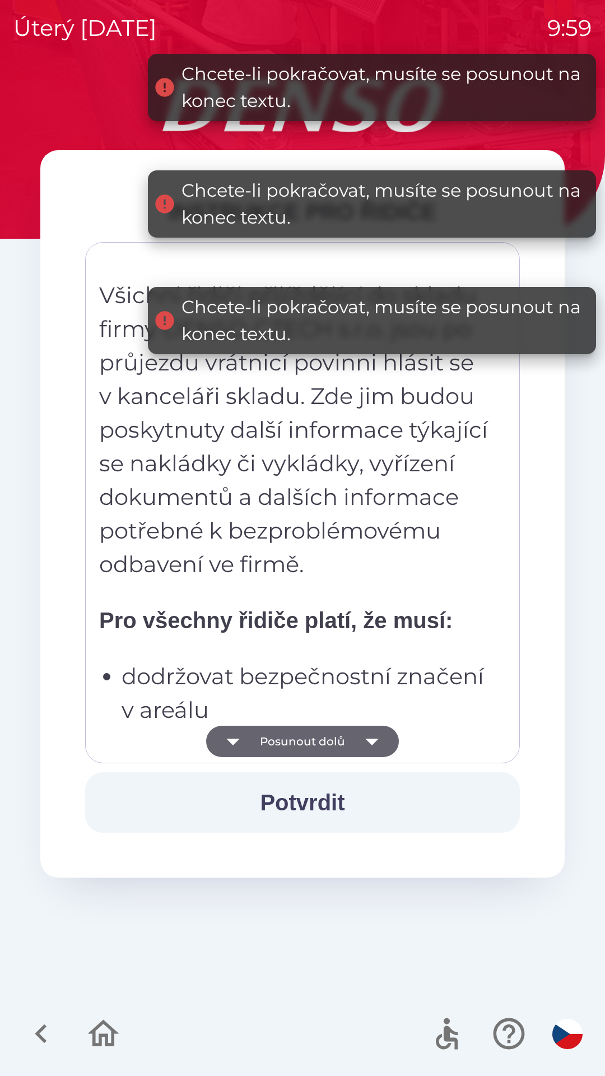
click at [306, 803] on button "Potvrdit" at bounding box center [302, 802] width 435 height 61
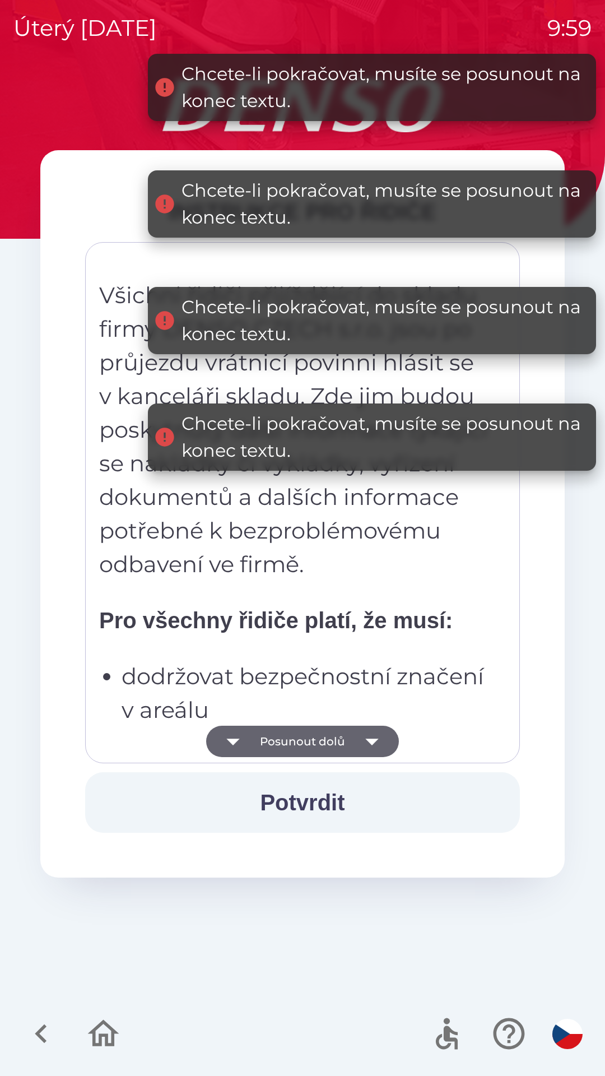
click at [369, 741] on icon "button" at bounding box center [371, 741] width 13 height 7
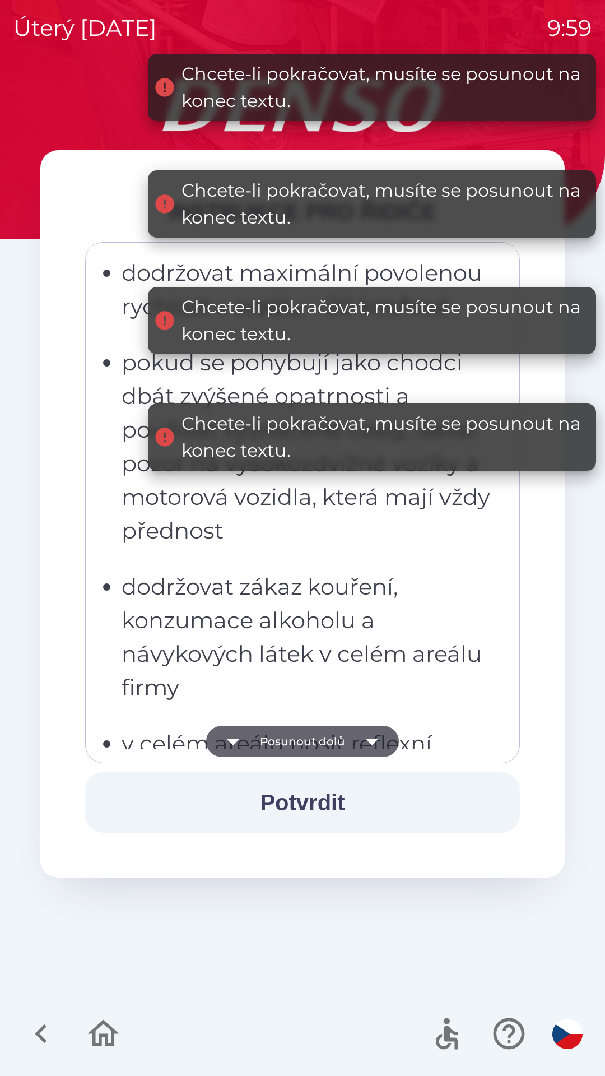
click at [370, 739] on icon "button" at bounding box center [371, 741] width 13 height 7
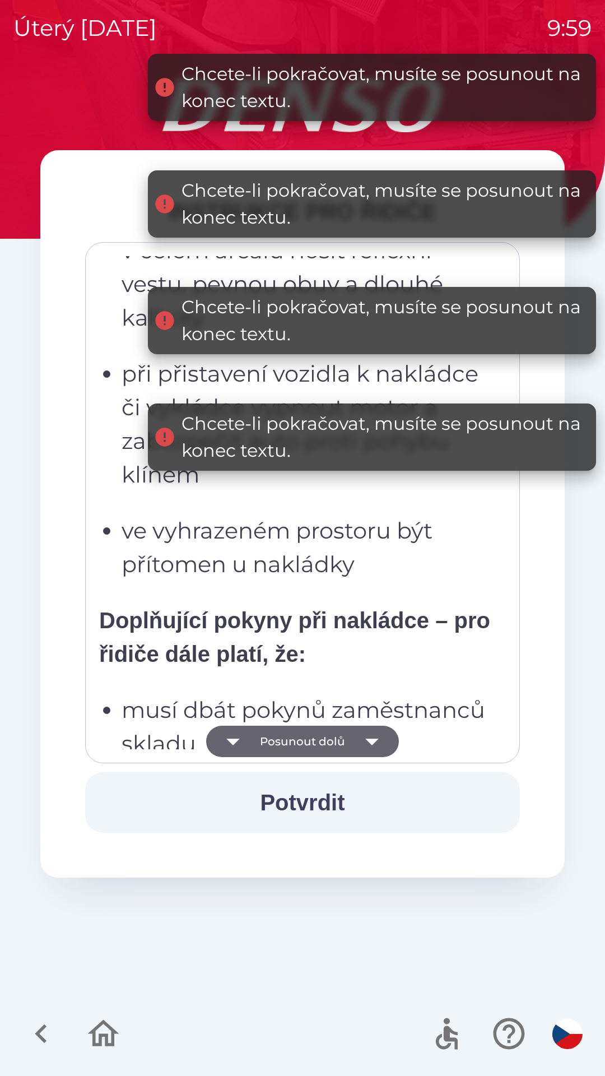
click at [370, 738] on icon "button" at bounding box center [371, 741] width 31 height 31
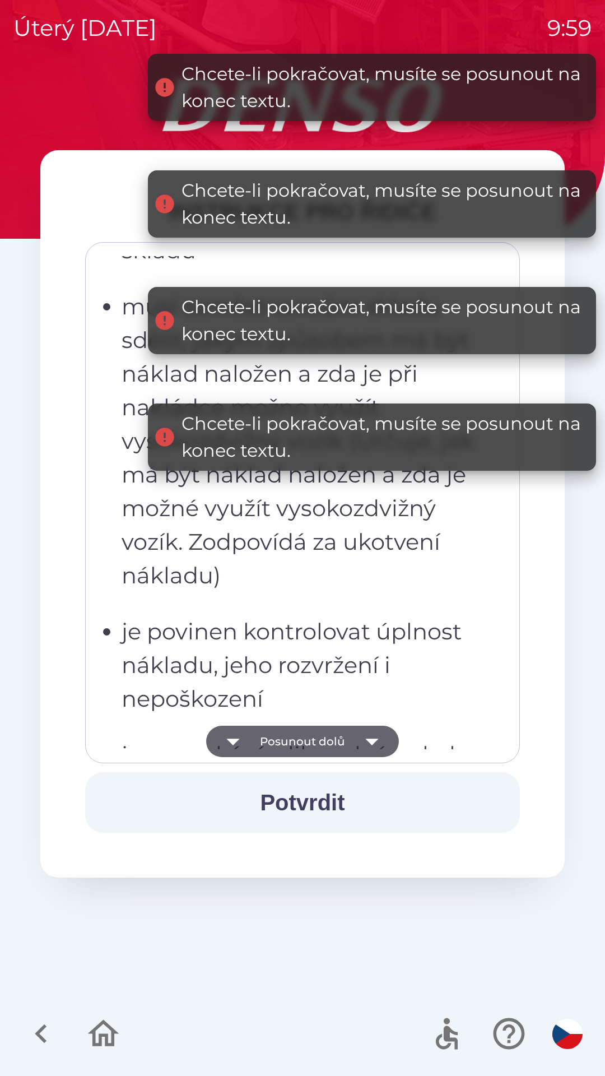
click at [369, 740] on icon "button" at bounding box center [371, 741] width 13 height 7
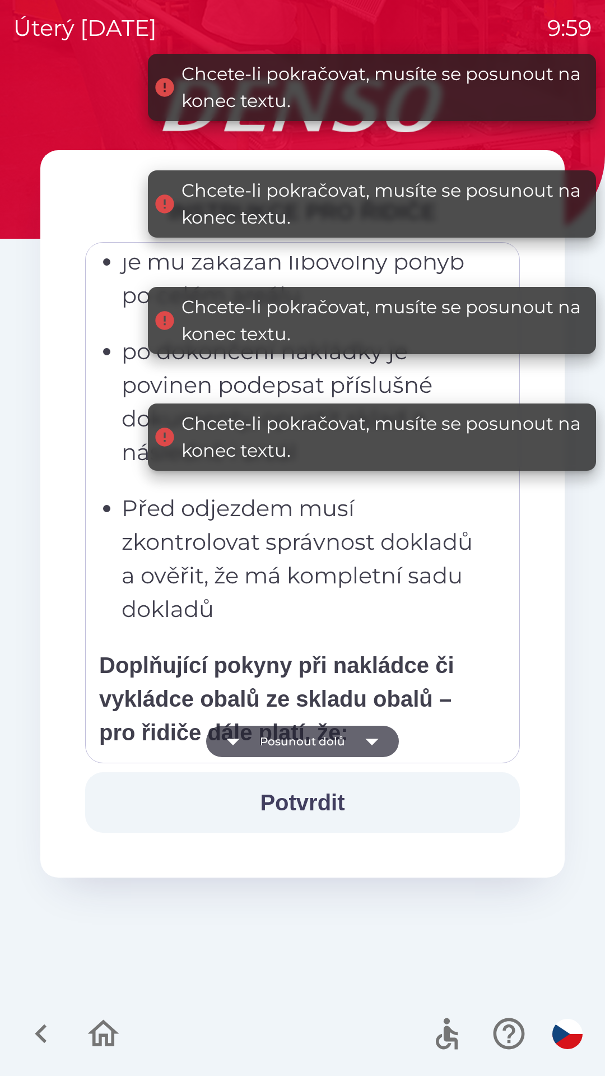
click at [370, 740] on icon "button" at bounding box center [371, 741] width 13 height 7
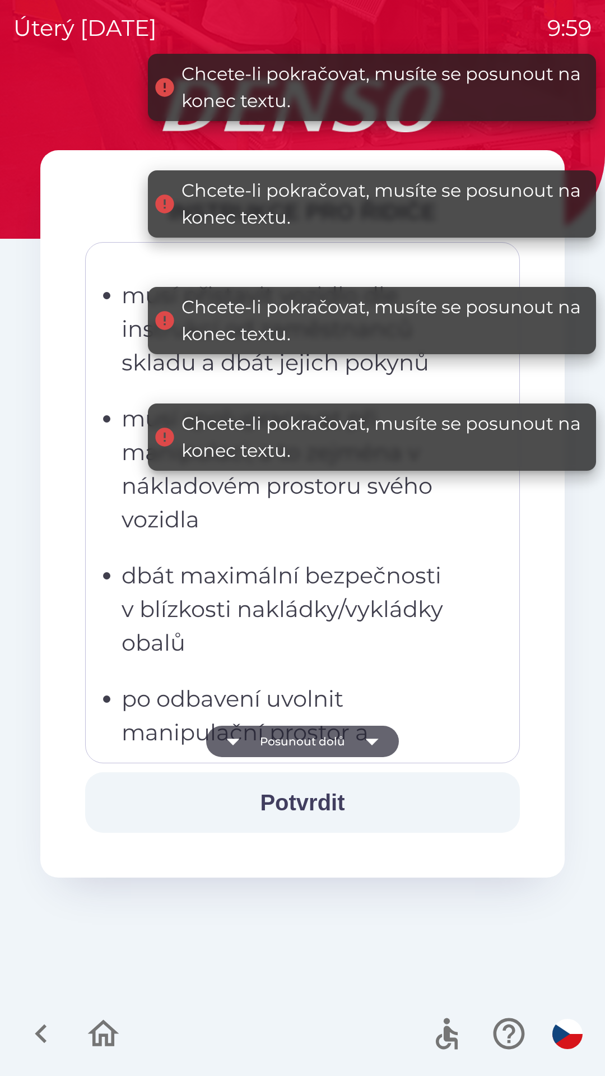
click at [373, 740] on icon "button" at bounding box center [371, 741] width 13 height 7
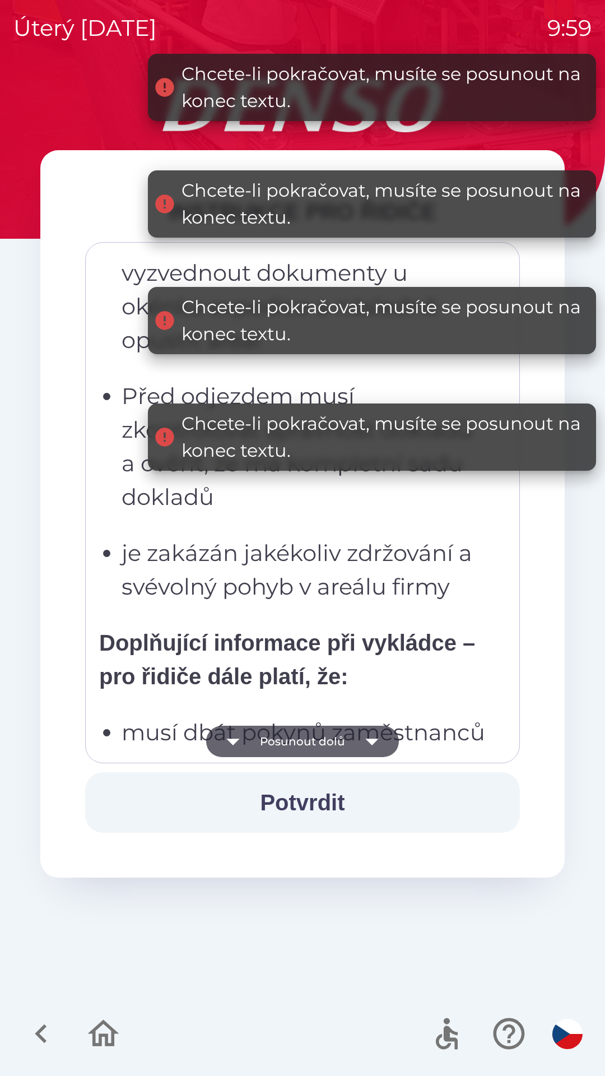
click at [374, 742] on icon "button" at bounding box center [371, 741] width 13 height 7
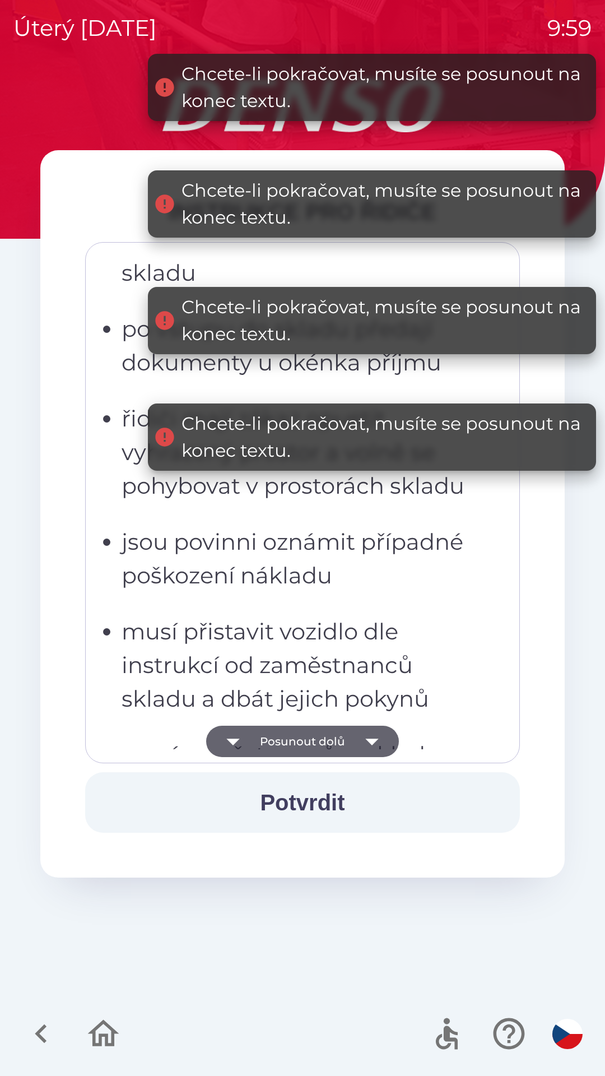
click at [377, 741] on icon "button" at bounding box center [371, 741] width 31 height 31
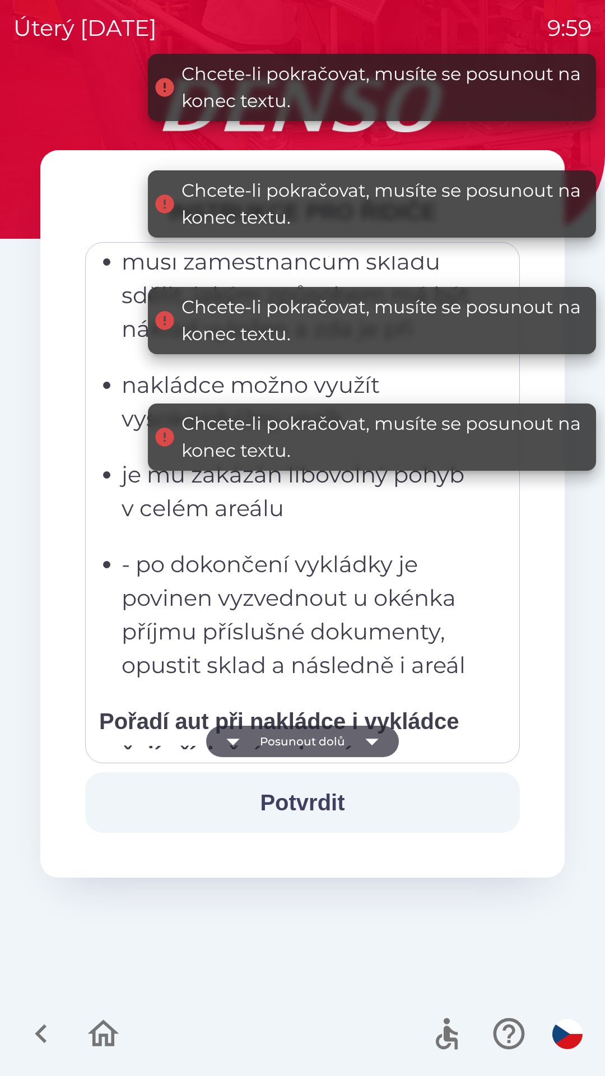
click at [375, 740] on icon "button" at bounding box center [371, 741] width 13 height 7
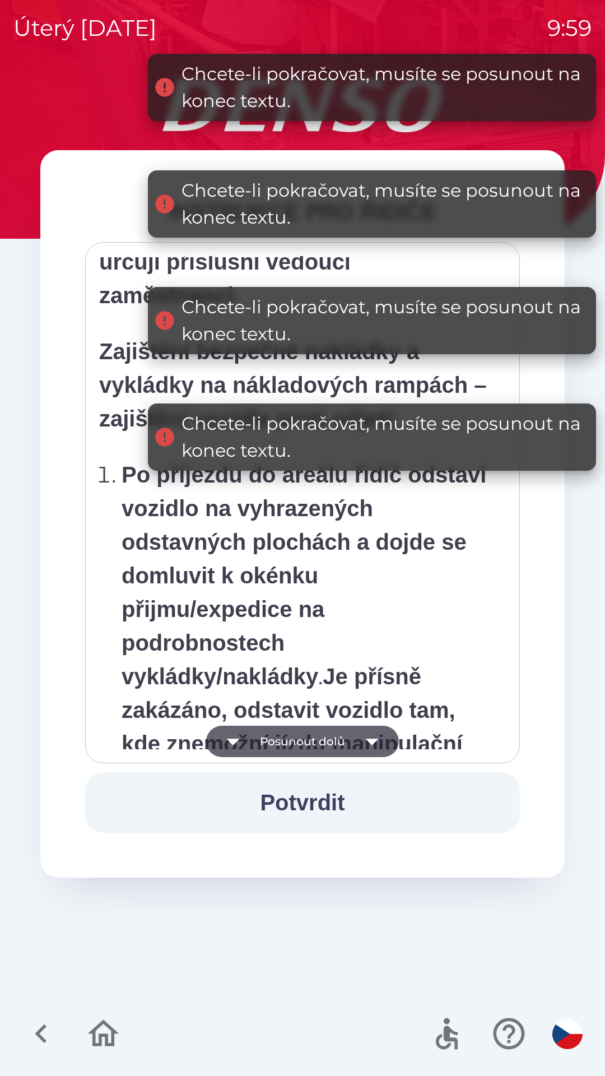
click at [376, 734] on icon "button" at bounding box center [371, 741] width 31 height 31
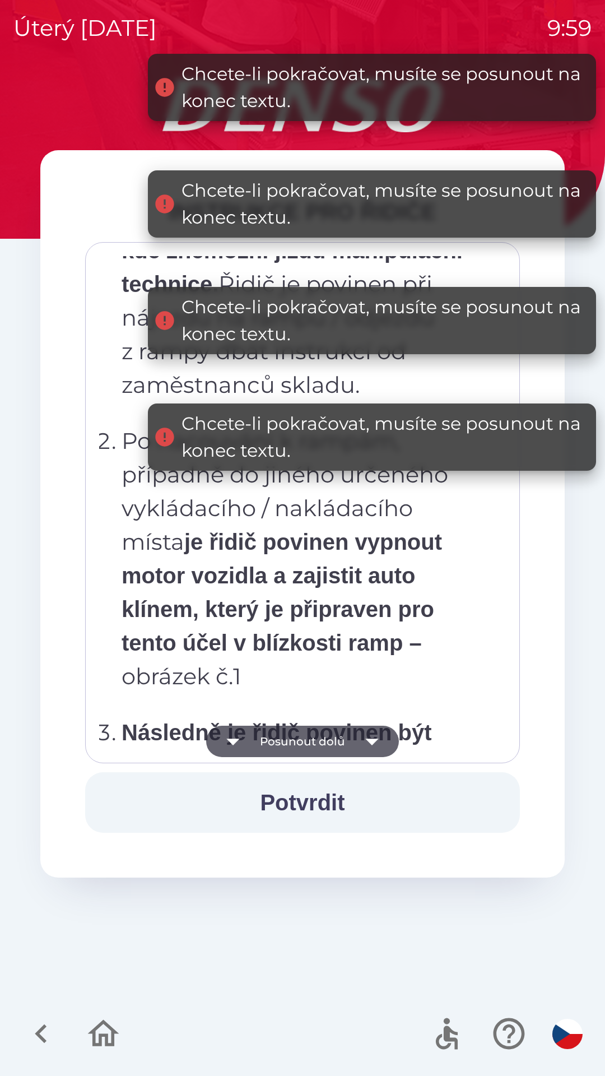
click at [370, 740] on icon "button" at bounding box center [371, 741] width 13 height 7
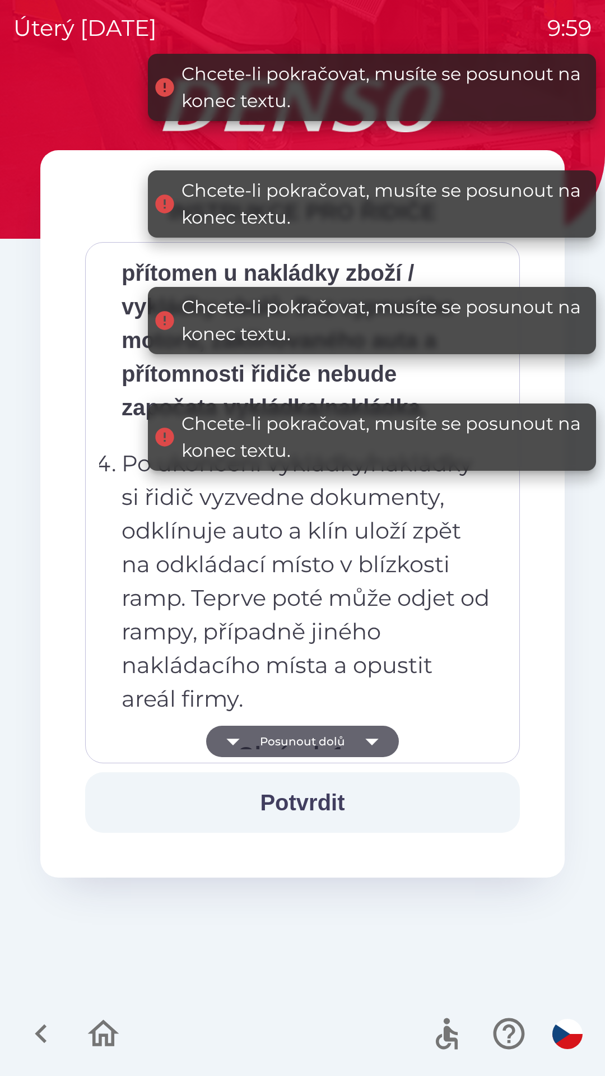
click at [371, 738] on icon "button" at bounding box center [371, 741] width 31 height 31
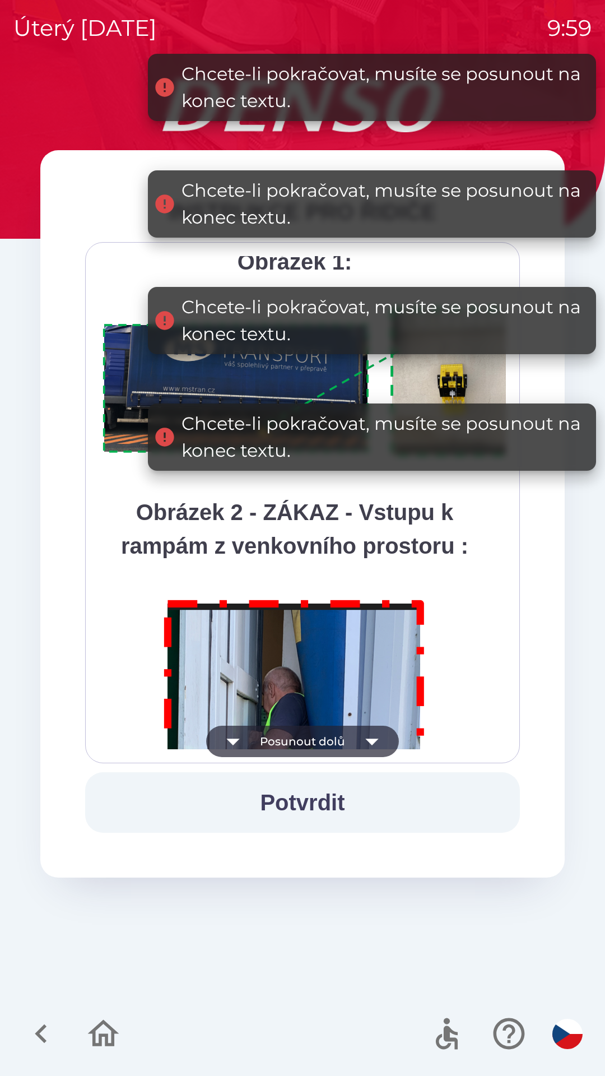
click at [371, 740] on icon "button" at bounding box center [371, 741] width 13 height 7
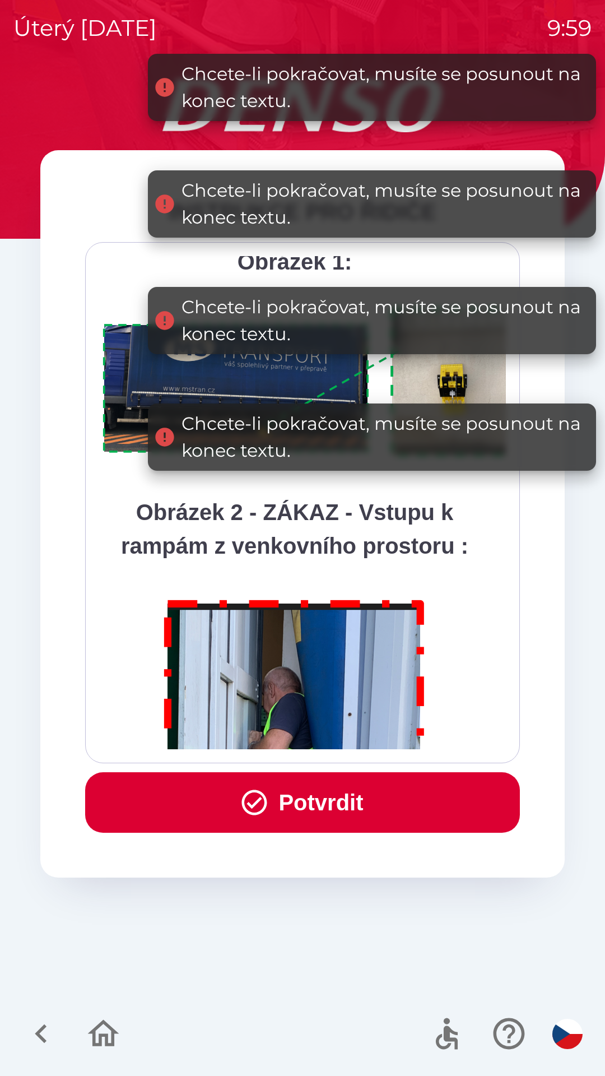
scroll to position [6296, 0]
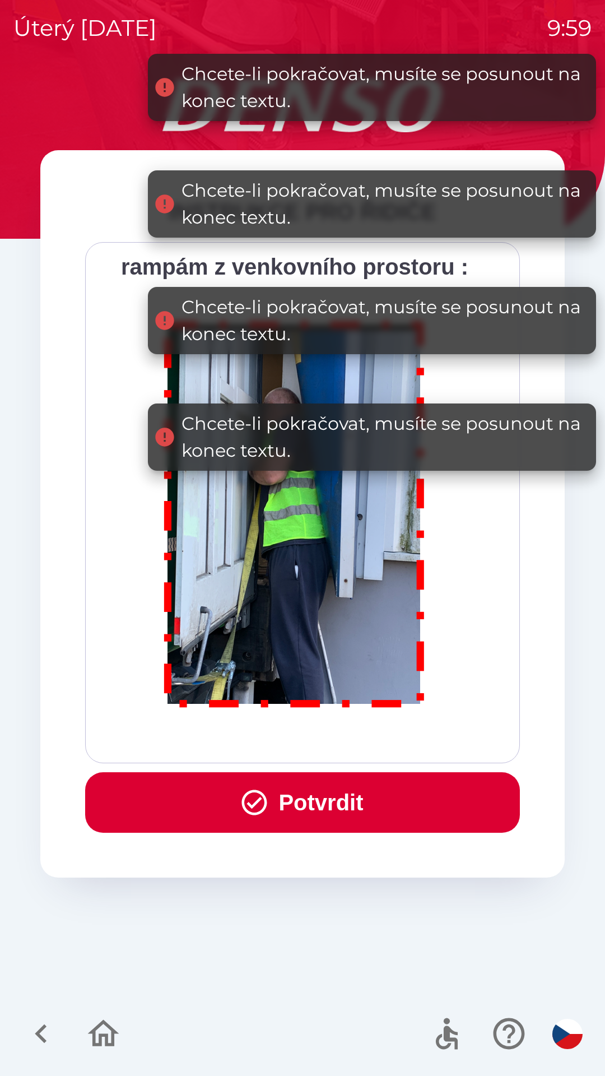
click at [373, 739] on div "Všichni řidiči přijíždějící do skladu firmy DENSO CZECH s.r.o. jsou po průjezdu…" at bounding box center [302, 502] width 407 height 493
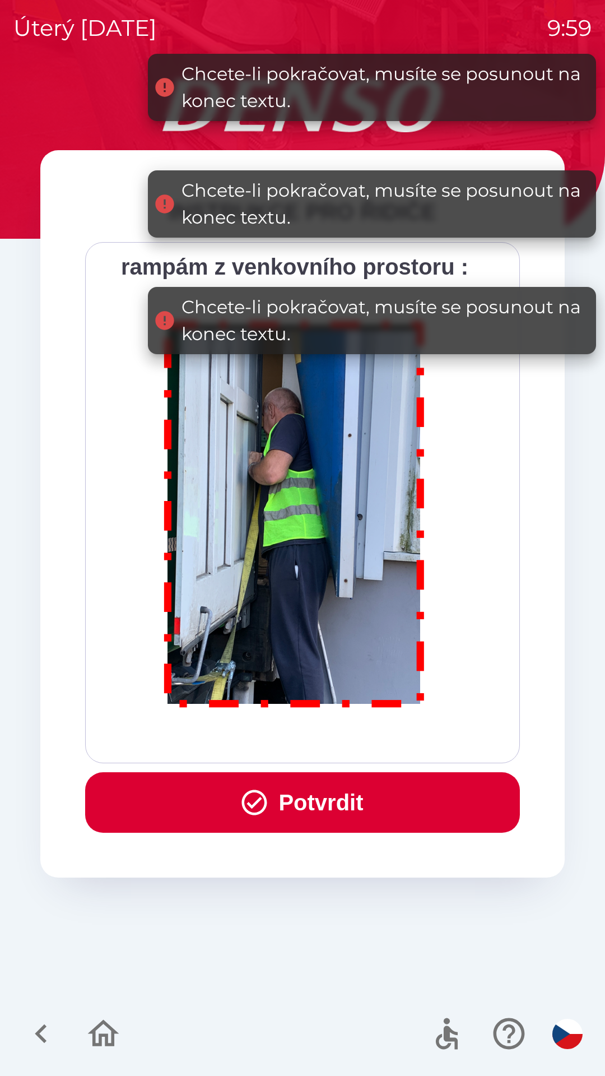
click at [343, 806] on button "Potvrdit" at bounding box center [302, 802] width 435 height 61
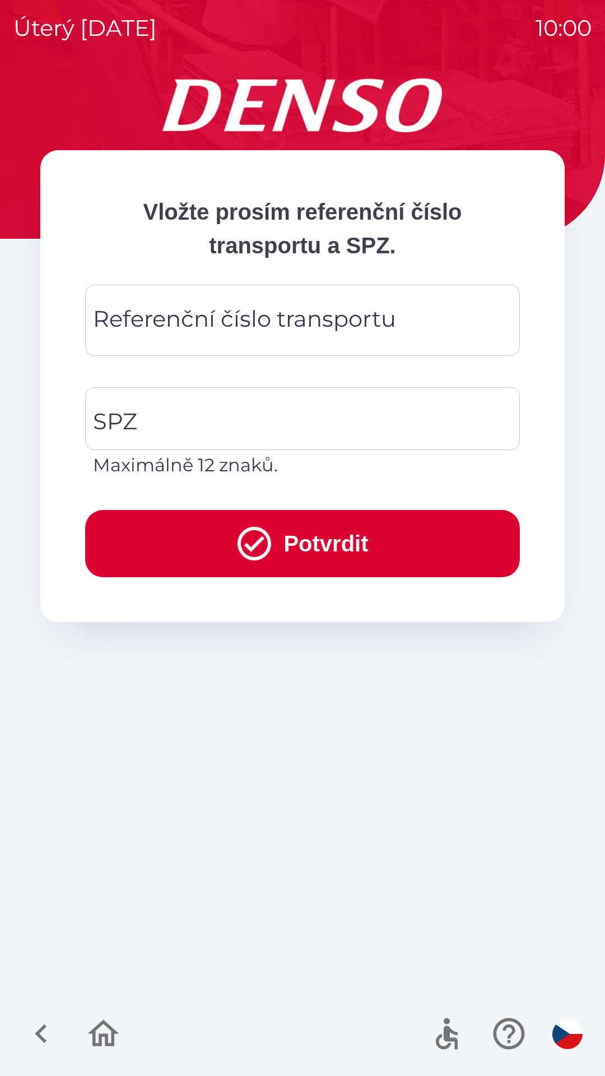
click at [236, 324] on div "Referenční číslo transportu Referenční číslo transportu" at bounding box center [302, 320] width 435 height 71
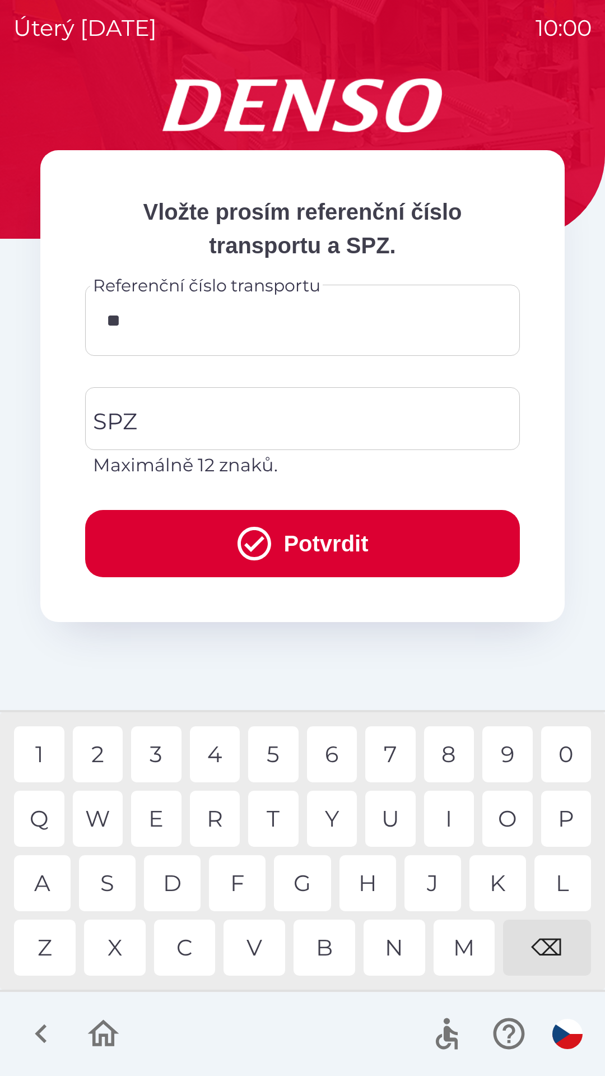
click at [187, 947] on div "C" at bounding box center [185, 947] width 62 height 56
click at [186, 947] on div "C" at bounding box center [185, 947] width 62 height 56
click at [560, 753] on div "0" at bounding box center [566, 754] width 50 height 56
click at [103, 820] on div "W" at bounding box center [98, 819] width 50 height 56
click at [223, 752] on div "4" at bounding box center [215, 754] width 50 height 56
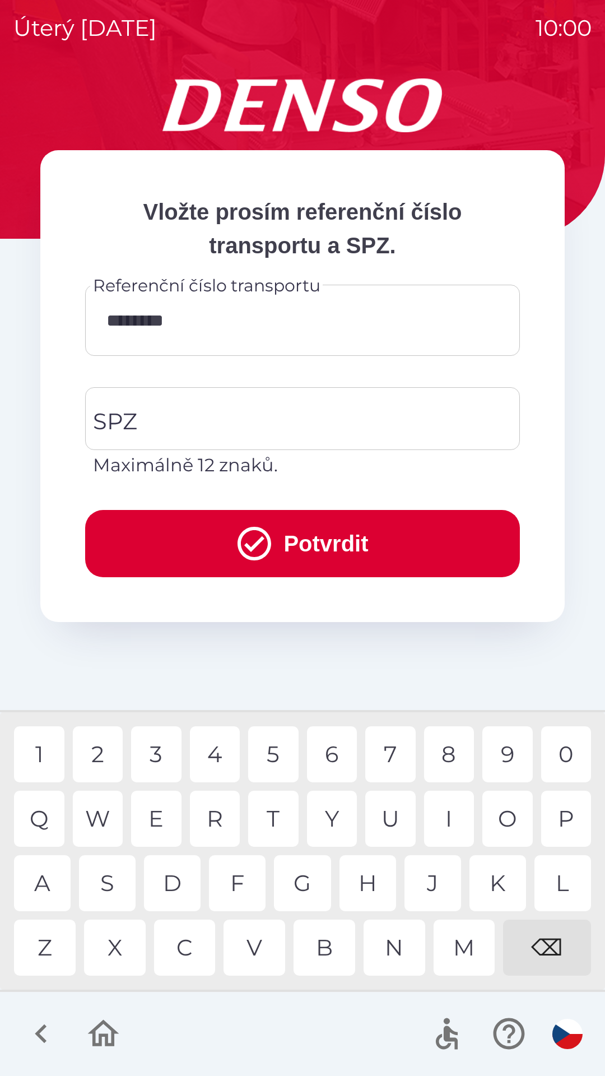
type input "*********"
click at [321, 550] on button "Potvrdit" at bounding box center [302, 543] width 435 height 67
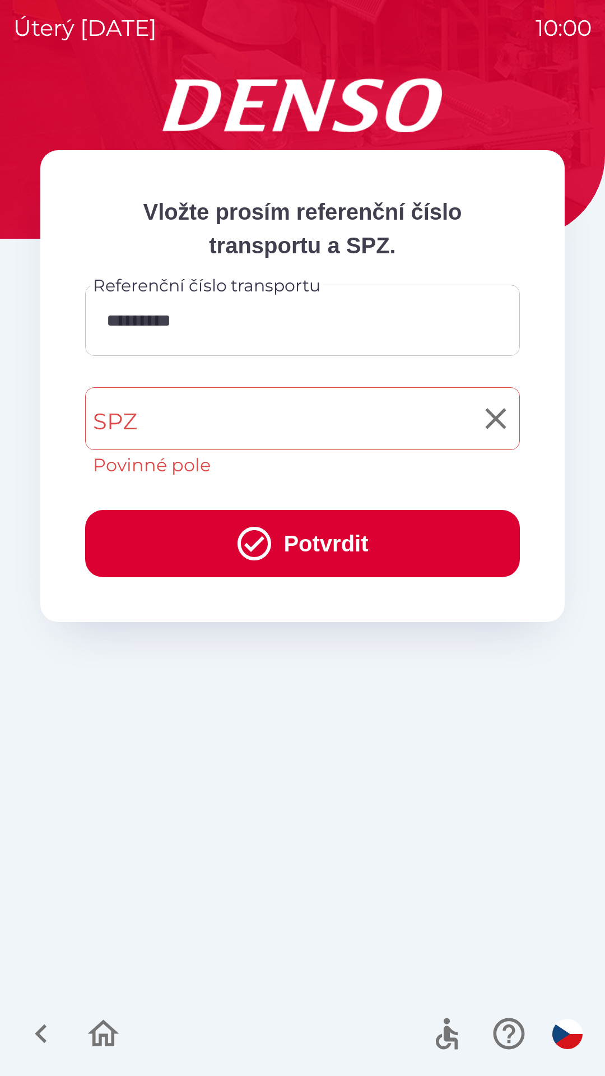
click at [269, 413] on input "SPZ" at bounding box center [294, 418] width 408 height 53
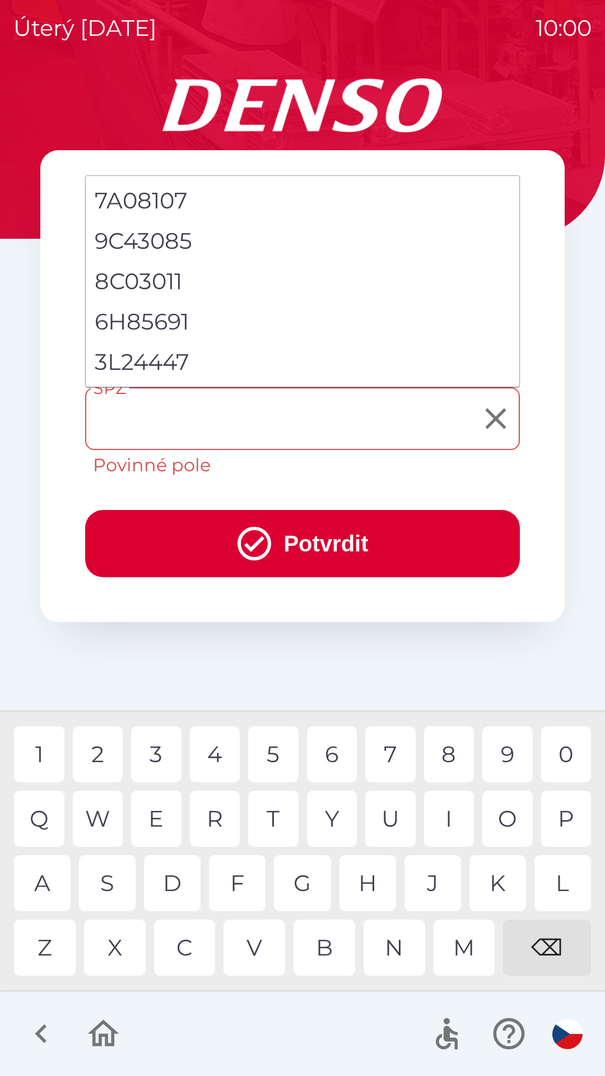
click at [172, 364] on li "3L24447" at bounding box center [303, 362] width 434 height 40
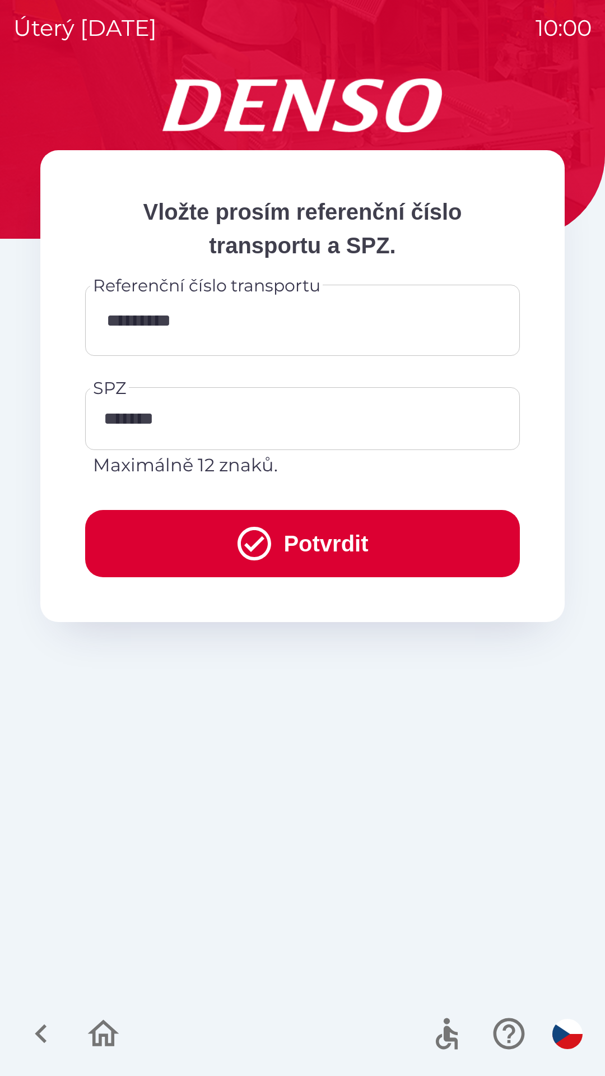
type input "*******"
click at [315, 536] on button "Potvrdit" at bounding box center [302, 543] width 435 height 67
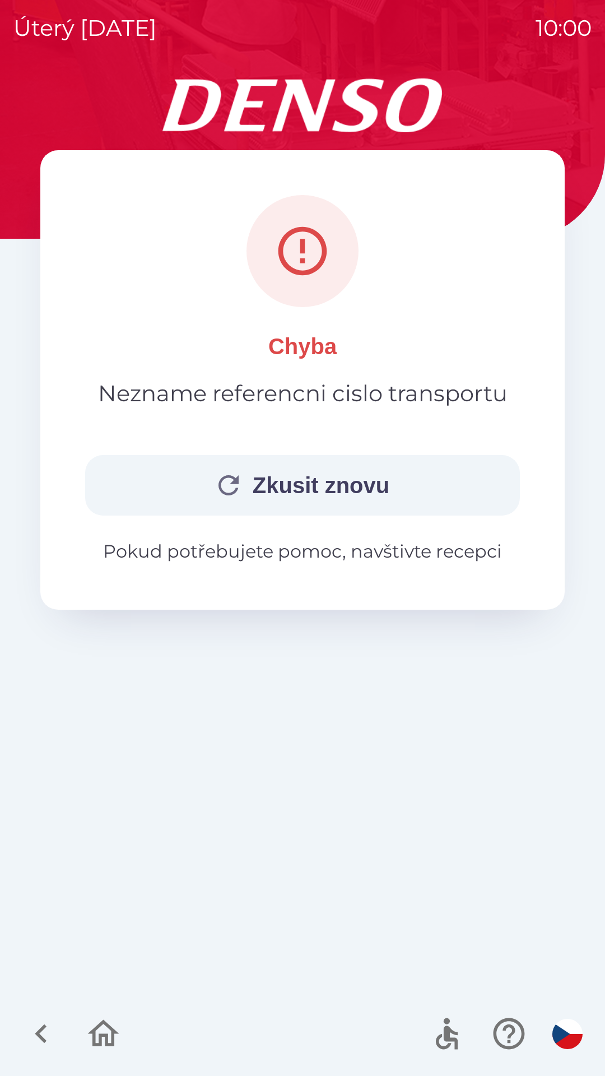
click at [406, 557] on p "Pokud potřebujete pomoc, navštivte recepci" at bounding box center [302, 551] width 435 height 27
click at [323, 552] on p "Pokud potřebujete pomoc, navštivte recepci" at bounding box center [302, 551] width 435 height 27
click at [205, 554] on p "Pokud potřebujete pomoc, navštivte recepci" at bounding box center [302, 551] width 435 height 27
click at [205, 557] on p "Pokud potřebujete pomoc, navštivte recepci" at bounding box center [302, 551] width 435 height 27
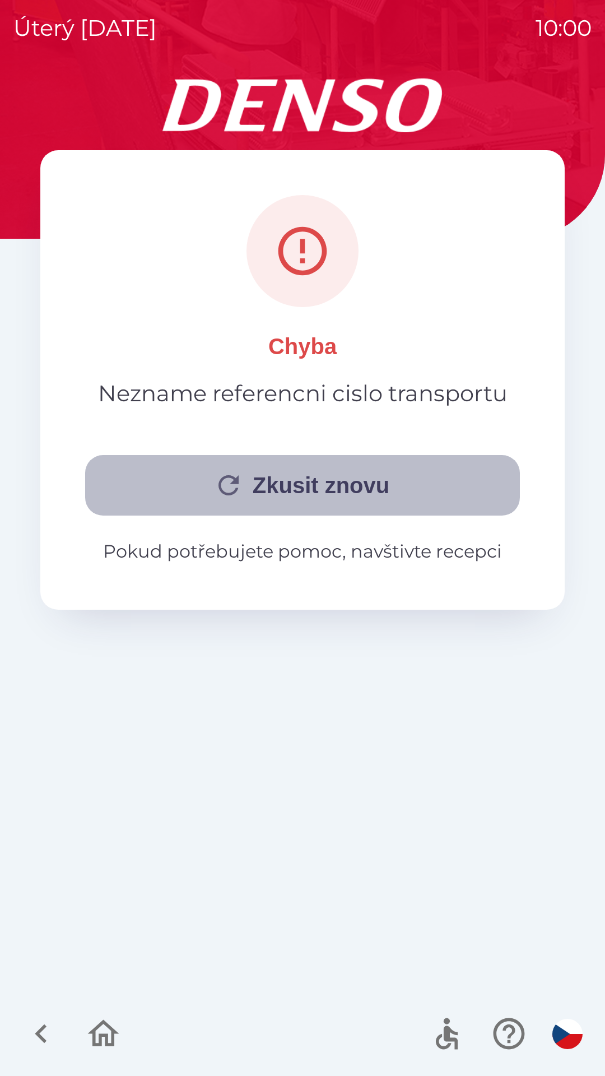
click at [280, 488] on button "Zkusit znovu" at bounding box center [302, 485] width 435 height 61
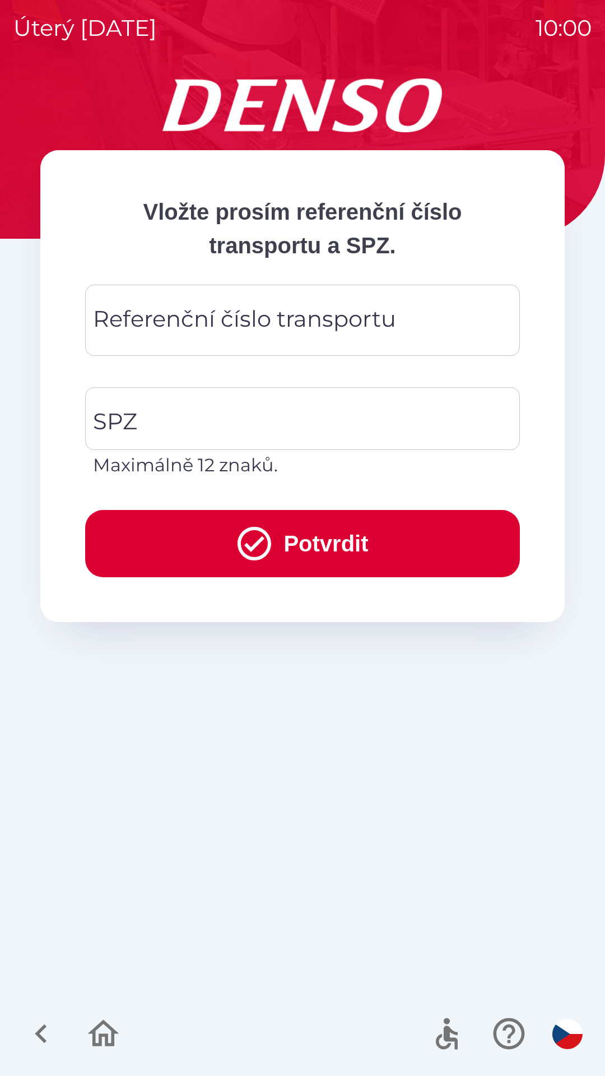
click at [245, 314] on div "Referenční číslo transportu Referenční číslo transportu" at bounding box center [302, 320] width 435 height 71
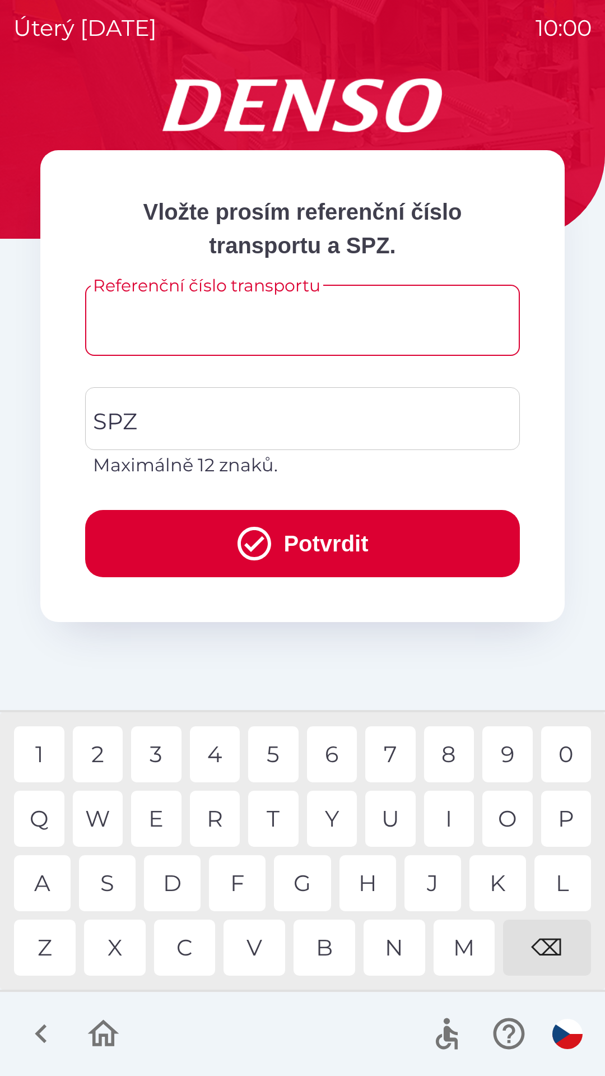
click at [40, 1036] on icon "button" at bounding box center [41, 1033] width 12 height 19
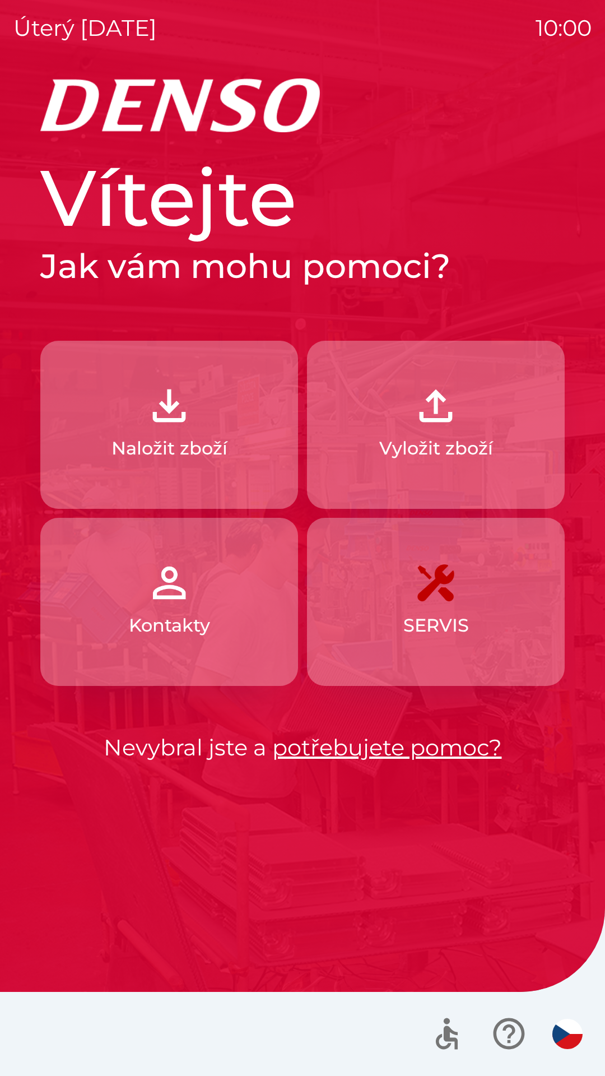
click at [359, 749] on link "potřebujete pomoc?" at bounding box center [387, 746] width 230 height 27
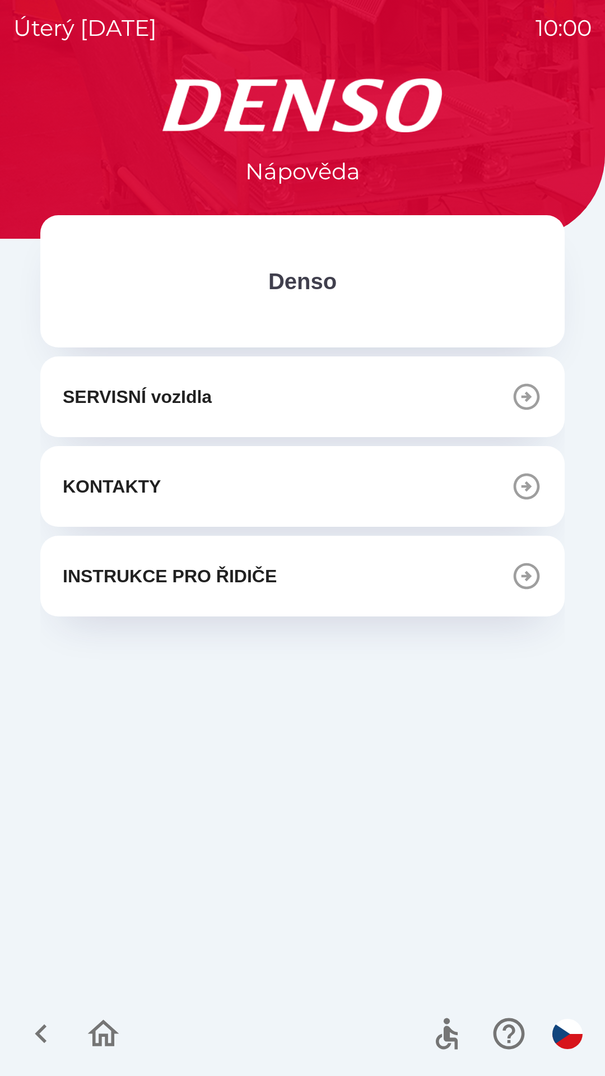
click at [394, 494] on button "KONTAKTY" at bounding box center [302, 486] width 524 height 81
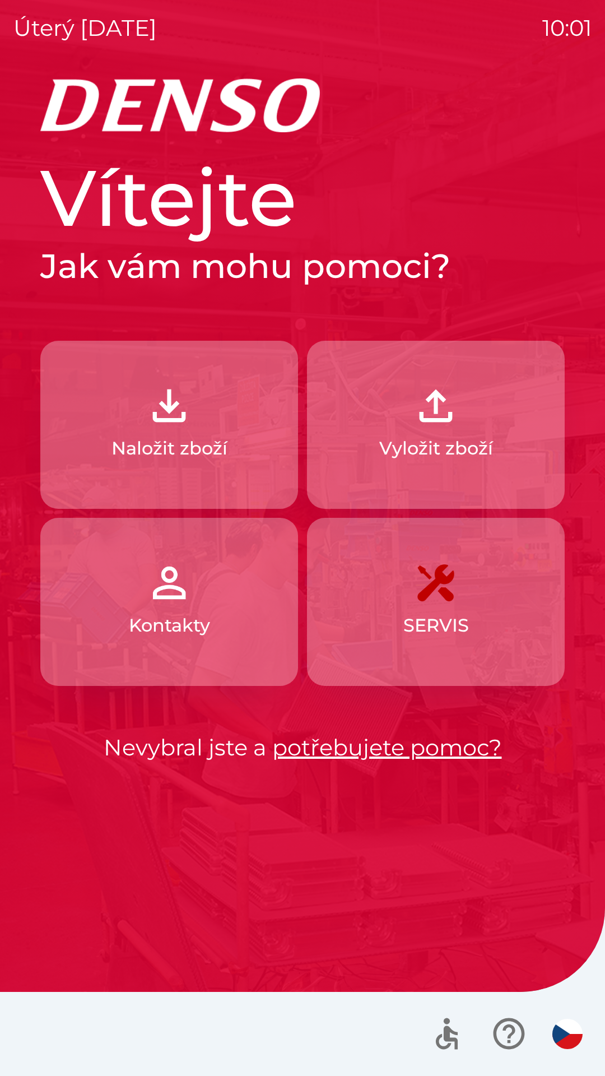
click at [190, 580] on img "button" at bounding box center [169, 582] width 49 height 49
click at [219, 454] on p "Naložit zboží" at bounding box center [169, 448] width 116 height 27
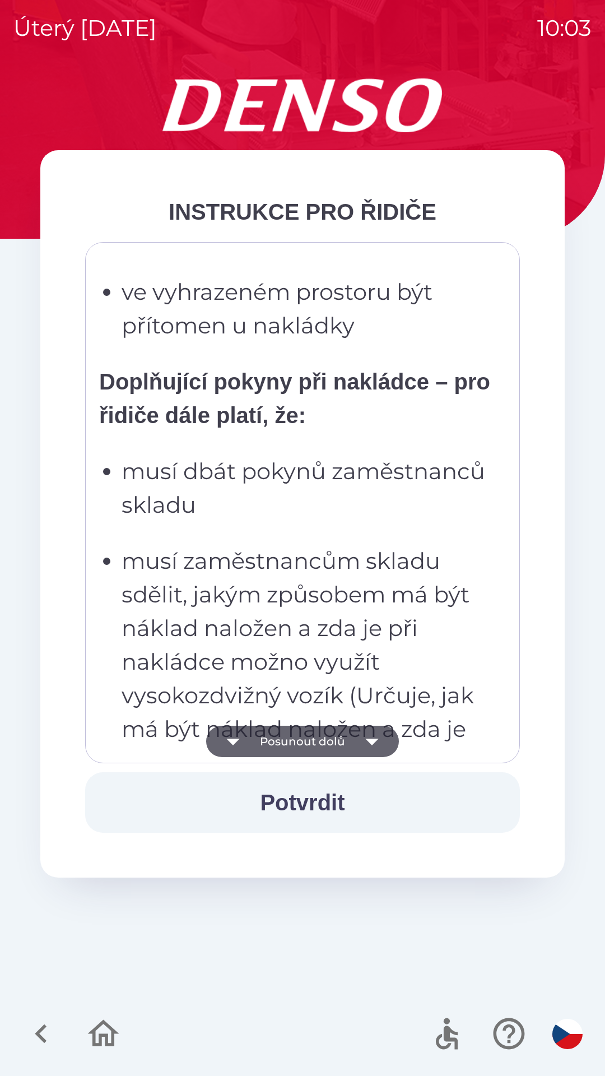
click at [356, 513] on p "musí dbát pokynů zaměstnanců skladu" at bounding box center [306, 487] width 369 height 67
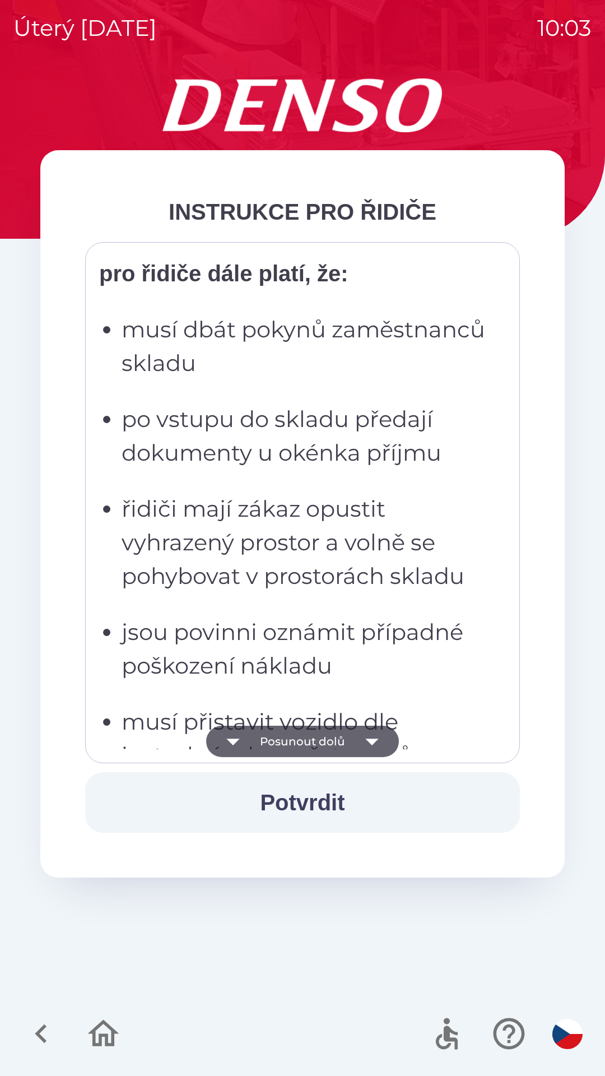
click at [361, 528] on p "řidiči mají zákaz opustit vyhrazený prostor a volně se pohybovat v prostorách s…" at bounding box center [306, 542] width 369 height 101
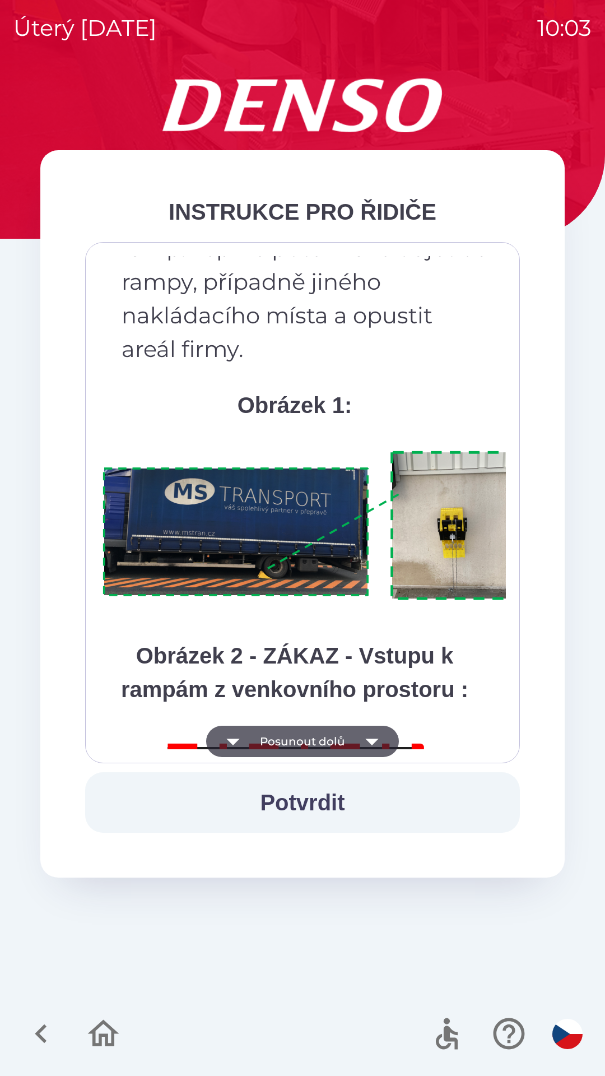
scroll to position [6296, 0]
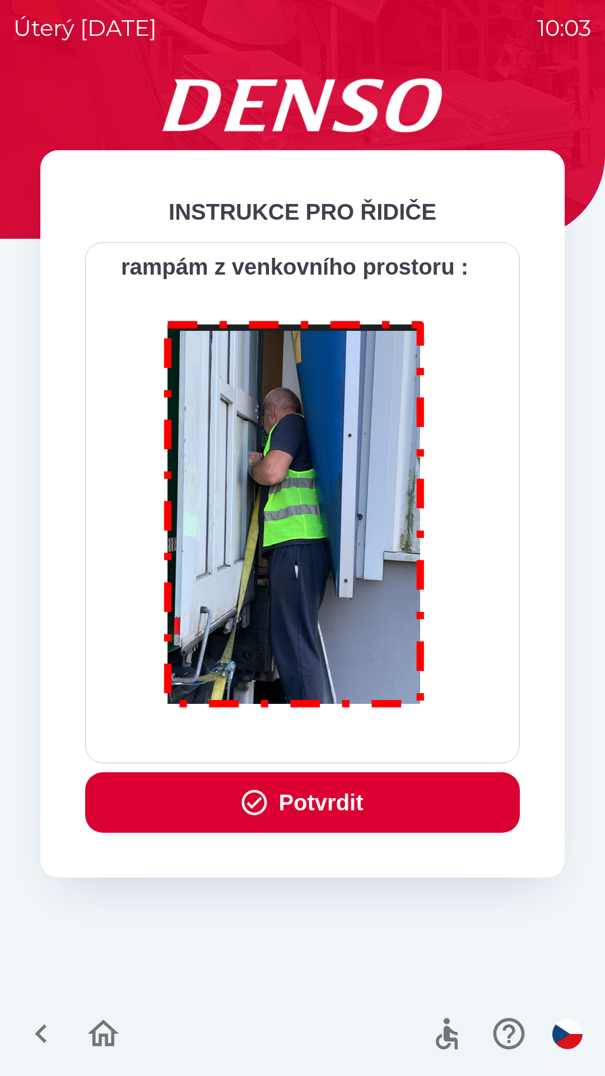
click at [350, 806] on button "Potvrdit" at bounding box center [302, 802] width 435 height 61
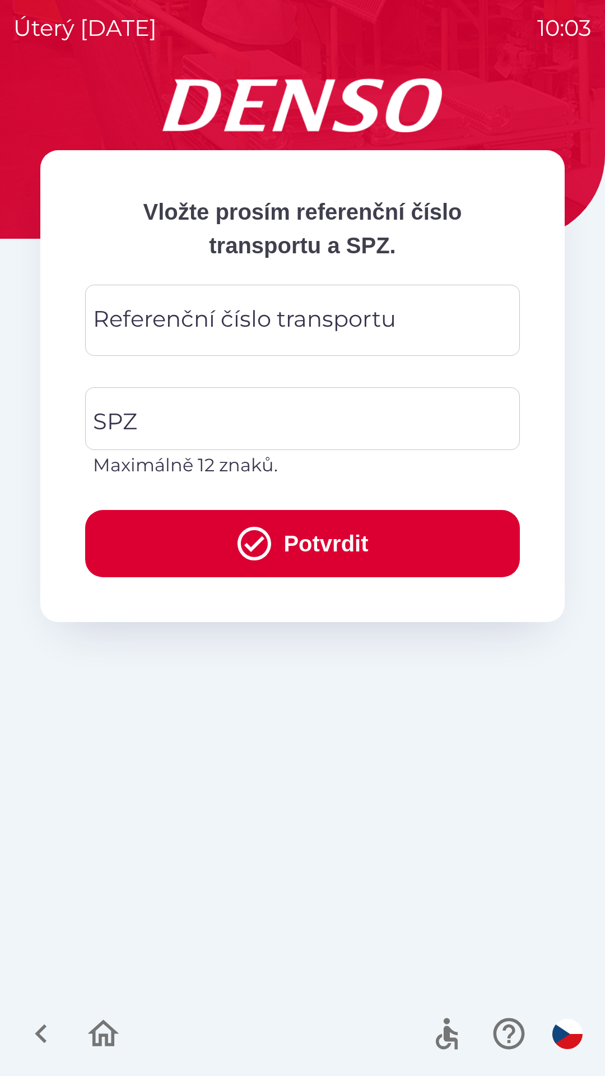
click at [277, 308] on div "Referenční číslo transportu Referenční číslo transportu" at bounding box center [302, 320] width 435 height 71
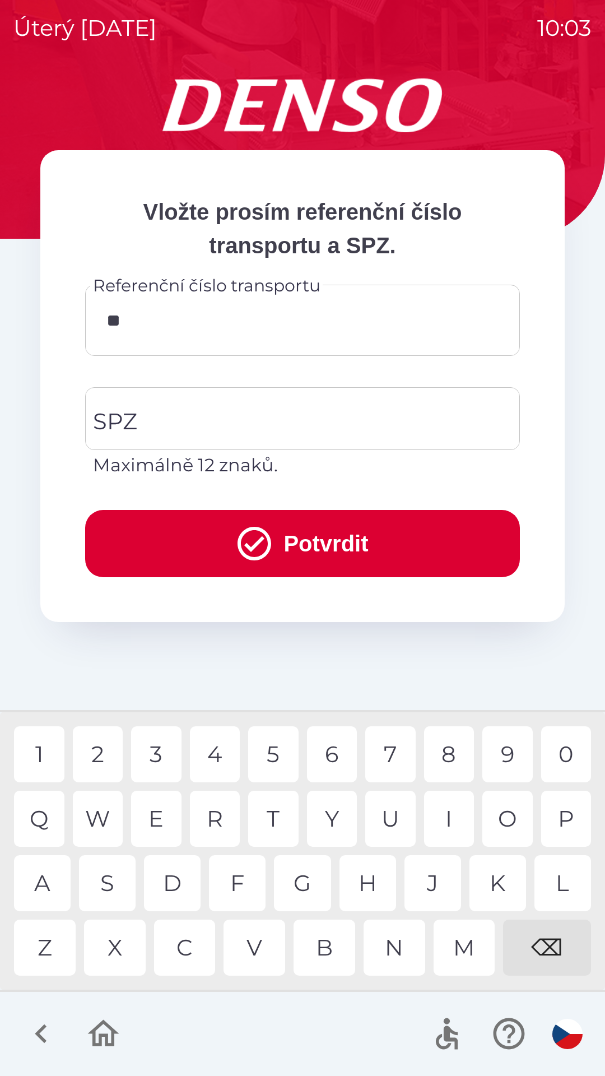
click at [213, 750] on div "4" at bounding box center [215, 754] width 50 height 56
click at [108, 755] on div "2" at bounding box center [98, 754] width 50 height 56
type input "******"
click at [213, 418] on input "SPZ" at bounding box center [294, 418] width 408 height 53
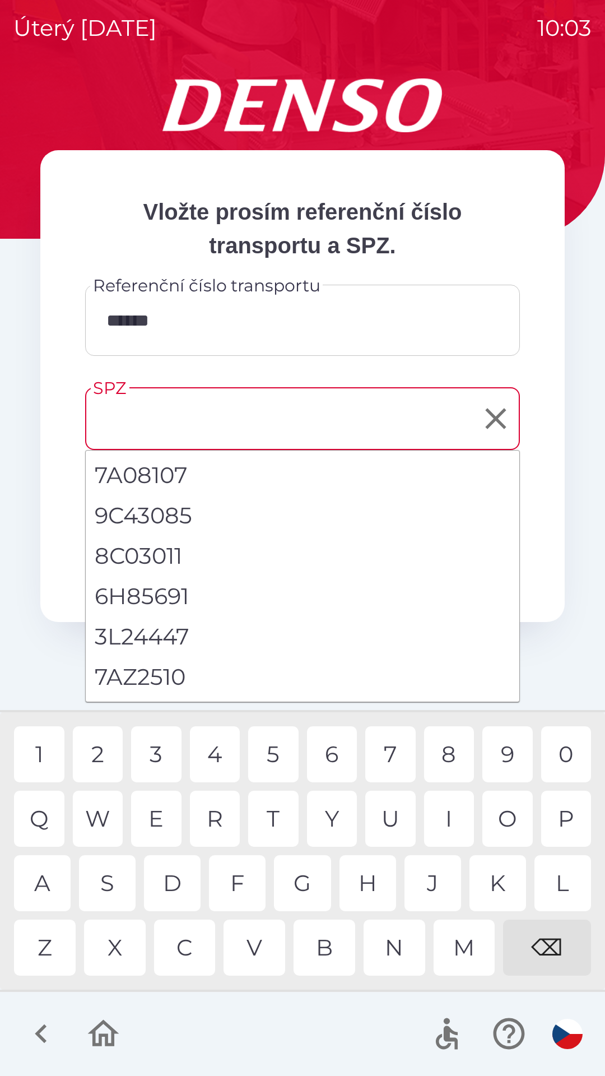
click at [168, 680] on li "7AZ2510" at bounding box center [303, 677] width 434 height 40
type input "*******"
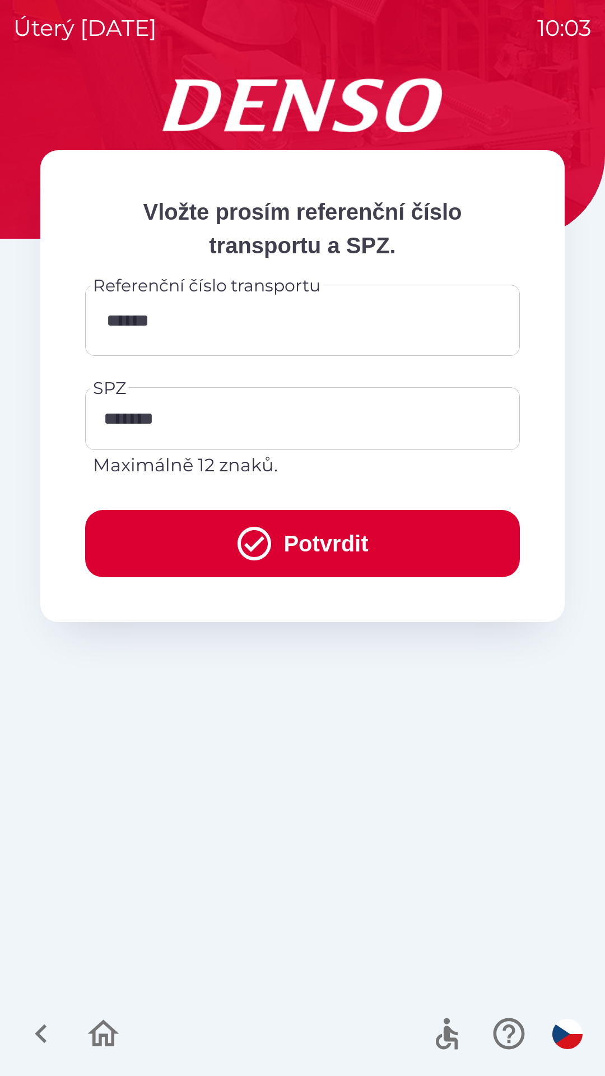
click at [271, 548] on button "Potvrdit" at bounding box center [302, 543] width 435 height 67
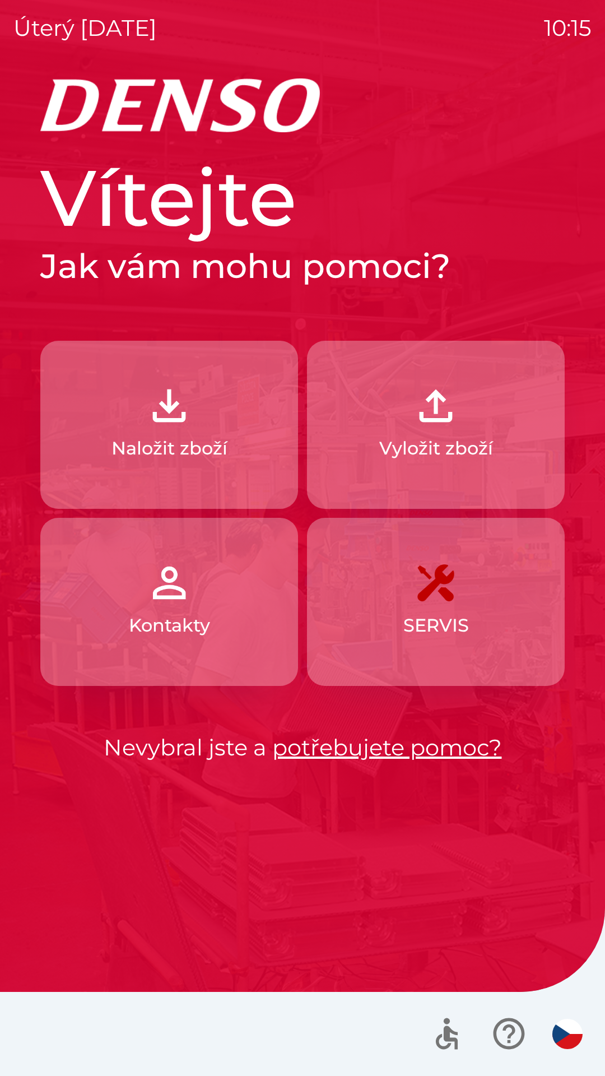
click at [185, 444] on p "Naložit zboží" at bounding box center [169, 448] width 116 height 27
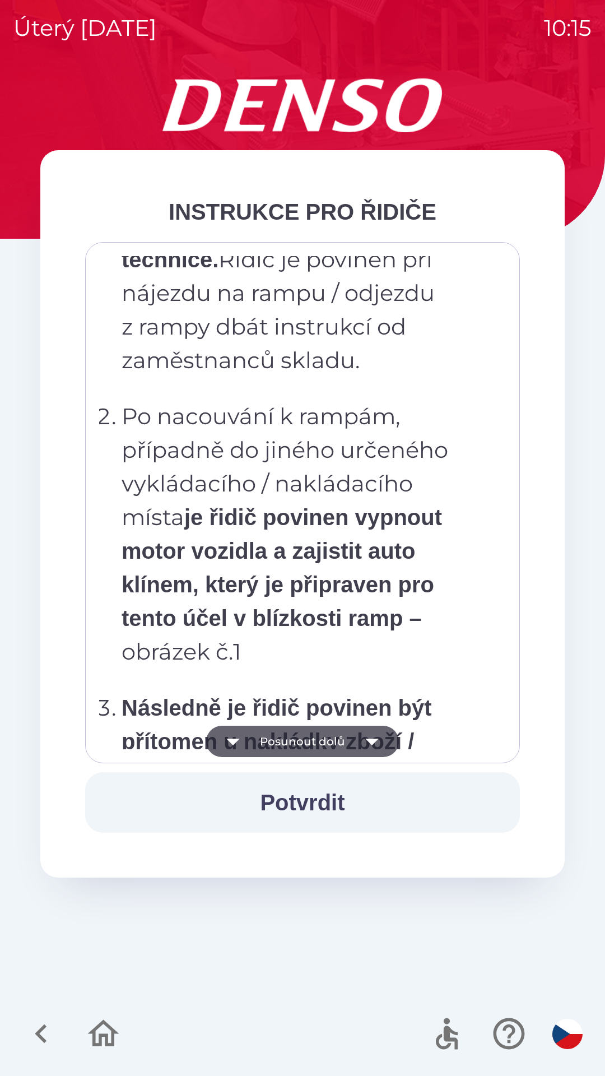
scroll to position [6296, 0]
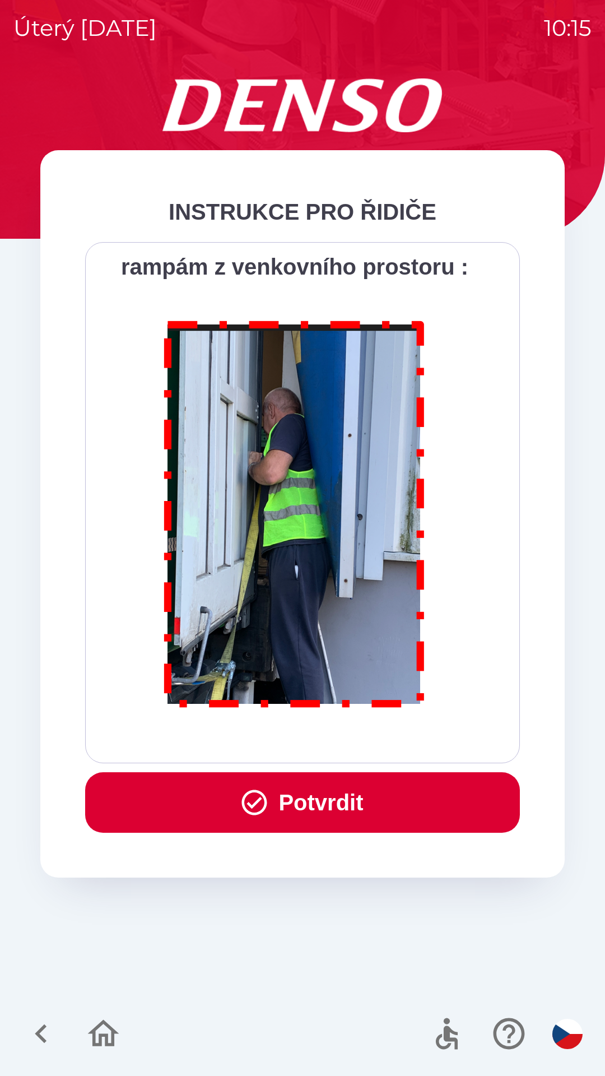
click at [295, 798] on button "Potvrdit" at bounding box center [302, 802] width 435 height 61
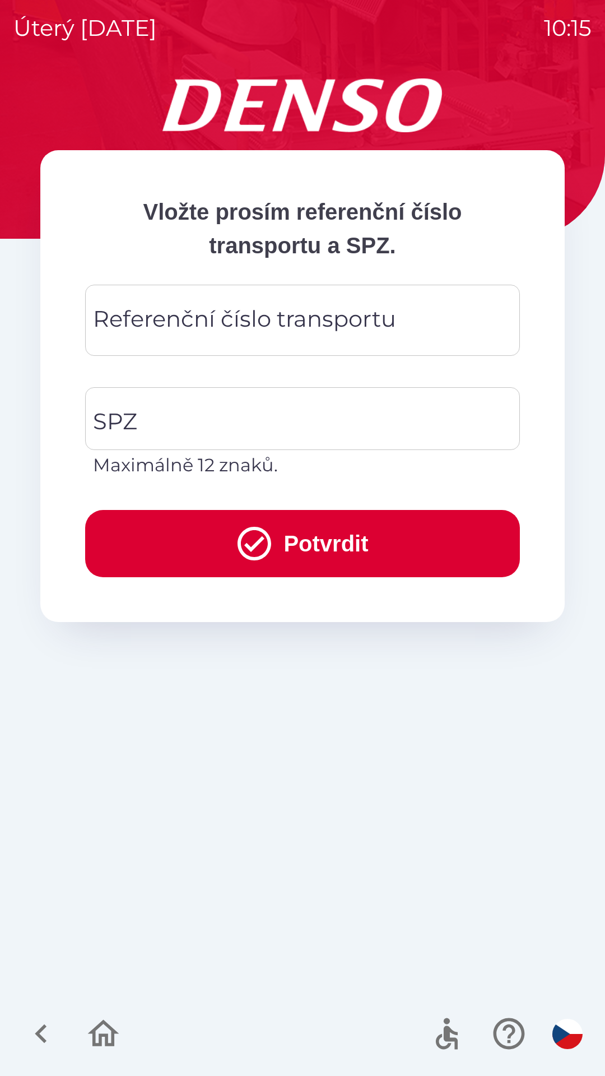
click at [340, 314] on div "Referenční číslo transportu Referenční číslo transportu" at bounding box center [302, 320] width 435 height 71
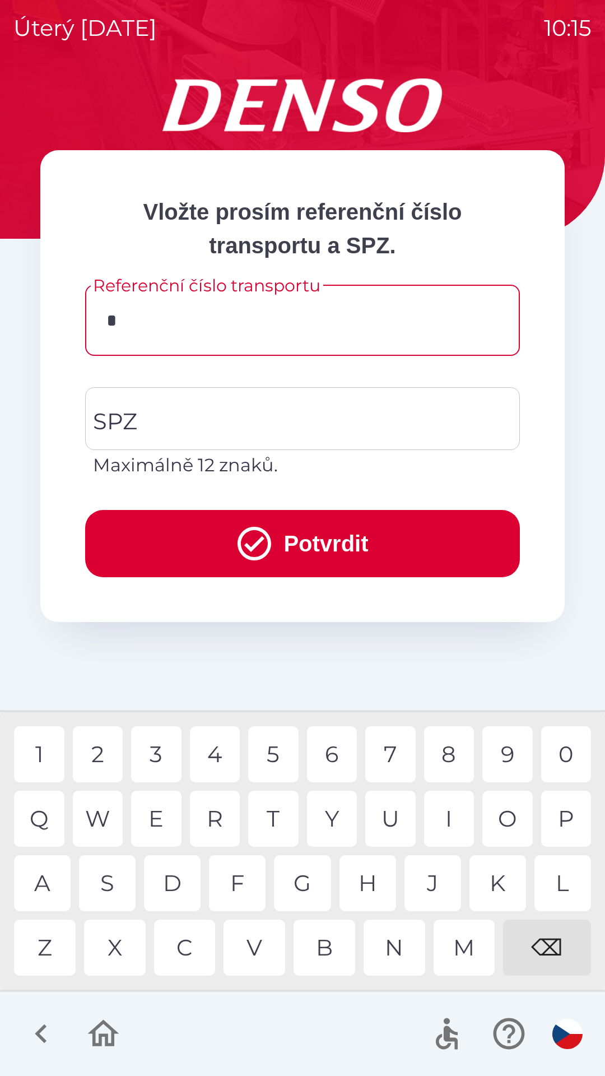
click at [173, 888] on div "D" at bounding box center [172, 883] width 57 height 56
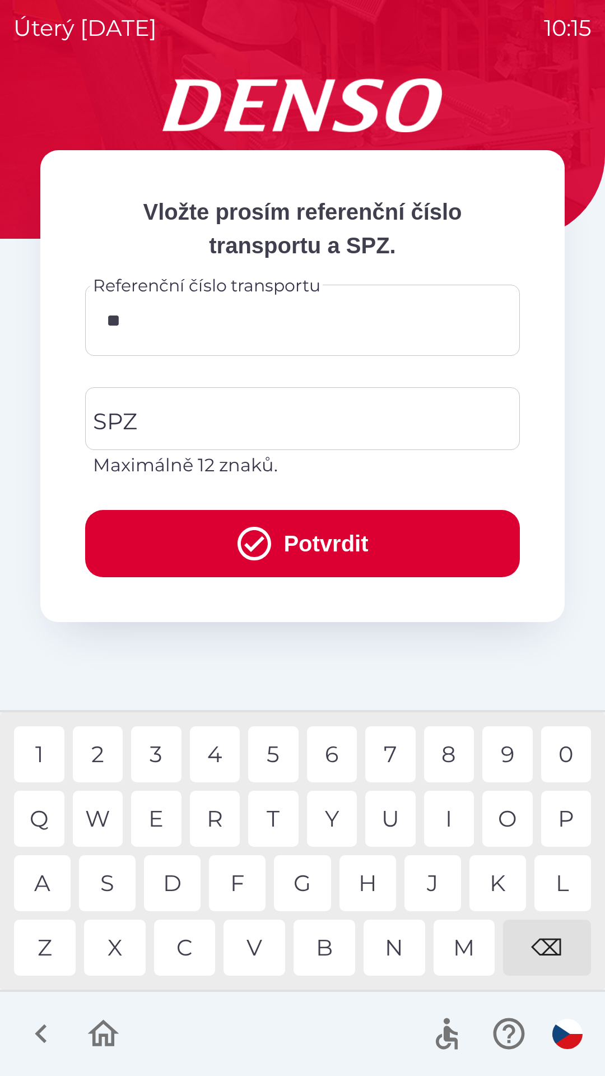
click at [476, 876] on div "K" at bounding box center [498, 883] width 57 height 56
type input "******"
click at [224, 425] on input "SPZ" at bounding box center [294, 418] width 408 height 53
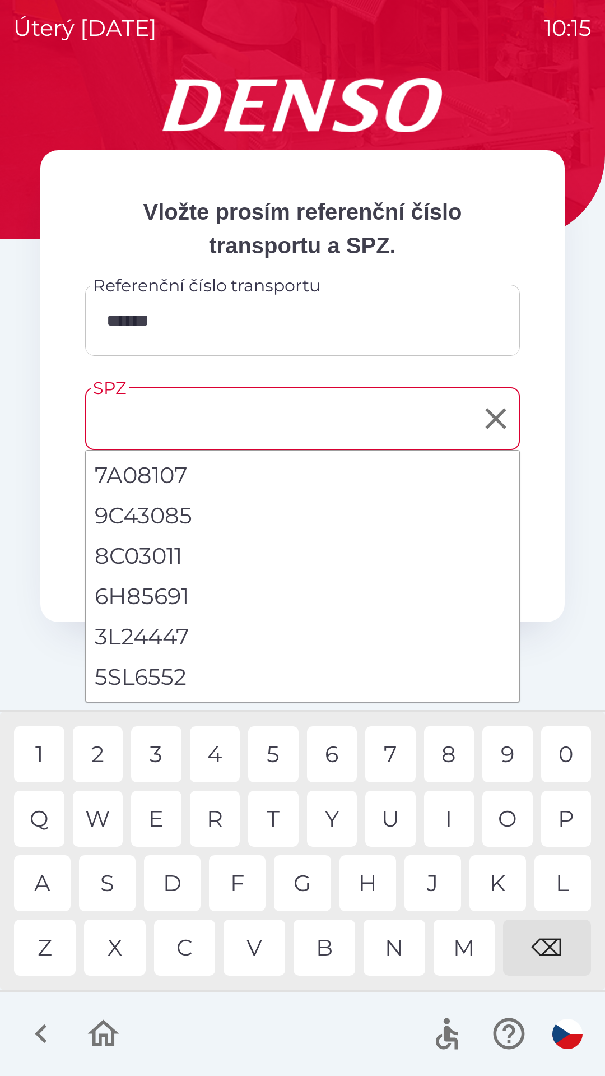
click at [169, 685] on li "5SL6552" at bounding box center [303, 677] width 434 height 40
type input "*******"
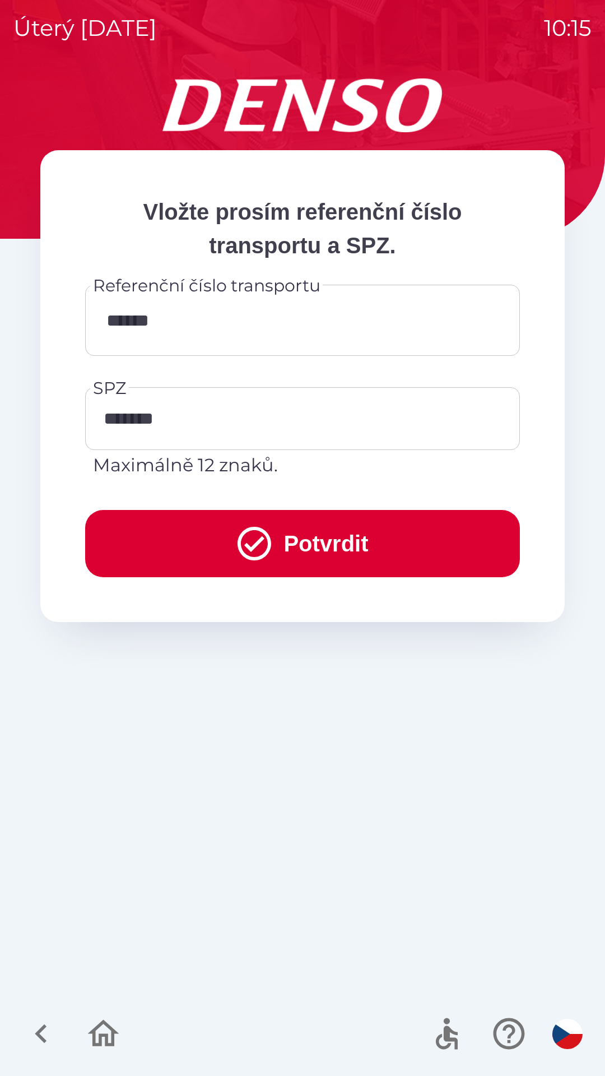
click at [224, 528] on button "Potvrdit" at bounding box center [302, 543] width 435 height 67
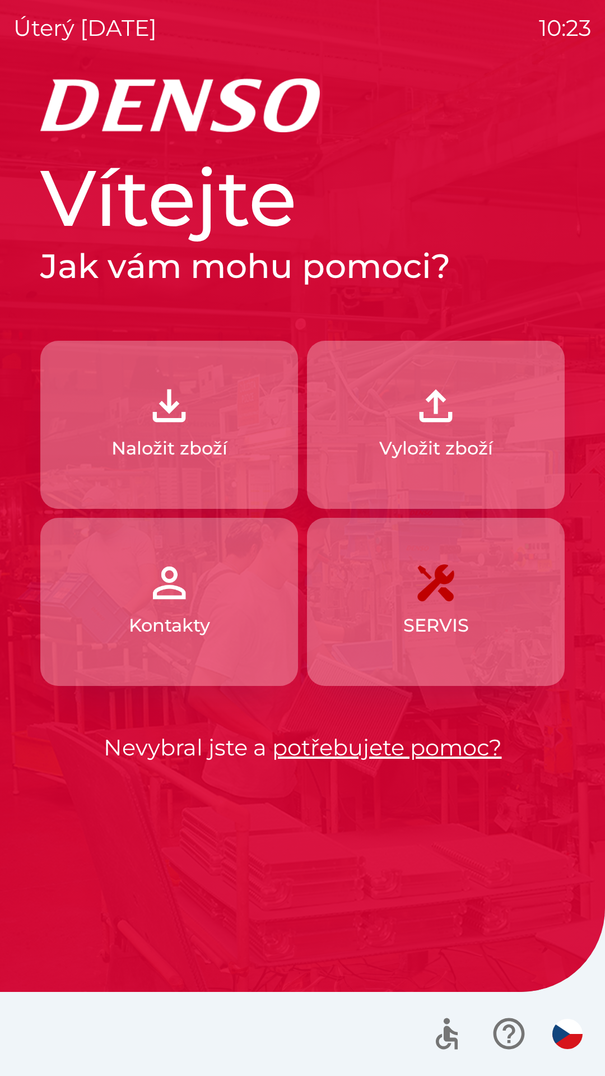
click at [196, 431] on button "Naložit zboží" at bounding box center [169, 425] width 258 height 168
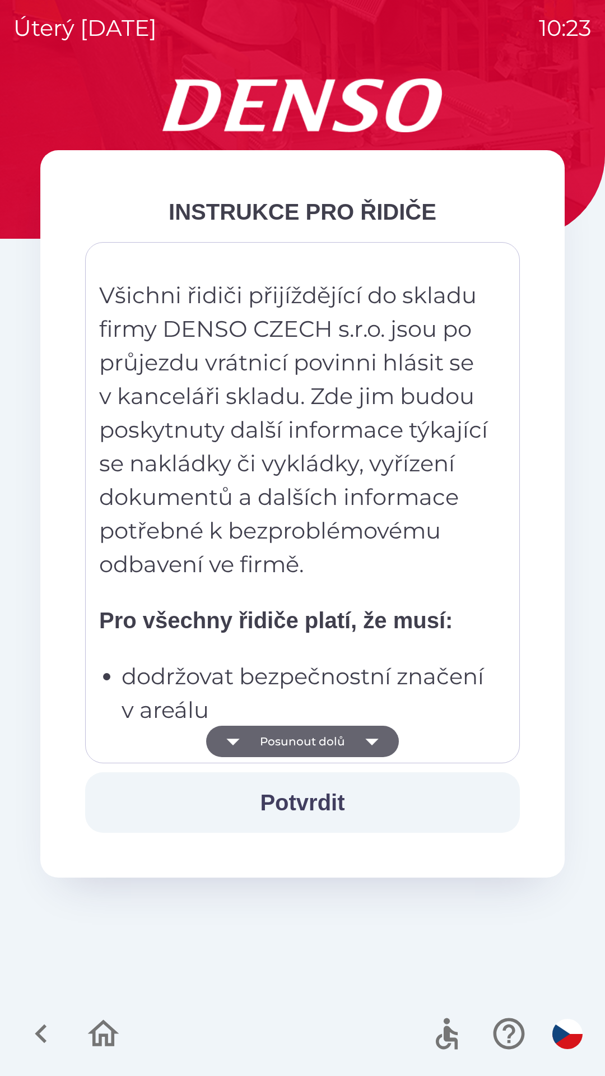
click at [328, 790] on button "Potvrdit" at bounding box center [302, 802] width 435 height 61
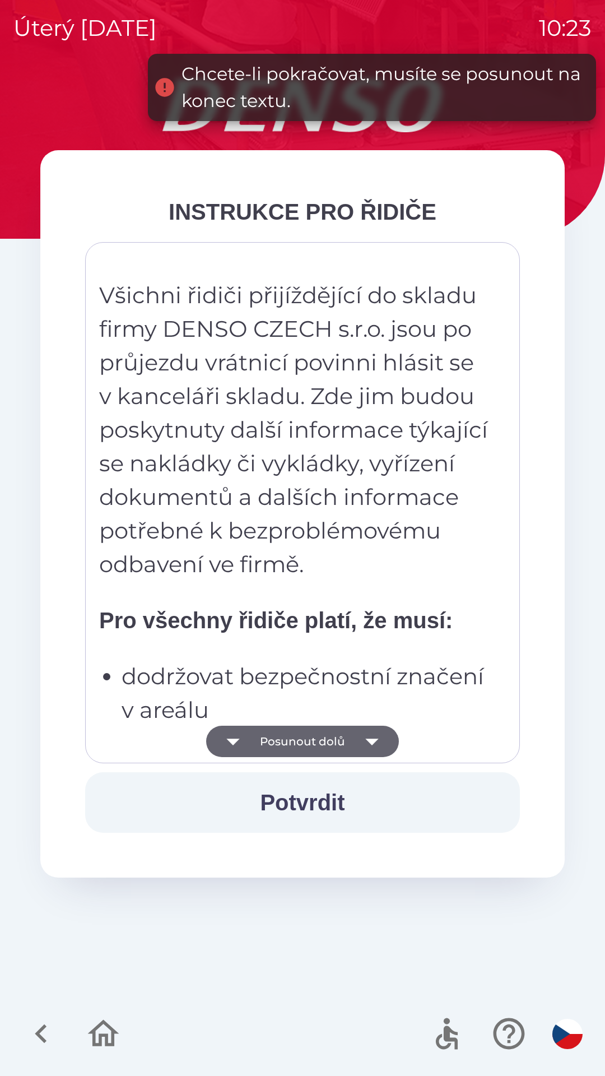
click at [320, 799] on button "Potvrdit" at bounding box center [302, 802] width 435 height 61
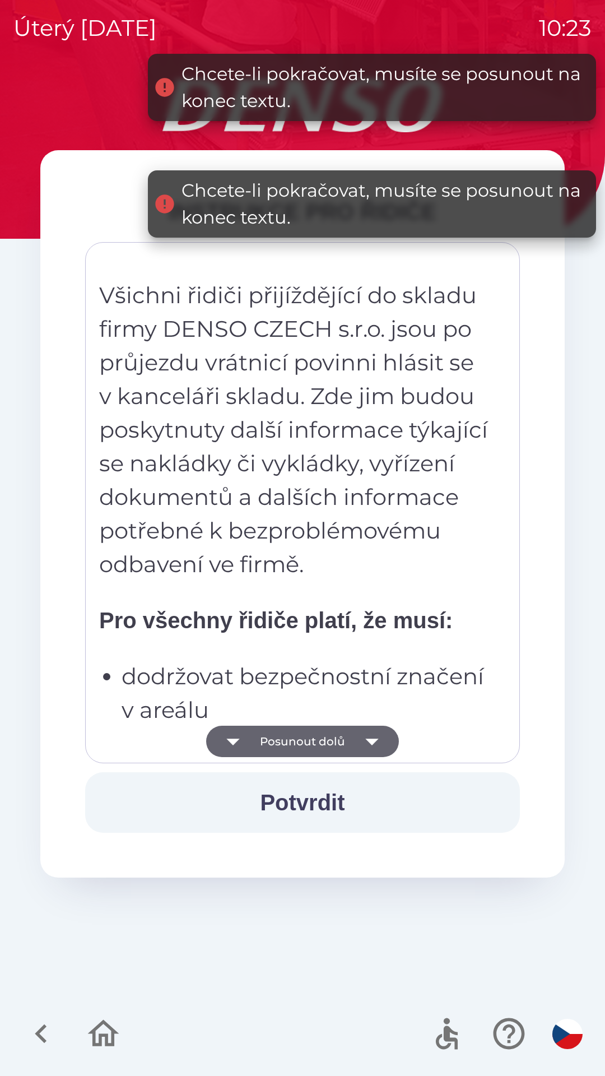
click at [378, 740] on icon "button" at bounding box center [371, 741] width 31 height 31
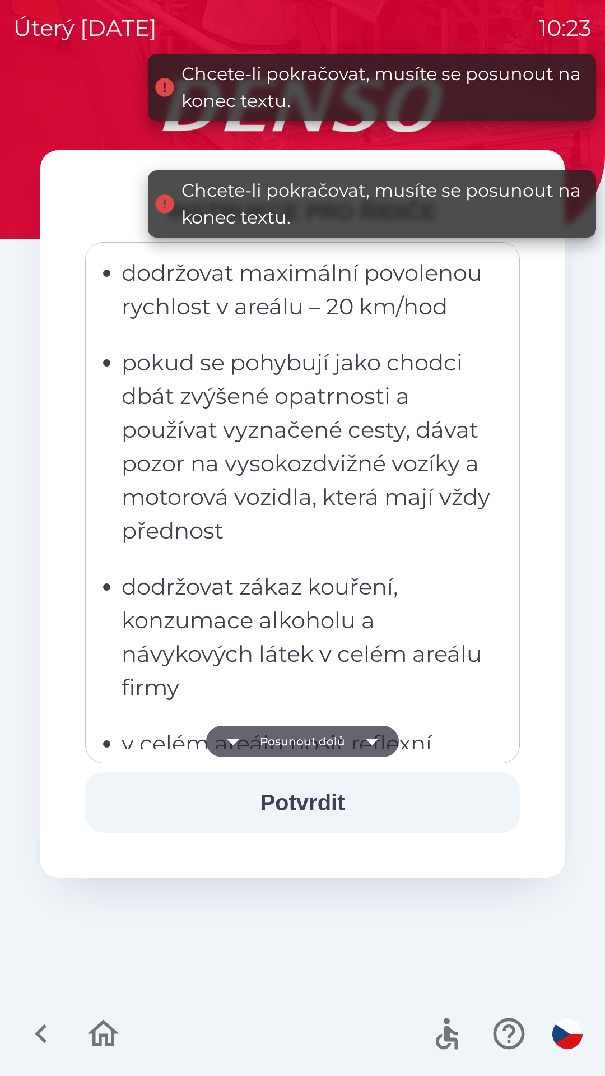
click at [372, 740] on icon "button" at bounding box center [371, 741] width 13 height 7
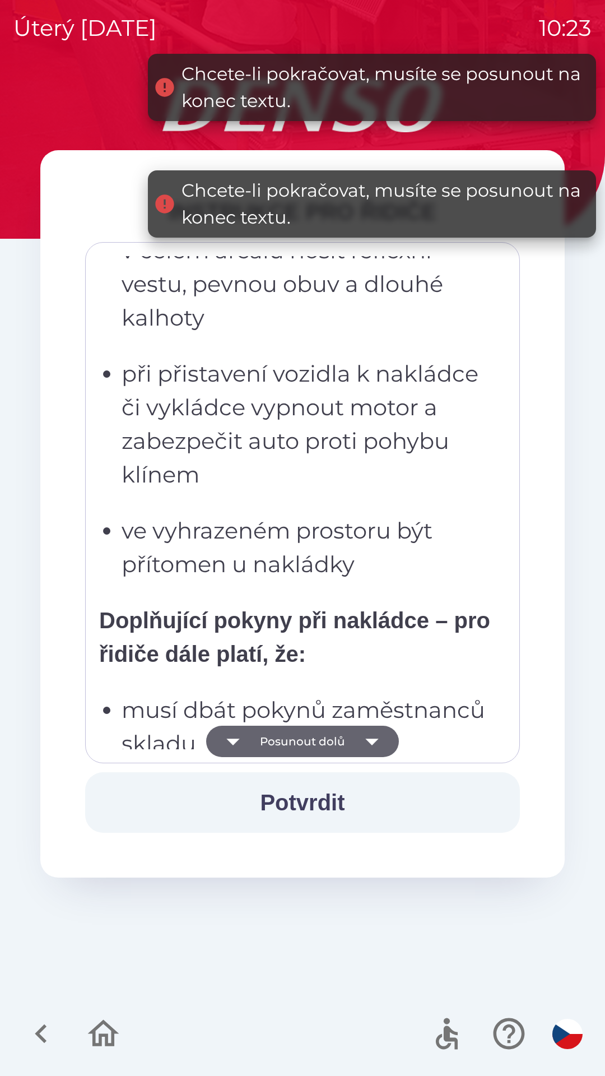
click at [372, 744] on icon "button" at bounding box center [371, 741] width 13 height 7
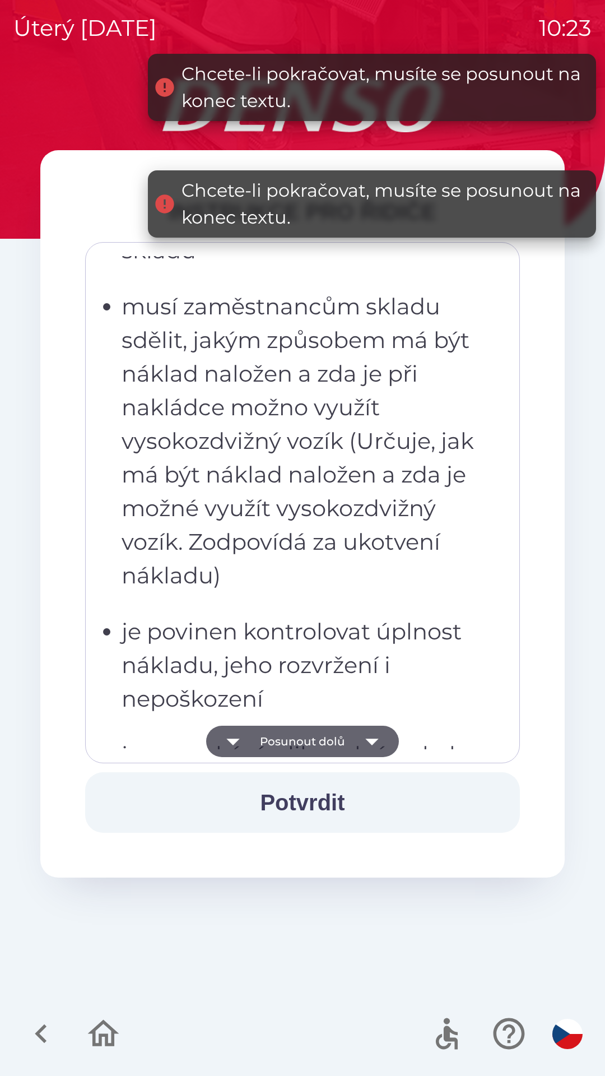
click at [371, 740] on icon "button" at bounding box center [371, 741] width 13 height 7
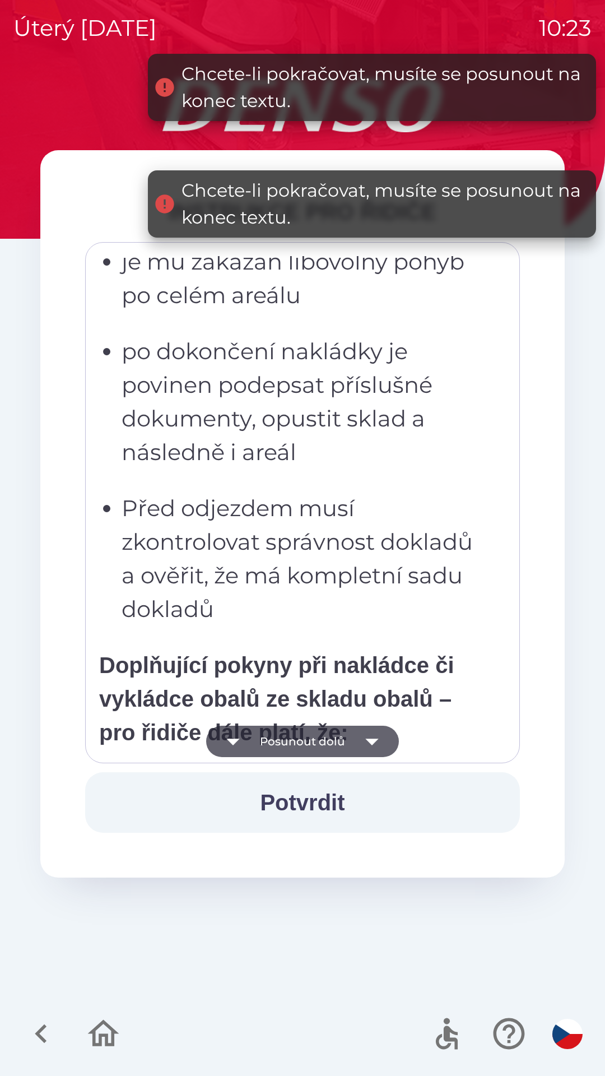
click at [373, 741] on icon "button" at bounding box center [371, 741] width 13 height 7
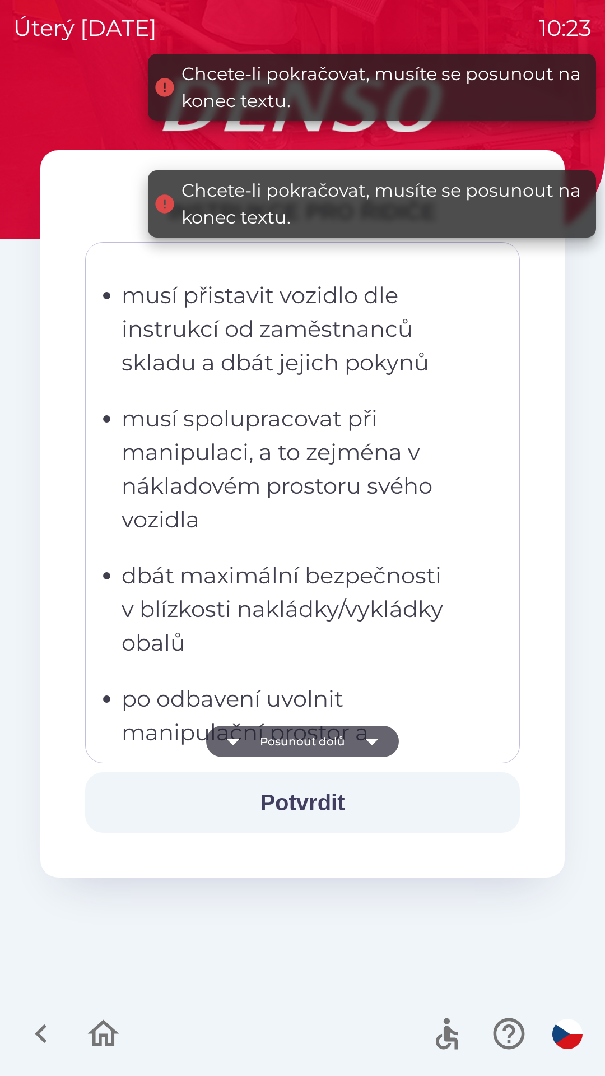
click at [375, 743] on icon "button" at bounding box center [371, 741] width 31 height 31
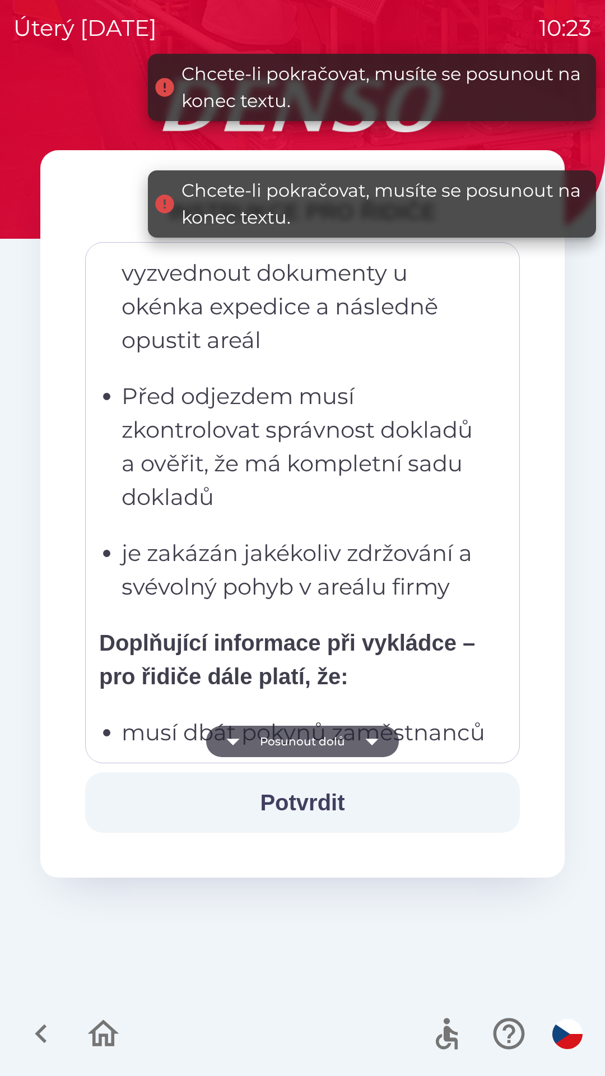
click at [377, 741] on icon "button" at bounding box center [371, 741] width 31 height 31
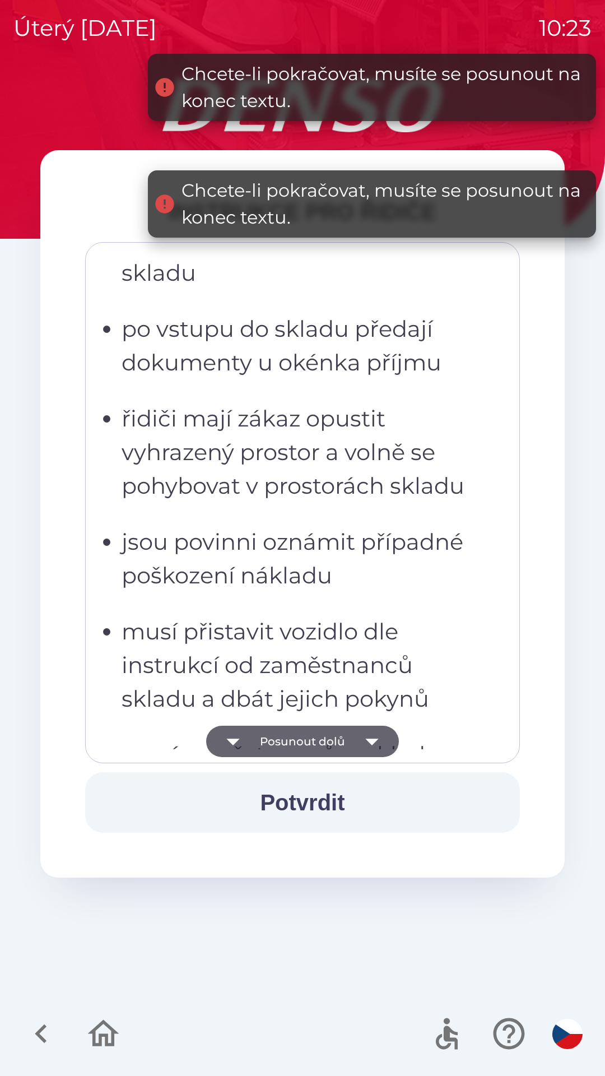
click at [379, 740] on icon "button" at bounding box center [371, 741] width 31 height 31
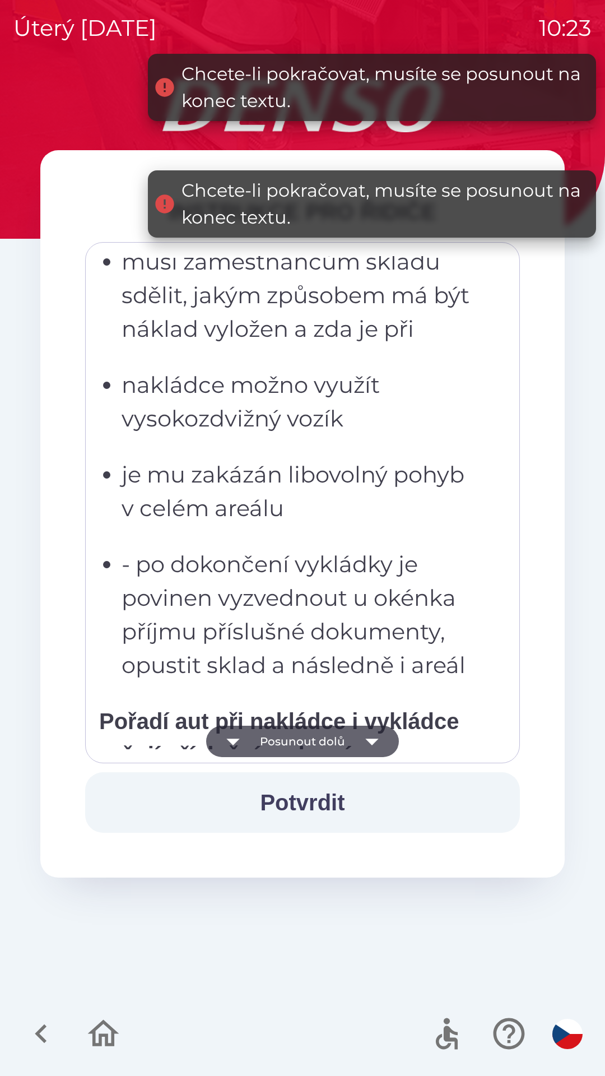
click at [383, 736] on icon "button" at bounding box center [371, 741] width 31 height 31
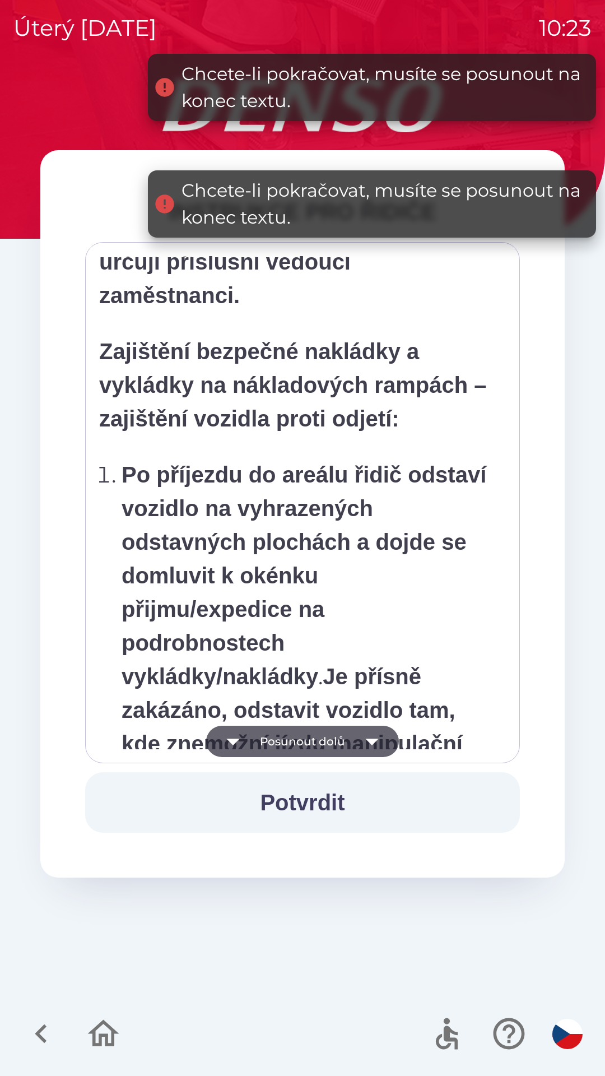
click at [380, 740] on icon "button" at bounding box center [371, 741] width 31 height 31
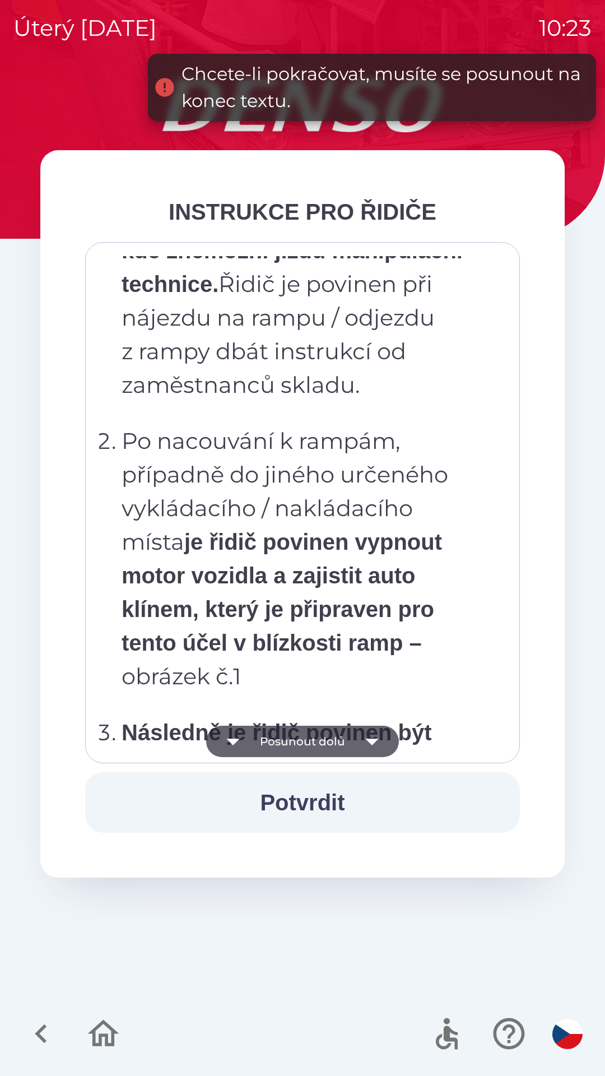
click at [380, 740] on icon "button" at bounding box center [371, 741] width 31 height 31
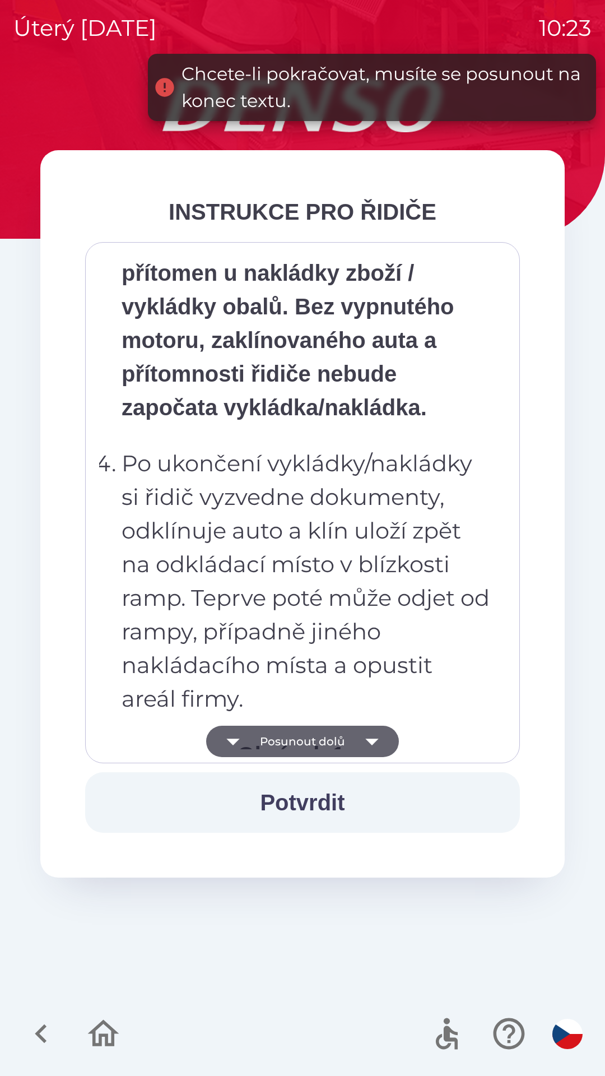
click at [377, 741] on icon "button" at bounding box center [371, 741] width 31 height 31
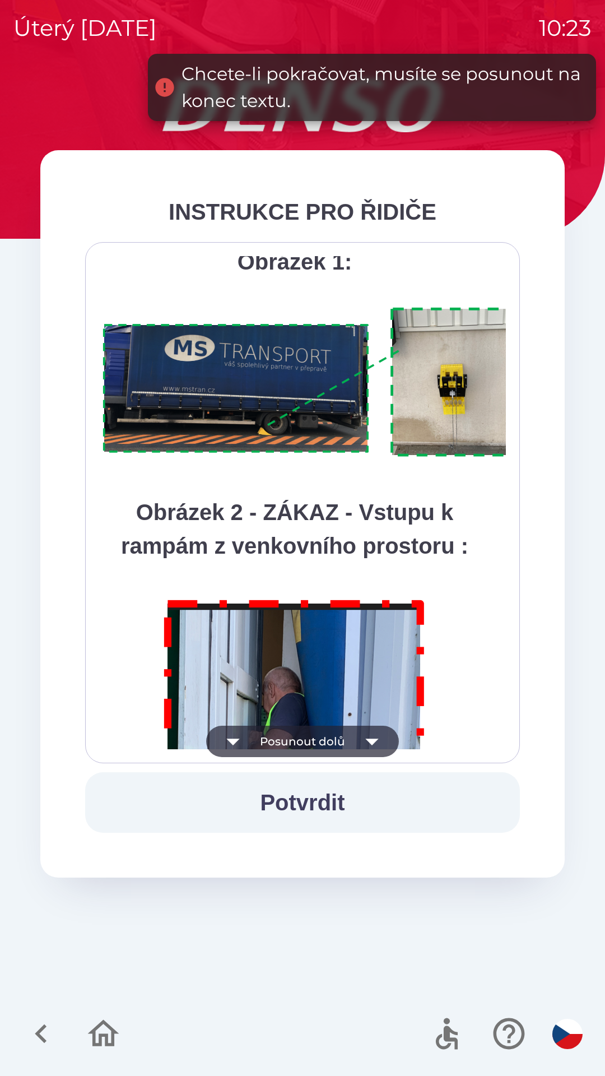
click at [371, 746] on icon "button" at bounding box center [371, 741] width 31 height 31
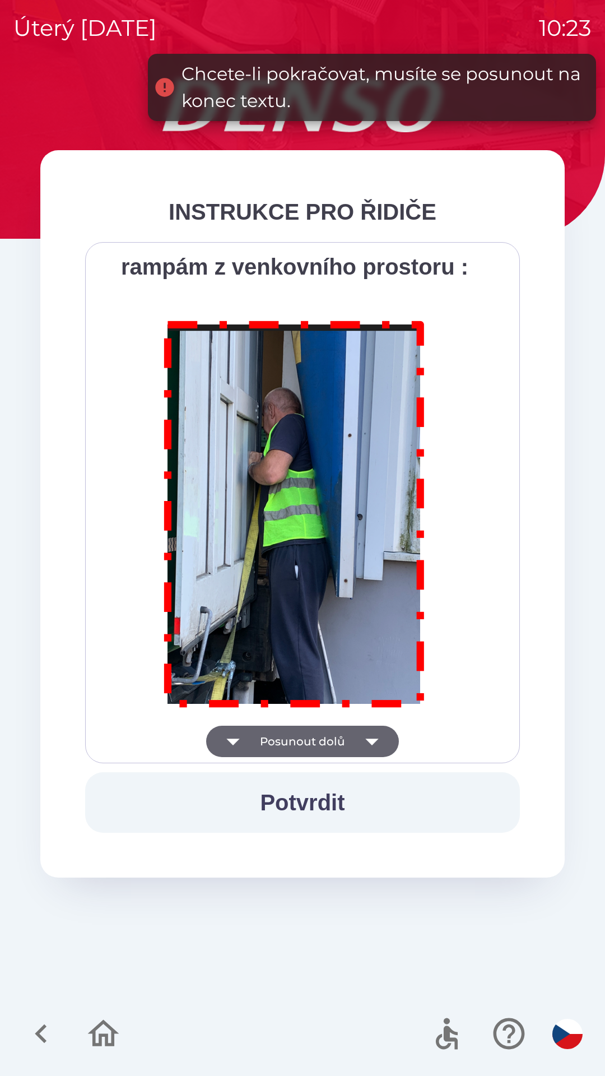
click at [373, 740] on div "Všichni řidiči přijíždějící do skladu firmy DENSO CZECH s.r.o. jsou po průjezdu…" at bounding box center [302, 502] width 407 height 493
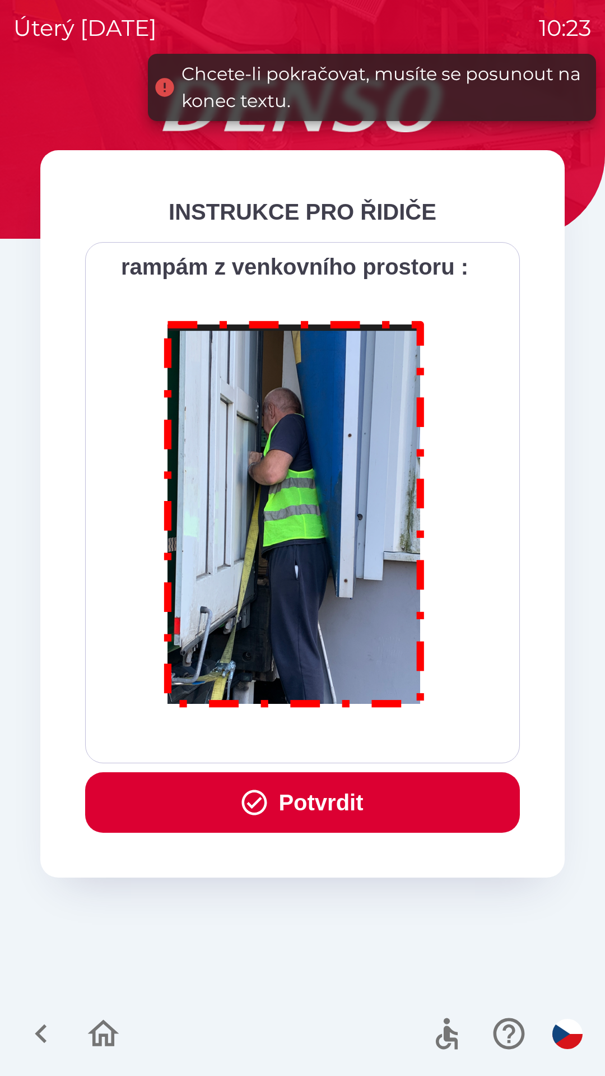
click at [377, 737] on div "Všichni řidiči přijíždějící do skladu firmy DENSO CZECH s.r.o. jsou po průjezdu…" at bounding box center [302, 502] width 407 height 493
click at [333, 800] on button "Potvrdit" at bounding box center [302, 802] width 435 height 61
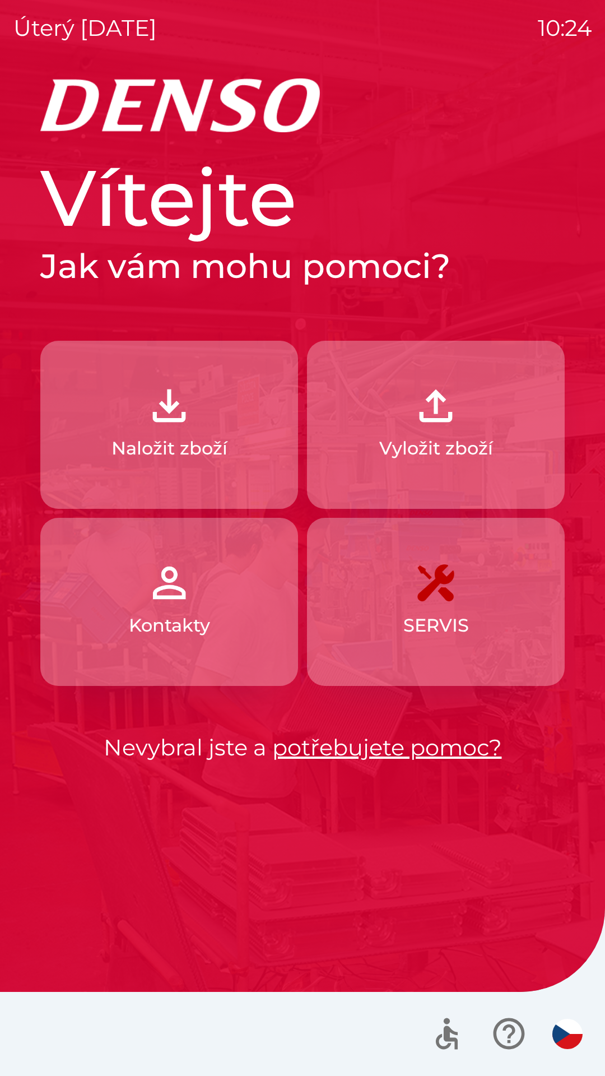
click at [208, 458] on p "Naložit zboží" at bounding box center [169, 448] width 116 height 27
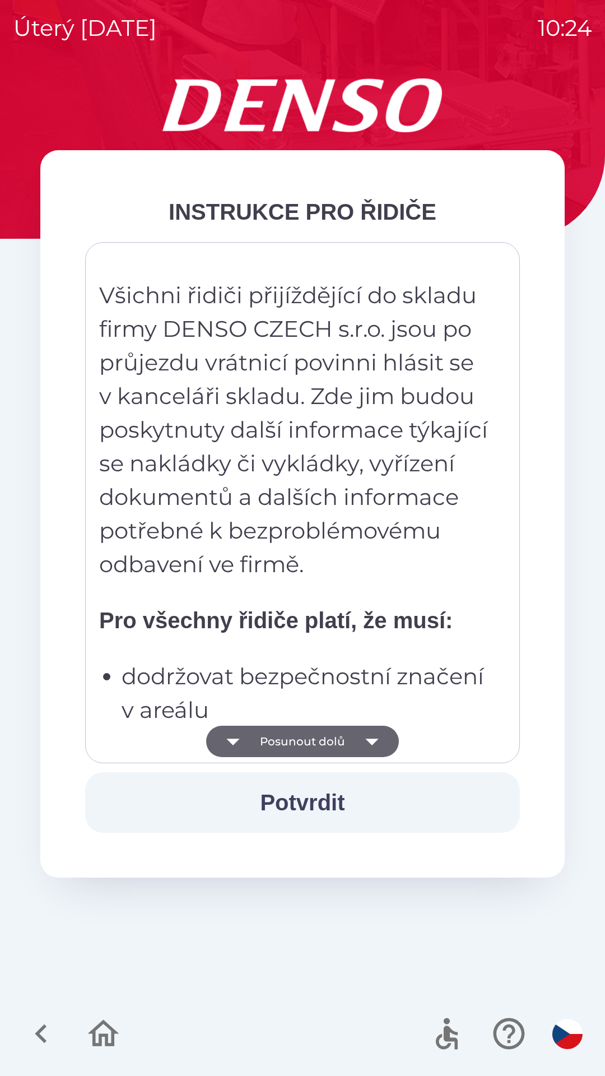
click at [369, 742] on icon "button" at bounding box center [371, 741] width 13 height 7
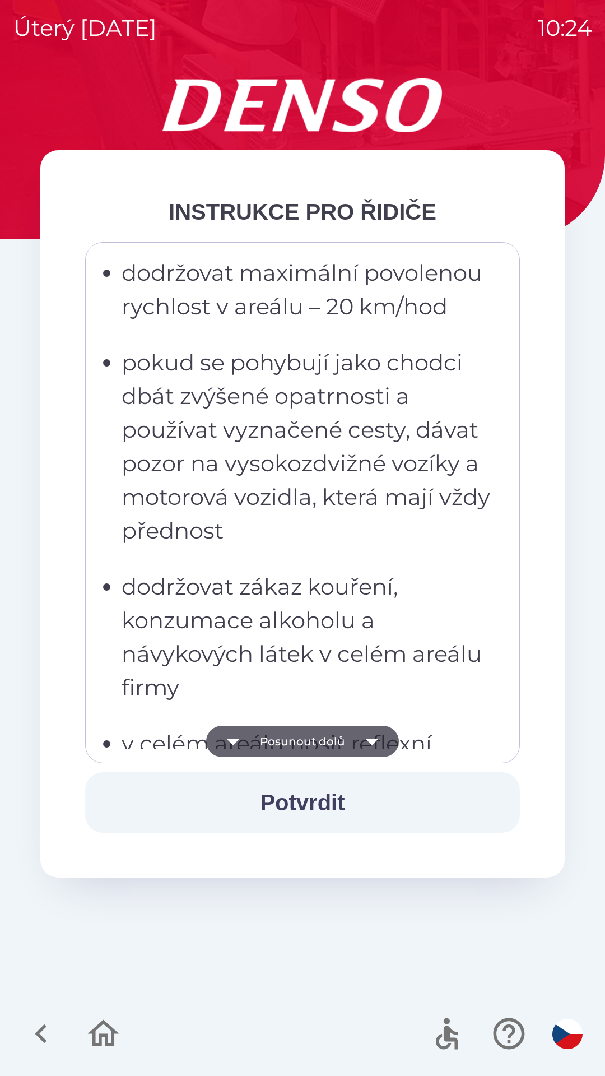
click at [374, 744] on icon "button" at bounding box center [371, 741] width 31 height 31
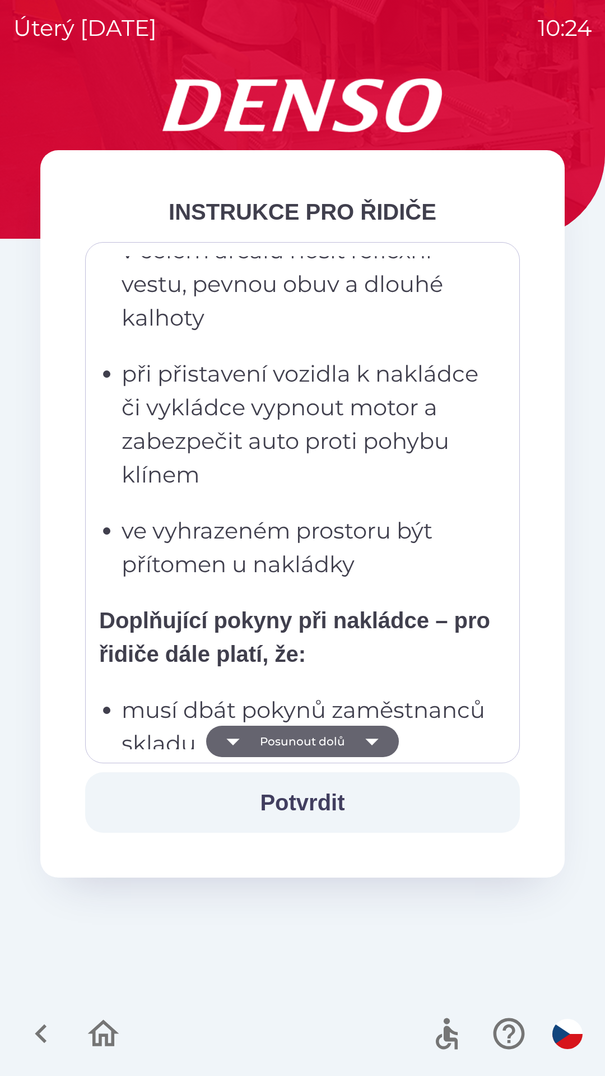
click at [374, 742] on icon "button" at bounding box center [371, 741] width 13 height 7
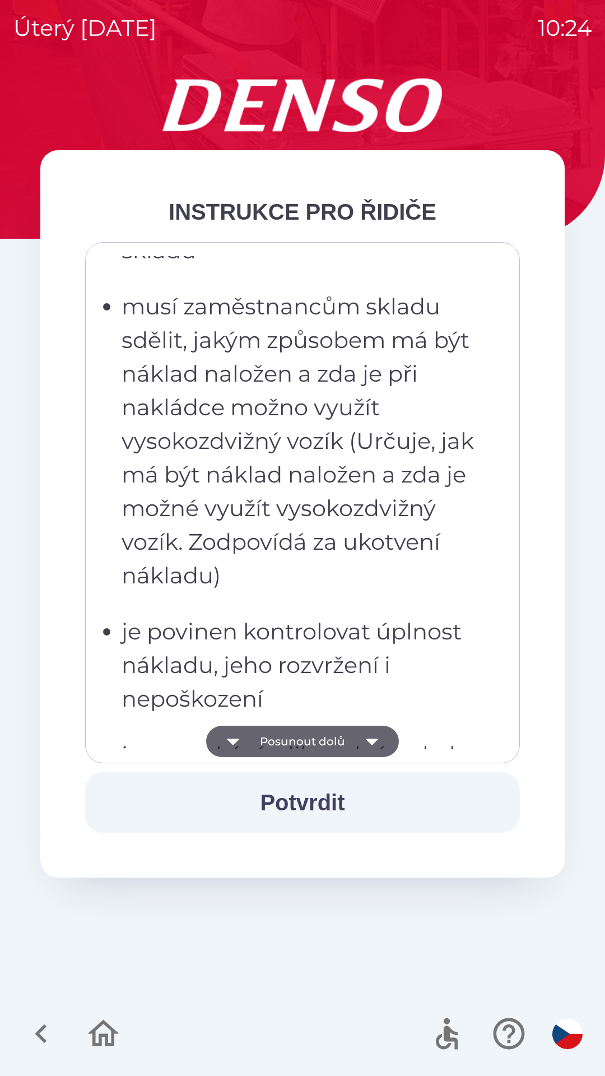
click at [371, 744] on icon "button" at bounding box center [371, 741] width 13 height 7
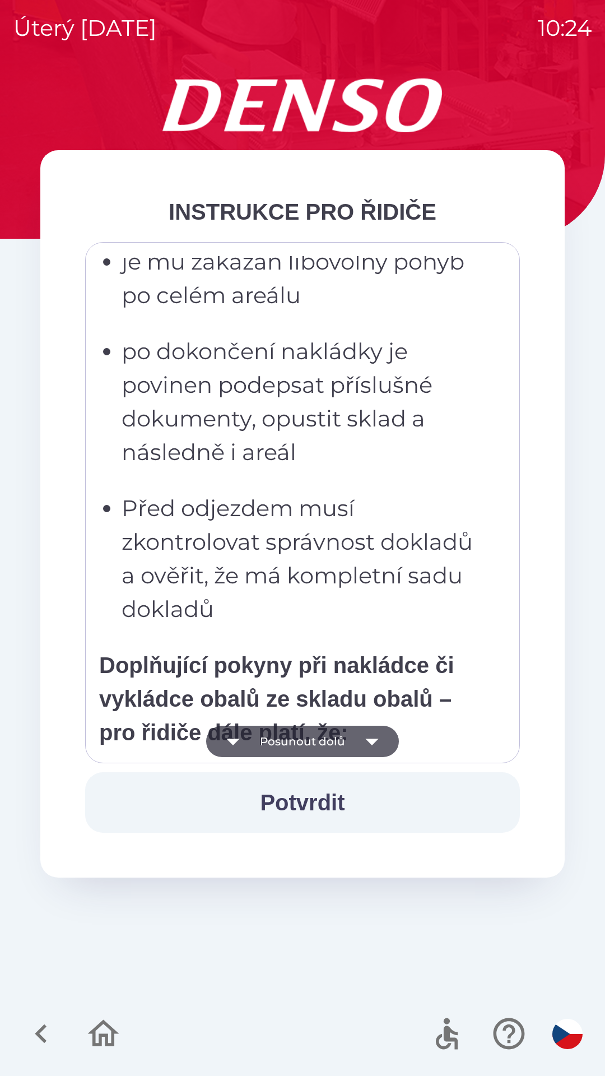
click at [371, 741] on icon "button" at bounding box center [371, 741] width 13 height 7
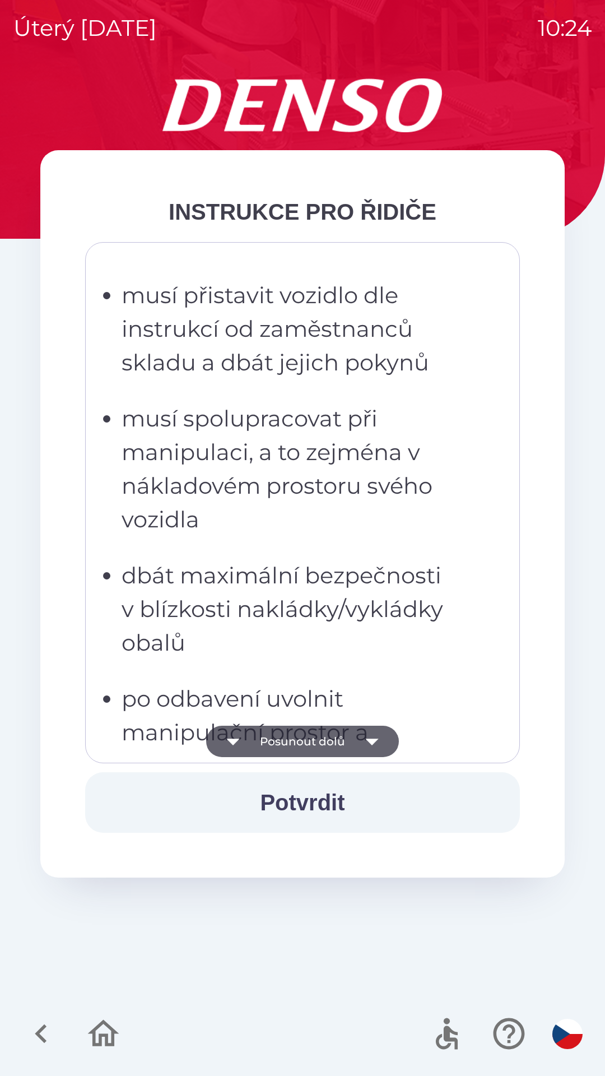
click at [365, 737] on icon "button" at bounding box center [371, 741] width 31 height 31
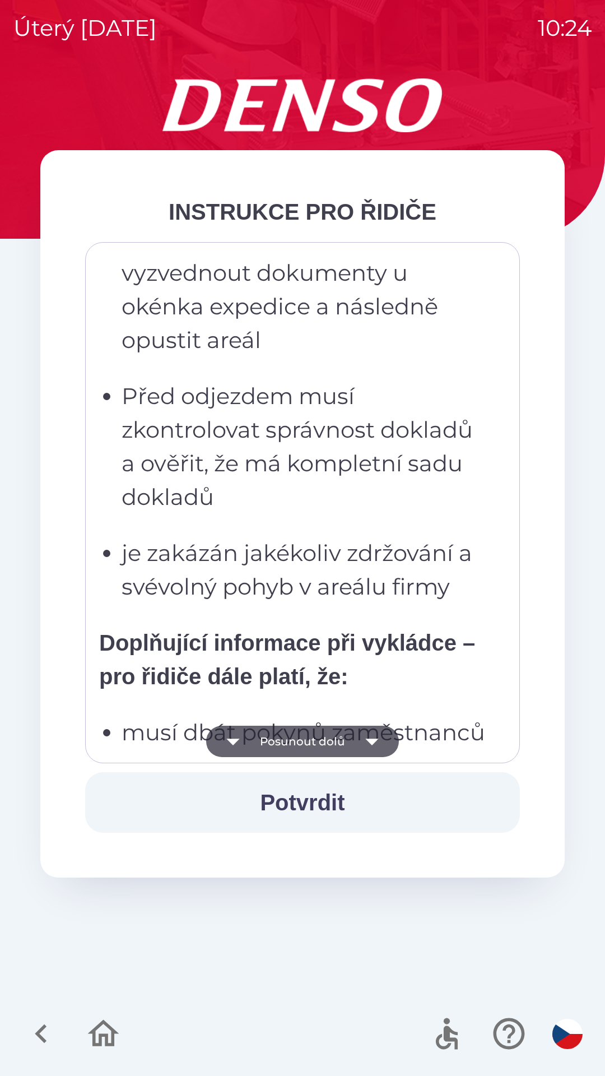
click at [372, 740] on icon "button" at bounding box center [371, 741] width 13 height 7
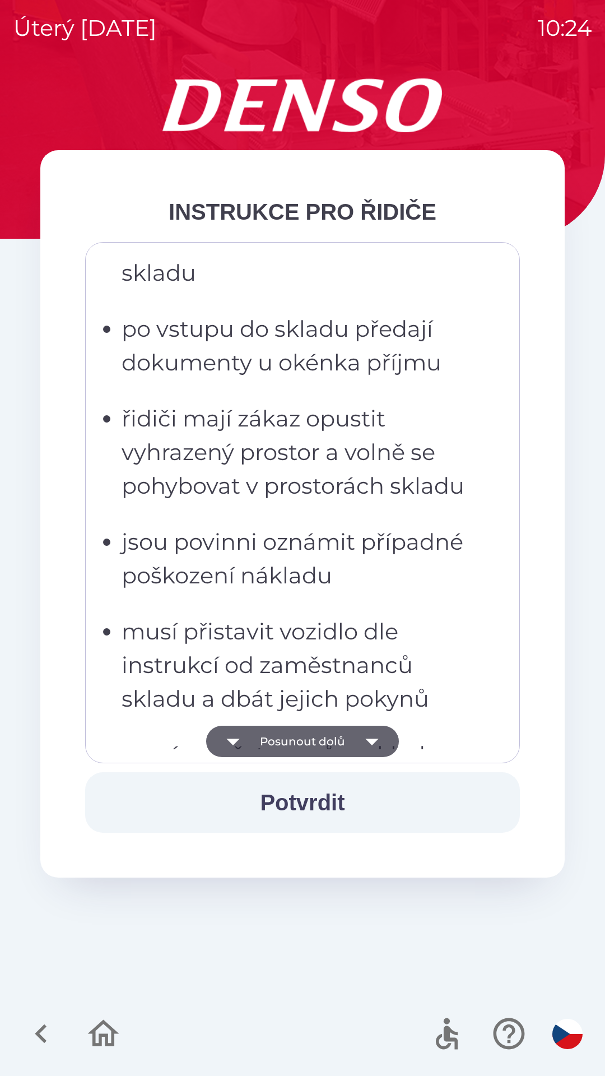
click at [375, 737] on icon "button" at bounding box center [371, 741] width 31 height 31
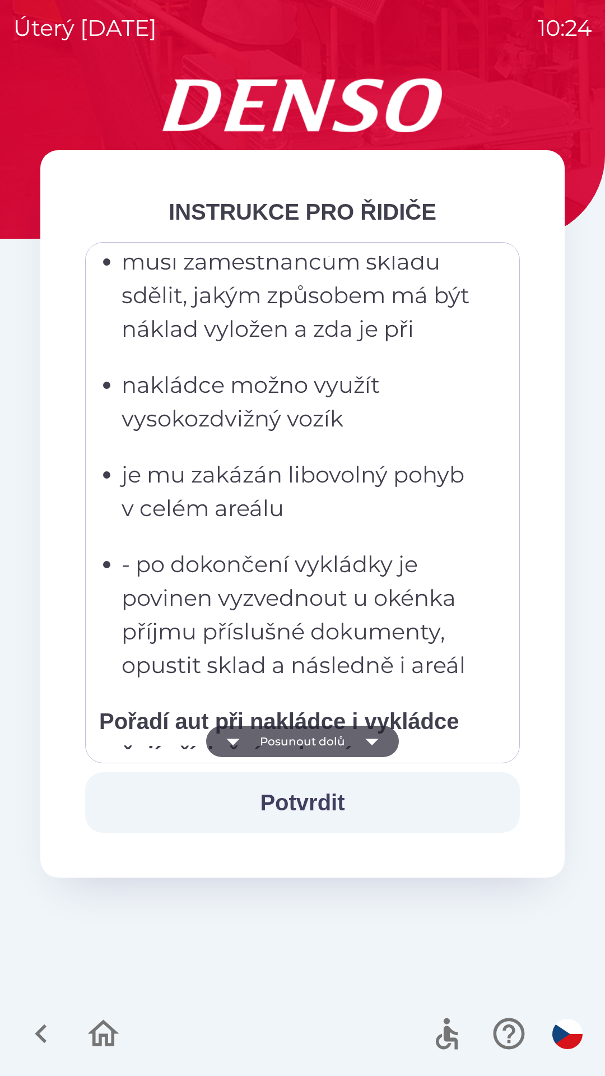
click at [374, 741] on icon "button" at bounding box center [371, 741] width 13 height 7
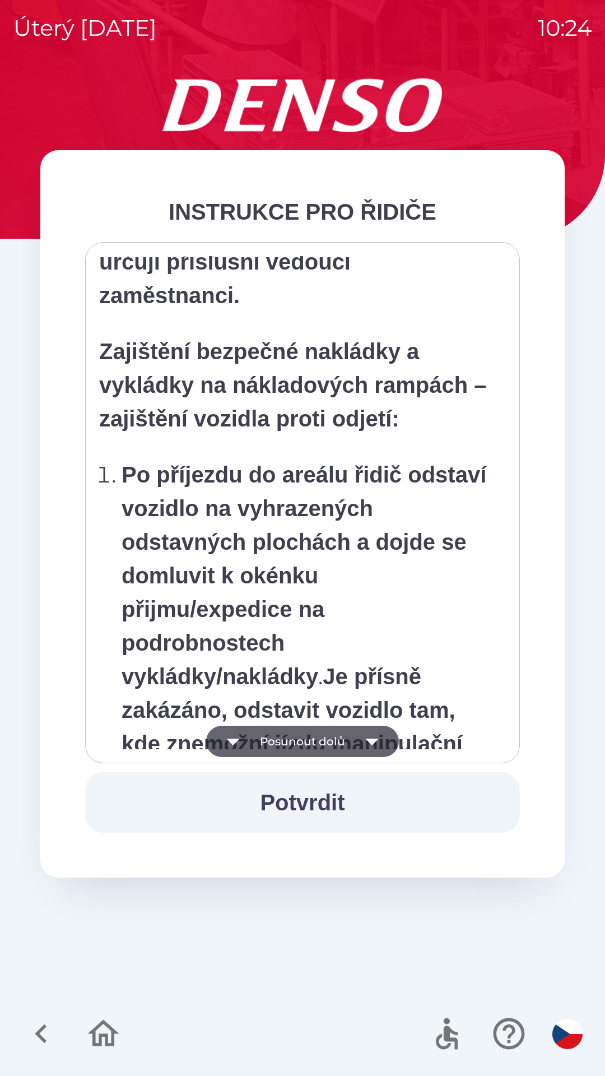
click at [374, 742] on icon "button" at bounding box center [371, 741] width 13 height 7
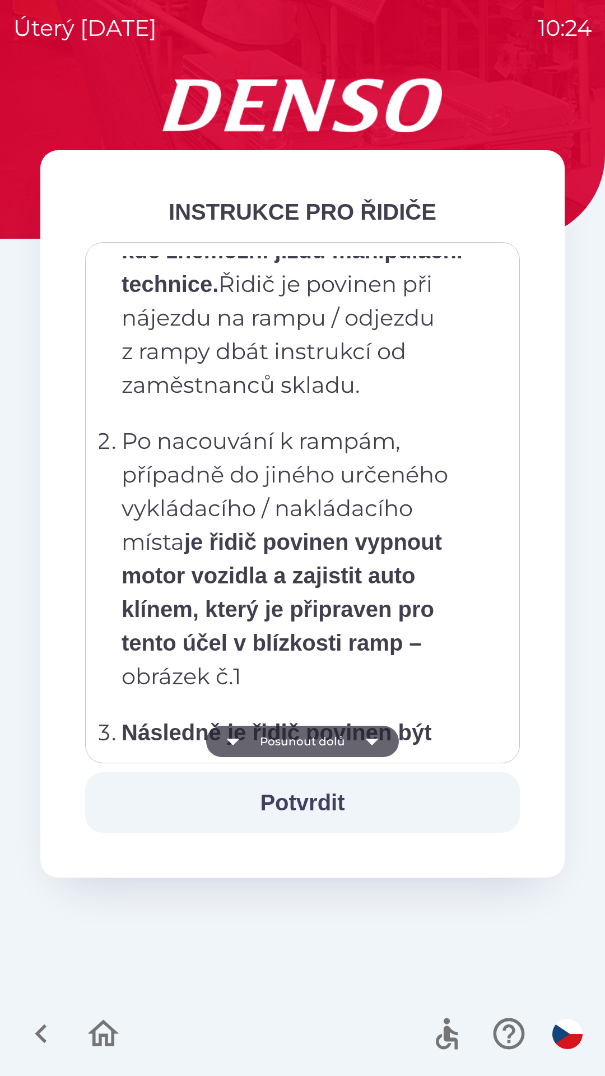
click at [369, 745] on icon "button" at bounding box center [371, 741] width 31 height 31
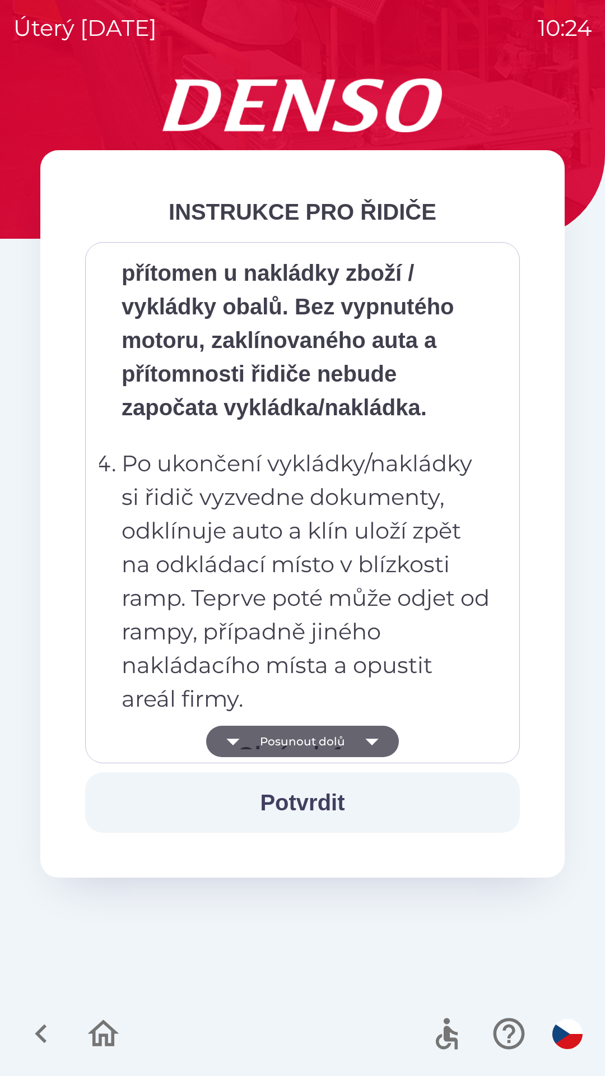
click at [373, 745] on icon "button" at bounding box center [371, 741] width 31 height 31
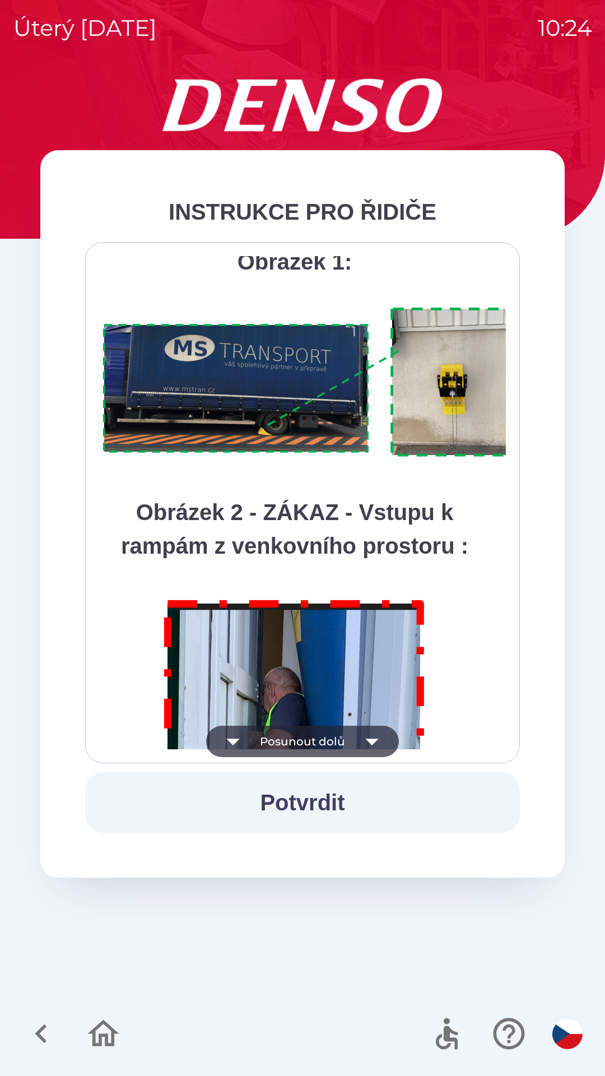
click at [376, 745] on icon "button" at bounding box center [371, 741] width 31 height 31
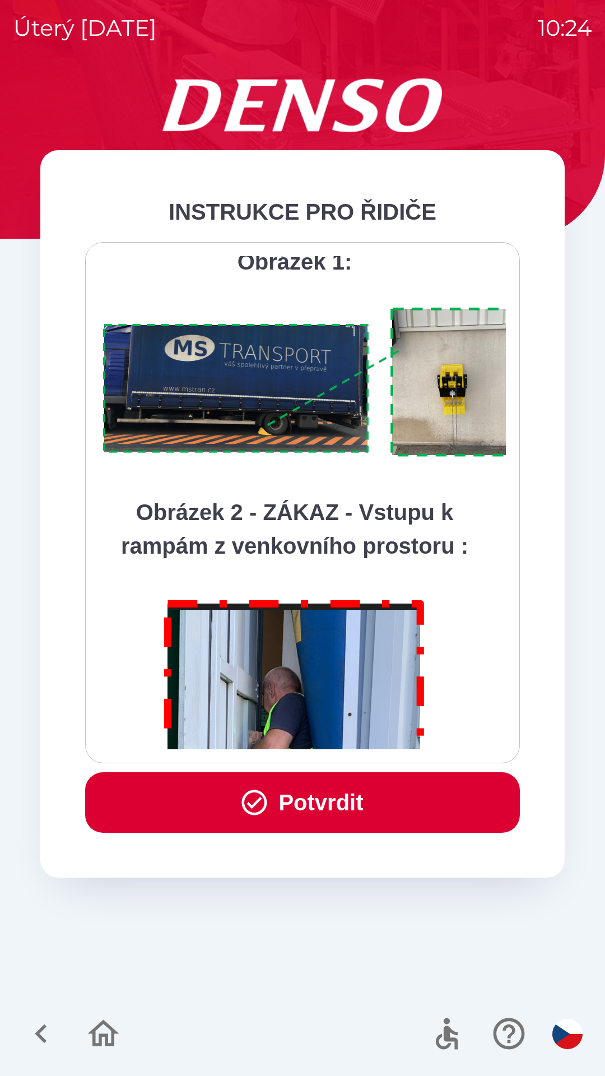
scroll to position [6296, 0]
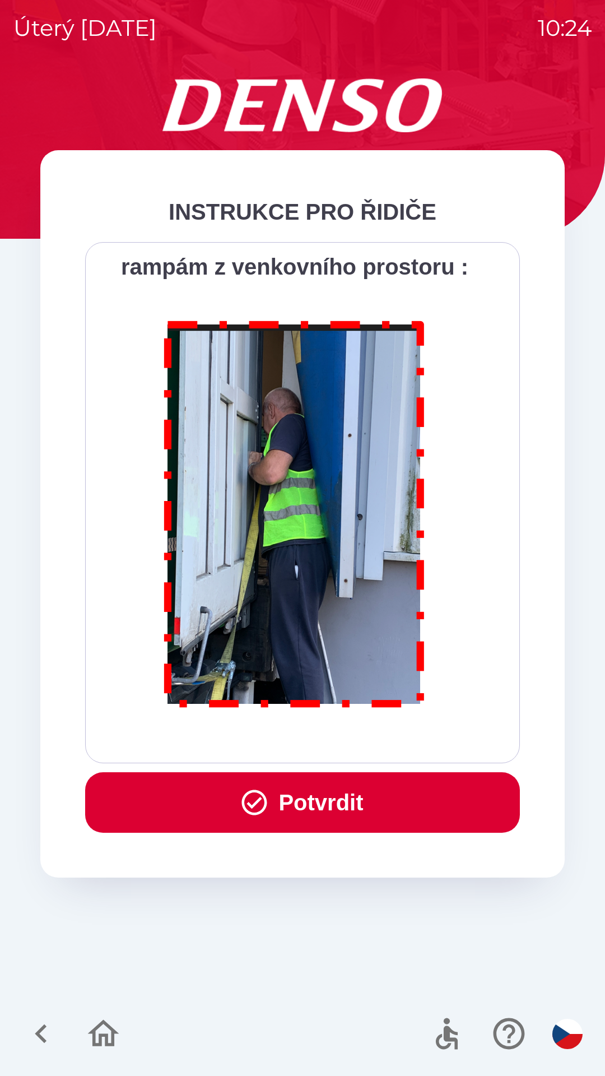
click at [376, 742] on div "Všichni řidiči přijíždějící do skladu firmy DENSO CZECH s.r.o. jsou po průjezdu…" at bounding box center [302, 502] width 407 height 493
click at [373, 736] on div "Všichni řidiči přijíždějící do skladu firmy DENSO CZECH s.r.o. jsou po průjezdu…" at bounding box center [302, 502] width 407 height 493
click at [334, 797] on button "Potvrdit" at bounding box center [302, 802] width 435 height 61
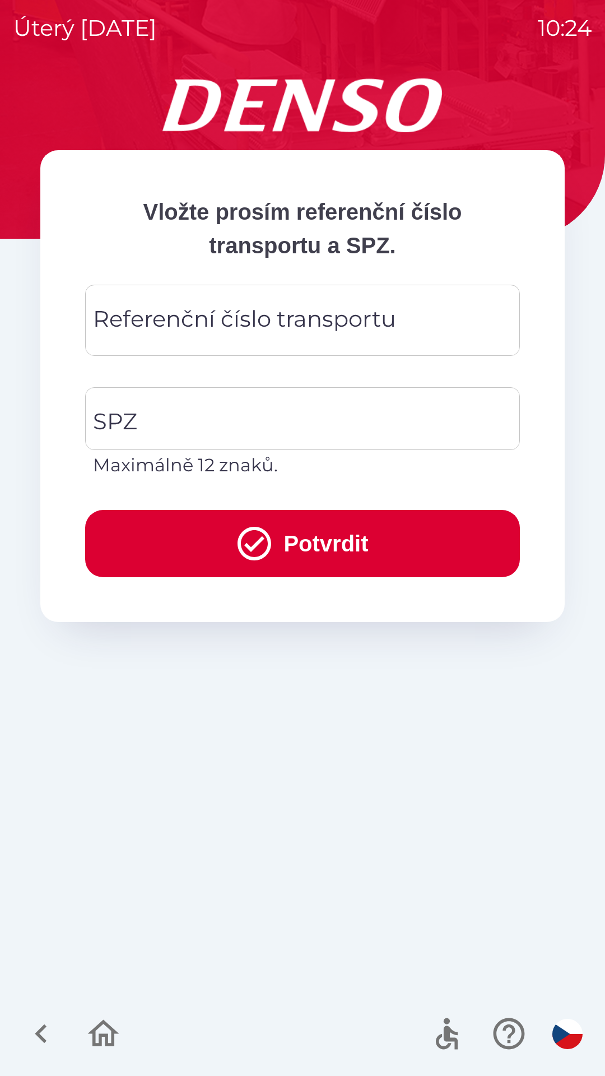
click at [233, 321] on div "Referenční číslo transportu Referenční číslo transportu" at bounding box center [302, 320] width 435 height 71
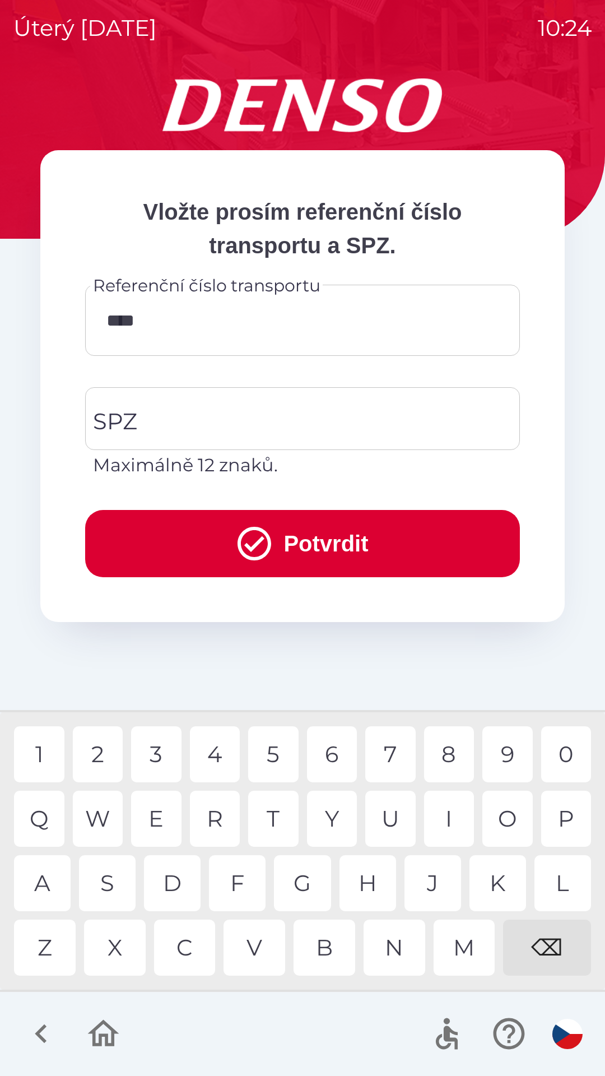
click at [107, 756] on div "2" at bounding box center [98, 754] width 50 height 56
click at [102, 756] on div "2" at bounding box center [98, 754] width 50 height 56
type input "******"
click at [180, 420] on input "SPZ" at bounding box center [294, 418] width 408 height 53
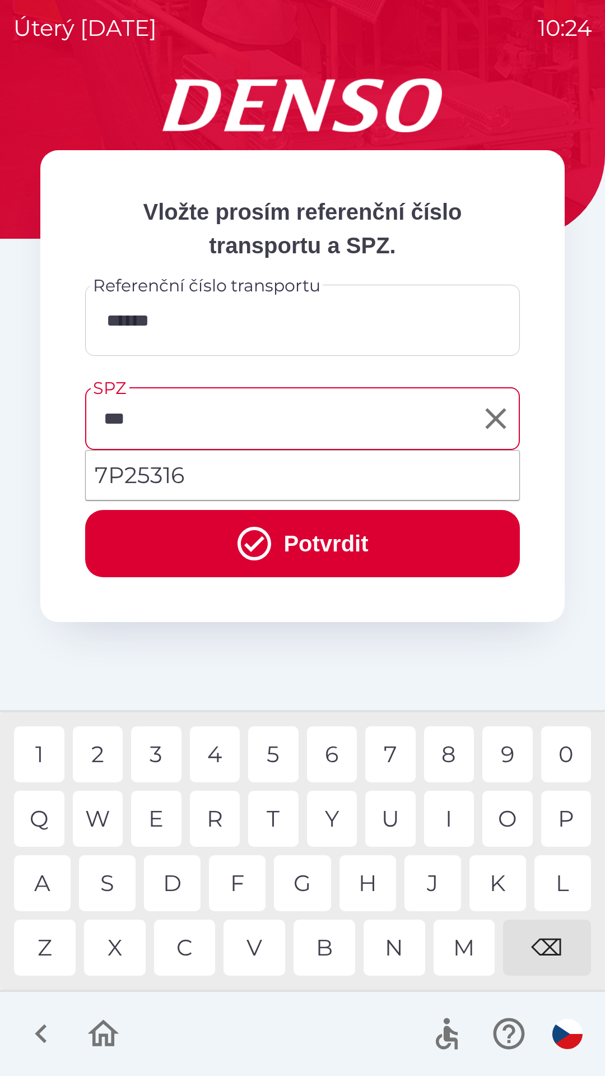
click at [156, 470] on li "7P25316" at bounding box center [303, 475] width 434 height 40
type input "*******"
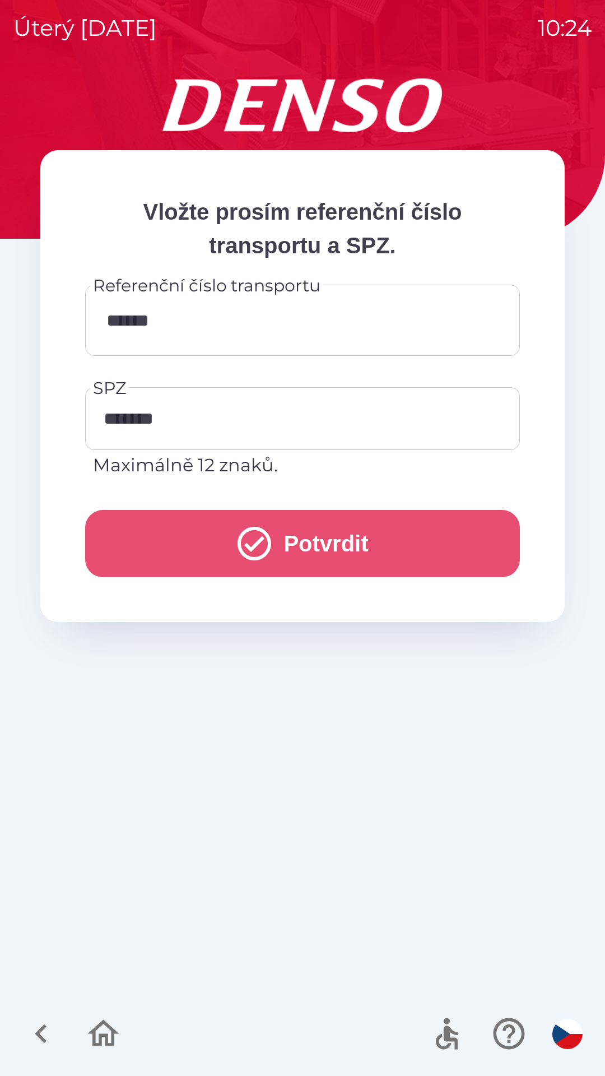
click at [324, 534] on button "Potvrdit" at bounding box center [302, 543] width 435 height 67
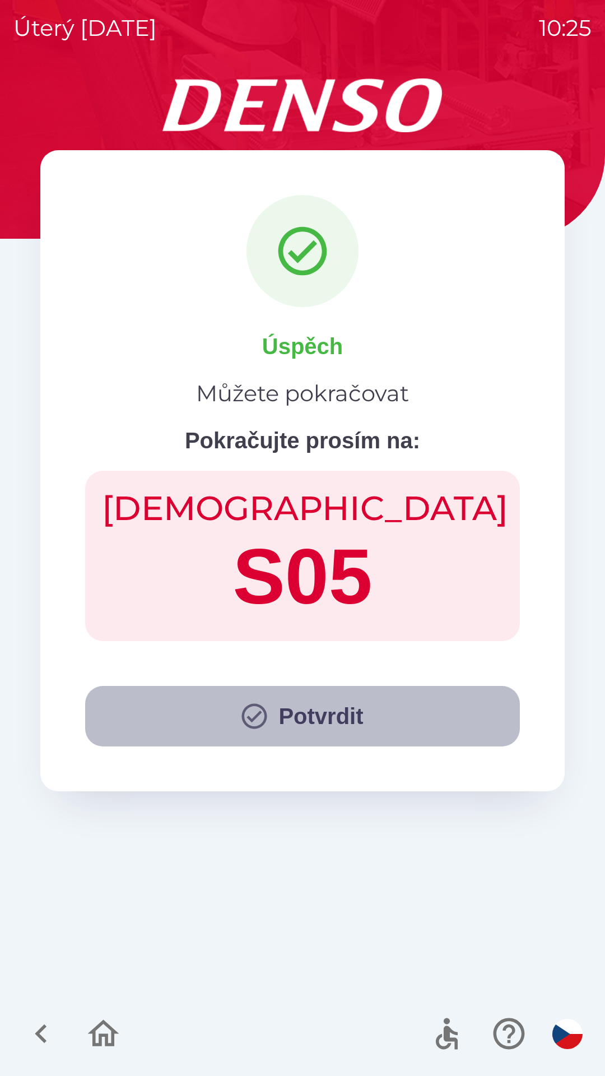
click at [306, 718] on button "Potvrdit" at bounding box center [302, 716] width 435 height 61
